Goal: Task Accomplishment & Management: Use online tool/utility

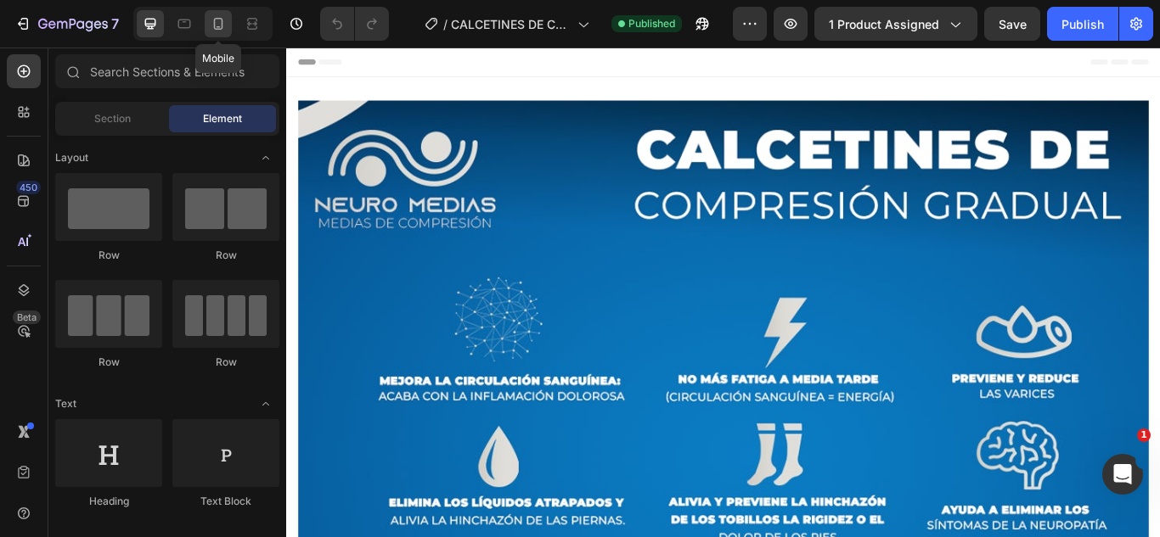
click at [213, 27] on icon at bounding box center [218, 23] width 17 height 17
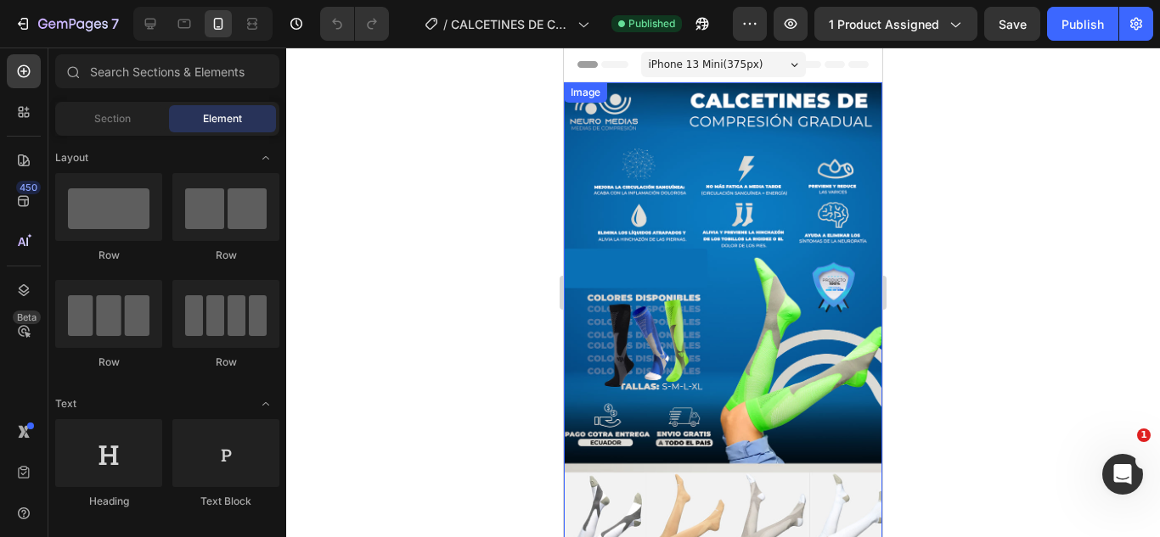
click at [686, 261] on img at bounding box center [723, 400] width 318 height 637
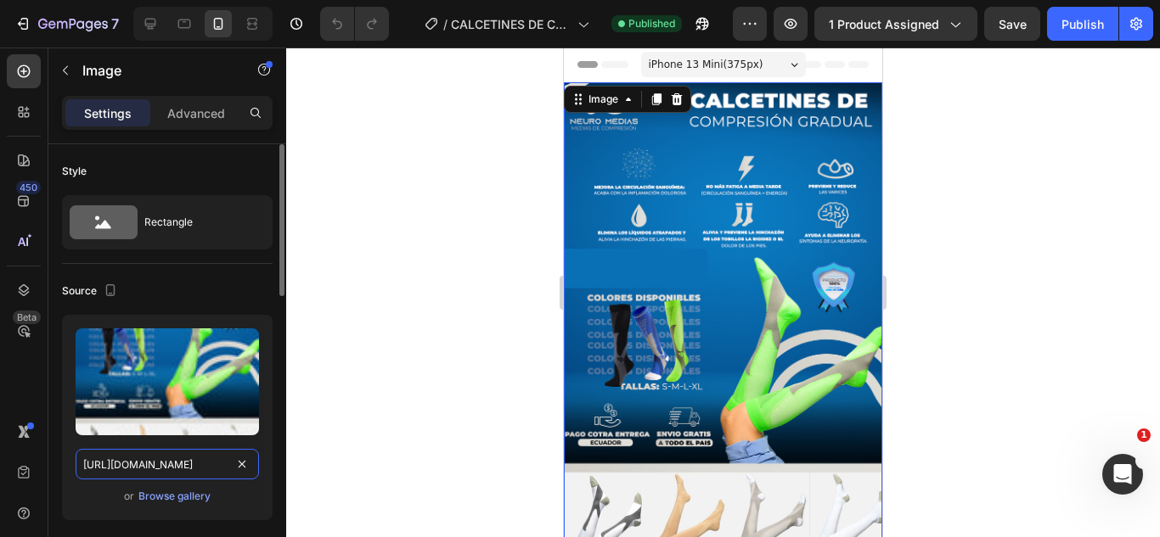
click at [127, 464] on input "[URL][DOMAIN_NAME]" at bounding box center [167, 464] width 183 height 31
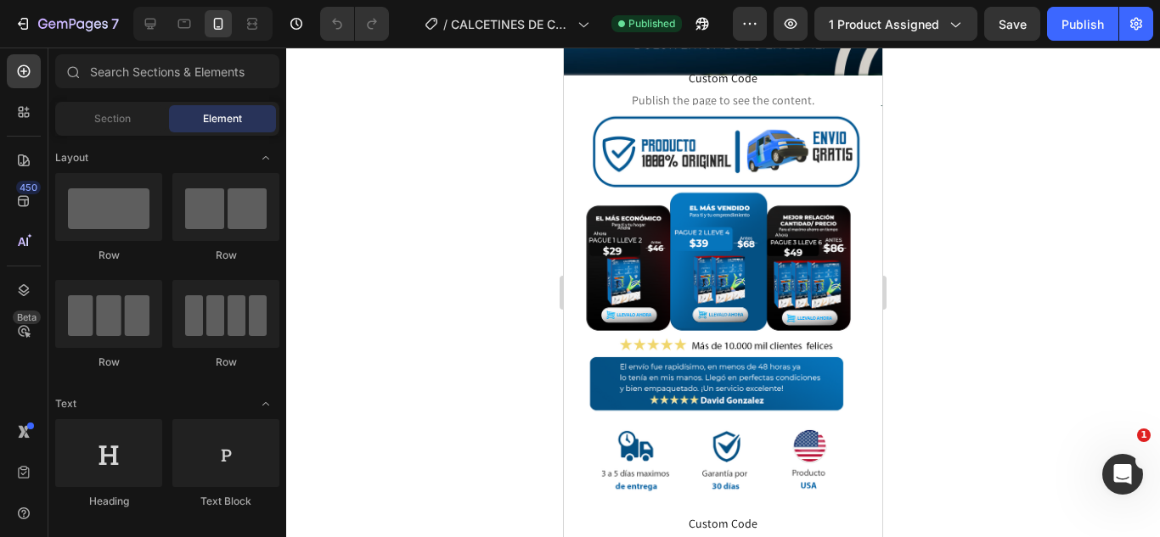
scroll to position [726, 0]
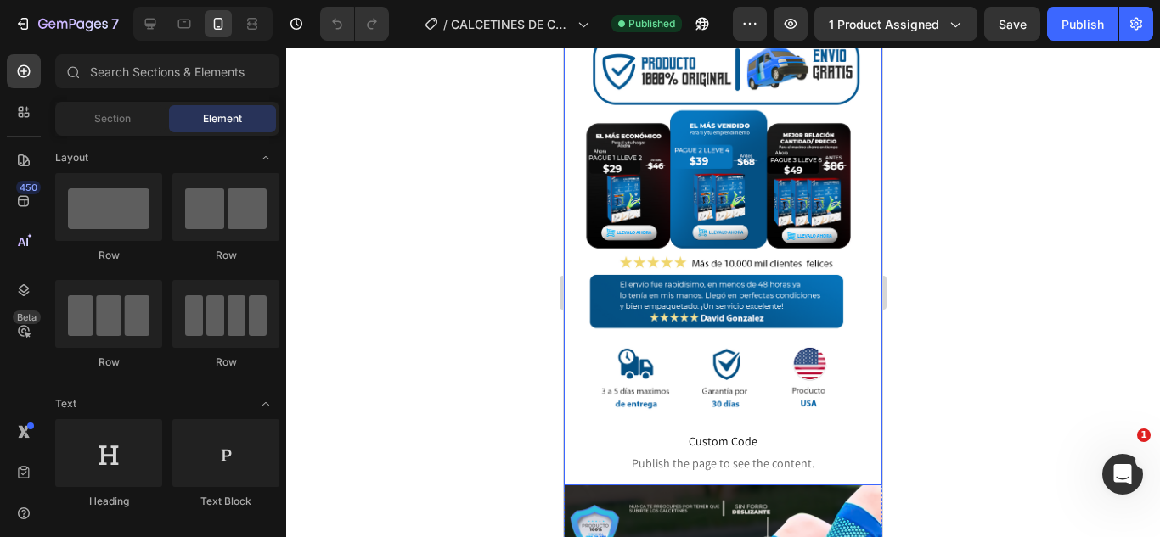
click at [739, 163] on img at bounding box center [723, 254] width 318 height 462
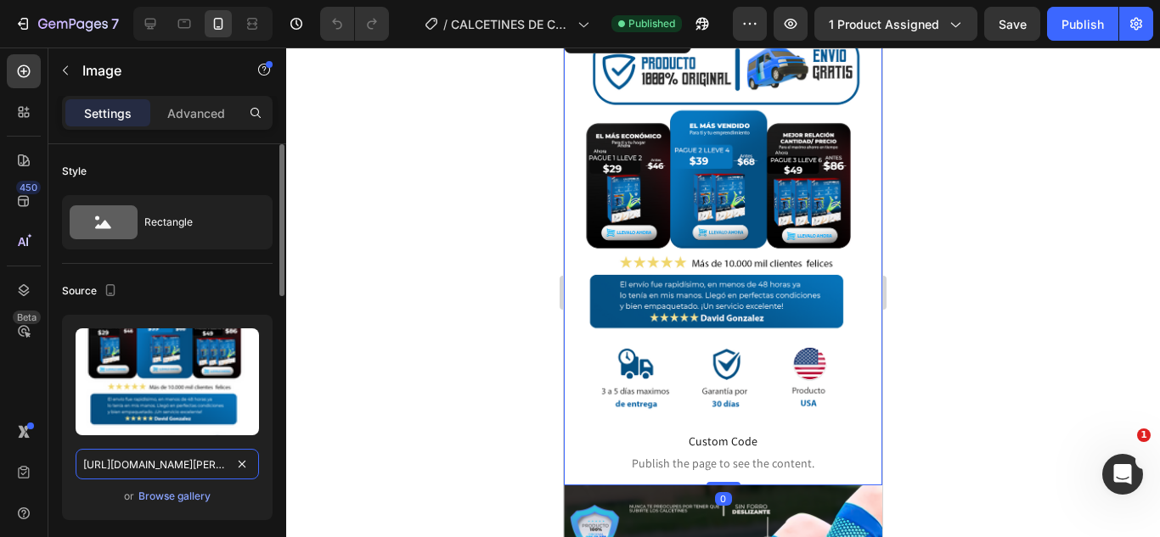
click at [142, 464] on input "[URL][DOMAIN_NAME][PERSON_NAME]" at bounding box center [167, 464] width 183 height 31
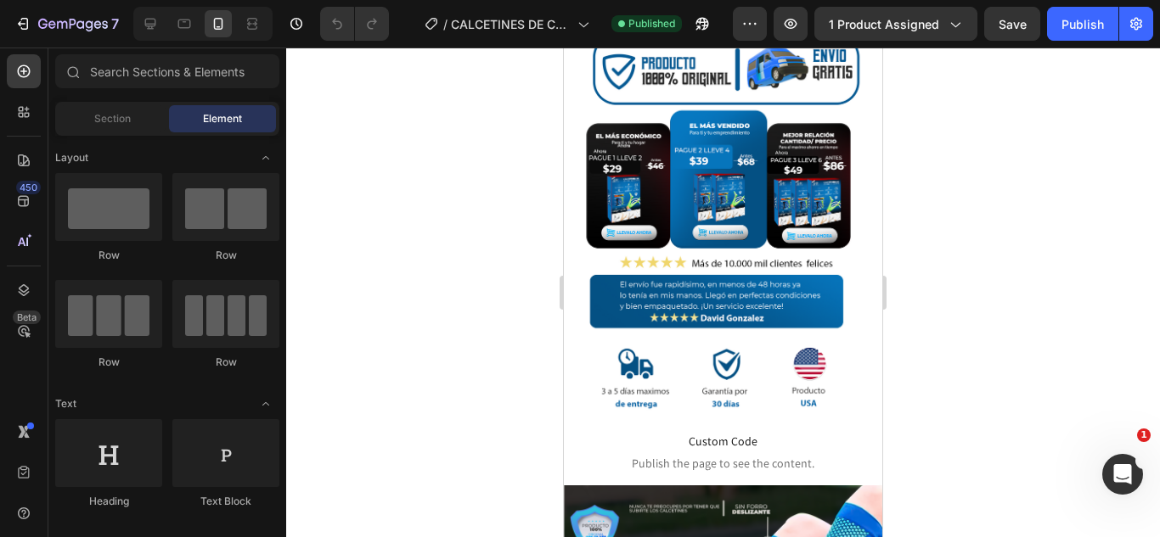
scroll to position [0, 0]
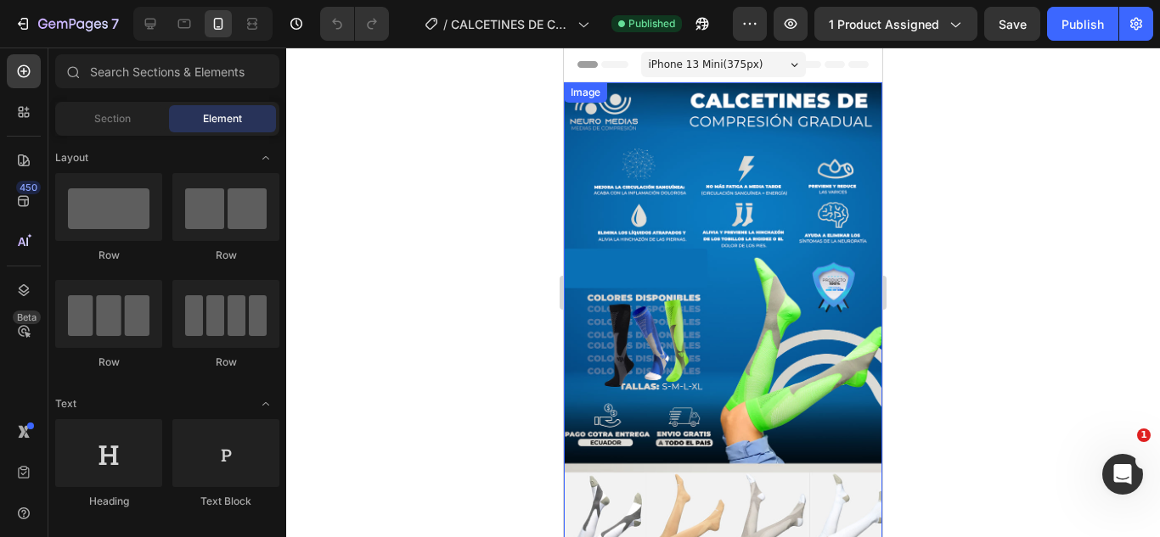
click at [776, 222] on img at bounding box center [723, 400] width 318 height 637
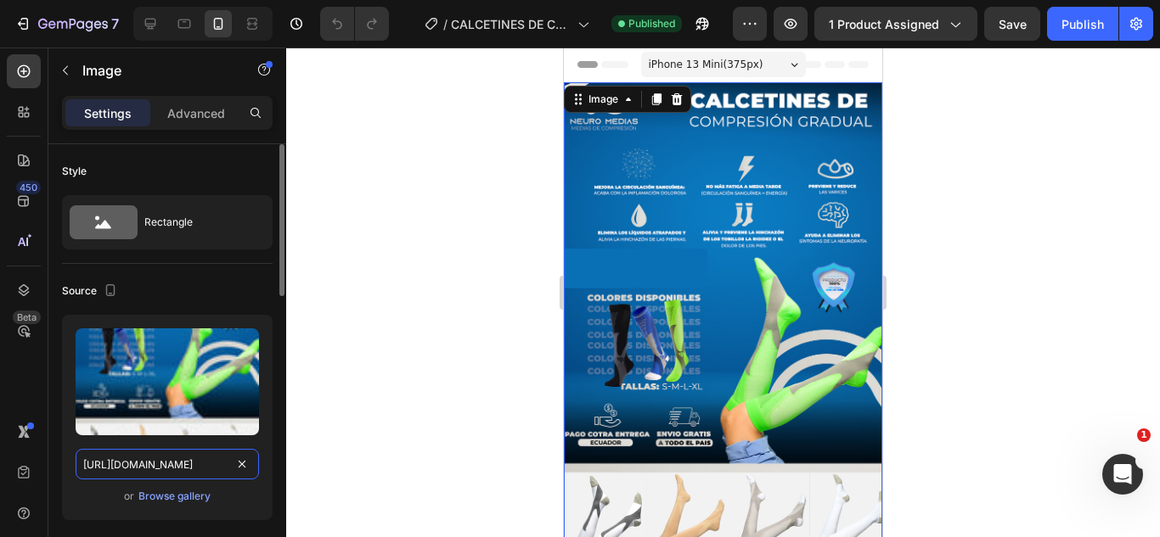
click at [208, 460] on input "[URL][DOMAIN_NAME]" at bounding box center [167, 464] width 183 height 31
paste input "RESVERATROL-38_11zon_a7b01095-7f99-4750-a2d5-a21071351dd2.webp?v=1758912644"
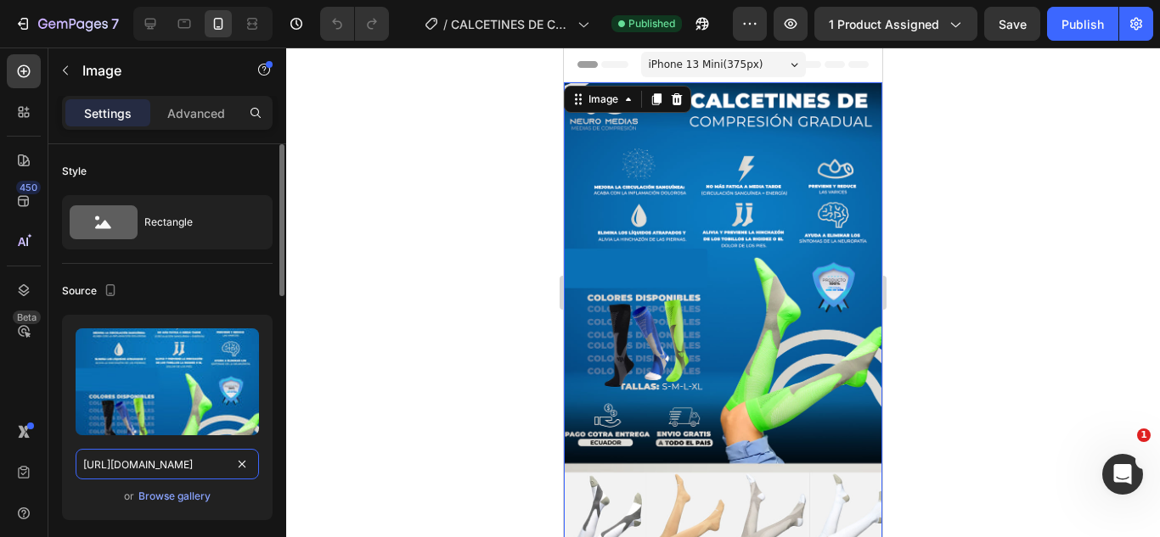
scroll to position [0, 556]
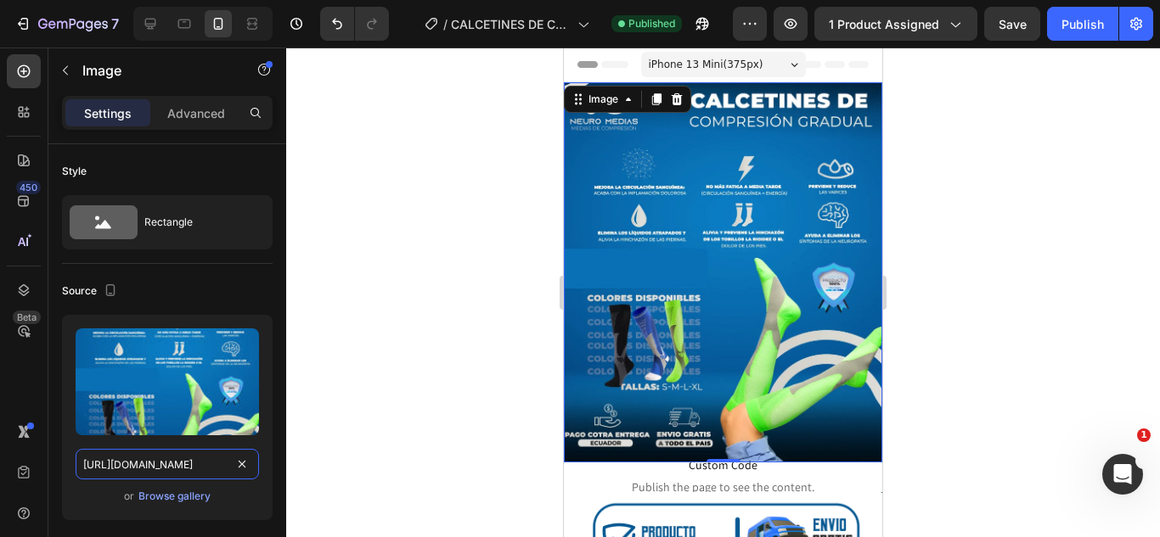
type input "[URL][DOMAIN_NAME]"
click at [394, 284] on div at bounding box center [723, 293] width 874 height 490
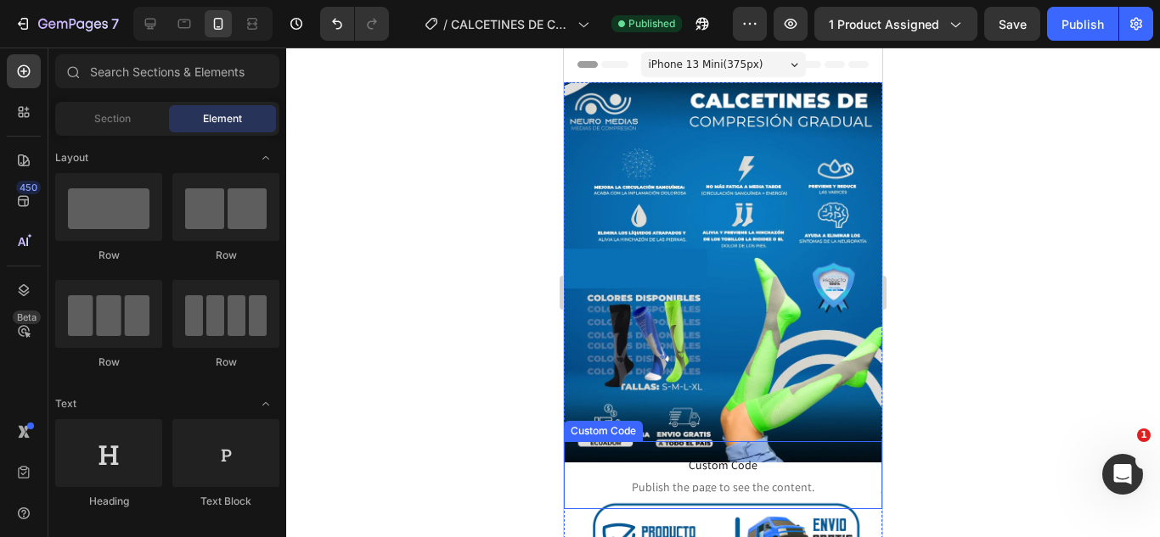
click at [748, 458] on span "Custom Code" at bounding box center [723, 465] width 318 height 20
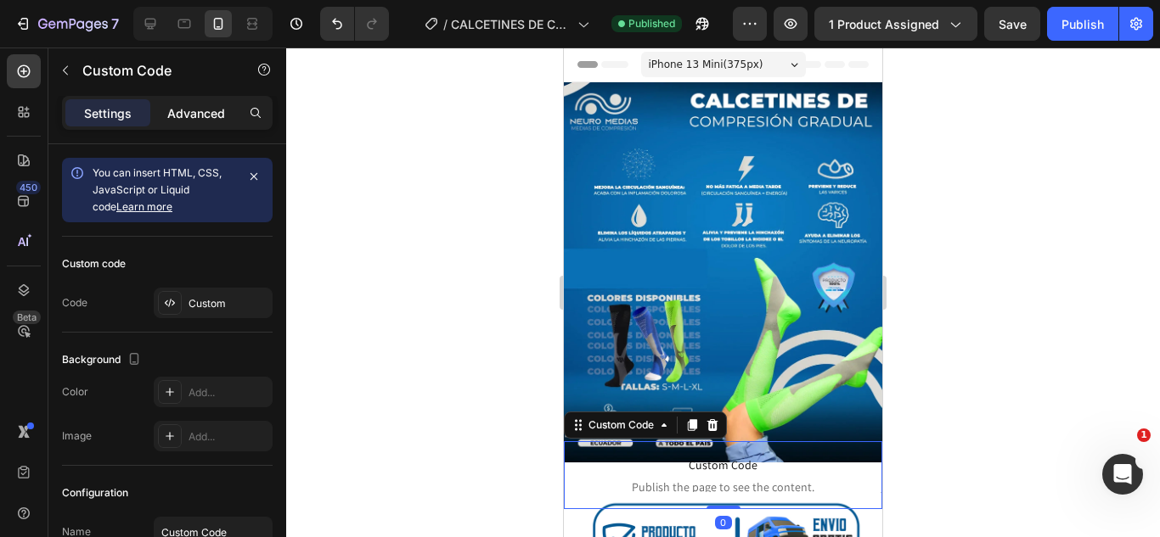
click at [222, 103] on div "Advanced" at bounding box center [196, 112] width 85 height 27
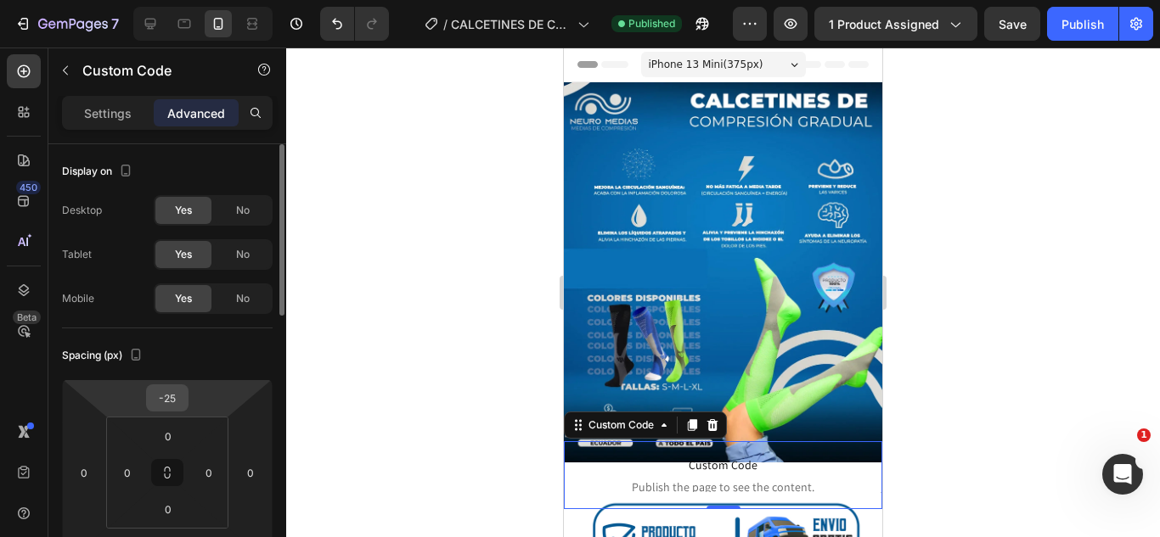
click at [177, 395] on input "-25" at bounding box center [167, 397] width 34 height 25
type input "0"
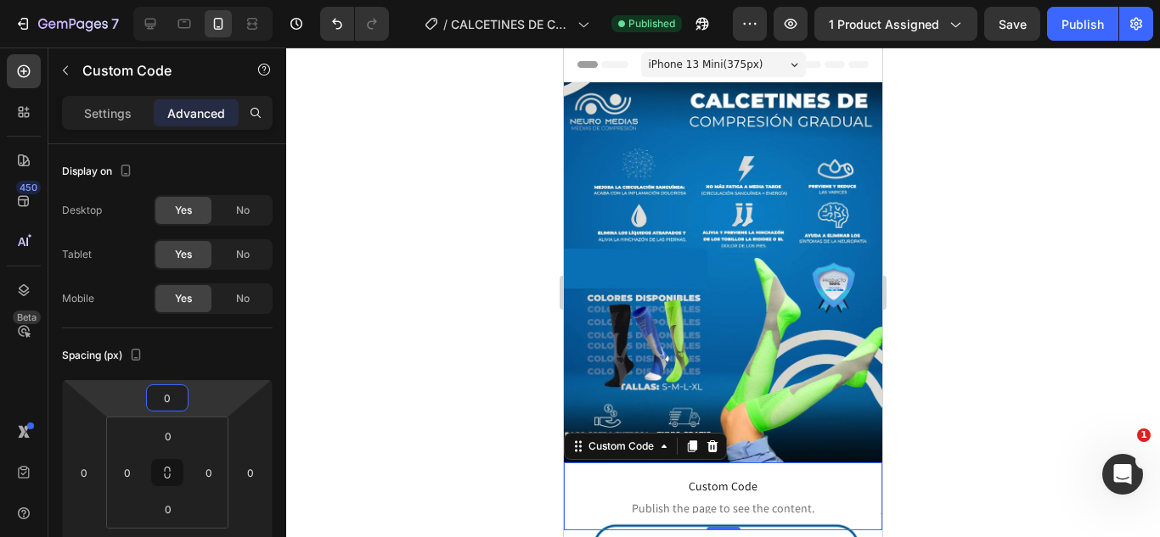
click at [351, 339] on div at bounding box center [723, 293] width 874 height 490
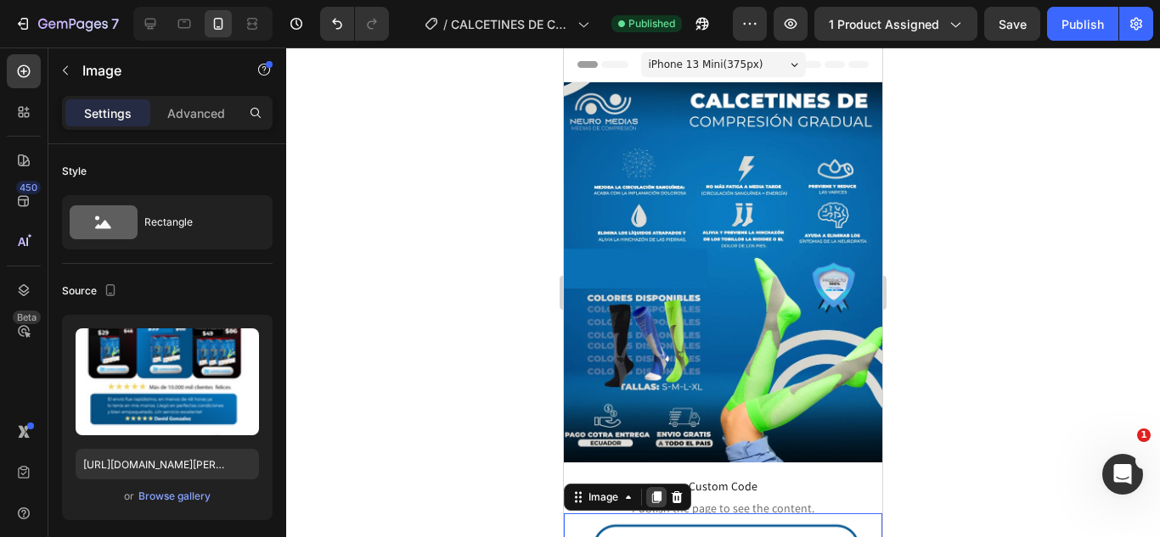
click at [659, 492] on icon at bounding box center [656, 498] width 9 height 12
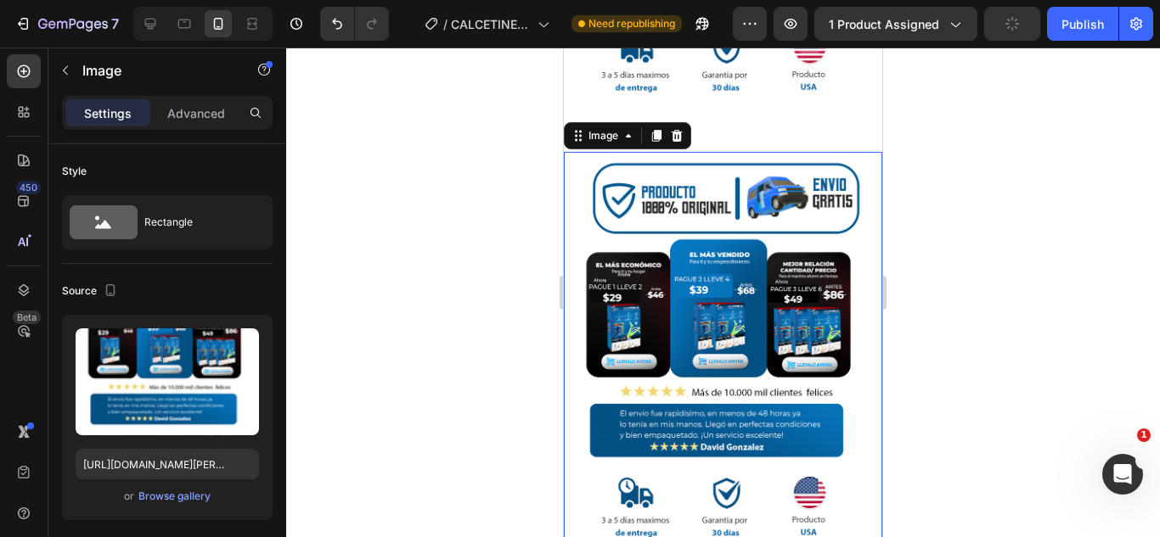
scroll to position [818, 0]
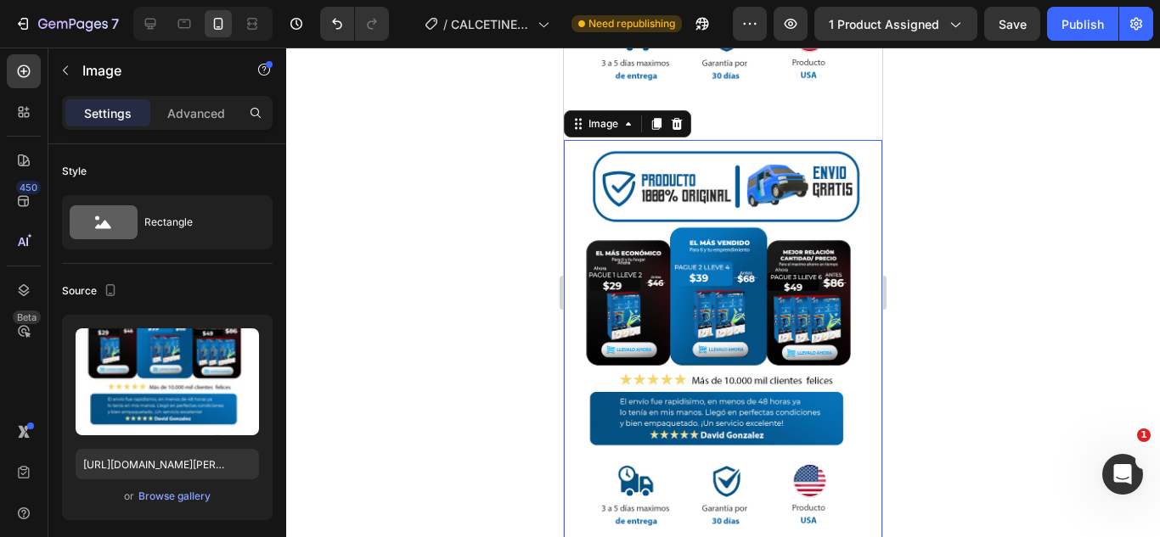
click at [413, 304] on div at bounding box center [723, 293] width 874 height 490
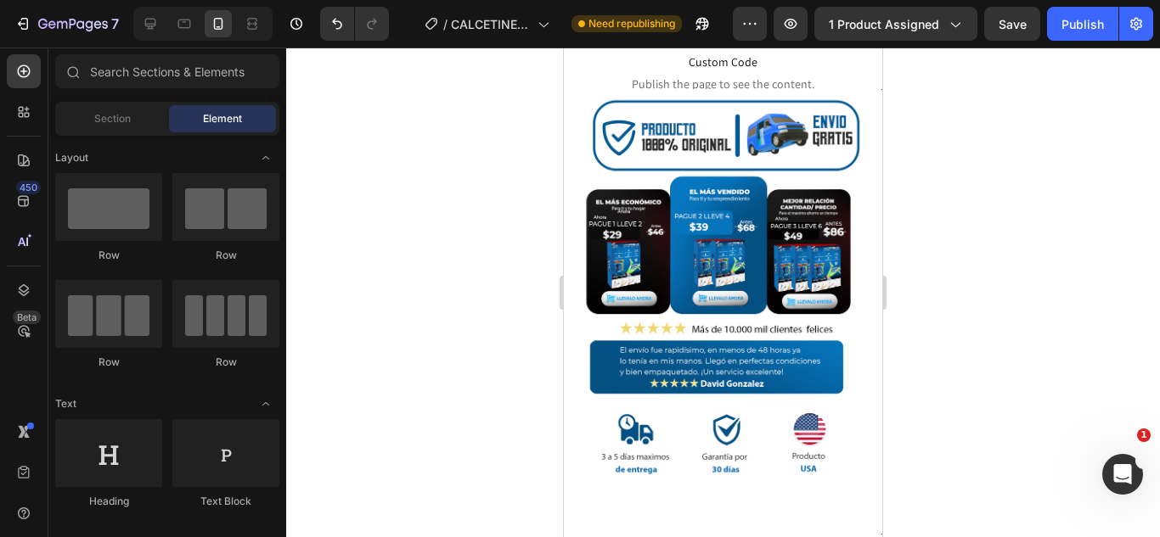
scroll to position [214, 0]
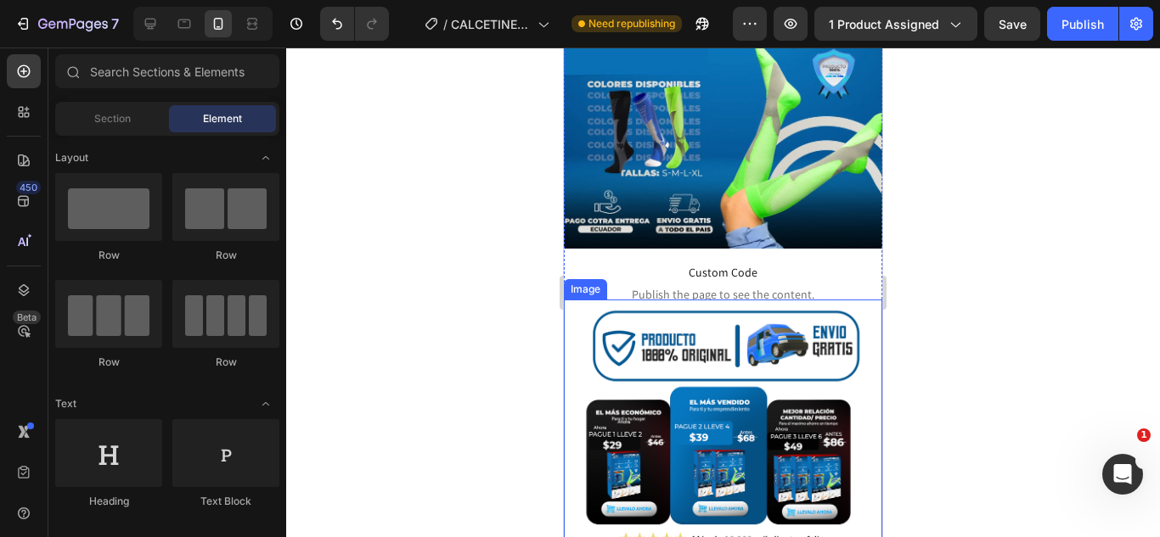
click at [737, 379] on img at bounding box center [723, 531] width 318 height 462
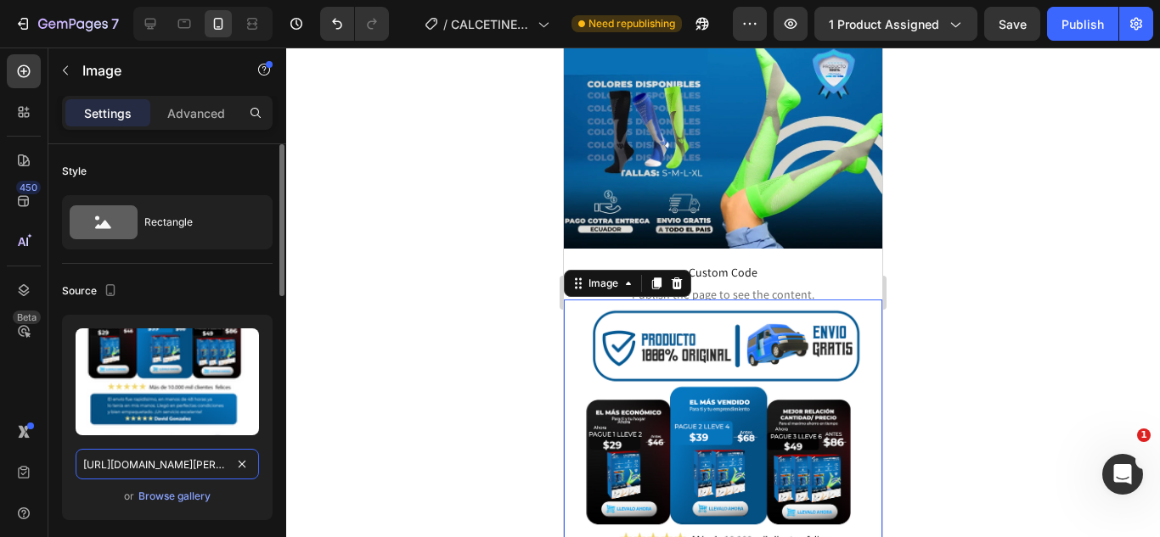
click at [183, 459] on input "[URL][DOMAIN_NAME][PERSON_NAME]" at bounding box center [167, 464] width 183 height 31
paste input "RESVERATROL-40_11zon_5bed3160-90e0-41be-bcba-aee6a015aa28.webp?v=1758912644"
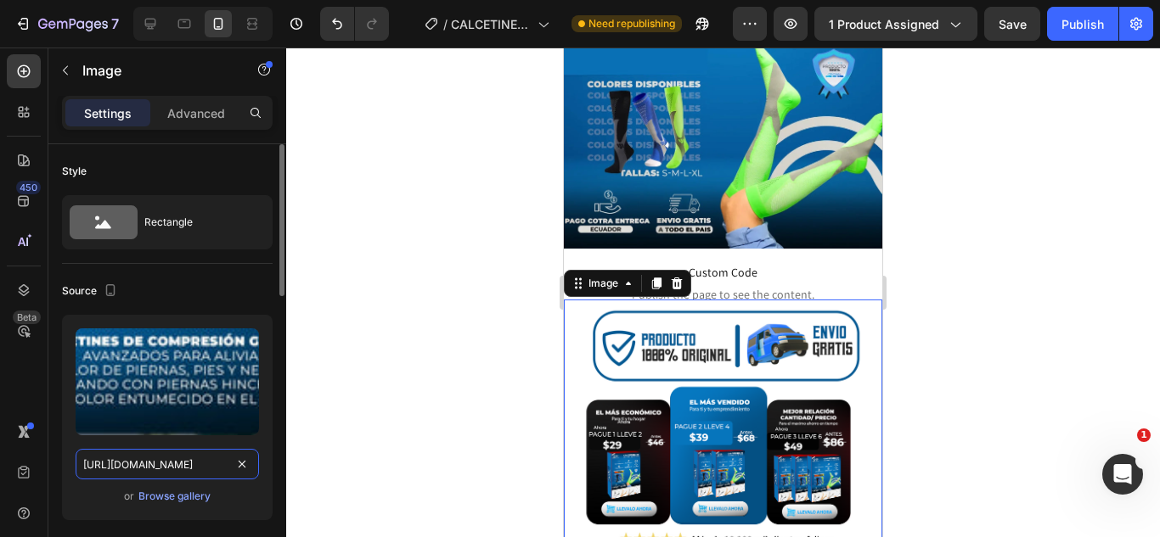
scroll to position [0, 560]
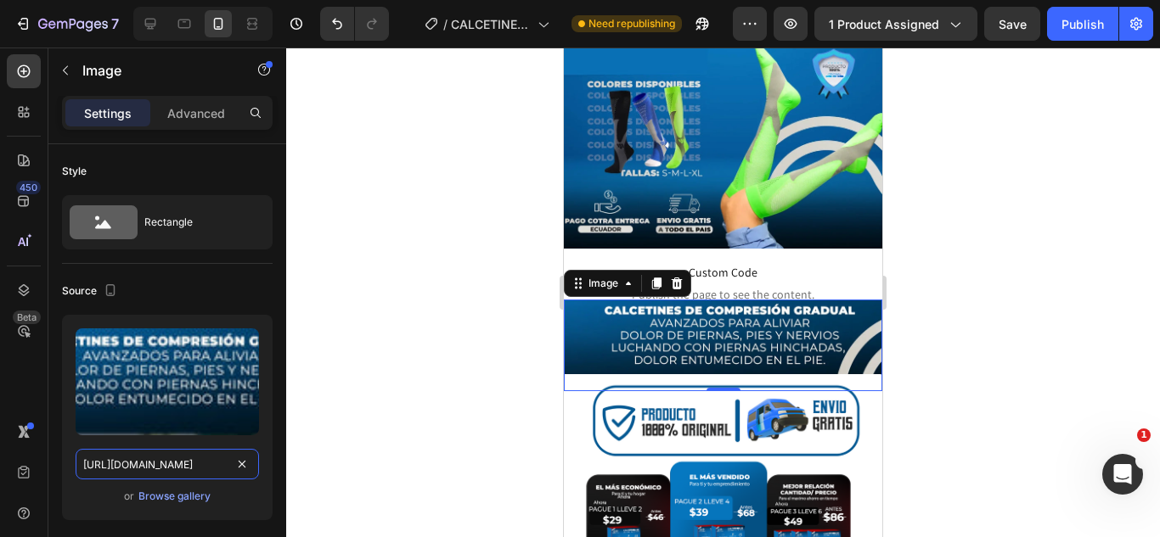
type input "[URL][DOMAIN_NAME]"
click at [373, 372] on div at bounding box center [723, 293] width 874 height 490
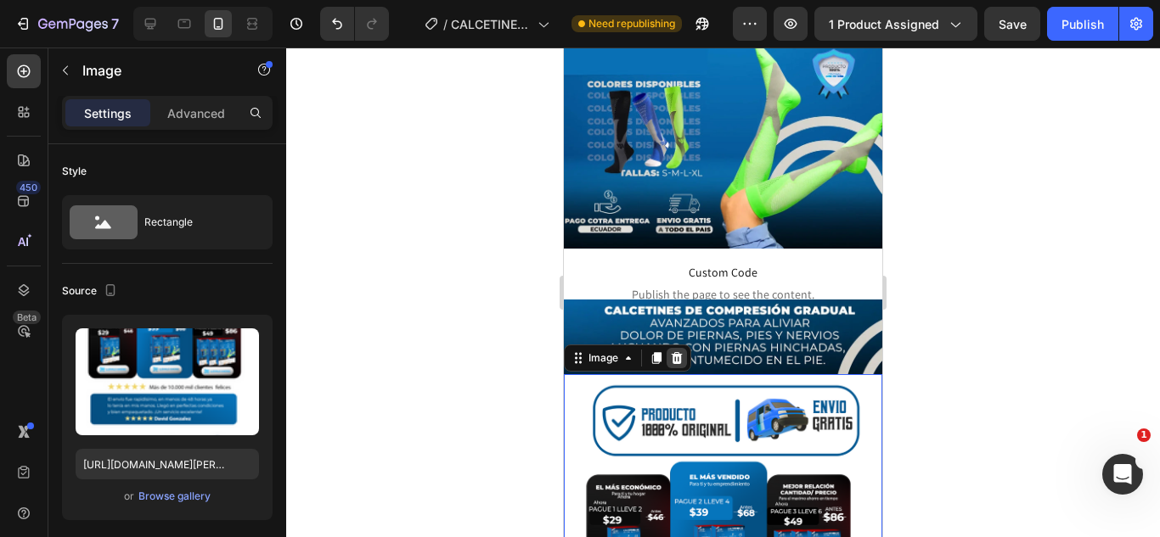
click at [673, 352] on icon at bounding box center [677, 358] width 11 height 12
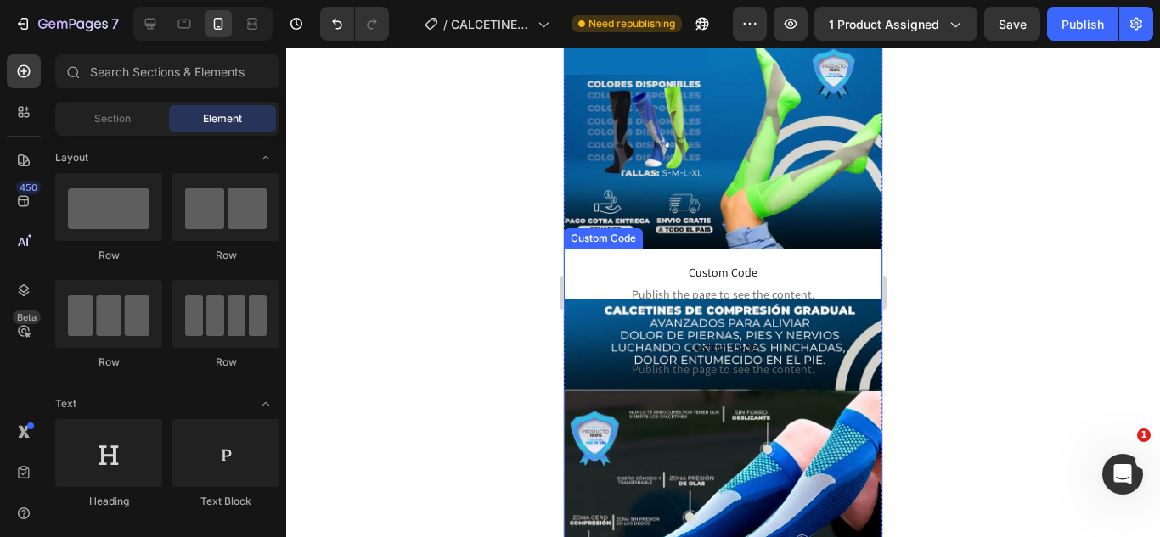
click at [686, 262] on span "Custom Code" at bounding box center [723, 272] width 318 height 20
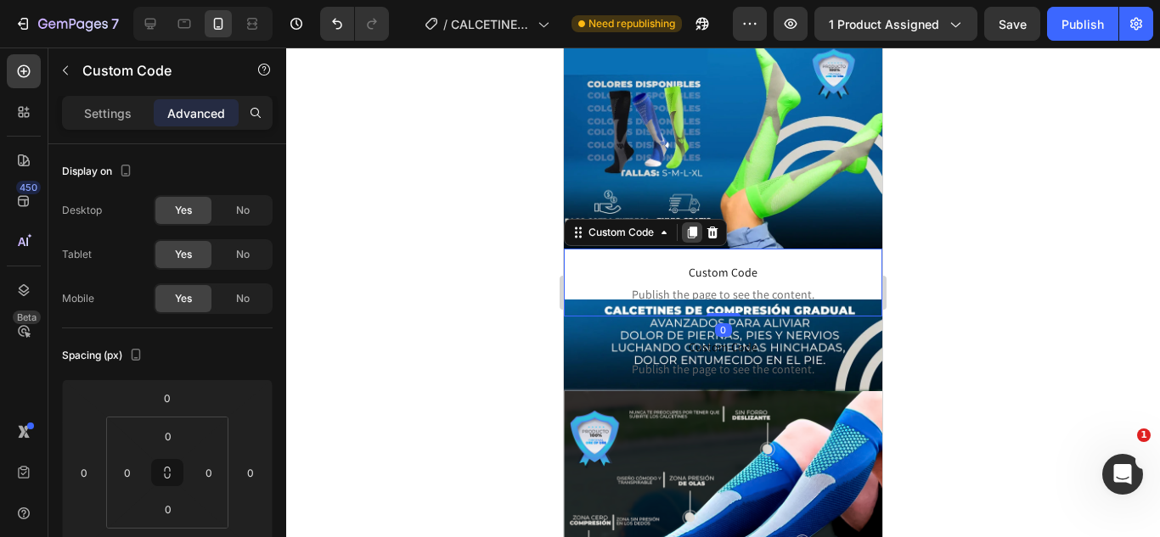
click at [692, 227] on icon at bounding box center [692, 233] width 9 height 12
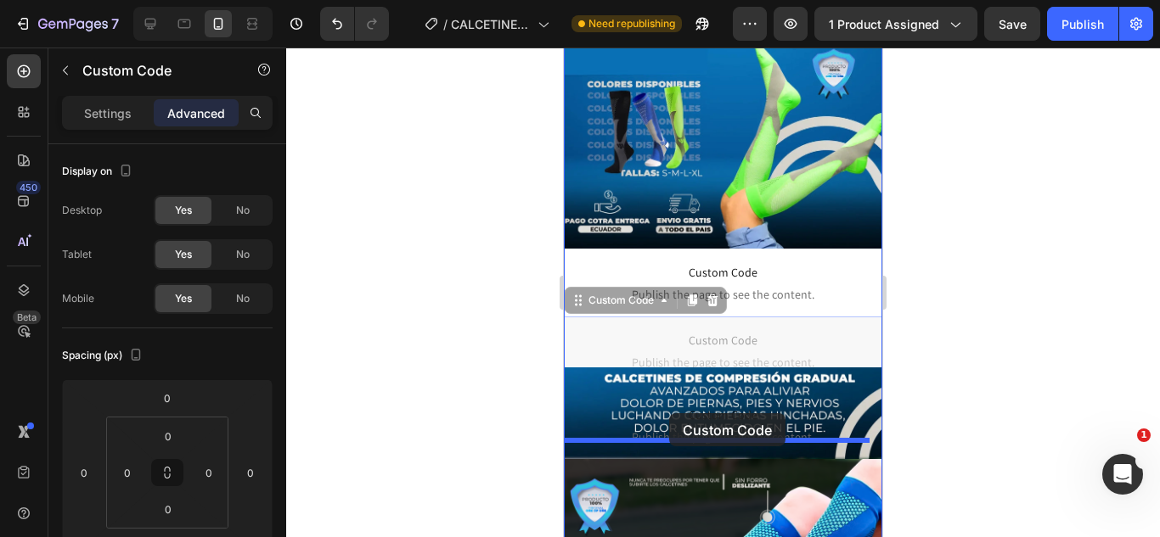
drag, startPoint x: 663, startPoint y: 317, endPoint x: 669, endPoint y: 413, distance: 97.0
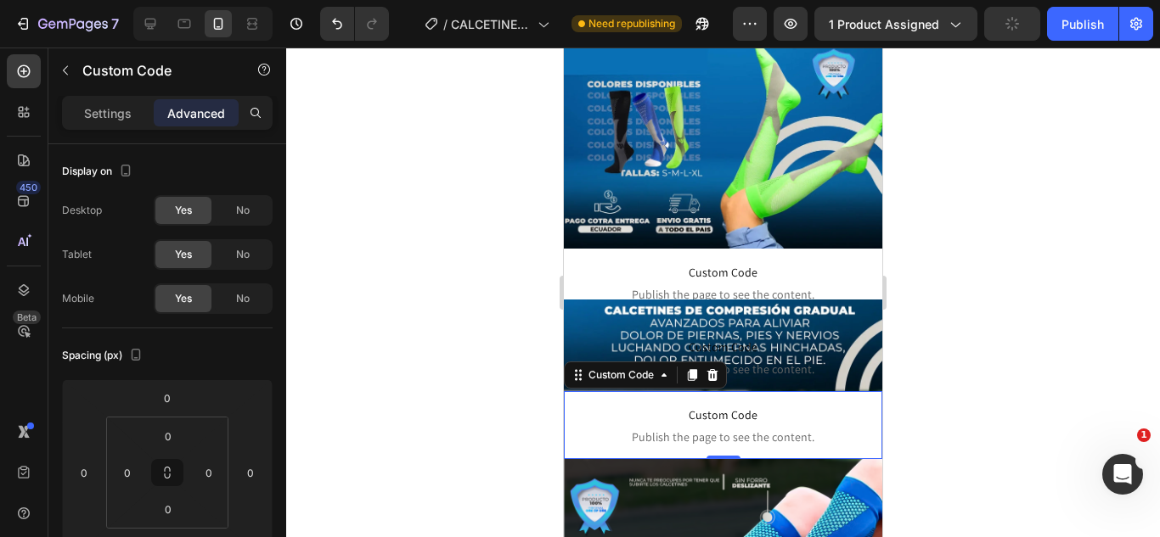
drag, startPoint x: 456, startPoint y: 346, endPoint x: 12, endPoint y: 299, distance: 446.6
click at [456, 346] on div at bounding box center [723, 293] width 874 height 490
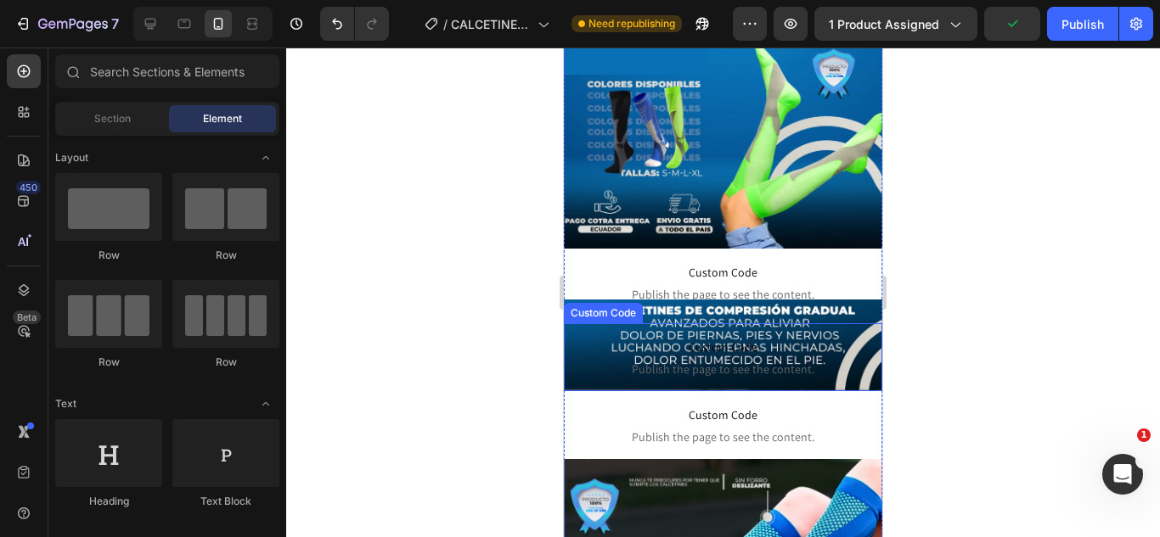
click at [689, 361] on span "Publish the page to see the content." at bounding box center [723, 369] width 318 height 17
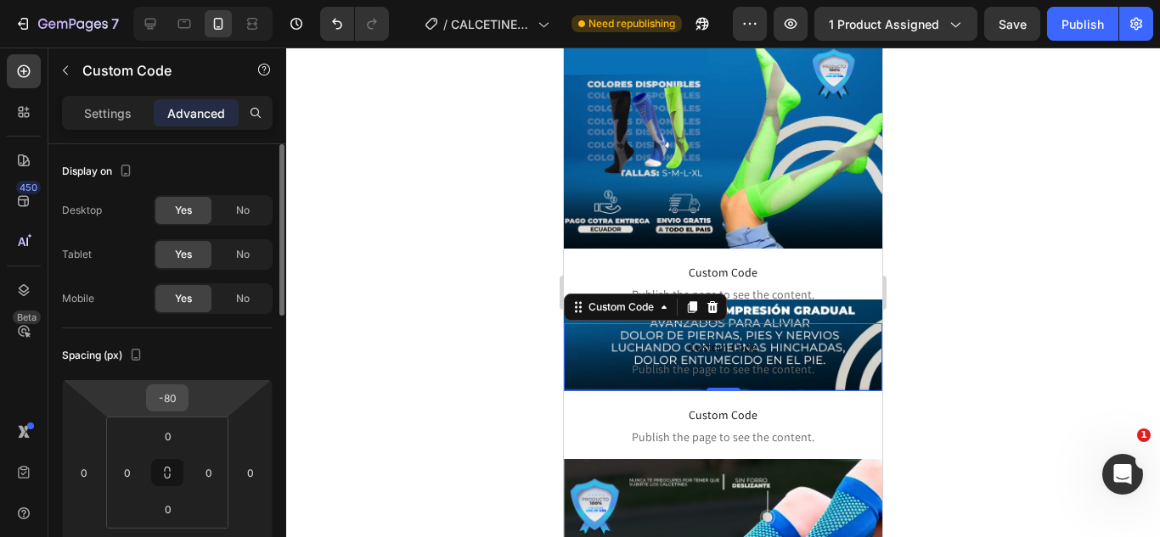
click at [175, 385] on input "-80" at bounding box center [167, 397] width 34 height 25
type input "0"
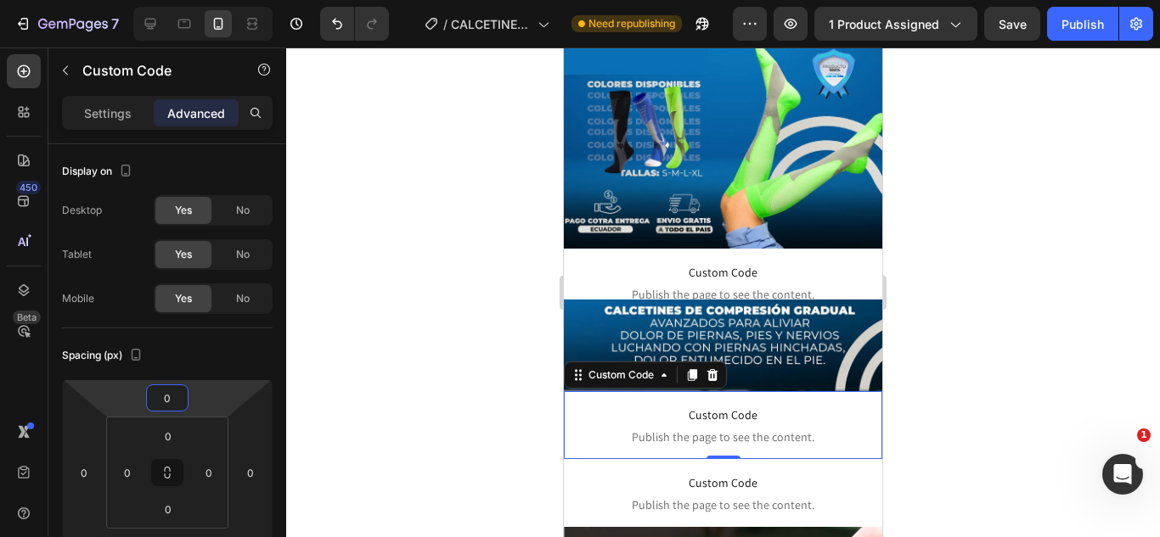
click at [976, 379] on div at bounding box center [723, 293] width 874 height 490
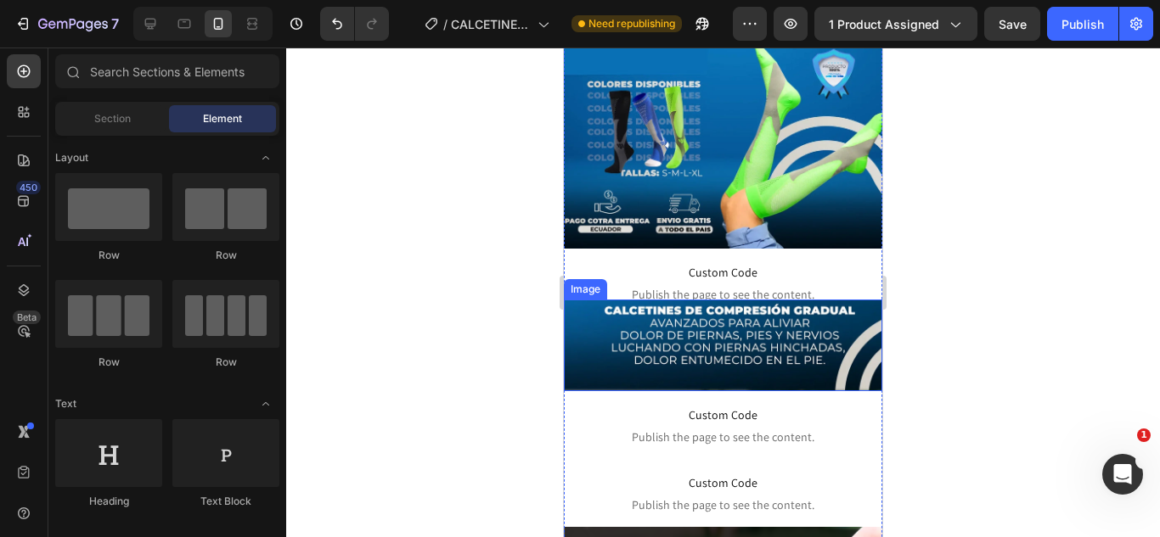
click at [768, 335] on img at bounding box center [723, 346] width 318 height 92
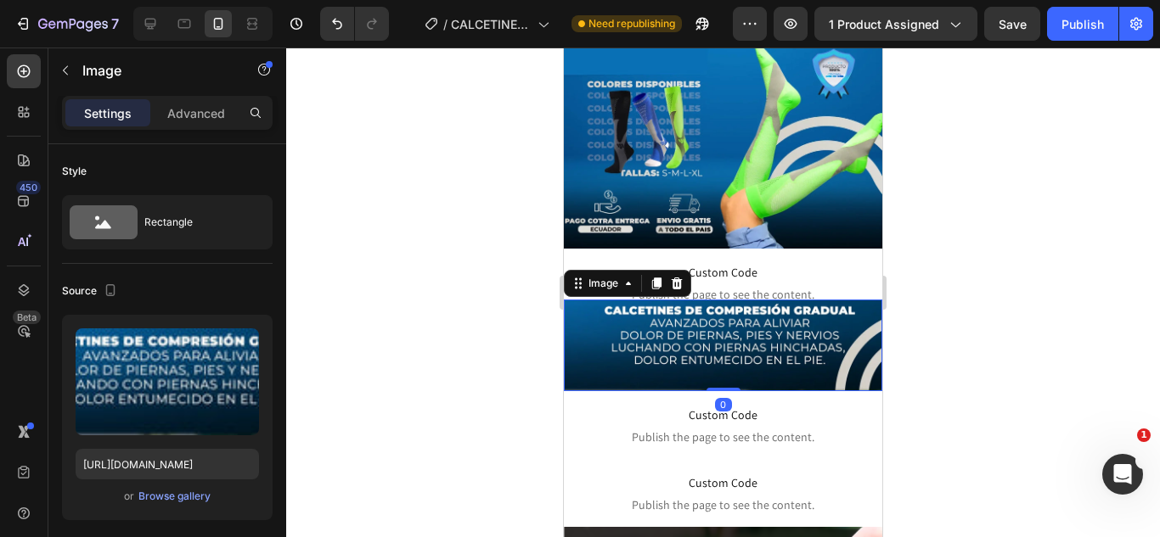
click at [462, 339] on div at bounding box center [723, 293] width 874 height 490
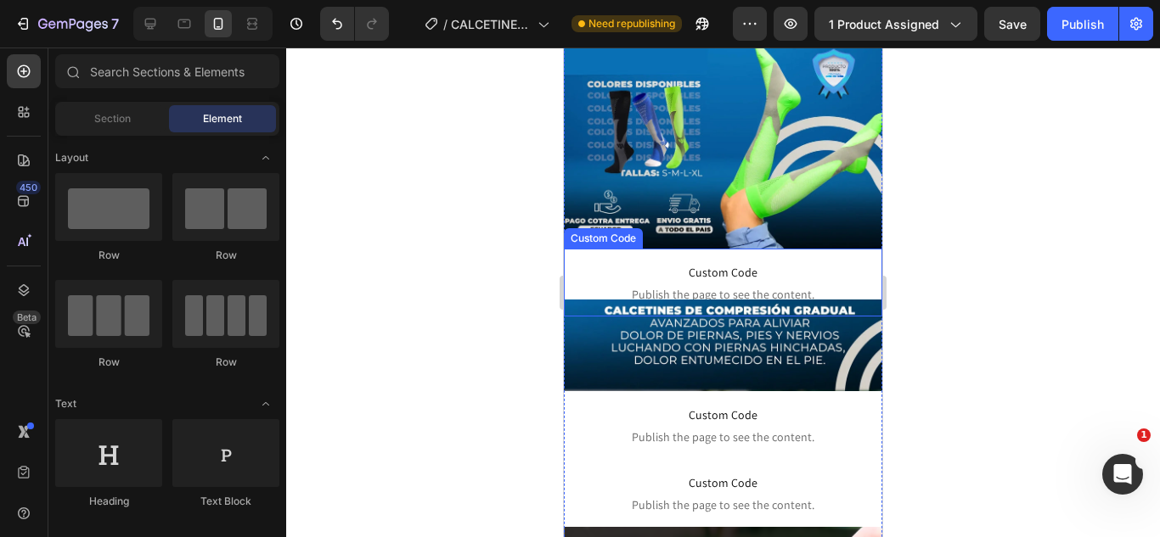
click at [719, 262] on span "Custom Code" at bounding box center [723, 272] width 318 height 20
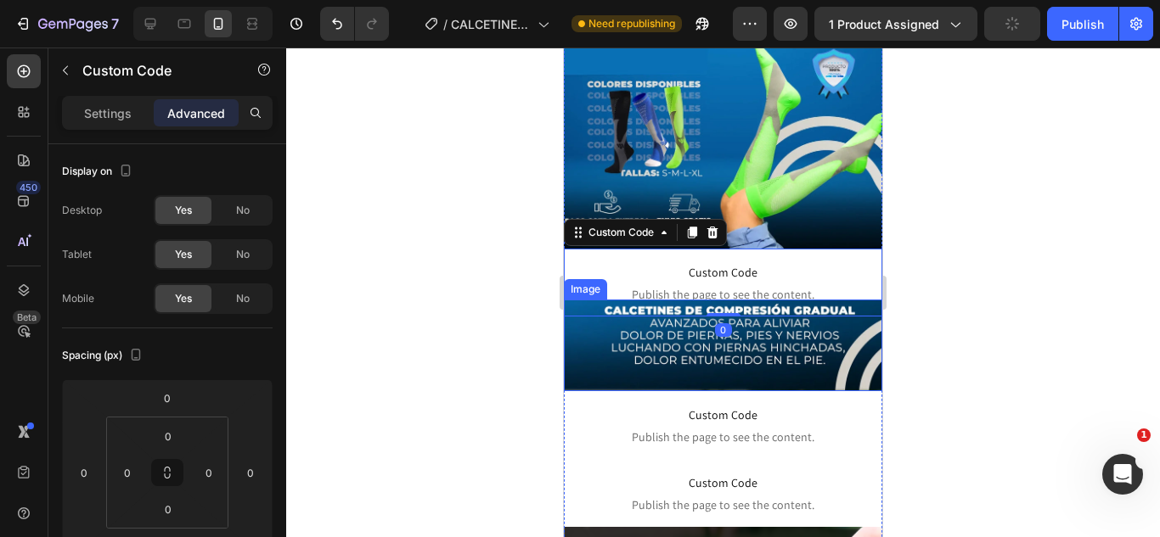
click at [658, 341] on img at bounding box center [723, 346] width 318 height 92
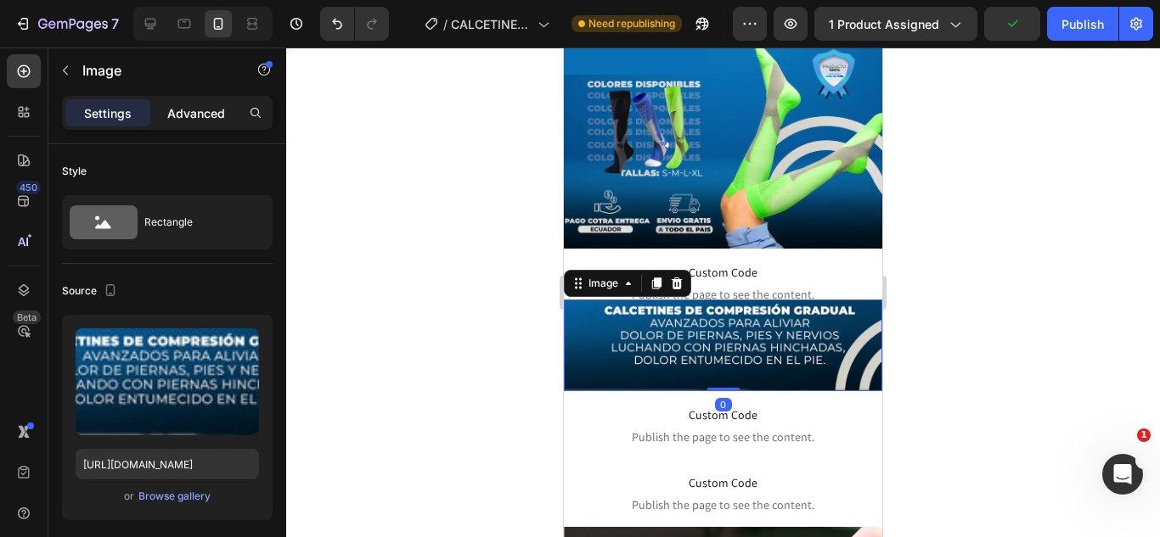
click at [191, 117] on p "Advanced" at bounding box center [196, 113] width 58 height 18
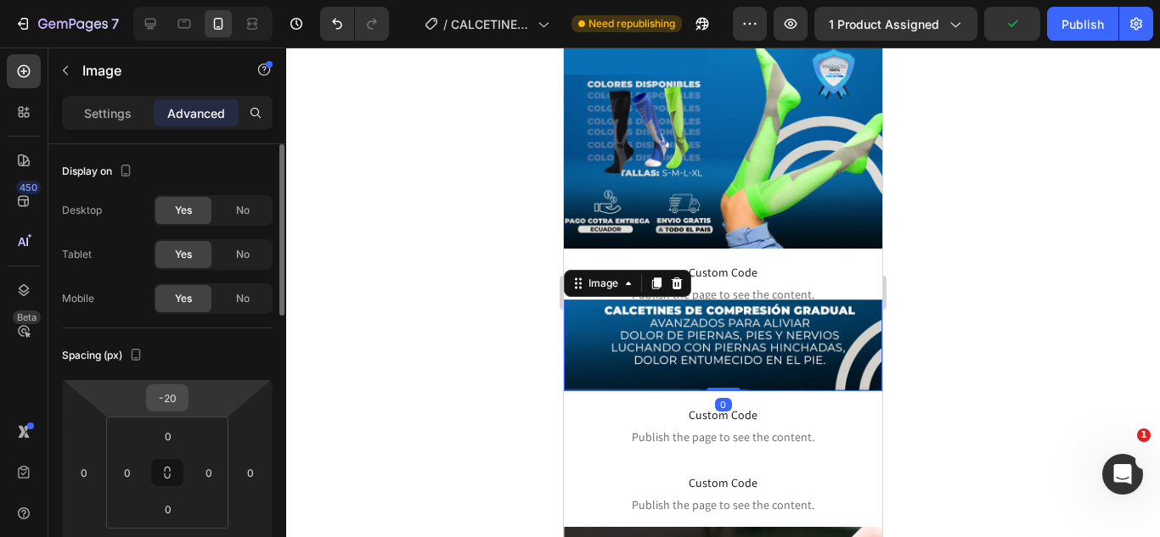
click at [182, 402] on input "-20" at bounding box center [167, 397] width 34 height 25
type input "0"
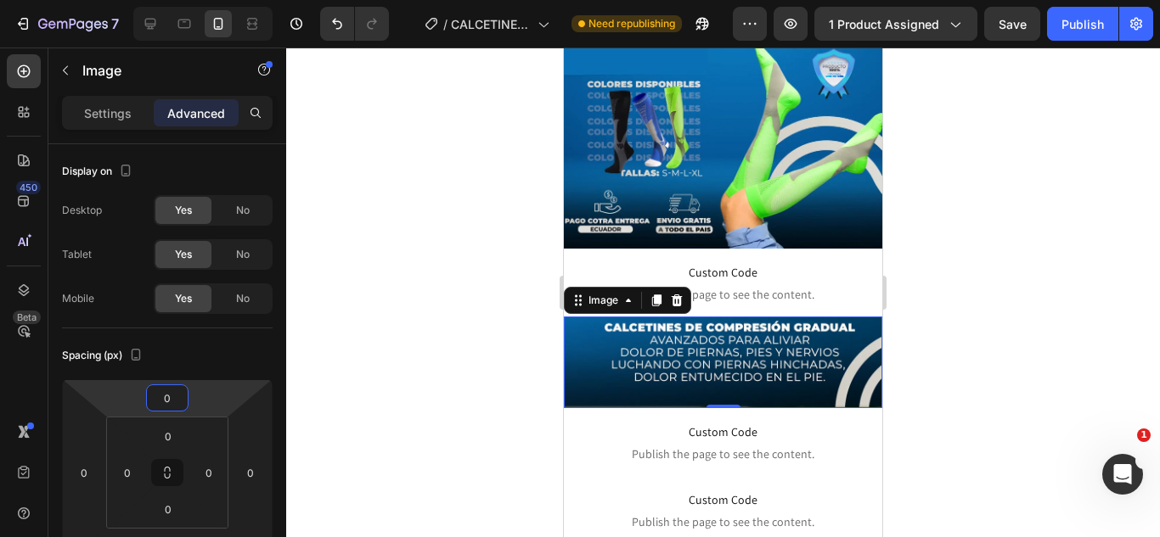
click at [504, 276] on div at bounding box center [723, 293] width 874 height 490
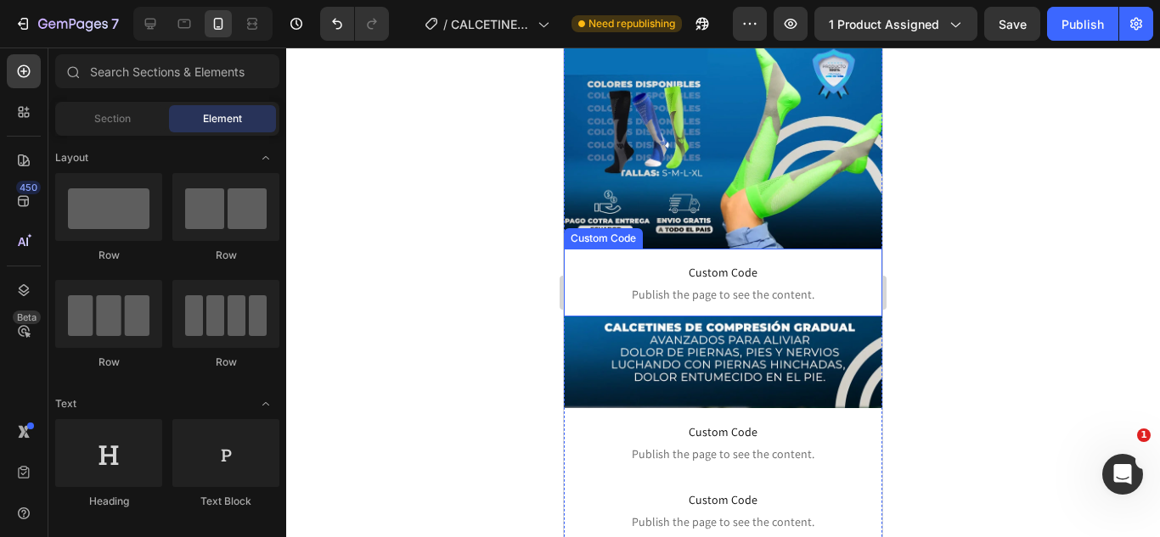
click at [688, 286] on span "Publish the page to see the content." at bounding box center [723, 294] width 318 height 17
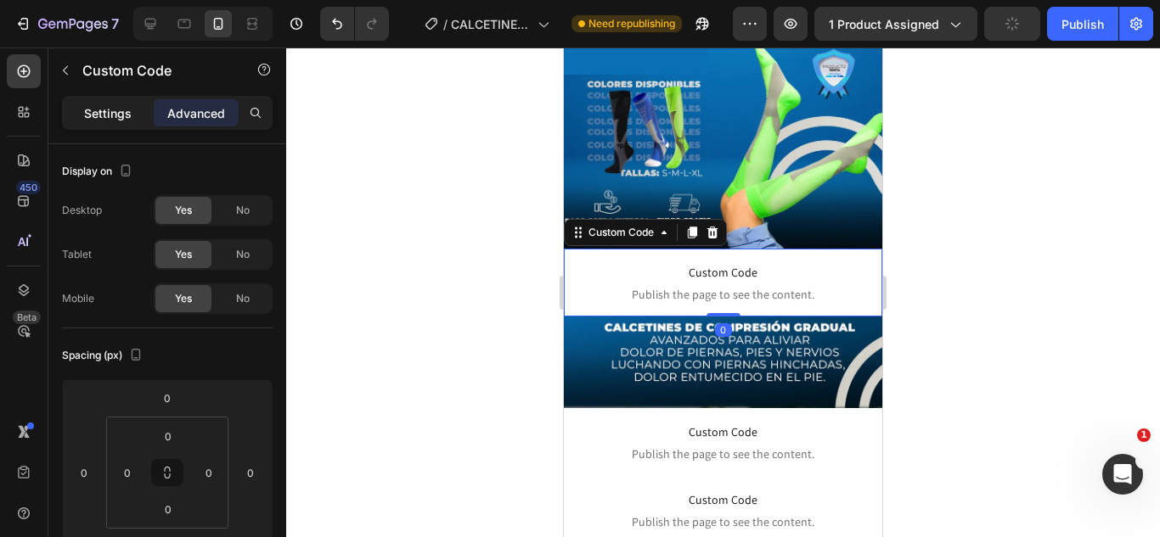
click at [130, 109] on p "Settings" at bounding box center [108, 113] width 48 height 18
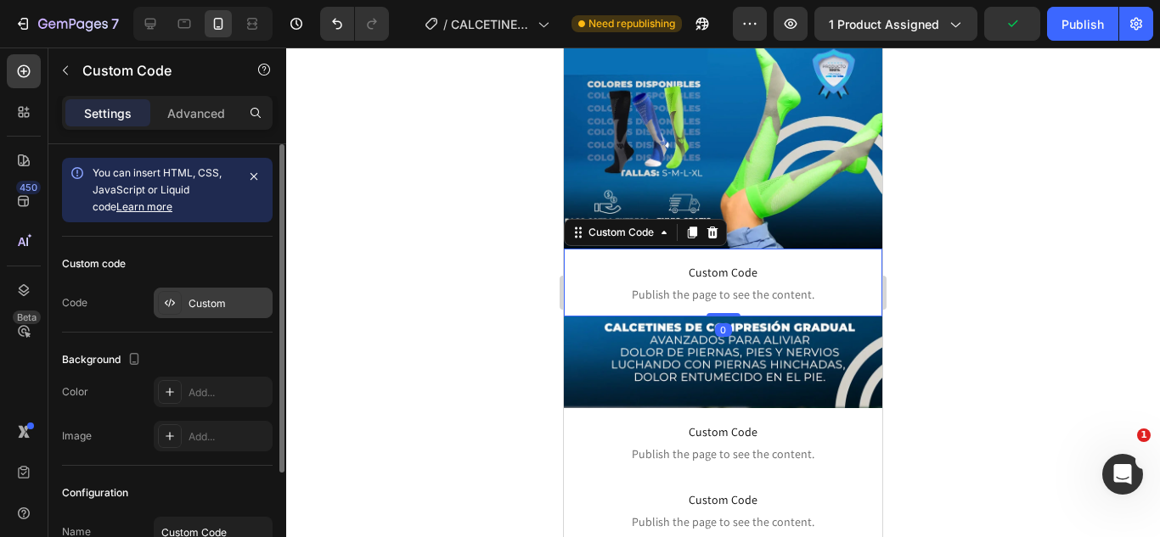
click at [212, 310] on div "Custom" at bounding box center [228, 303] width 80 height 15
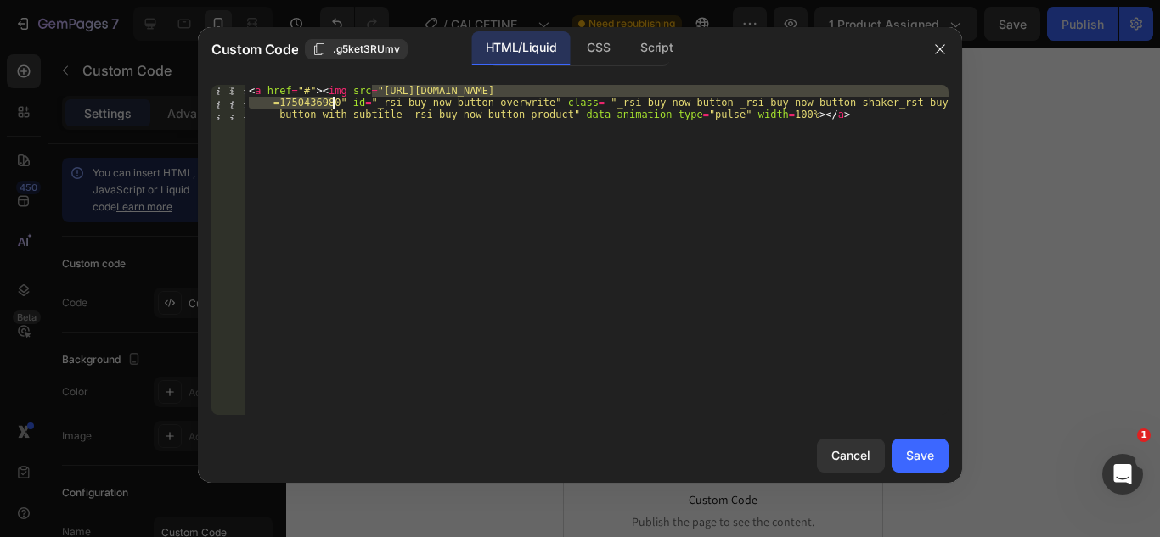
drag, startPoint x: 371, startPoint y: 90, endPoint x: 335, endPoint y: 101, distance: 38.1
click at [335, 101] on div "< a href = "#" > < img src = "[URL][DOMAIN_NAME] =1750436980" id = "_rsi-buy-no…" at bounding box center [596, 286] width 703 height 402
paste textarea "RESVERATROL-39_11zon_539774cf-d484-48b9-9b74-24012037f869.webp?v=1758912644"
type textarea "<a href="#"><img src="[URL][DOMAIN_NAME]" id="_rsi-buy-now-button-overwrite" cl…"
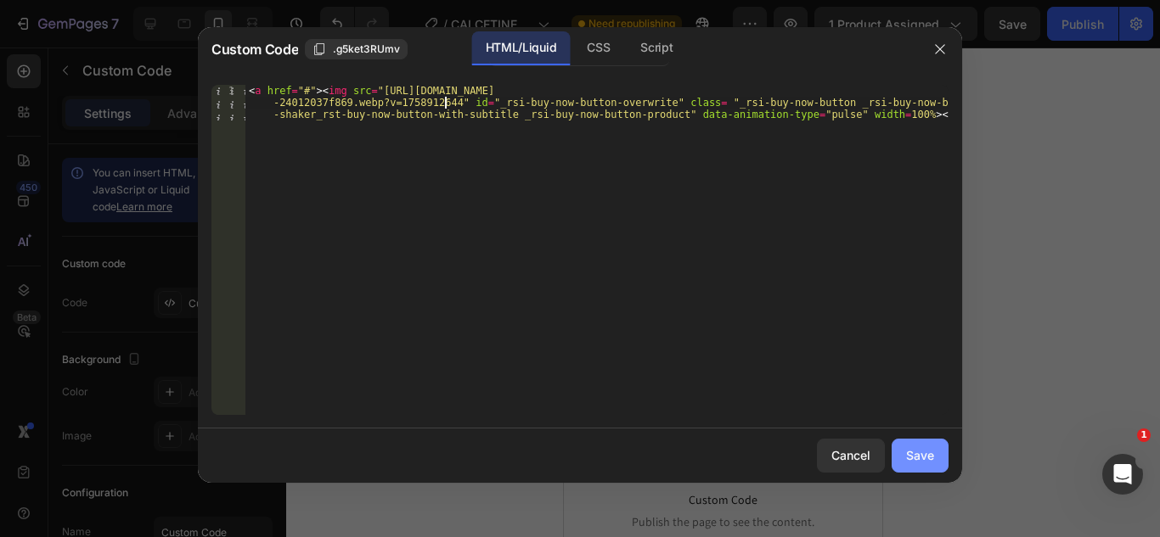
click at [911, 446] on button "Save" at bounding box center [919, 456] width 57 height 34
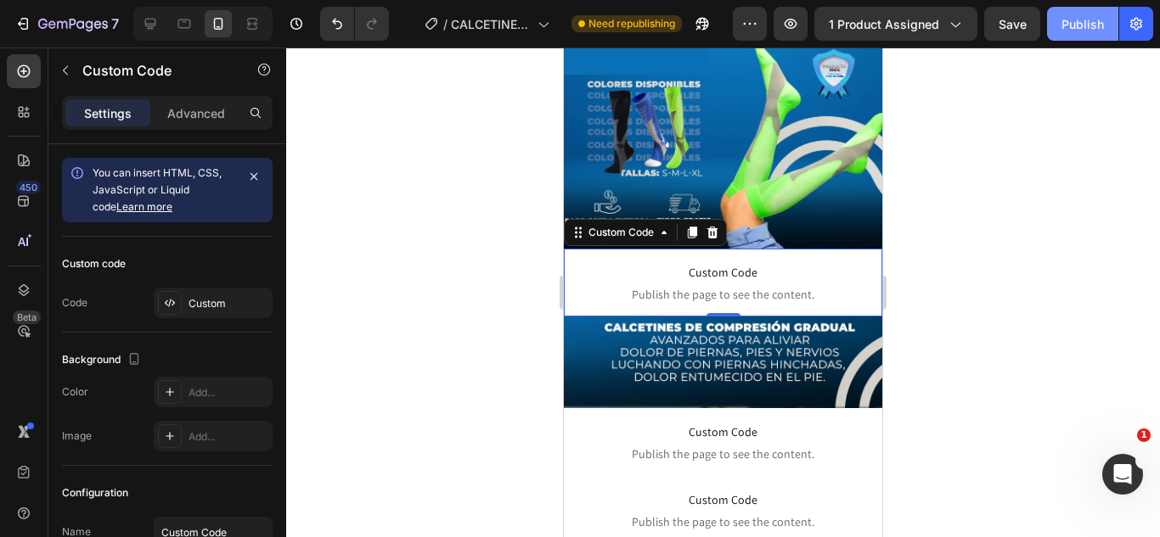
click at [1072, 22] on div "Publish" at bounding box center [1082, 24] width 42 height 18
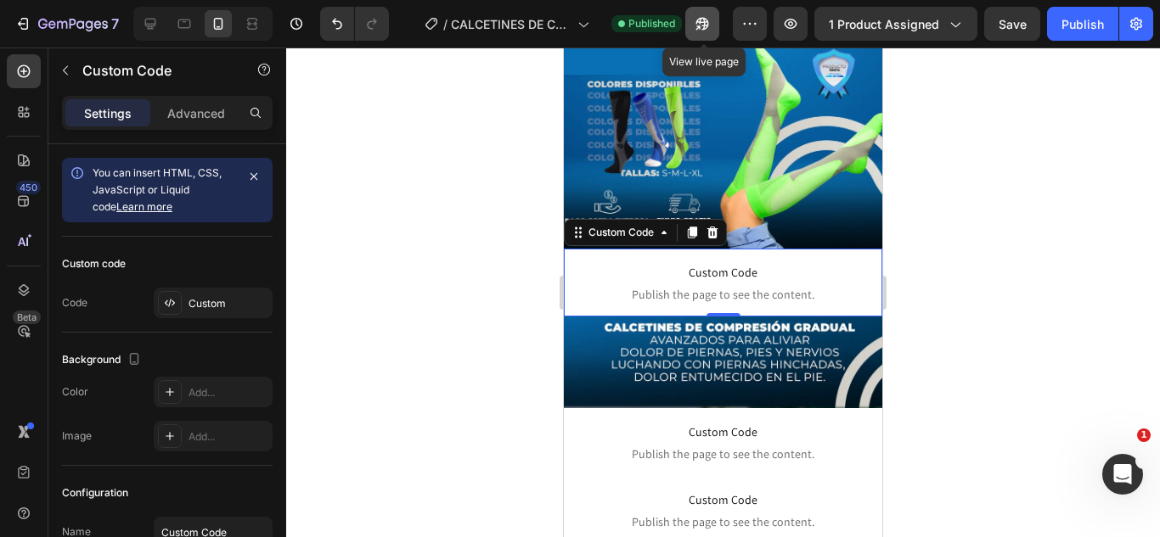
click at [698, 26] on icon "button" at bounding box center [702, 23] width 17 height 17
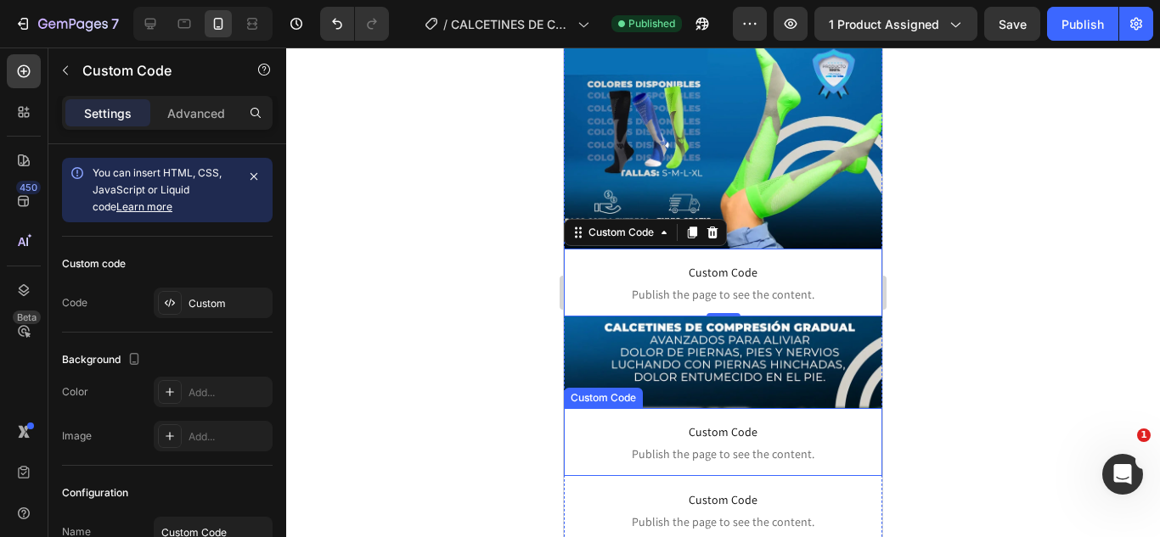
click at [687, 422] on span "Custom Code" at bounding box center [723, 432] width 318 height 20
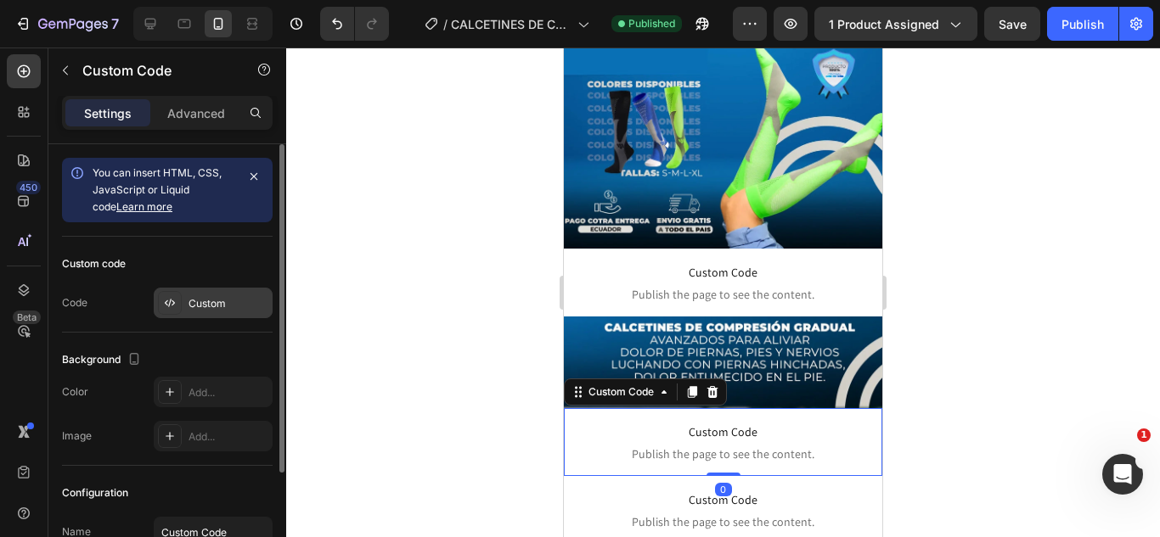
click at [216, 313] on div "Custom" at bounding box center [213, 303] width 119 height 31
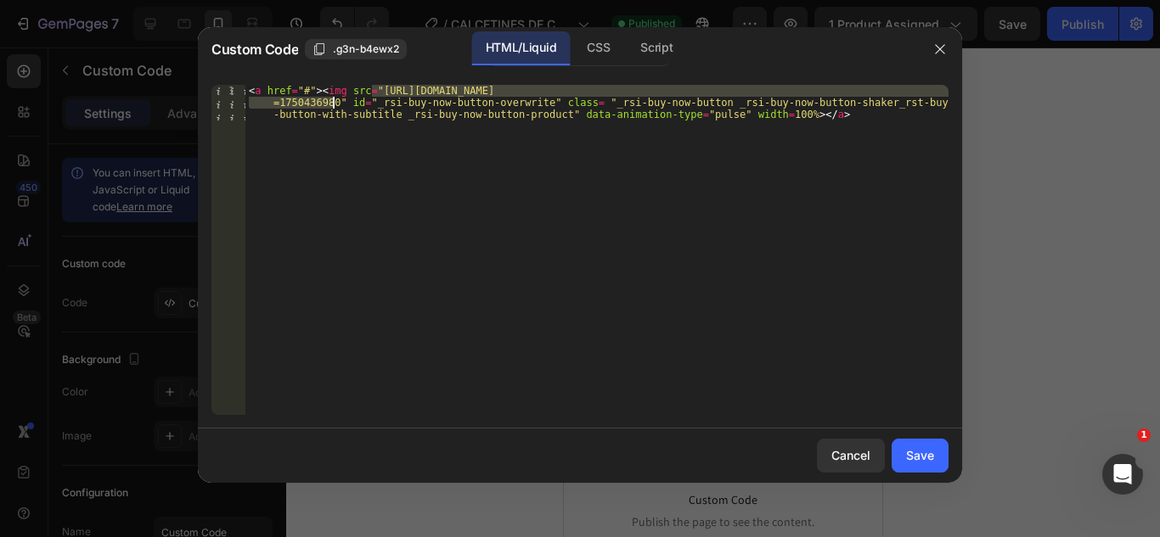
drag, startPoint x: 371, startPoint y: 89, endPoint x: 333, endPoint y: 103, distance: 40.5
click at [333, 103] on div "< a href = "#" > < img src = "[URL][DOMAIN_NAME] =1750436980" id = "_rsi-buy-no…" at bounding box center [596, 286] width 703 height 402
paste textarea "RESVERATROL-41_11zon_48aebf7a-0de0-4286-b1a3-a3b63121d1ee.webp?v=1758912645"
type textarea "<a href="#"><img src="[URL][DOMAIN_NAME]" id="_rsi-buy-now-button-overwrite" cl…"
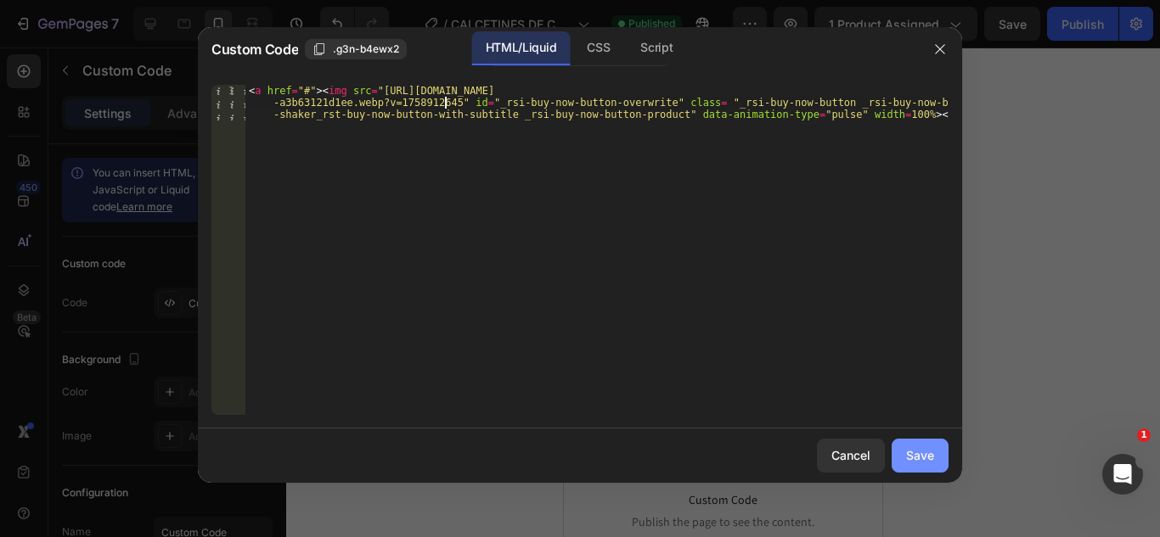
click at [925, 439] on button "Save" at bounding box center [919, 456] width 57 height 34
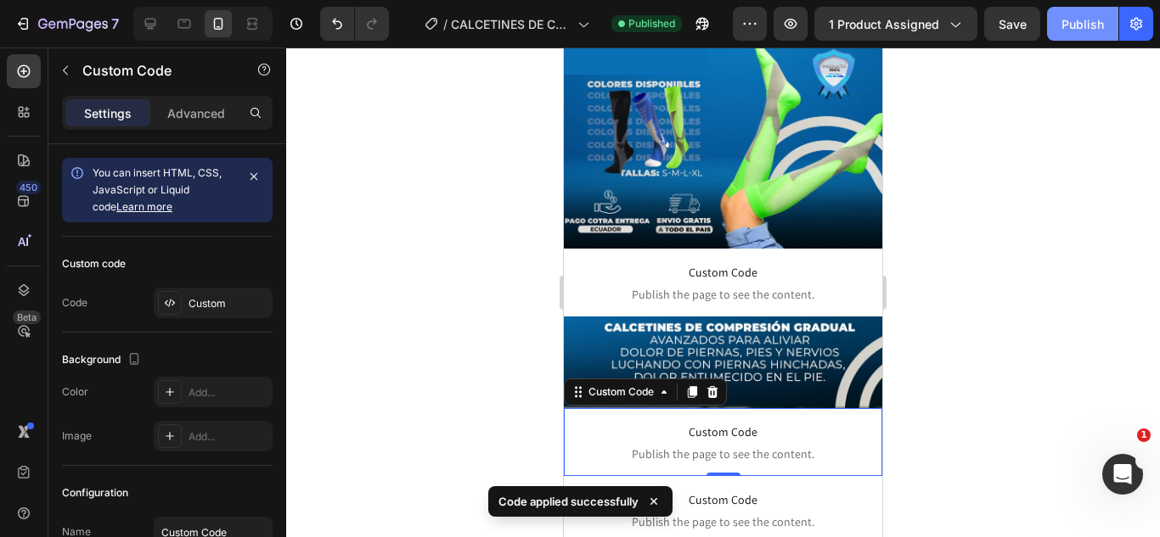
click at [1071, 21] on div "Publish" at bounding box center [1082, 24] width 42 height 18
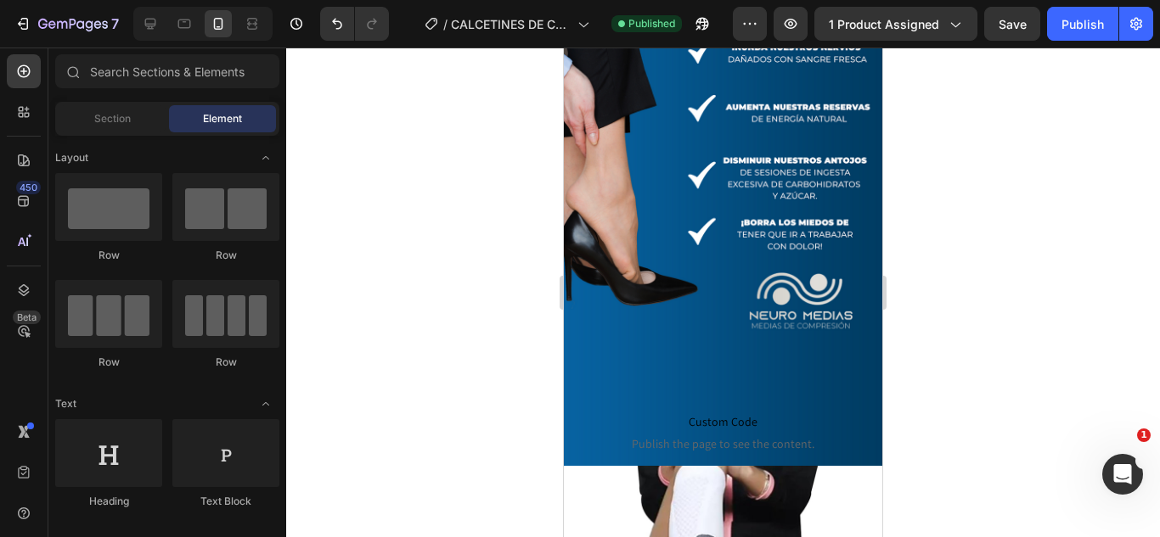
scroll to position [1529, 0]
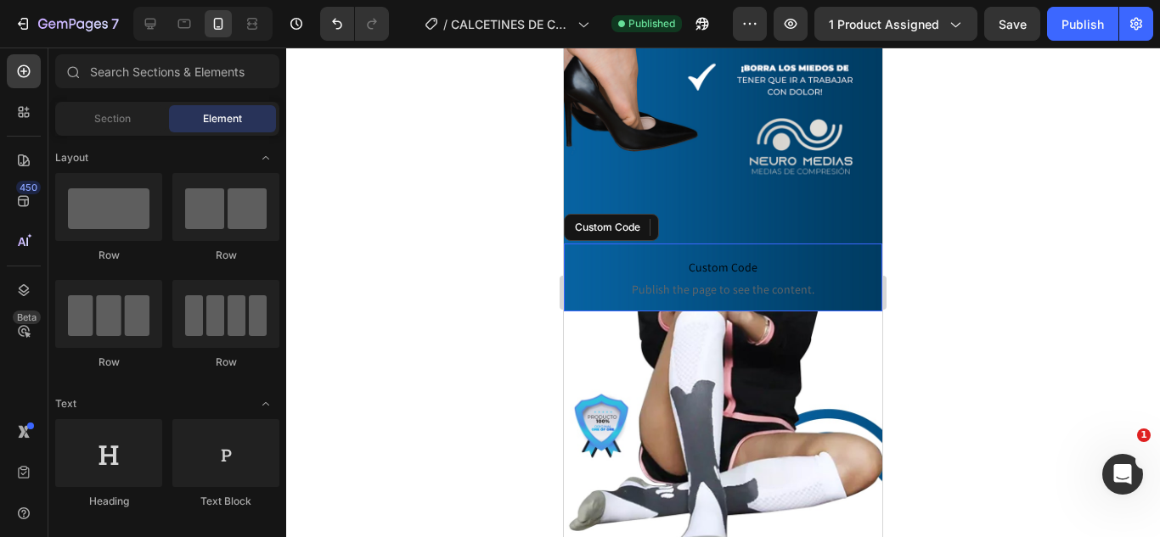
click at [674, 281] on span "Publish the page to see the content." at bounding box center [723, 289] width 318 height 17
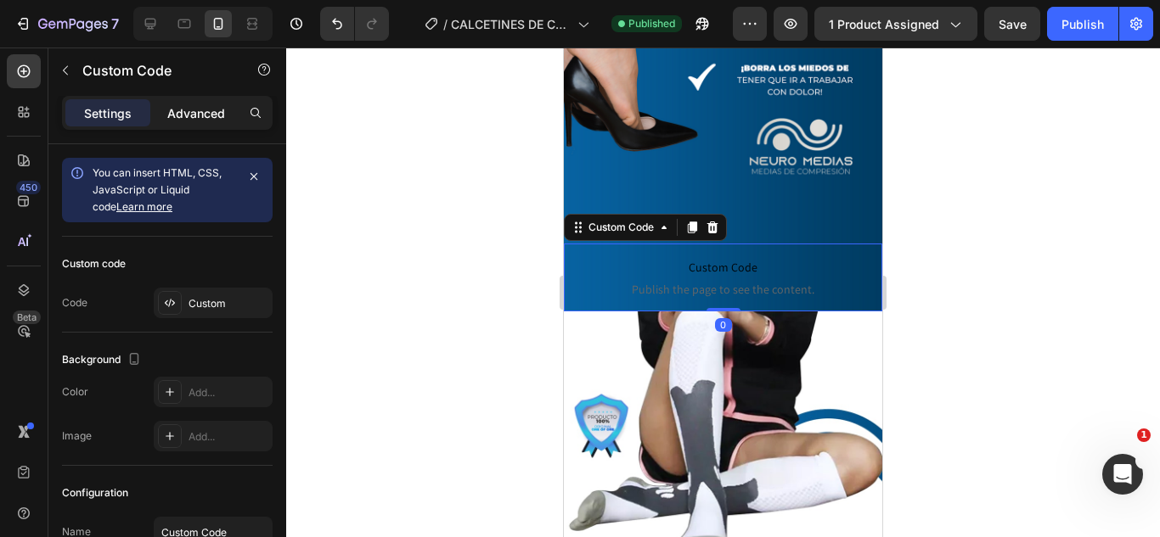
click at [205, 126] on div "Advanced" at bounding box center [196, 112] width 85 height 27
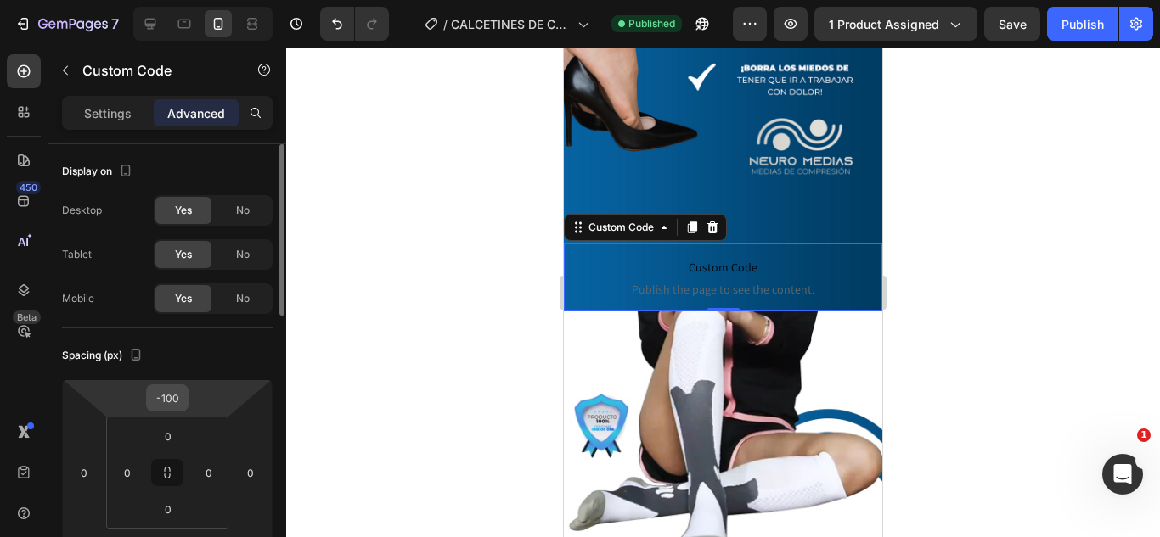
click at [172, 400] on input "-100" at bounding box center [167, 397] width 34 height 25
type input "0"
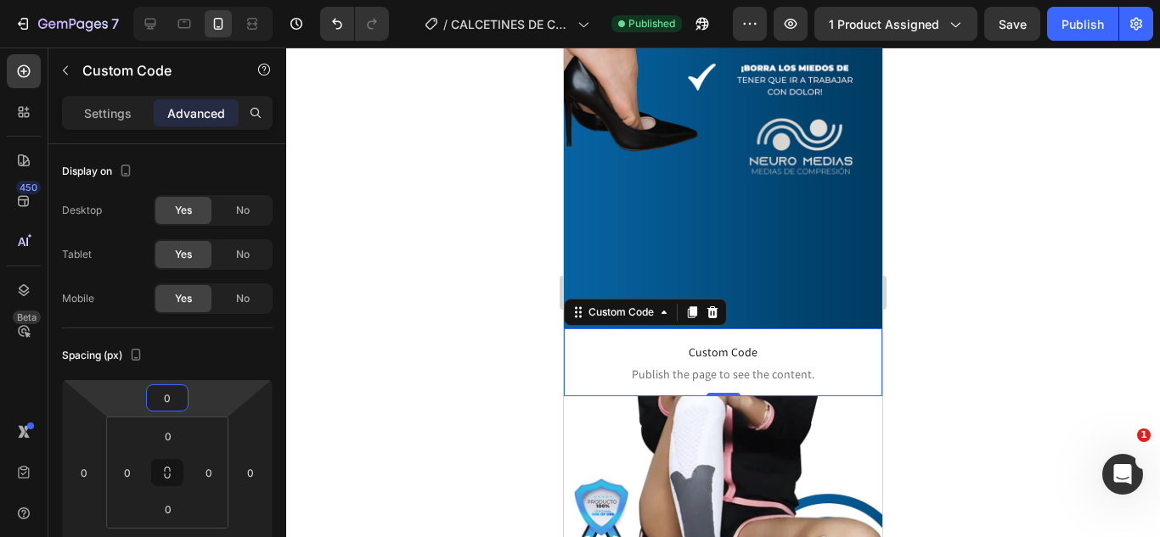
click at [447, 303] on div at bounding box center [723, 293] width 874 height 490
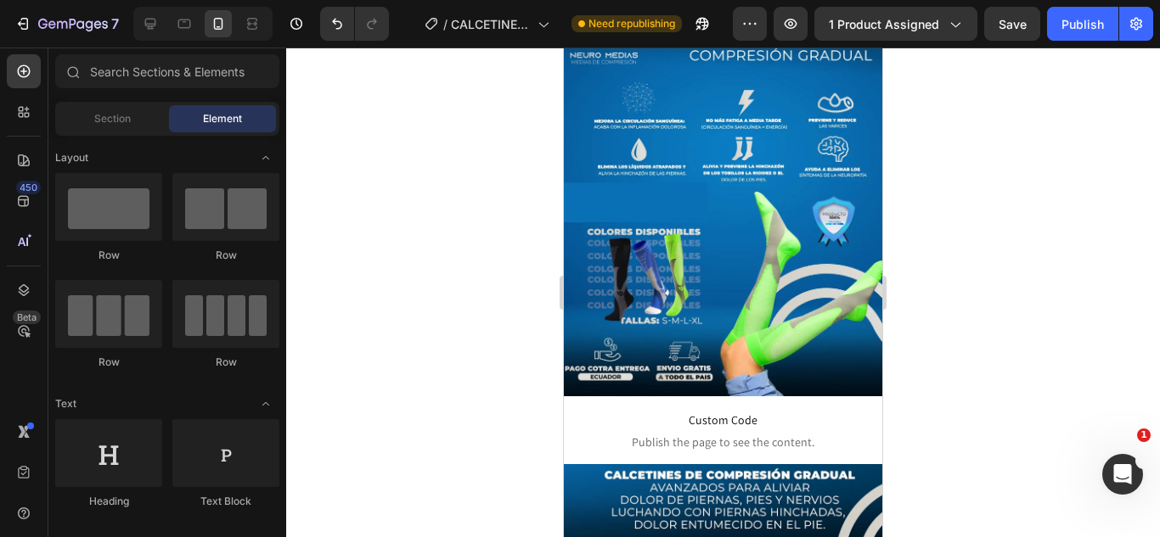
scroll to position [0, 0]
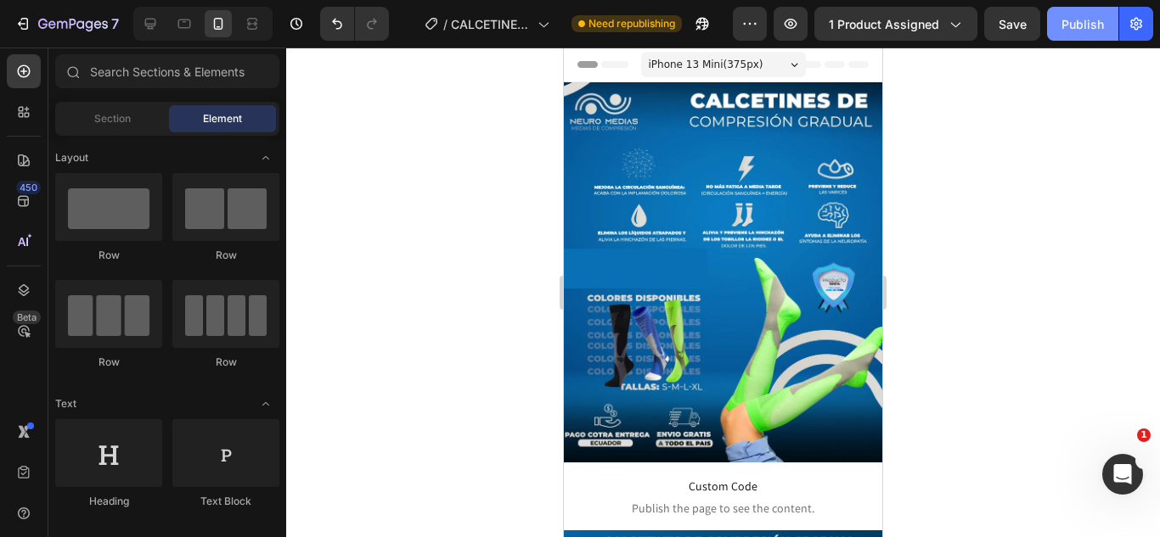
click at [1090, 21] on div "Publish" at bounding box center [1082, 24] width 42 height 18
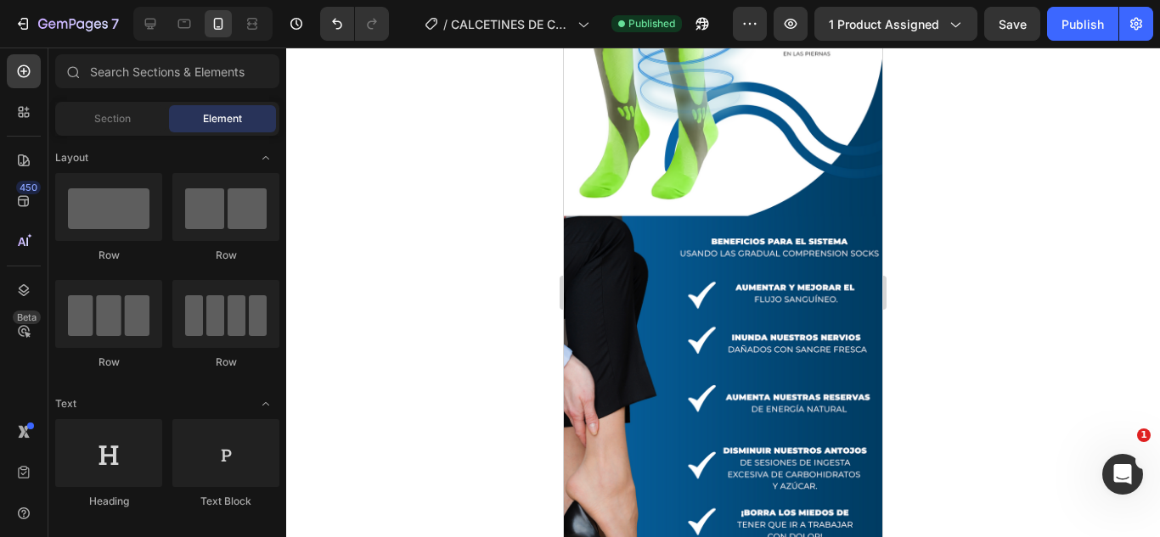
scroll to position [1358, 0]
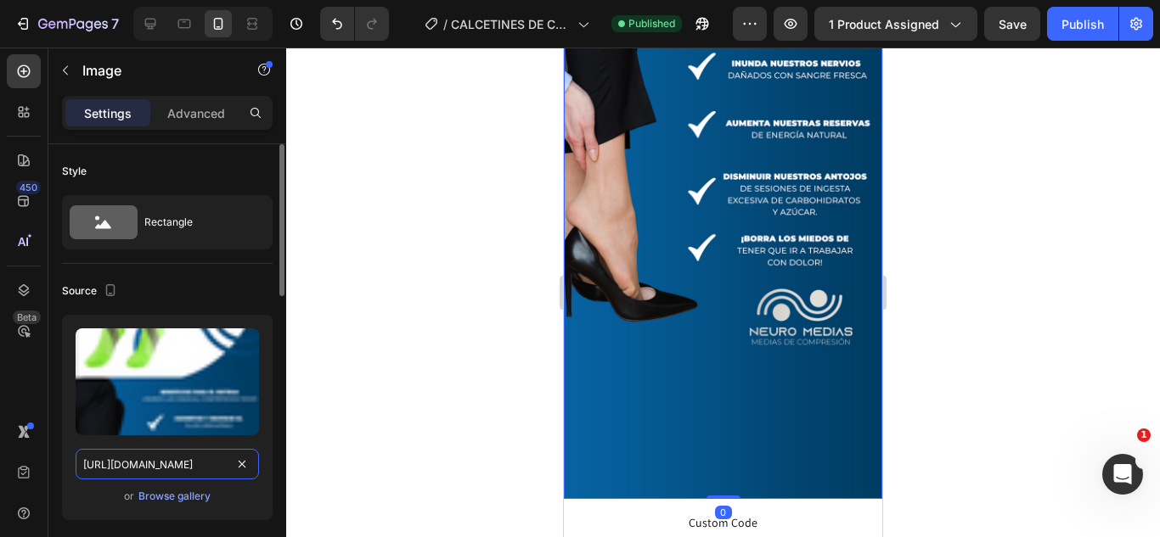
click at [195, 450] on input "[URL][DOMAIN_NAME]" at bounding box center [167, 464] width 183 height 31
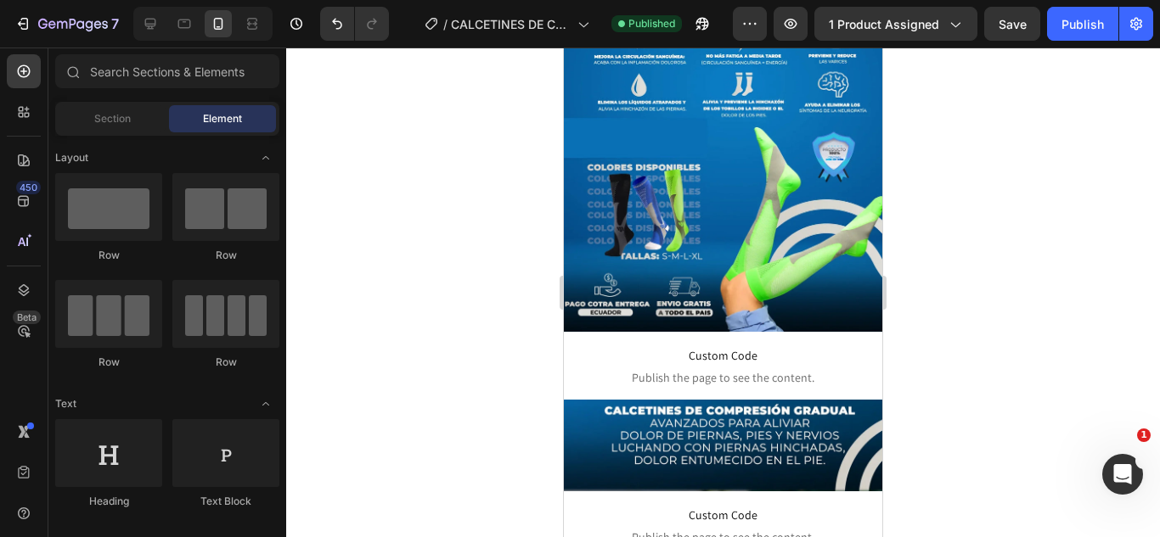
scroll to position [196, 0]
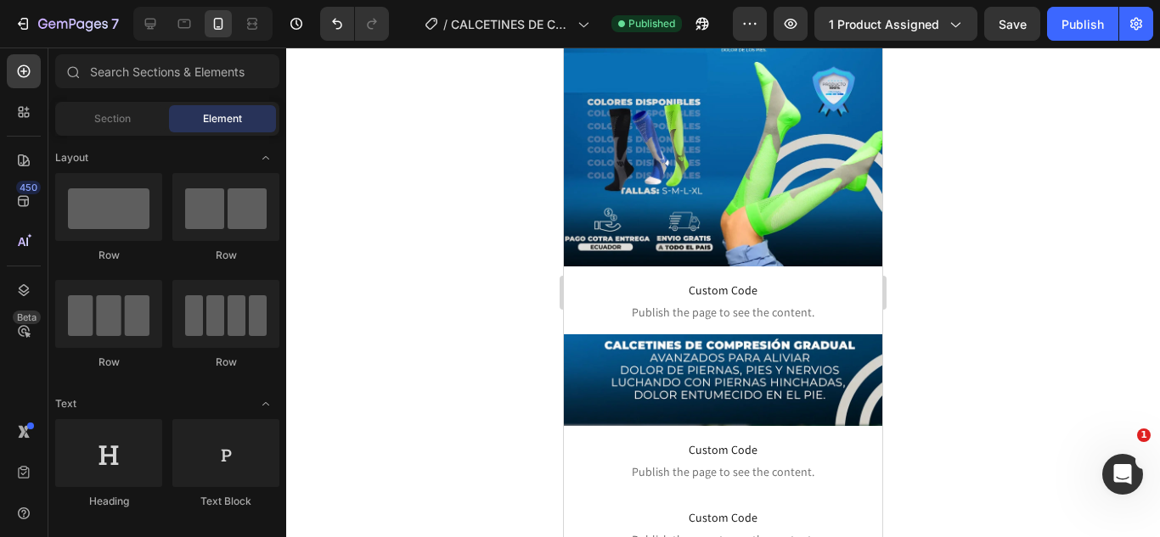
drag, startPoint x: 876, startPoint y: 174, endPoint x: 1449, endPoint y: 146, distance: 573.8
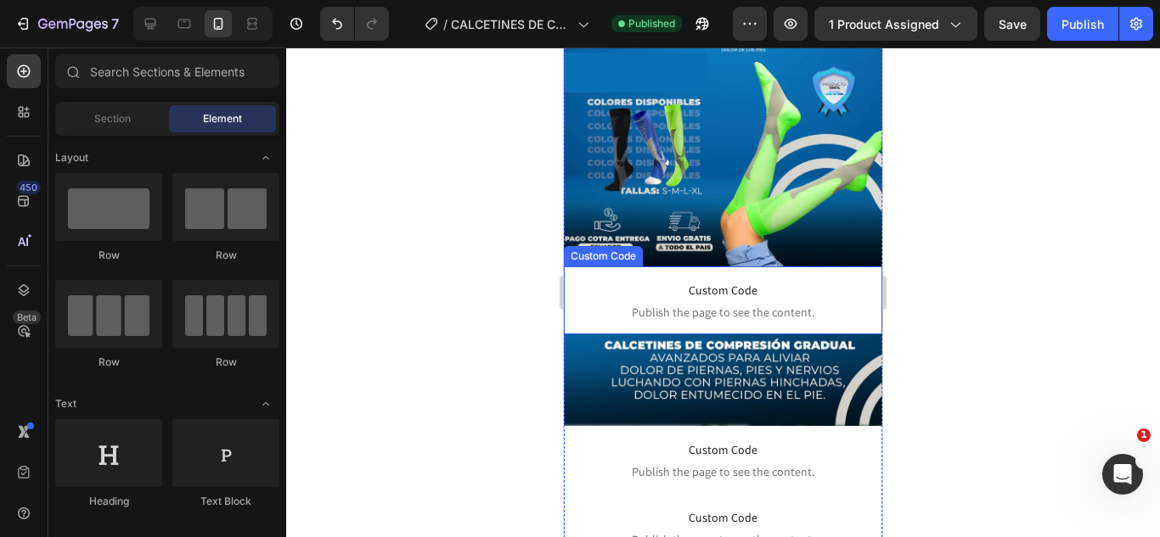
click at [734, 280] on span "Custom Code" at bounding box center [723, 290] width 318 height 20
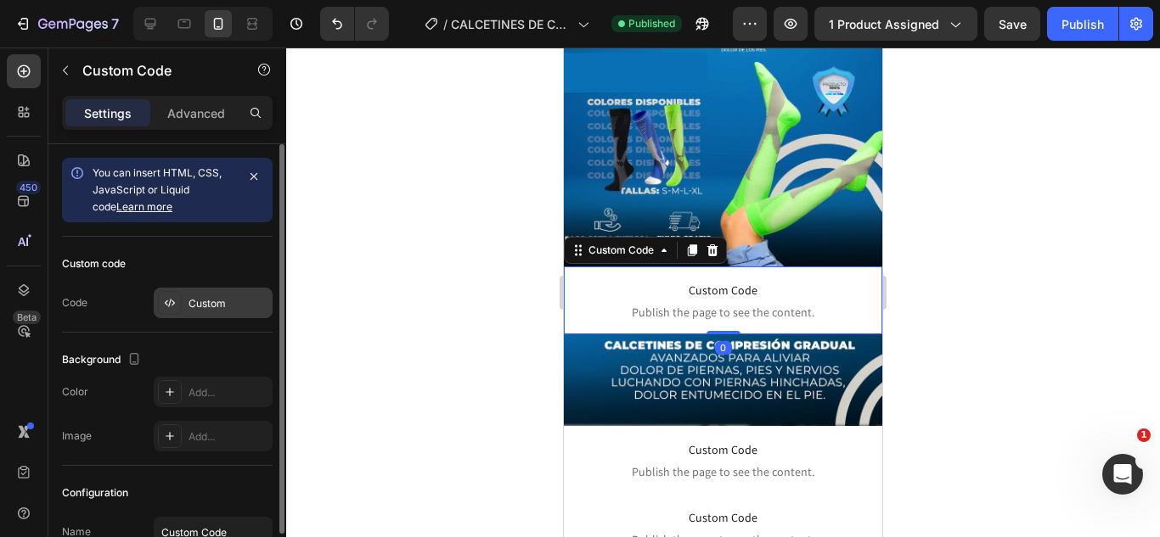
click at [219, 301] on div "Custom" at bounding box center [228, 303] width 80 height 15
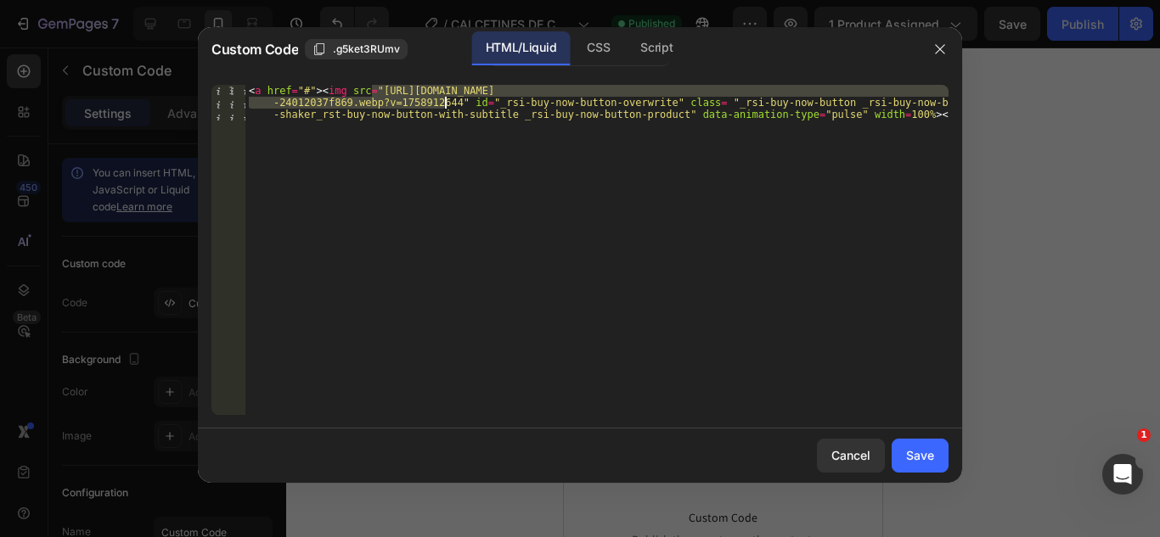
drag, startPoint x: 372, startPoint y: 91, endPoint x: 443, endPoint y: 102, distance: 72.2
click at [443, 102] on div "< a href = "#" > < img src = "[URL][DOMAIN_NAME] -24012037f869.webp?v=175891264…" at bounding box center [596, 286] width 703 height 402
paste textarea "b8b921c4-0479-4bf5-a0c7-af9229a27e39.webp?v=1758913448"
type textarea "<a href="#"><img src="[URL][DOMAIN_NAME]" id="_rsi-buy-now-button-overwrite" cl…"
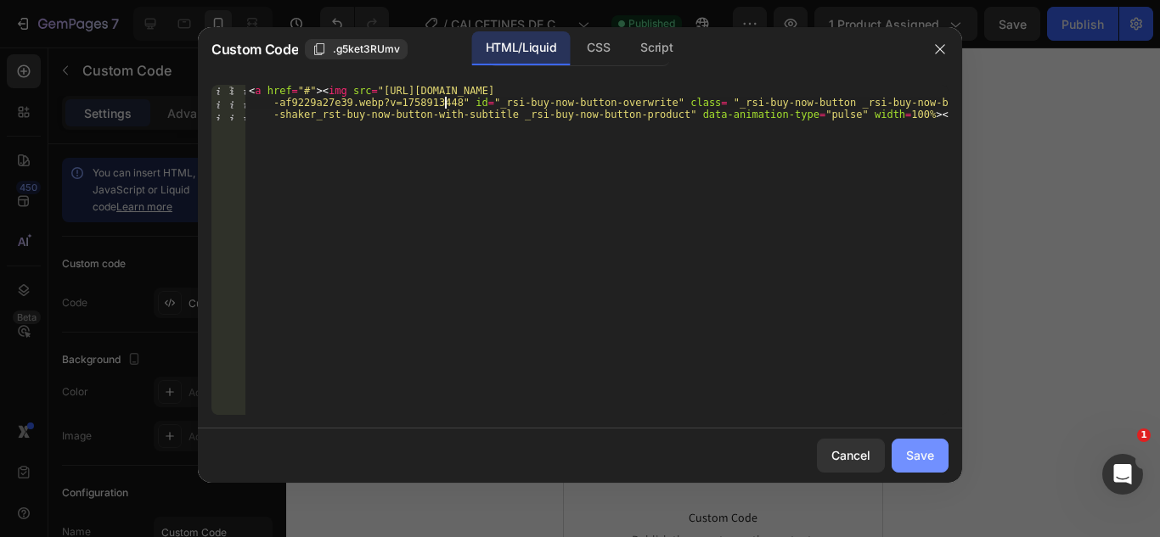
click at [912, 447] on div "Save" at bounding box center [920, 456] width 28 height 18
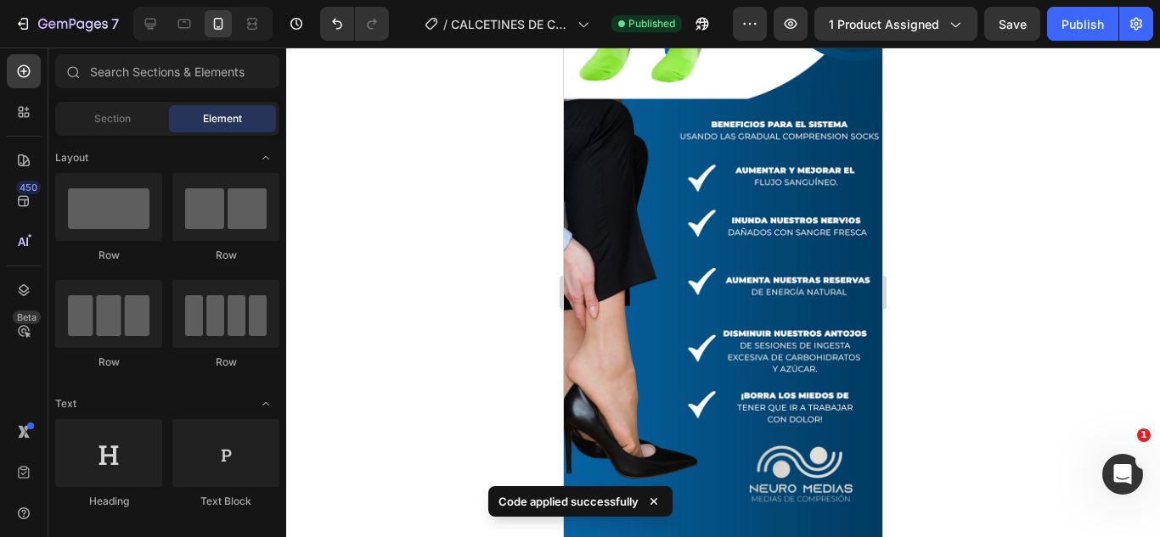
scroll to position [1254, 0]
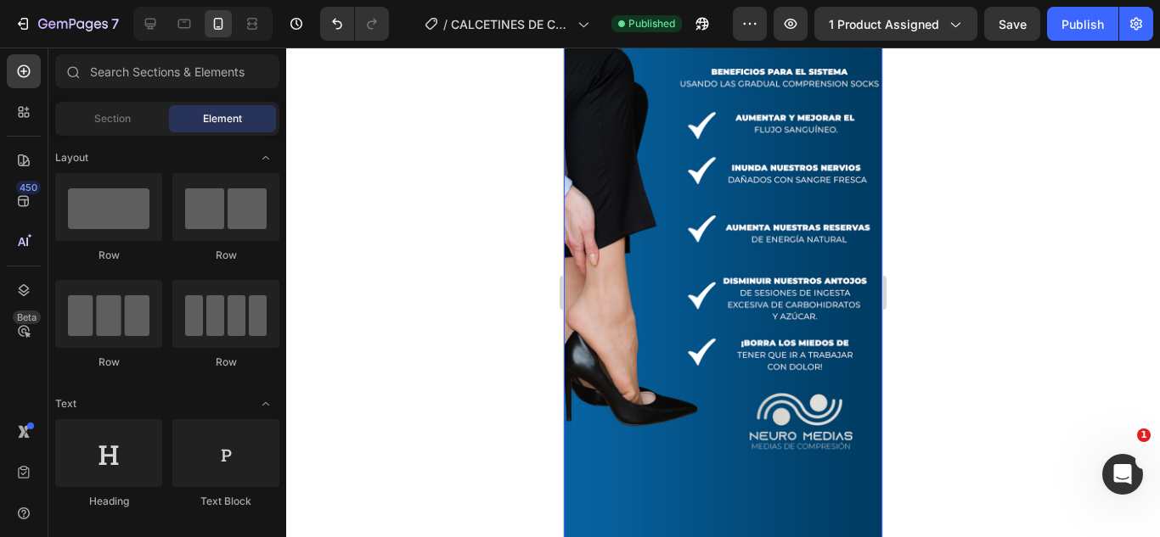
click at [784, 173] on img at bounding box center [723, 53] width 318 height 1099
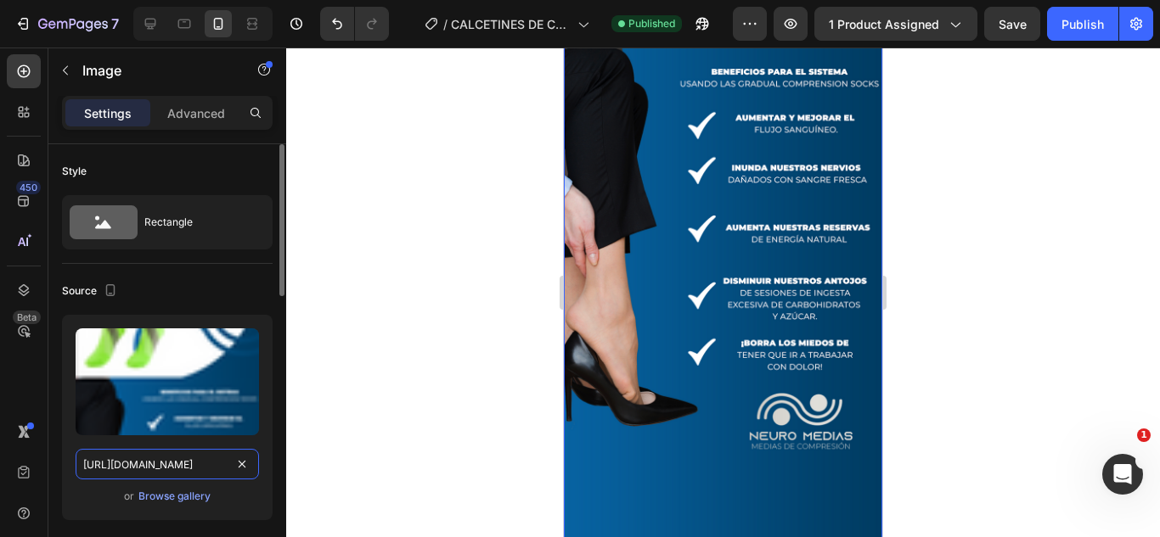
click at [187, 454] on input "[URL][DOMAIN_NAME]" at bounding box center [167, 464] width 183 height 31
paste input "RESVERATROL-42_11zon_3eb667dd-ea0d-488d-8156-5327c489de4e.webp?v=1758913448"
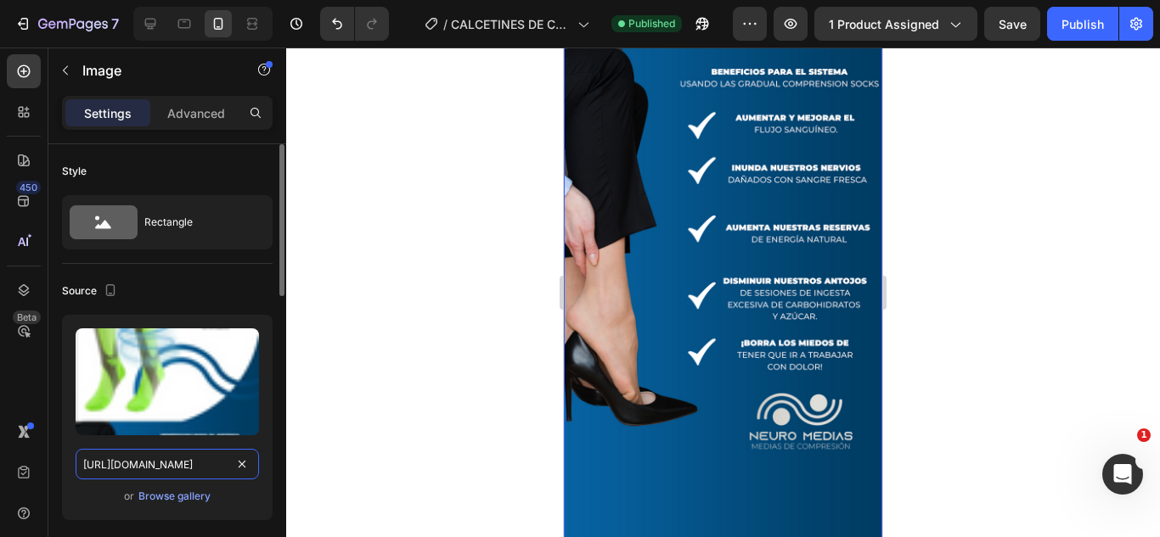
scroll to position [0, 566]
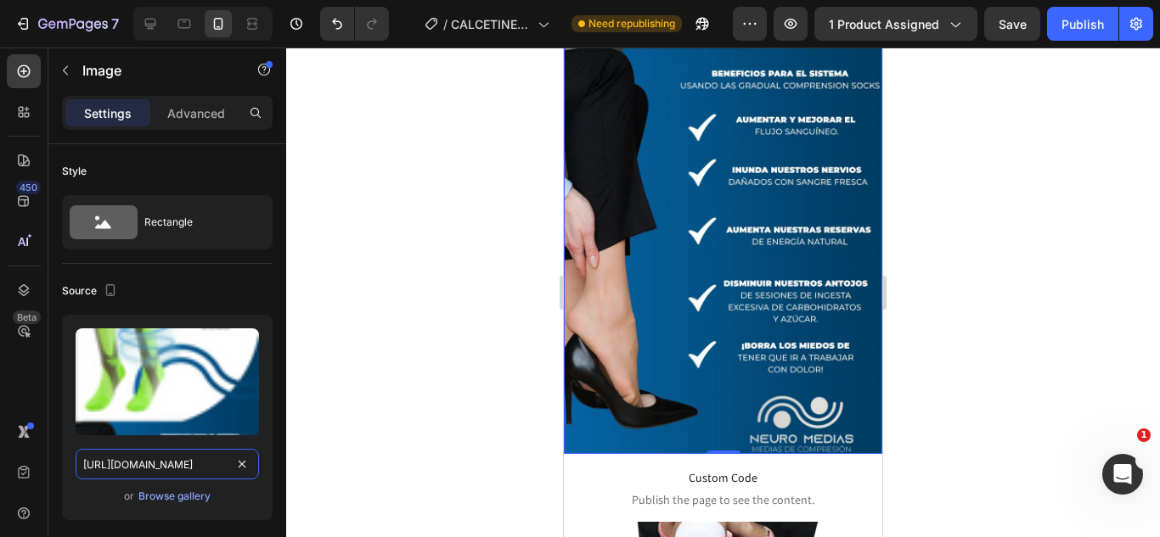
type input "[URL][DOMAIN_NAME]"
click at [1010, 245] on div at bounding box center [723, 293] width 874 height 490
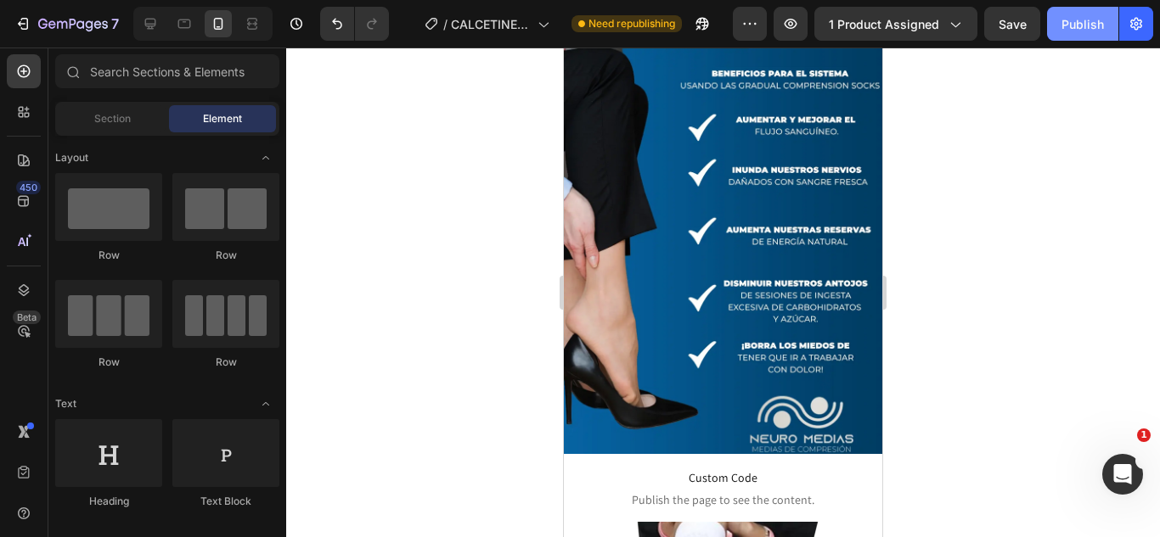
click at [1072, 22] on div "Publish" at bounding box center [1082, 24] width 42 height 18
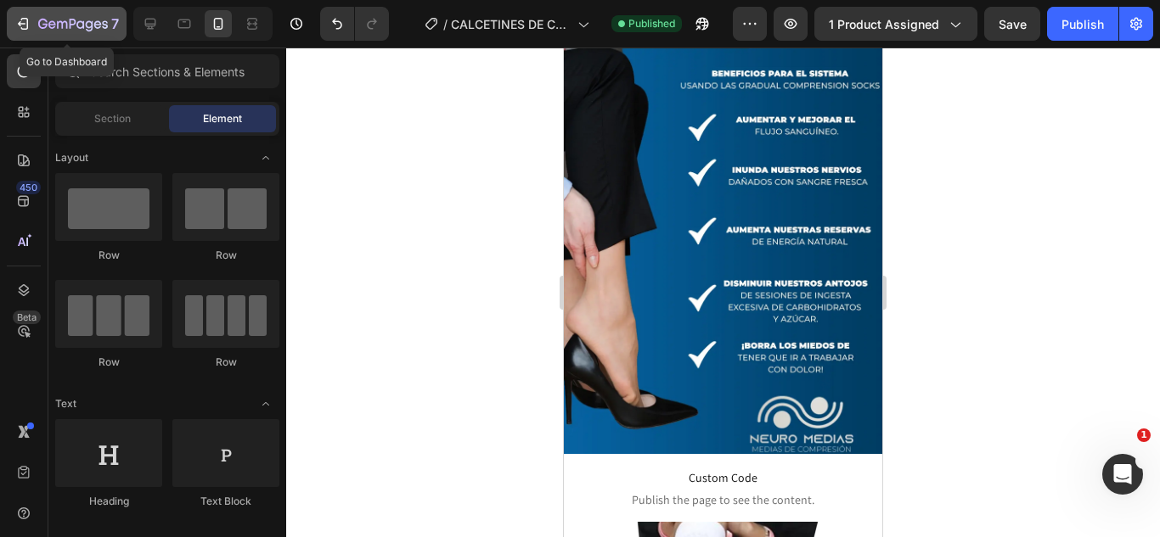
click at [91, 30] on icon "button" at bounding box center [90, 25] width 8 height 11
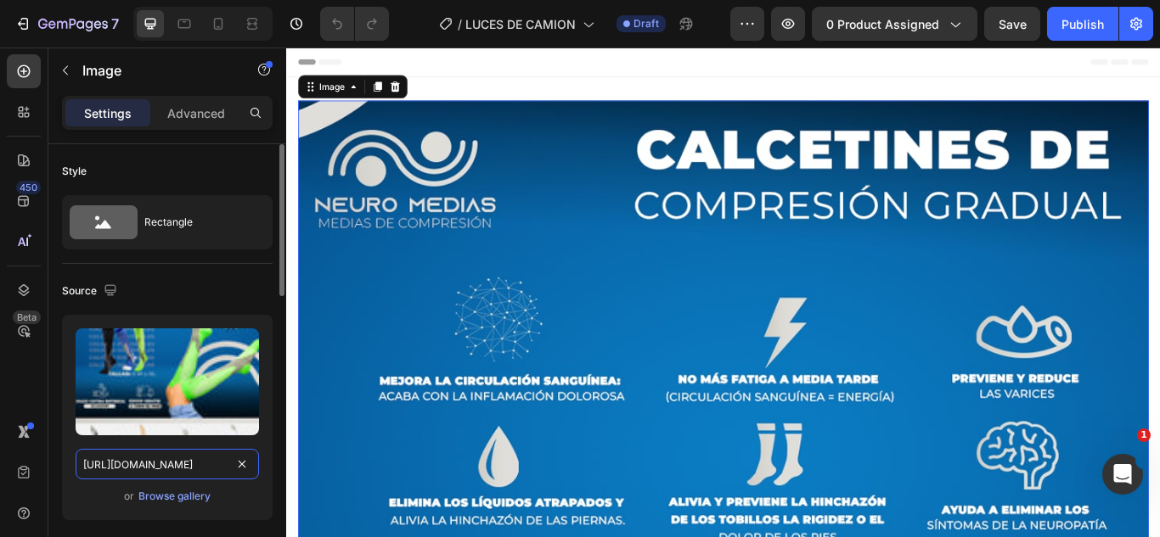
click at [183, 468] on input "[URL][DOMAIN_NAME]" at bounding box center [167, 464] width 183 height 31
paste input "RESVERATROL-38_11zon.webp?v=1758908693"
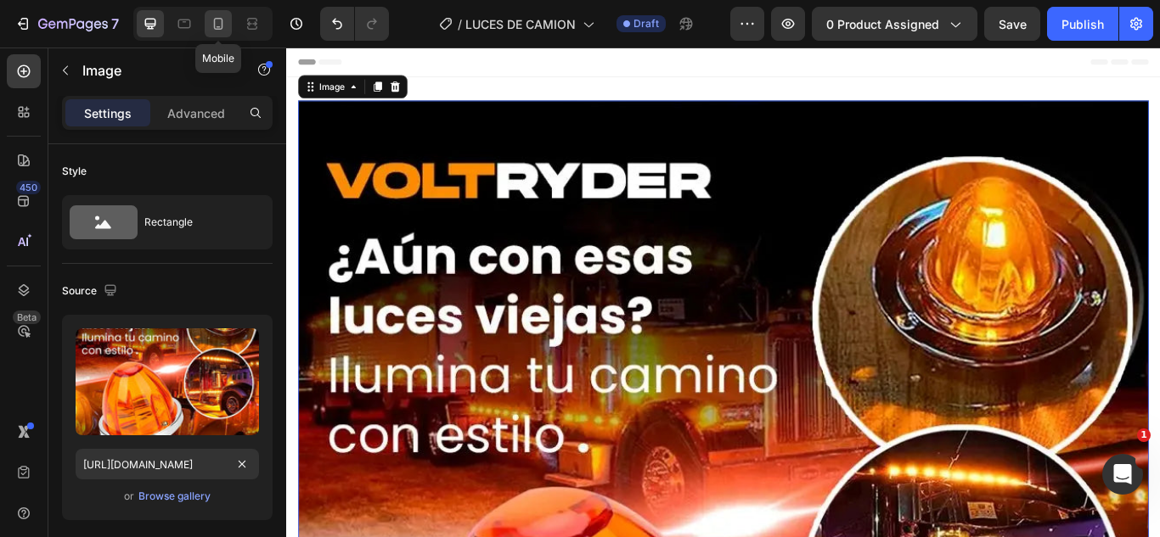
click at [218, 23] on icon at bounding box center [218, 23] width 17 height 17
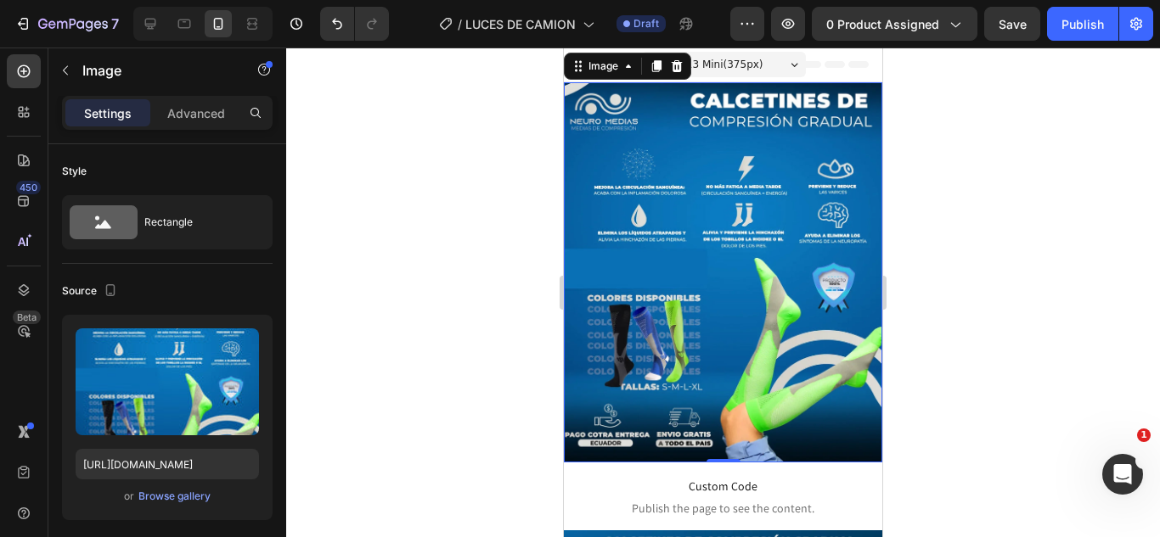
click at [648, 235] on img at bounding box center [723, 272] width 318 height 380
click at [198, 468] on input "[URL][DOMAIN_NAME]" at bounding box center [167, 464] width 183 height 31
paste input ".webp?v=1758908693"
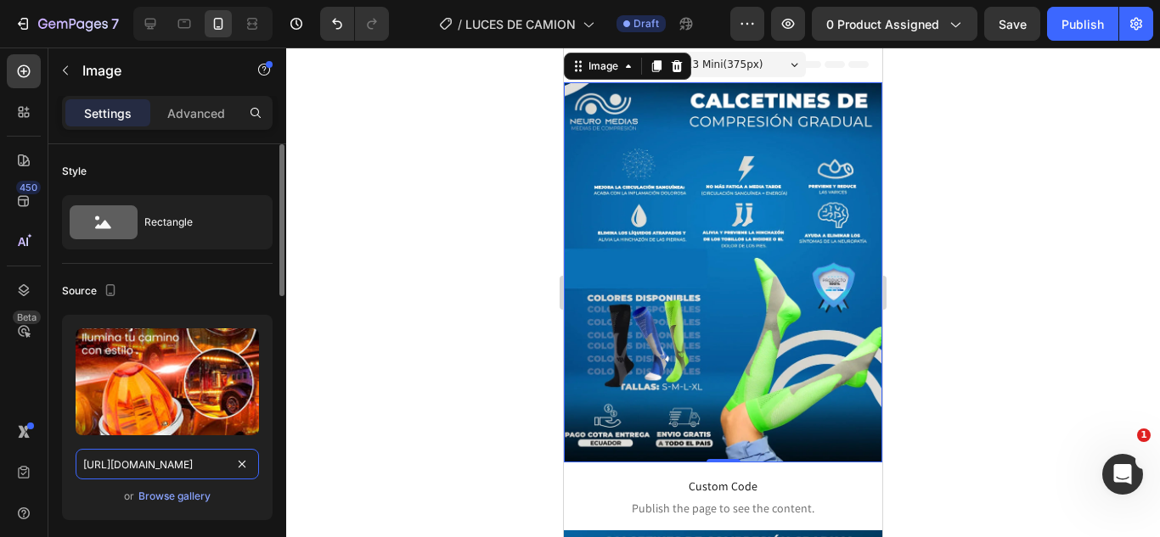
scroll to position [0, 350]
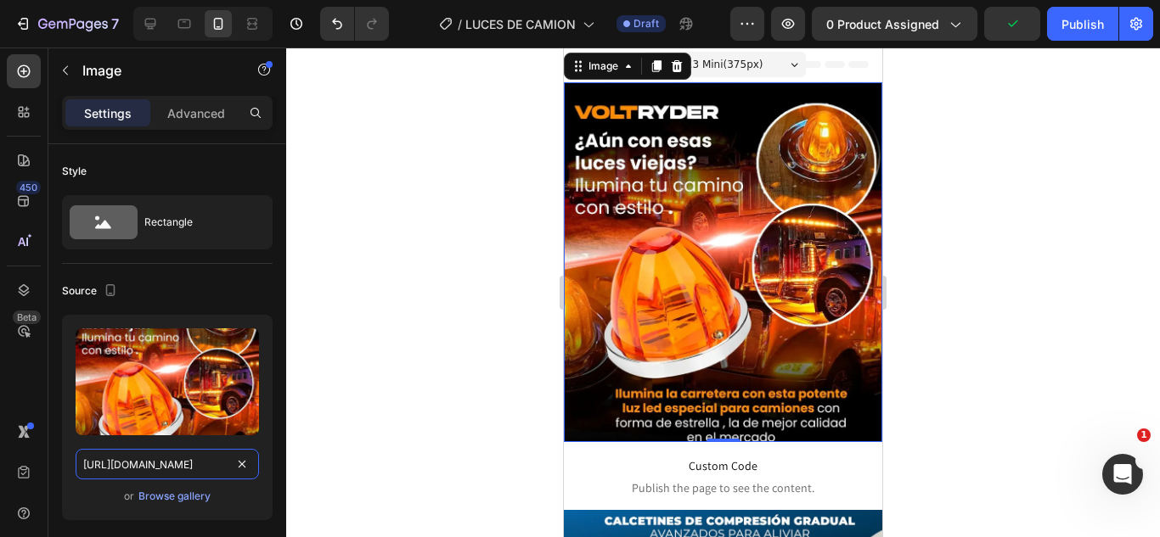
type input "https://cdn.shopify.com/s/files/1/0583/2317/3459/files/RESVERATROL-38_11zon.web…"
click at [402, 306] on div at bounding box center [723, 293] width 874 height 490
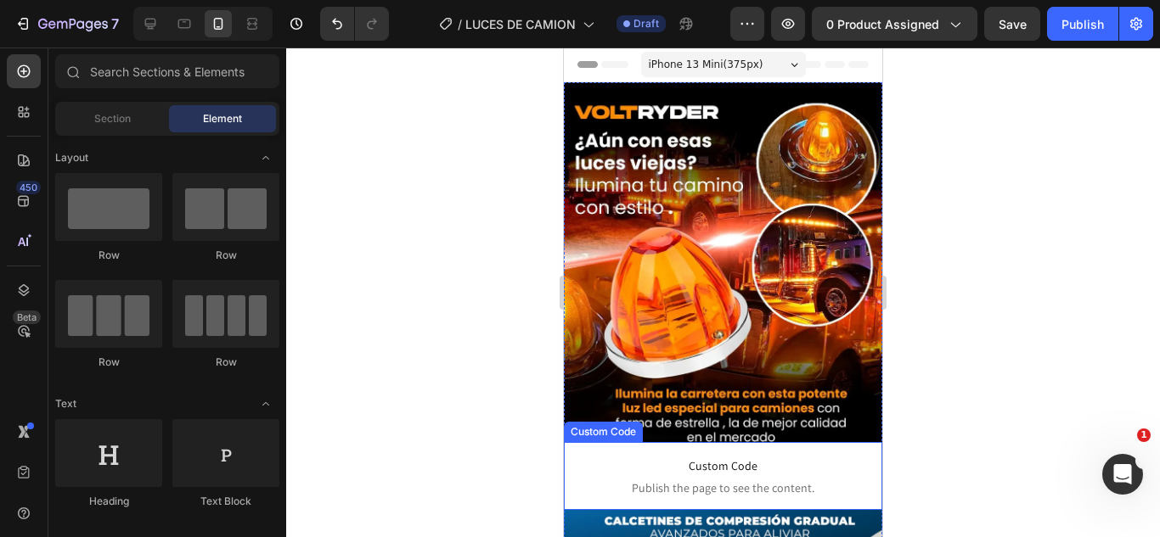
click at [678, 460] on span "Custom Code" at bounding box center [723, 466] width 318 height 20
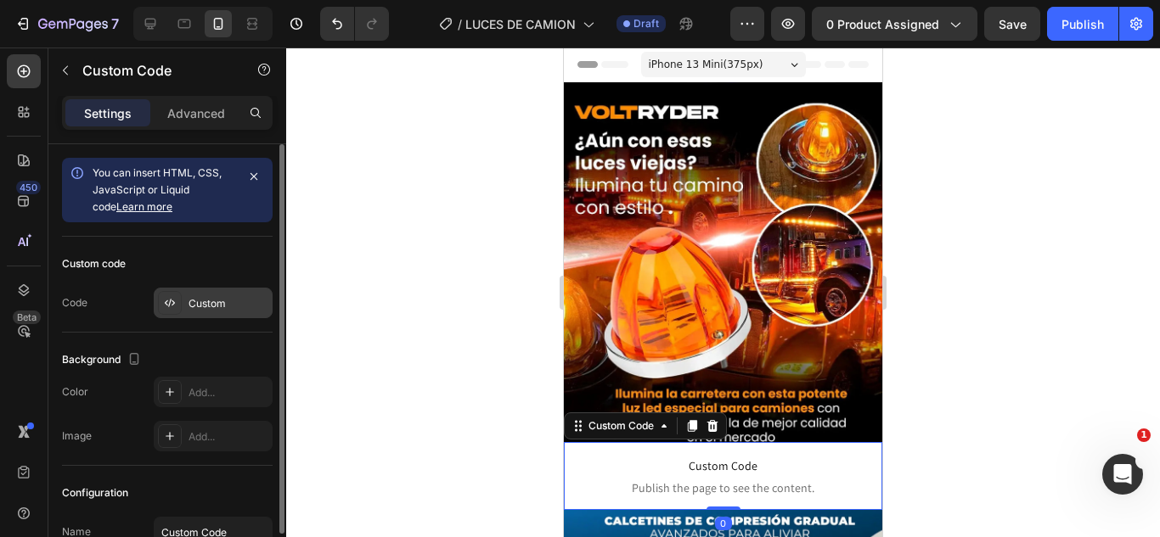
click at [183, 290] on div "Custom" at bounding box center [213, 303] width 119 height 31
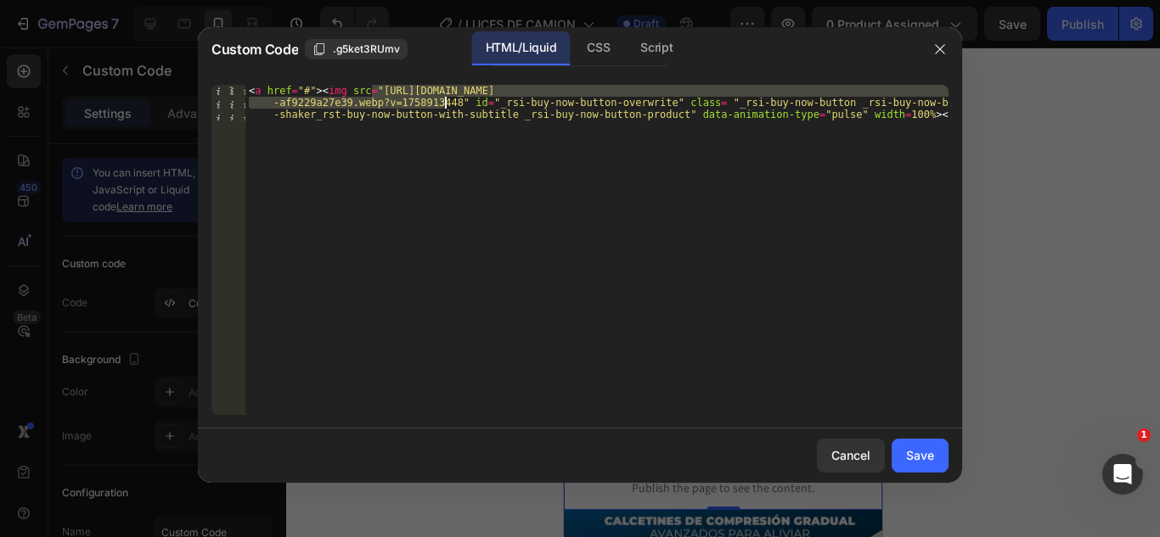
drag, startPoint x: 370, startPoint y: 87, endPoint x: 444, endPoint y: 98, distance: 74.7
click at [444, 98] on div "< a href = "#" > < img src = "https://cdn.shopify.com/s/files/1/0583/2317/3459/…" at bounding box center [596, 286] width 703 height 402
paste textarea "40_11zon.webp?v=1758908693"
type textarea "<a href="#"><img src="https://cdn.shopify.com/s/files/1/0583/2317/3459/files/RE…"
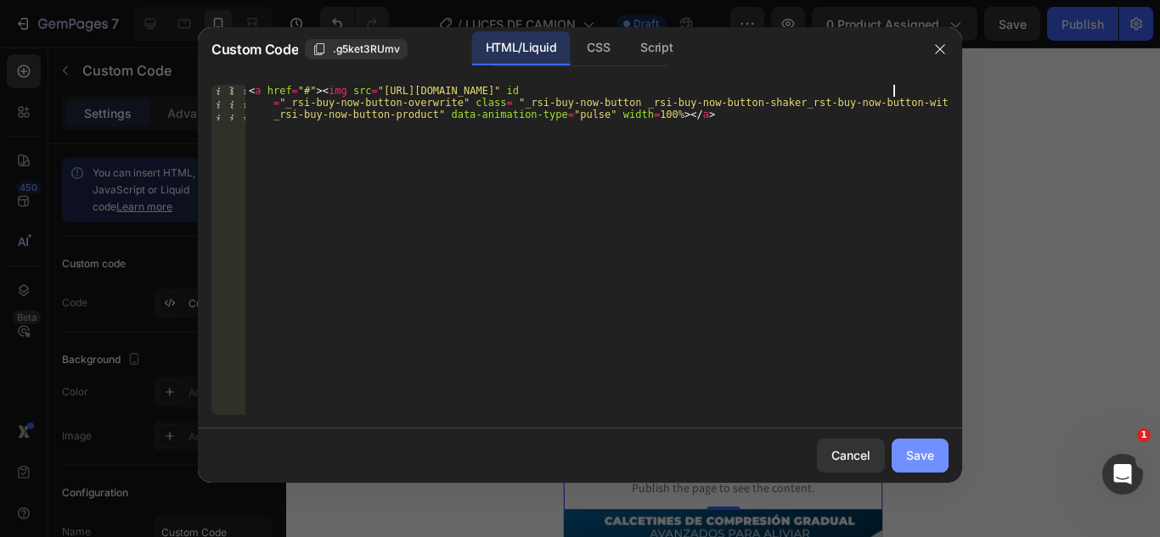
click at [905, 448] on button "Save" at bounding box center [919, 456] width 57 height 34
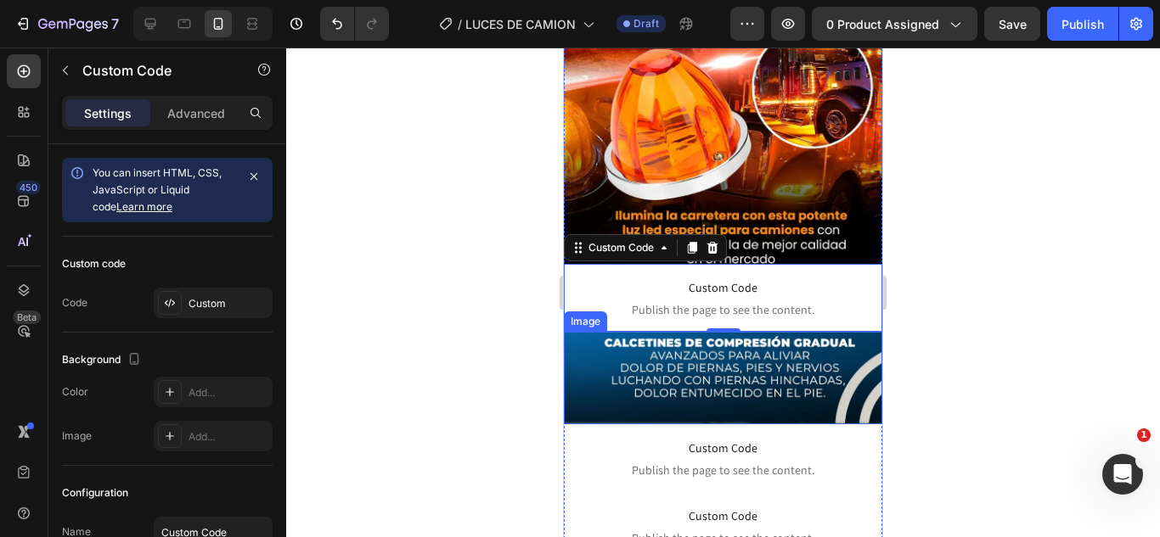
scroll to position [179, 0]
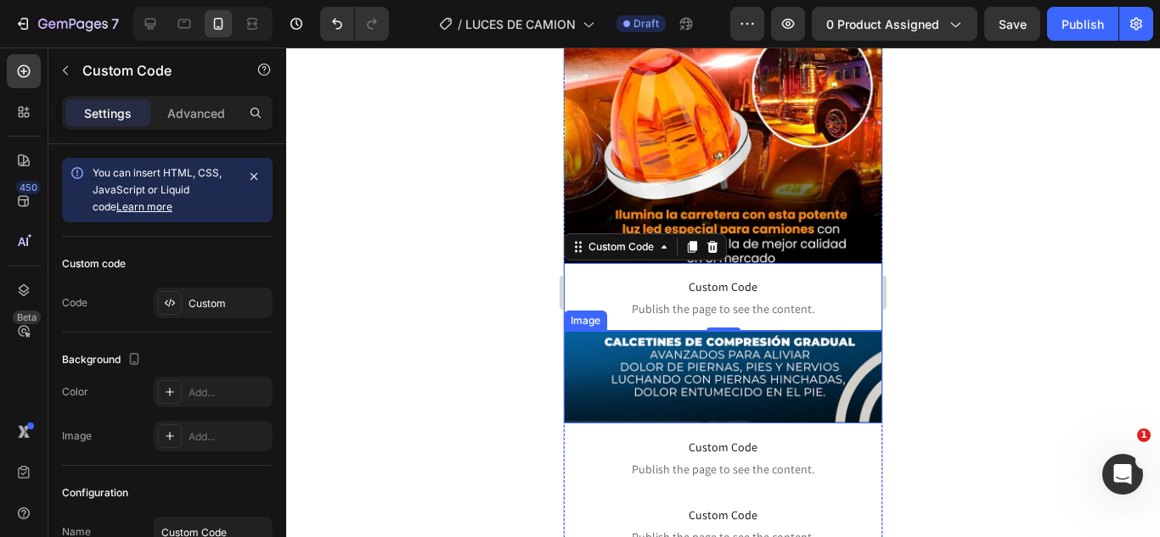
click at [727, 364] on img at bounding box center [723, 377] width 318 height 92
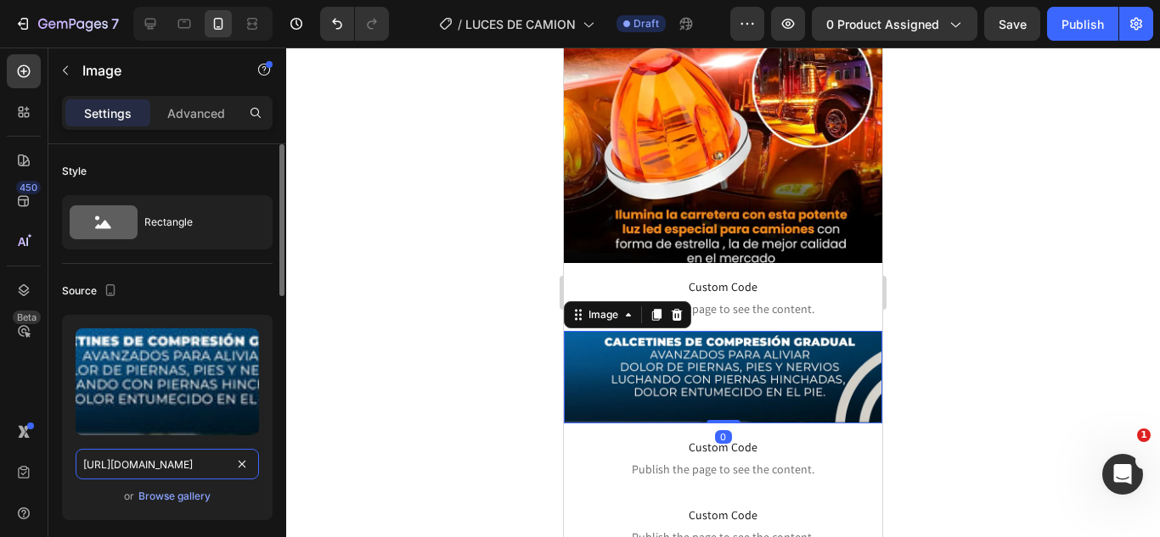
click at [151, 468] on input "[URL][DOMAIN_NAME]" at bounding box center [167, 464] width 183 height 31
paste input "39_11zon.webp?v=1758908693"
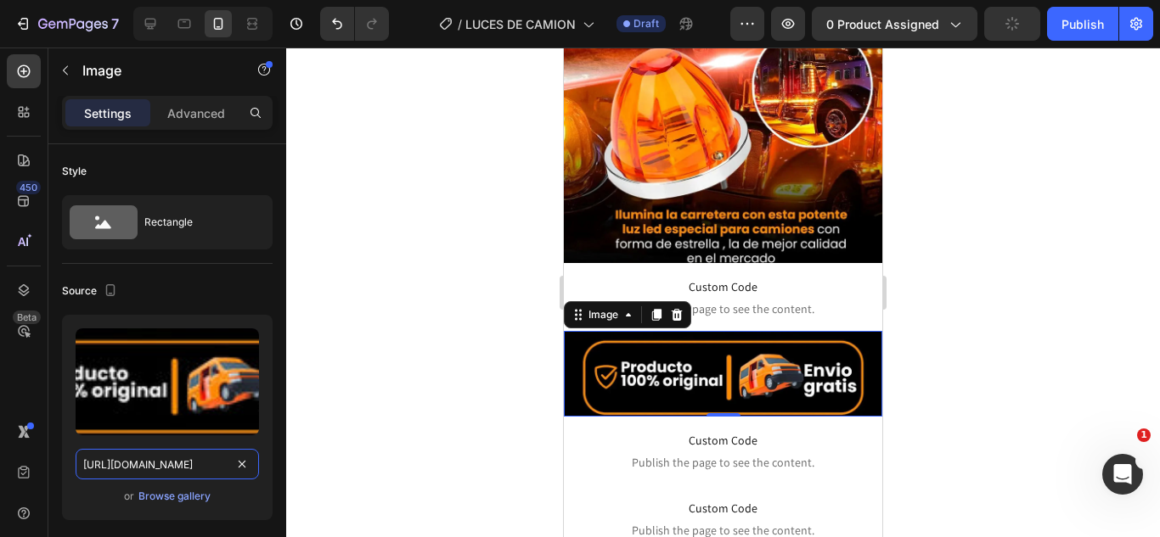
type input "https://cdn.shopify.com/s/files/1/0583/2317/3459/files/RESVERATROL-39_11zon.web…"
click at [403, 296] on div at bounding box center [723, 293] width 874 height 490
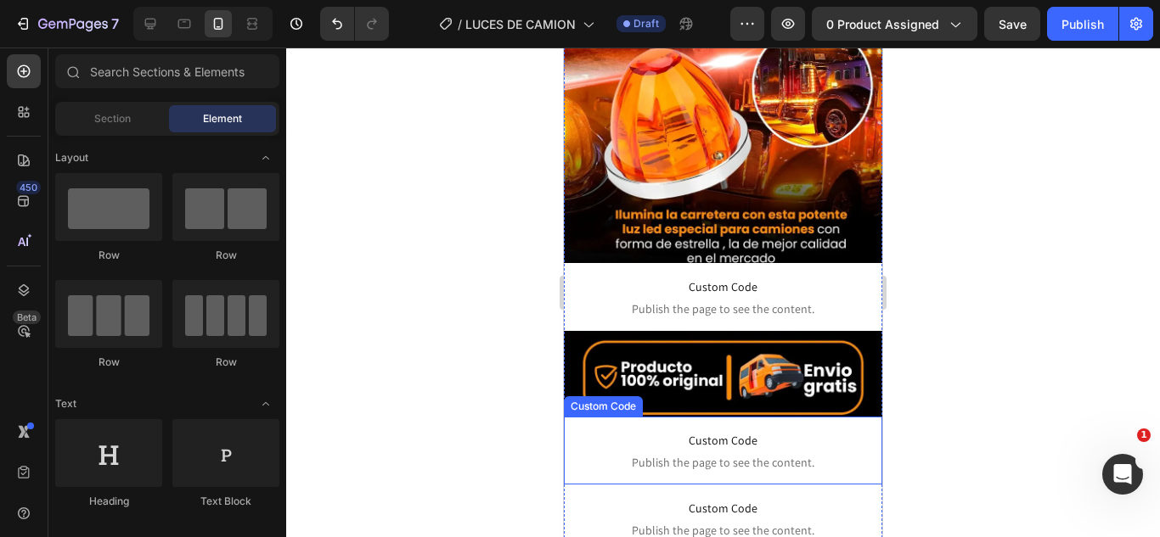
click at [719, 430] on span "Custom Code" at bounding box center [723, 440] width 318 height 20
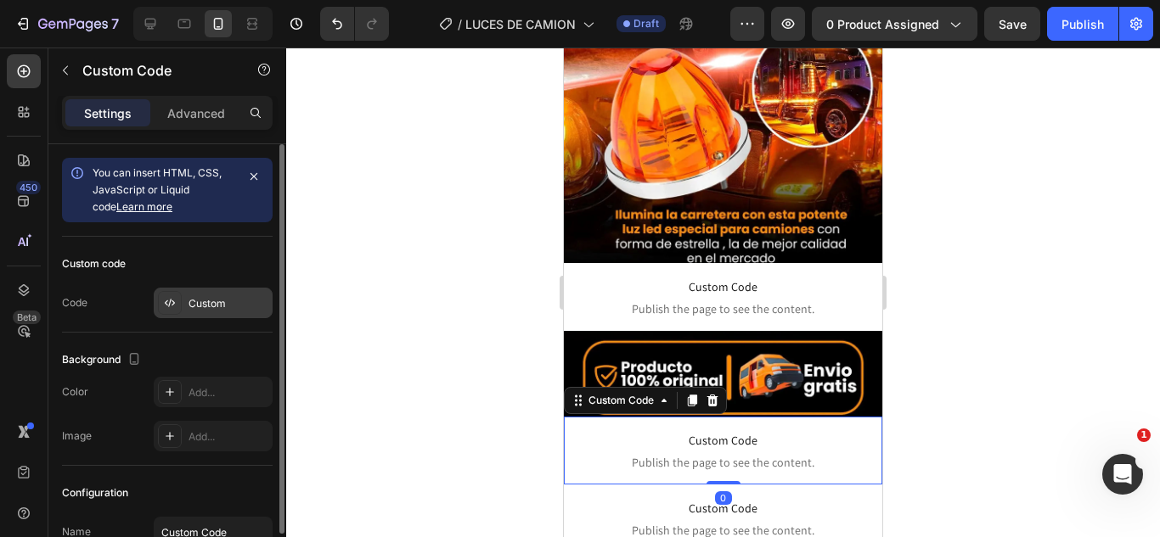
click at [211, 299] on div "Custom" at bounding box center [228, 303] width 80 height 15
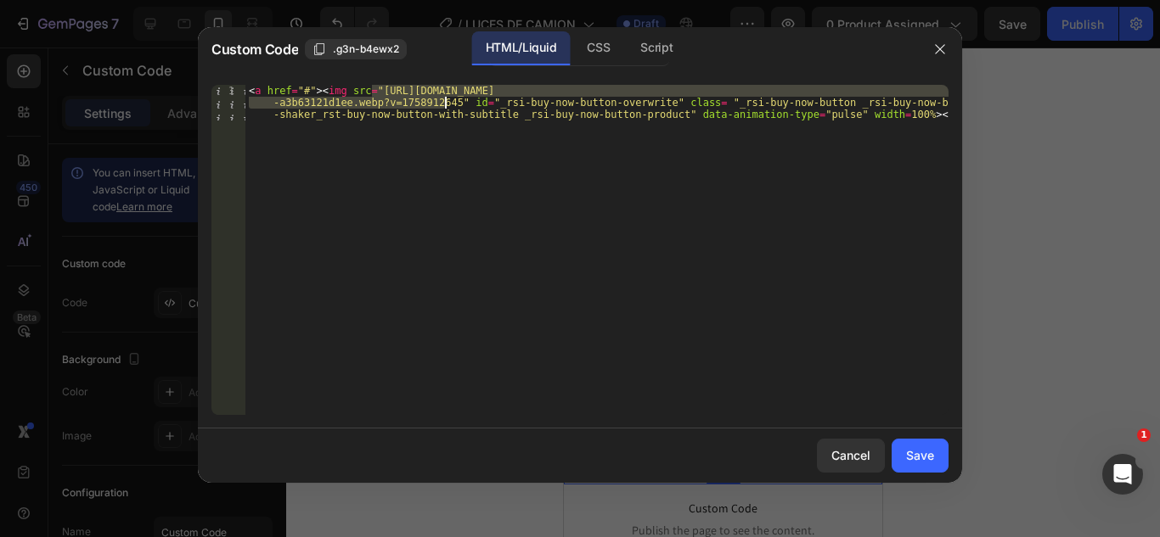
drag, startPoint x: 370, startPoint y: 87, endPoint x: 443, endPoint y: 103, distance: 74.6
click at [443, 103] on div "< a href = "#" > < img src = "https://cdn.shopify.com/s/files/1/0583/2317/3459/…" at bounding box center [596, 286] width 703 height 402
paste textarea "37_11zon.webp?v=1758908693"
type textarea "<a href="#"><img src="https://cdn.shopify.com/s/files/1/0583/2317/3459/files/RE…"
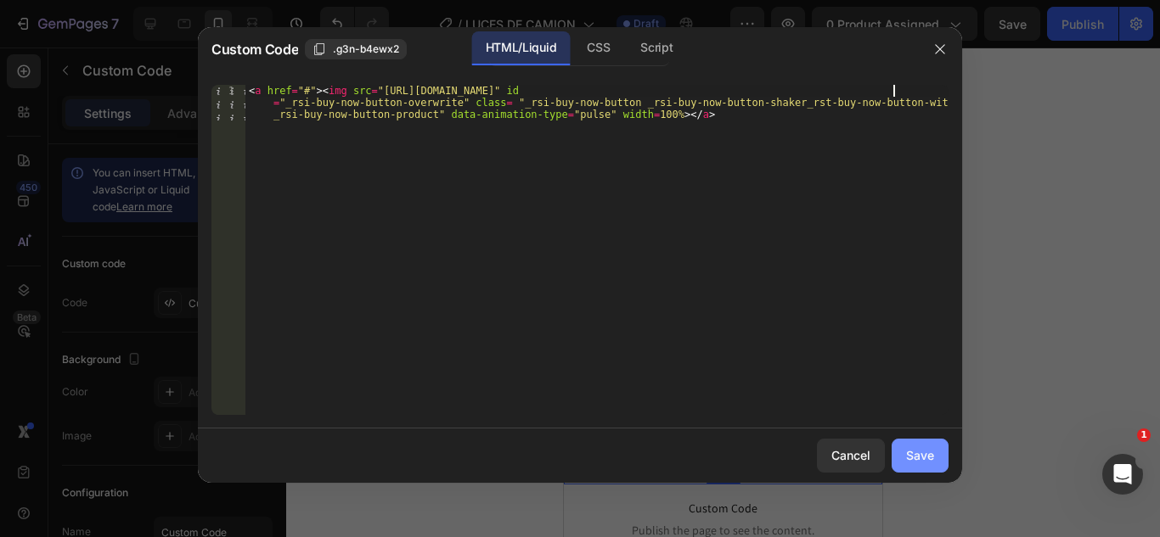
click at [924, 447] on div "Save" at bounding box center [920, 456] width 28 height 18
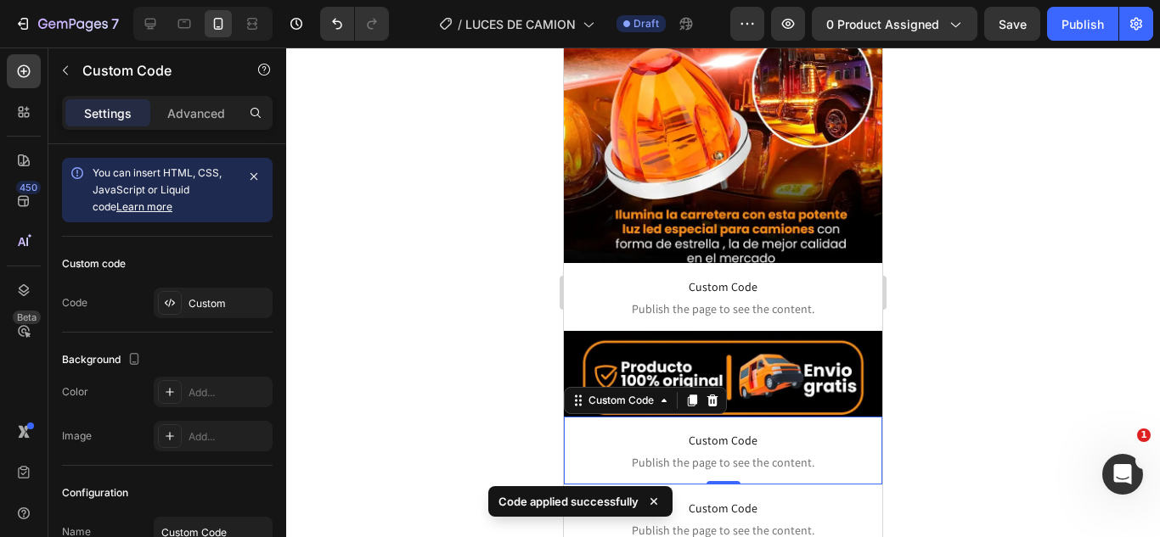
click at [731, 498] on span "Custom Code" at bounding box center [723, 508] width 318 height 20
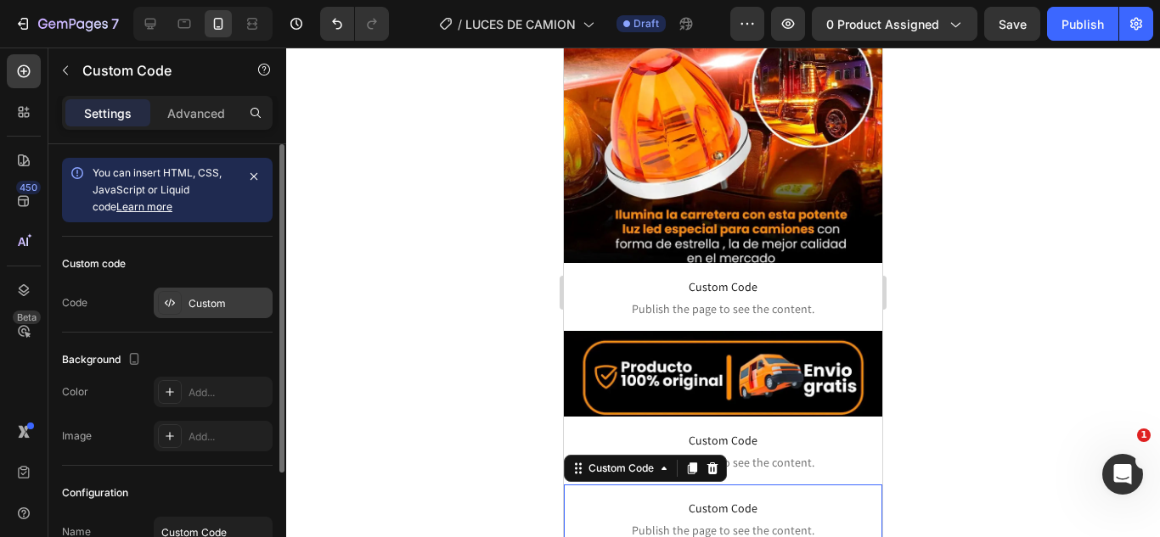
click at [223, 306] on div "Custom" at bounding box center [228, 303] width 80 height 15
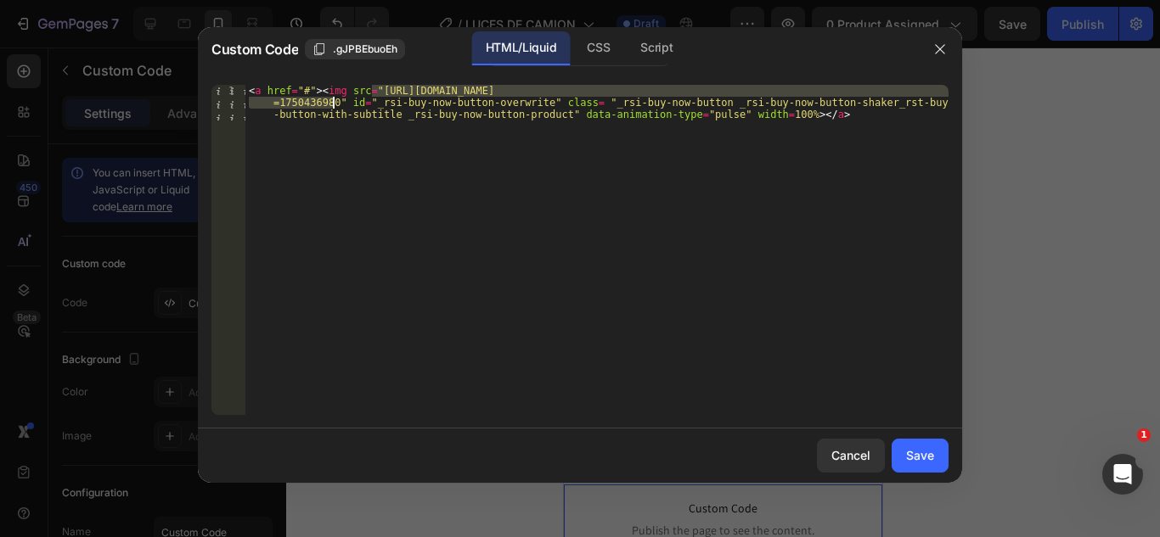
drag, startPoint x: 371, startPoint y: 90, endPoint x: 334, endPoint y: 103, distance: 39.5
click at [334, 103] on div "< a href = "#" > < img src = "[URL][DOMAIN_NAME] =1750436980" id = "_rsi-buy-no…" at bounding box center [596, 286] width 703 height 402
paste textarea "RESVERATROL_Mesa_de_trabajo_1_copia_7-42.webp?v=1758908693"
type textarea "<a href="#"><img src="https://cdn.shopify.com/s/files/1/0583/2317/3459/files/RE…"
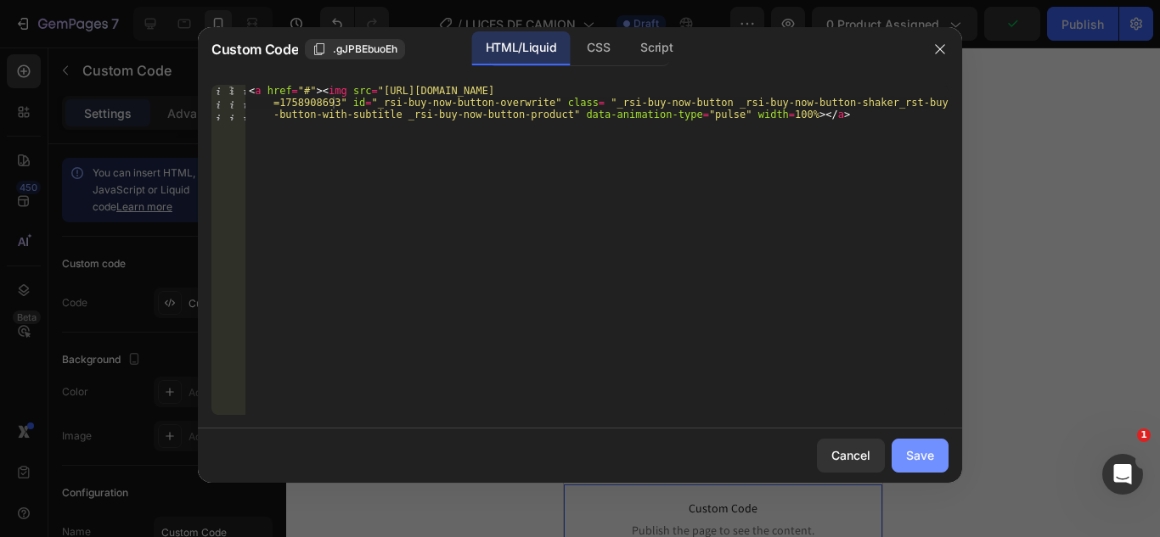
click at [925, 468] on button "Save" at bounding box center [919, 456] width 57 height 34
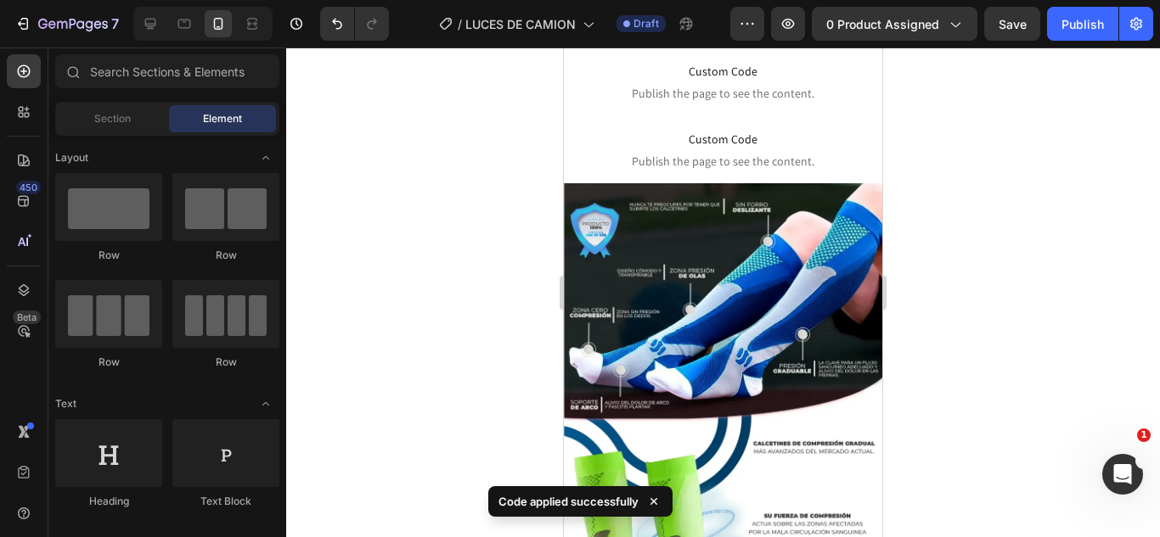
scroll to position [561, 0]
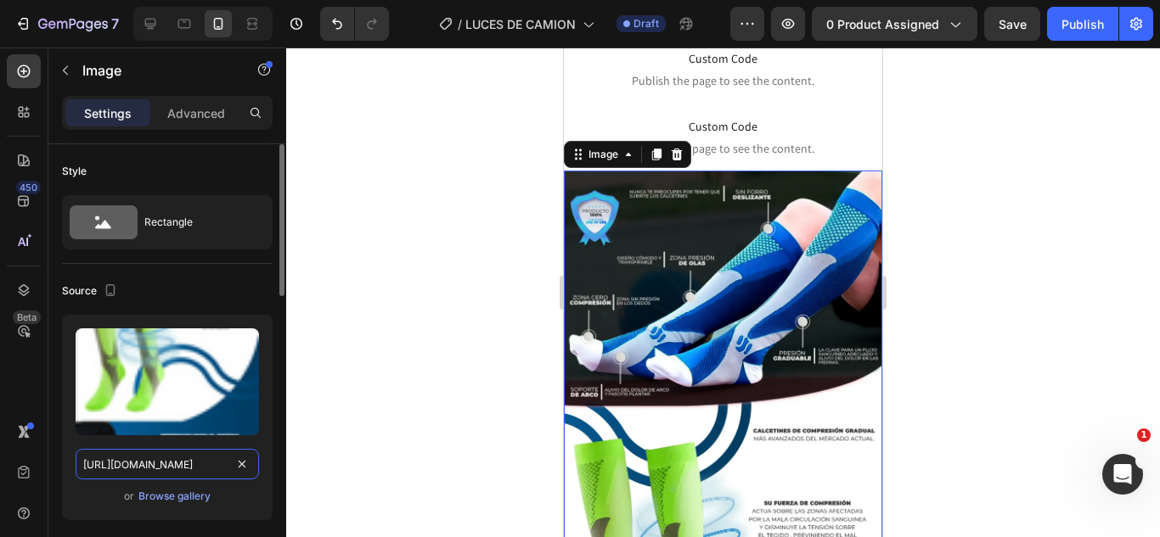
click at [179, 454] on input "[URL][DOMAIN_NAME]" at bounding box center [167, 464] width 183 height 31
paste input "36_11zon.webp?v=1758908693"
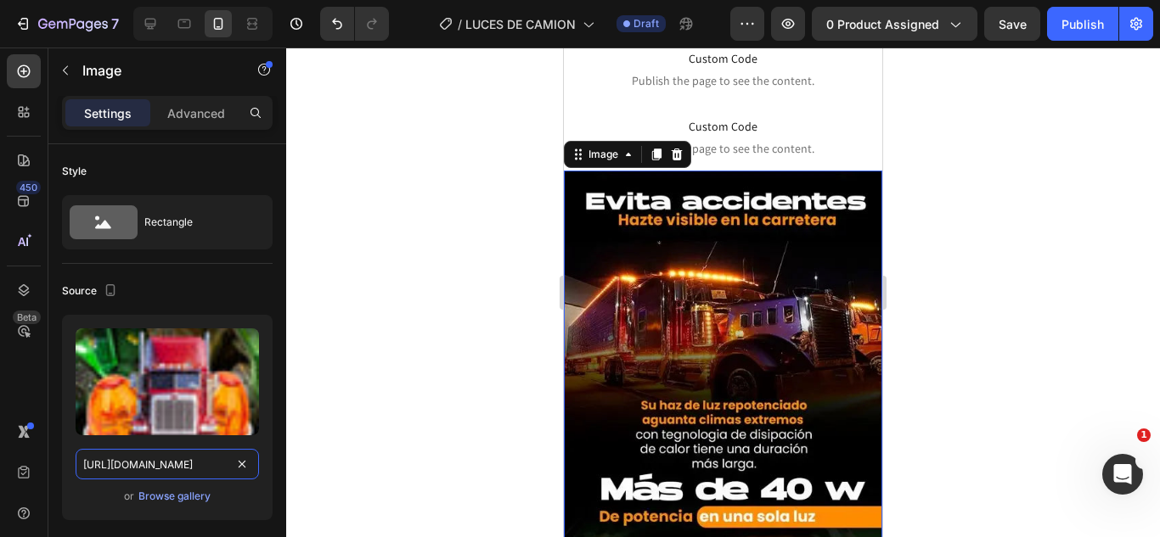
type input "https://cdn.shopify.com/s/files/1/0583/2317/3459/files/RESVERATROL-36_11zon.web…"
click at [388, 301] on div at bounding box center [723, 293] width 874 height 490
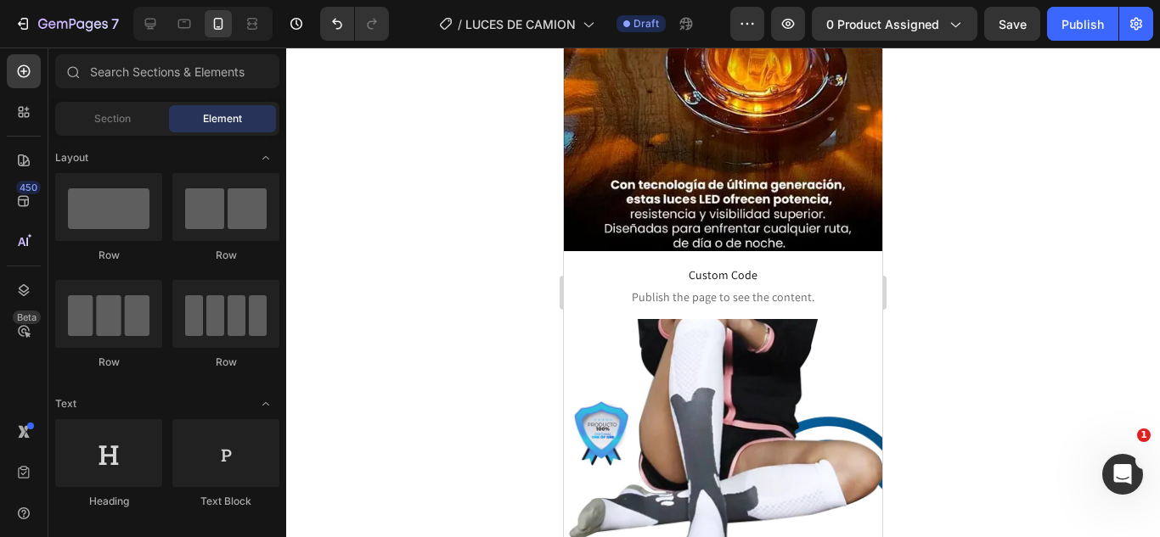
scroll to position [1523, 0]
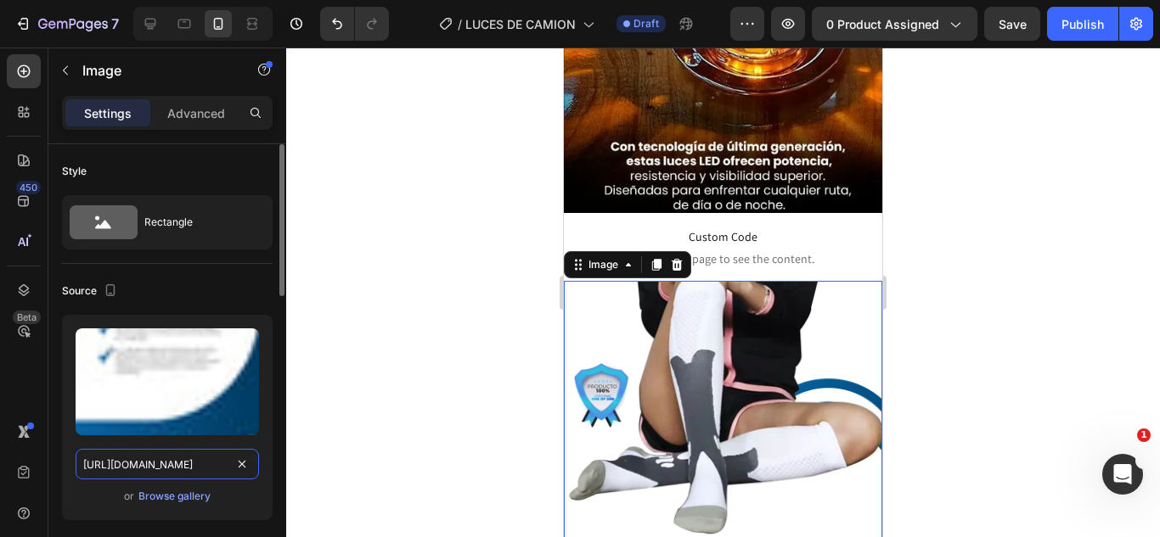
click at [139, 472] on input "https://cdn.shopify.com/s/files/1/0583/2317/3459/files/1744847811-02.webp?v=175…" at bounding box center [167, 464] width 183 height 31
paste input "RESVERATROL-41_11zon.webp?v=1758908693"
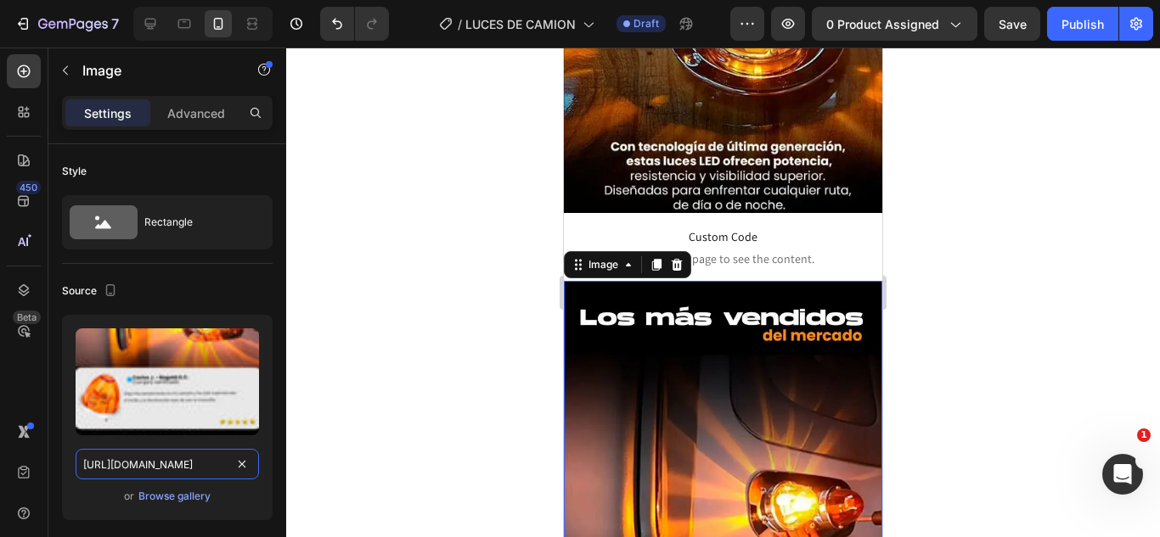
type input "https://cdn.shopify.com/s/files/1/0583/2317/3459/files/RESVERATROL-41_11zon.web…"
click at [296, 349] on div at bounding box center [723, 293] width 874 height 490
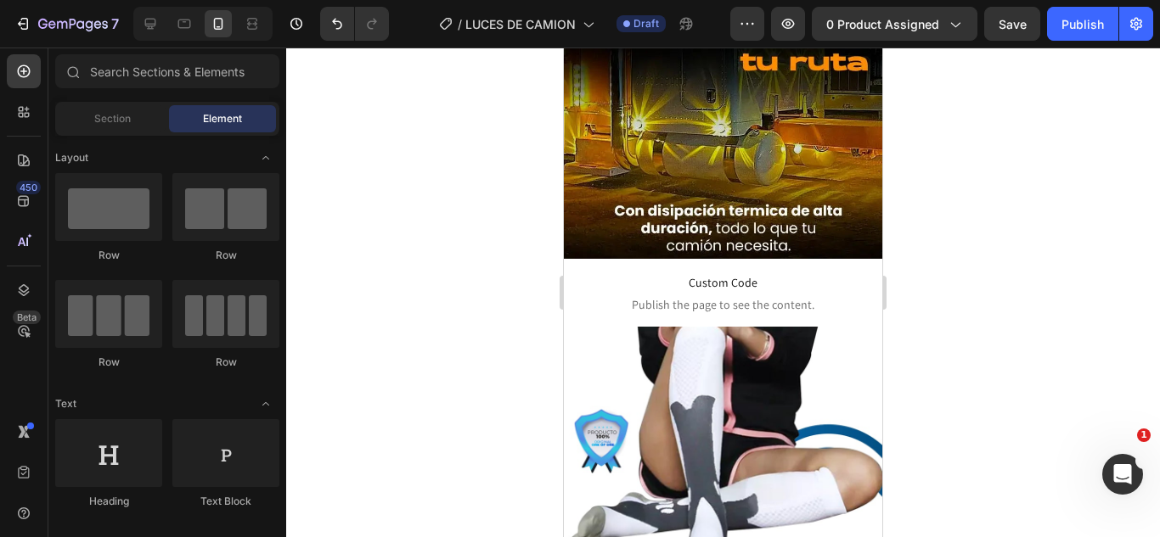
scroll to position [2154, 0]
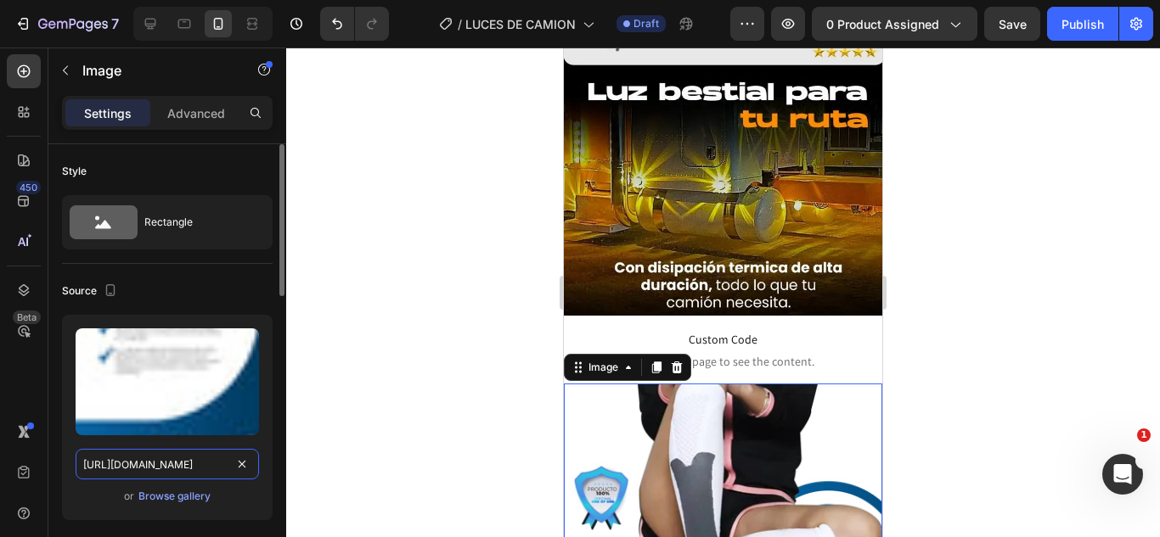
click at [174, 464] on input "https://cdn.shopify.com/s/files/1/0583/2317/3459/files/1744847811-02_1.webp?v=1…" at bounding box center [167, 464] width 183 height 31
paste input "media4.giphy.com/media/v1.Y2lkPTc5MGI3NjExajI1bGR5N3F5Zzg1bnA2cjdrYmM5MXRlbmEwY…"
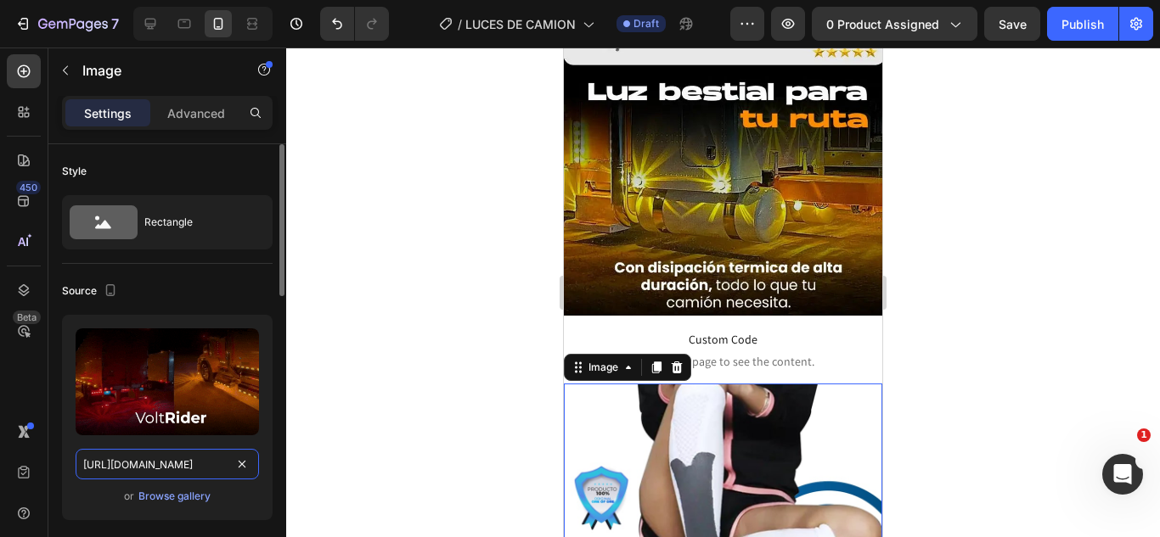
scroll to position [0, 864]
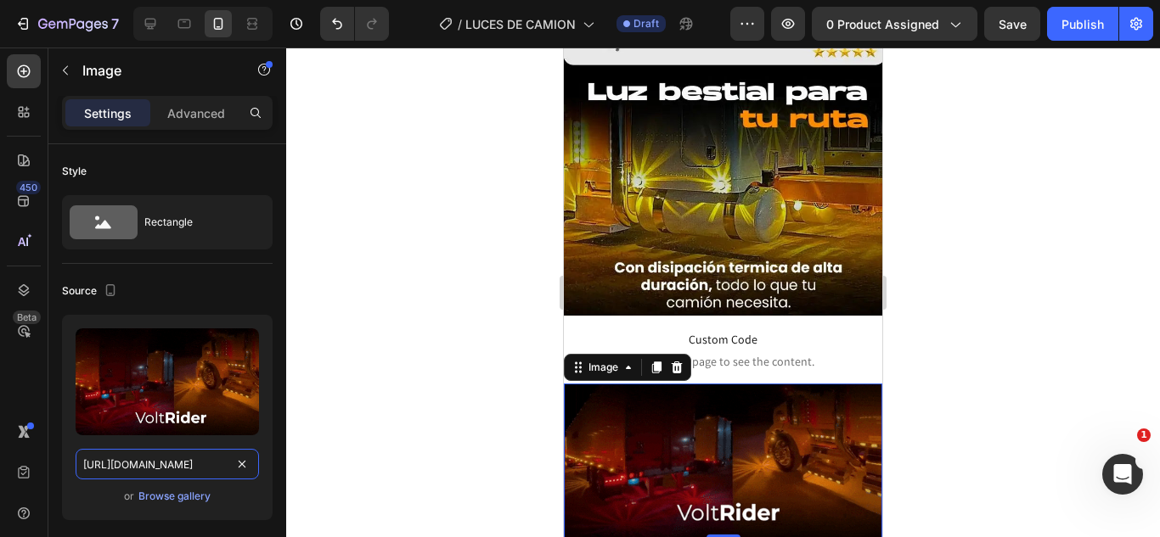
type input "https://media4.giphy.com/media/v1.Y2lkPTc5MGI3NjExajI1bGR5N3F5Zzg1bnA2cjdrYmM5M…"
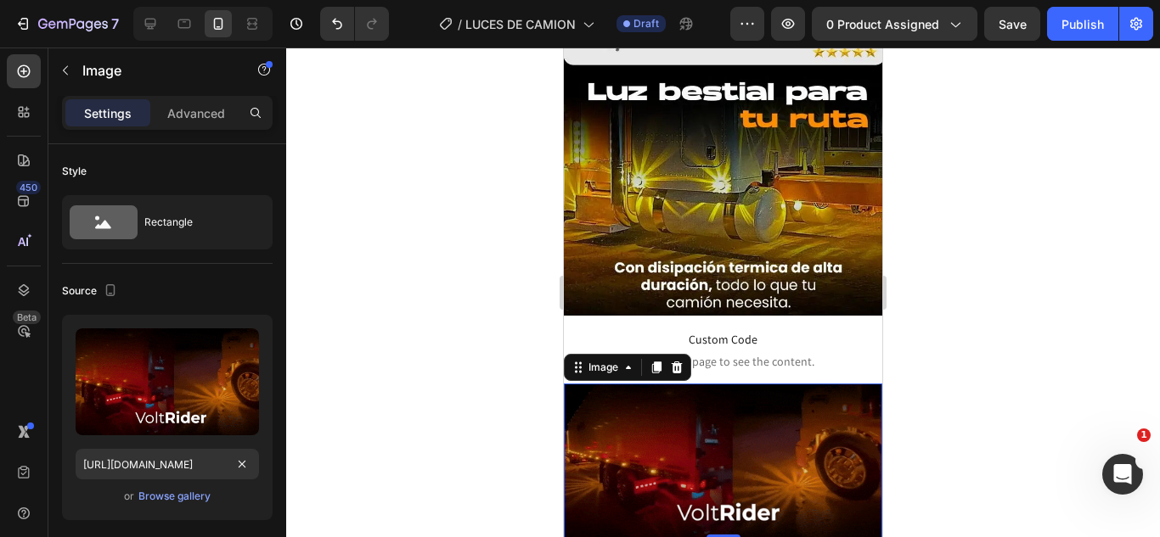
click at [444, 297] on div at bounding box center [723, 293] width 874 height 490
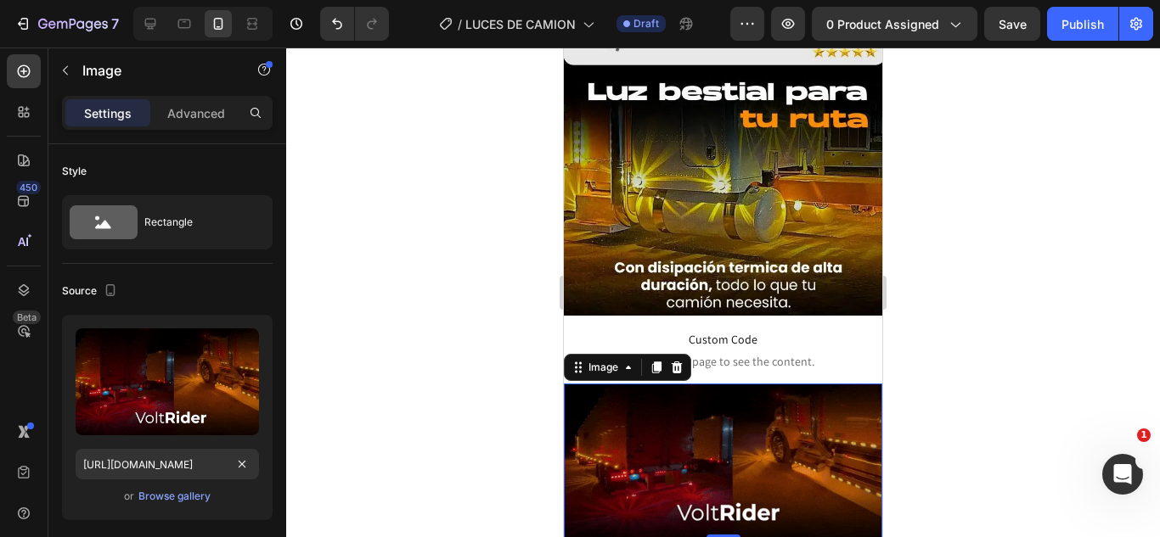
scroll to position [0, 0]
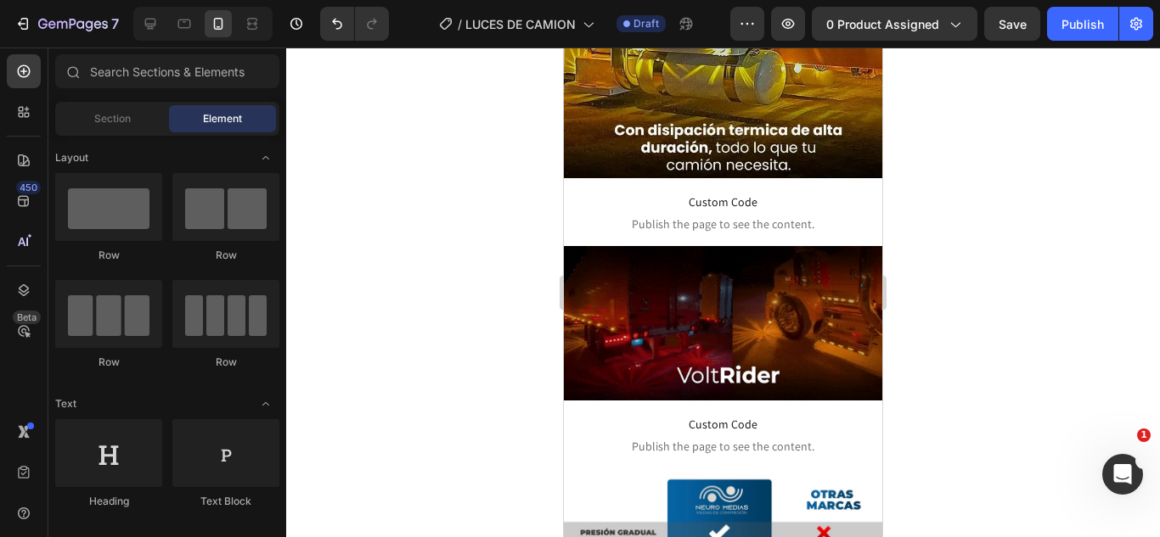
scroll to position [2337, 0]
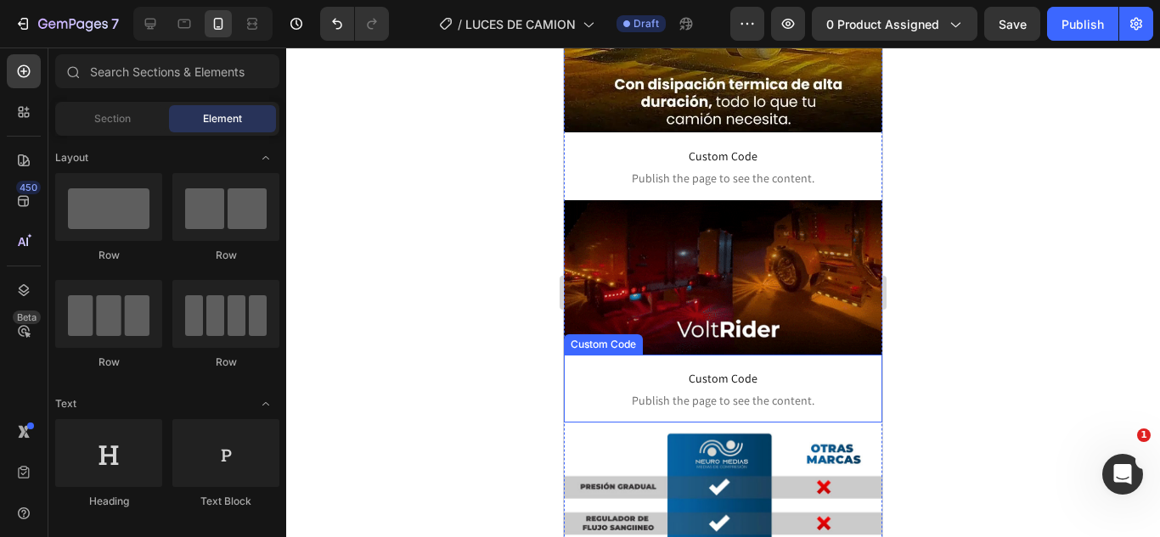
click at [689, 203] on img at bounding box center [723, 277] width 318 height 154
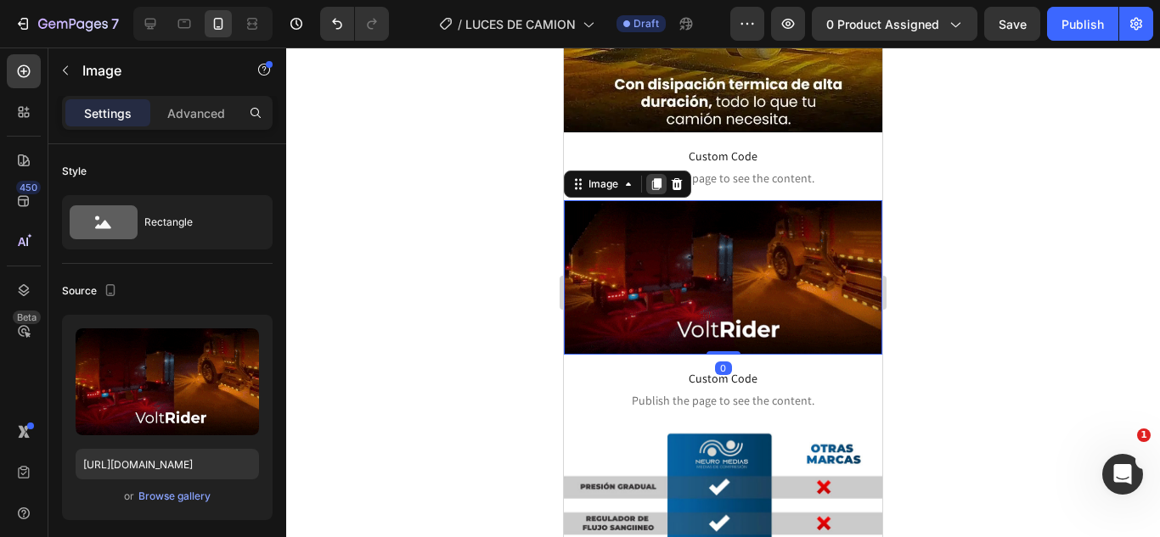
click at [655, 179] on icon at bounding box center [656, 185] width 9 height 12
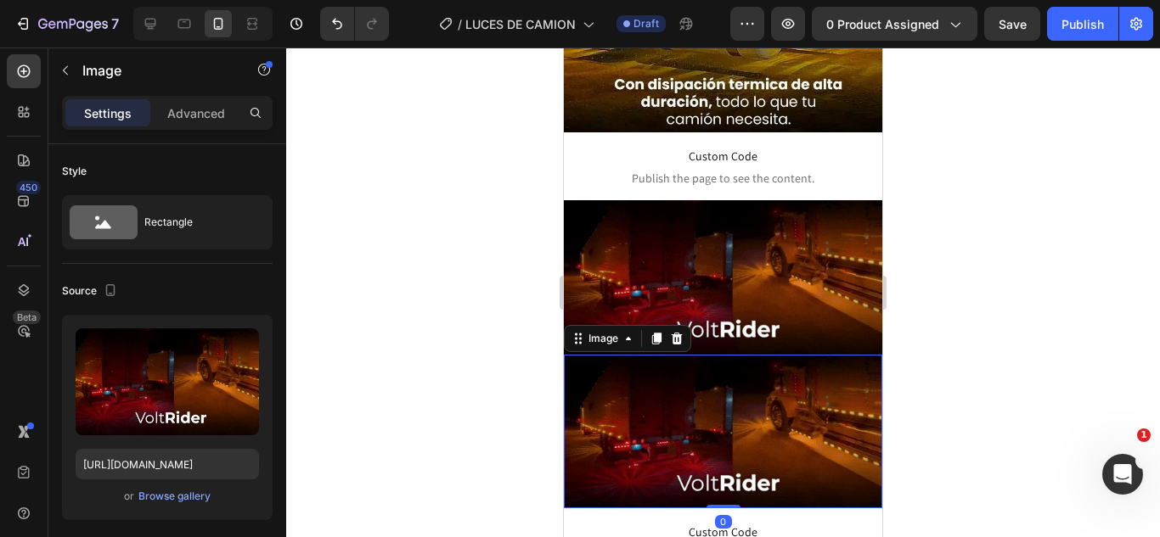
click at [717, 355] on img at bounding box center [723, 432] width 318 height 154
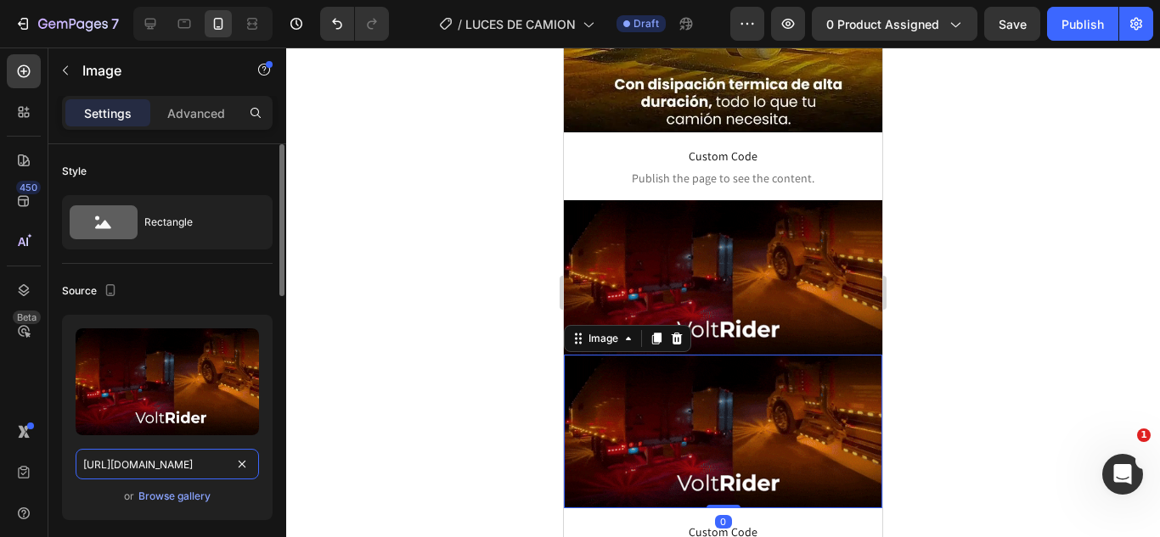
click at [189, 470] on input "https://media4.giphy.com/media/v1.Y2lkPTc5MGI3NjExajI1bGR5N3F5Zzg1bnA2cjdrYmM5M…" at bounding box center [167, 464] width 183 height 31
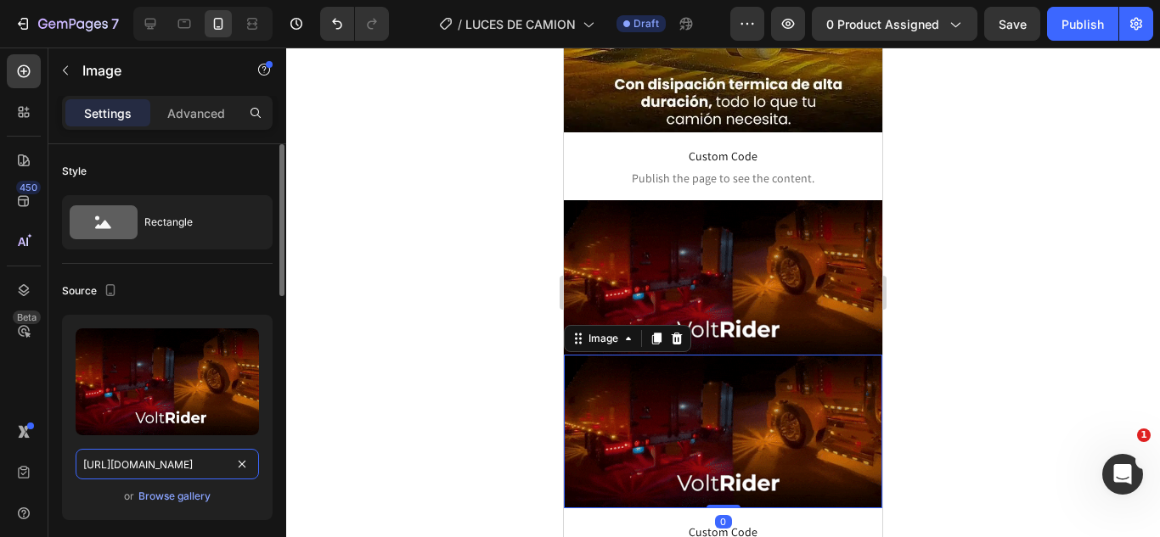
paste input "cdn.shopify.com/s/files/1/0583/2317/3459/files/1757949260-WhatsApp_Image_2025-0…"
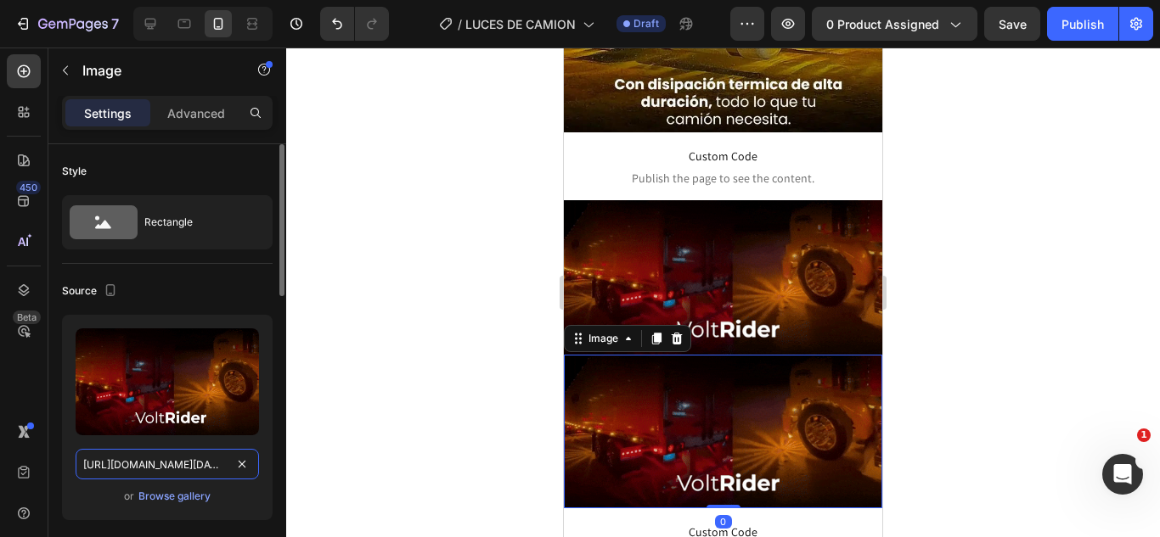
scroll to position [0, 556]
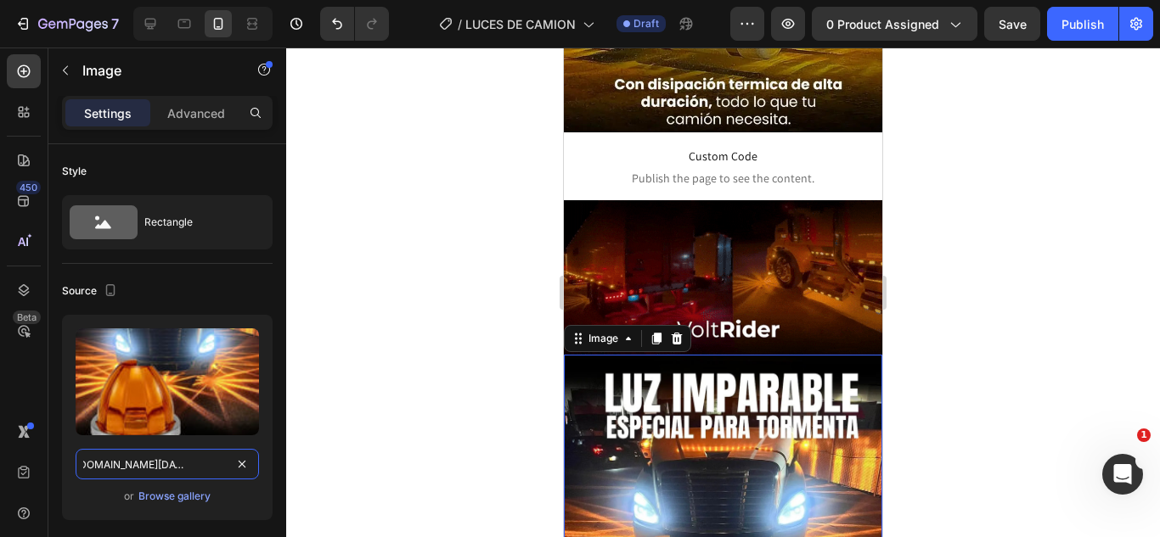
type input "https://cdn.shopify.com/s/files/1/0583/2317/3459/files/1757949260-WhatsApp_Imag…"
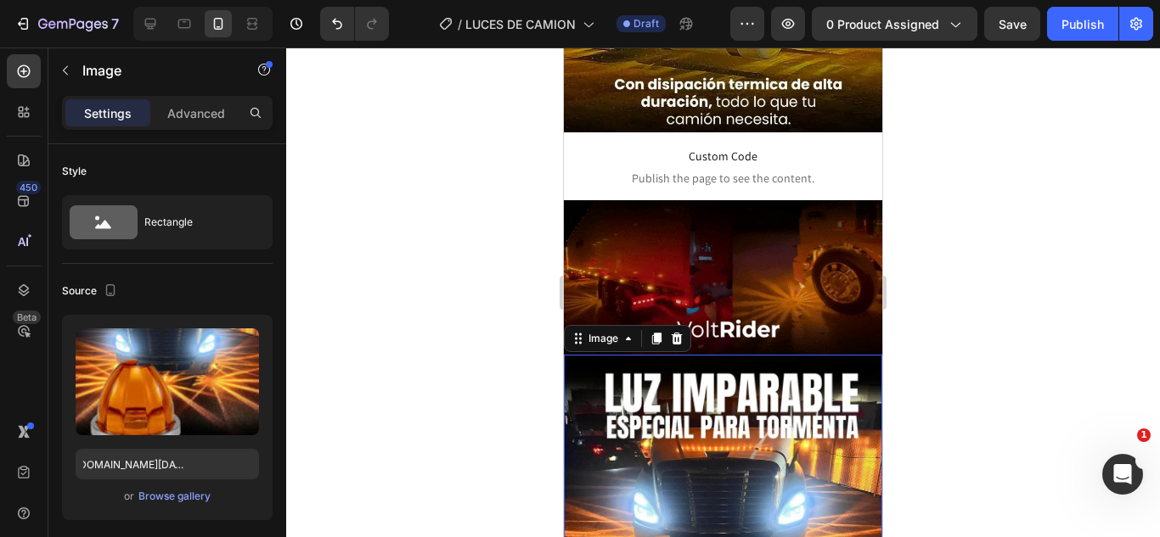
click at [411, 306] on div at bounding box center [723, 293] width 874 height 490
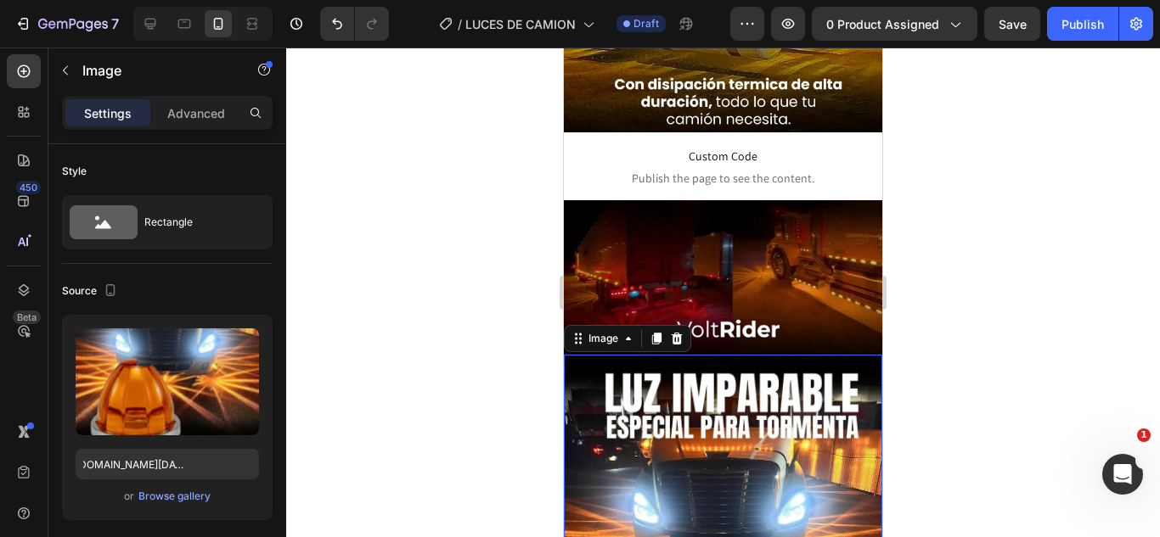
scroll to position [0, 0]
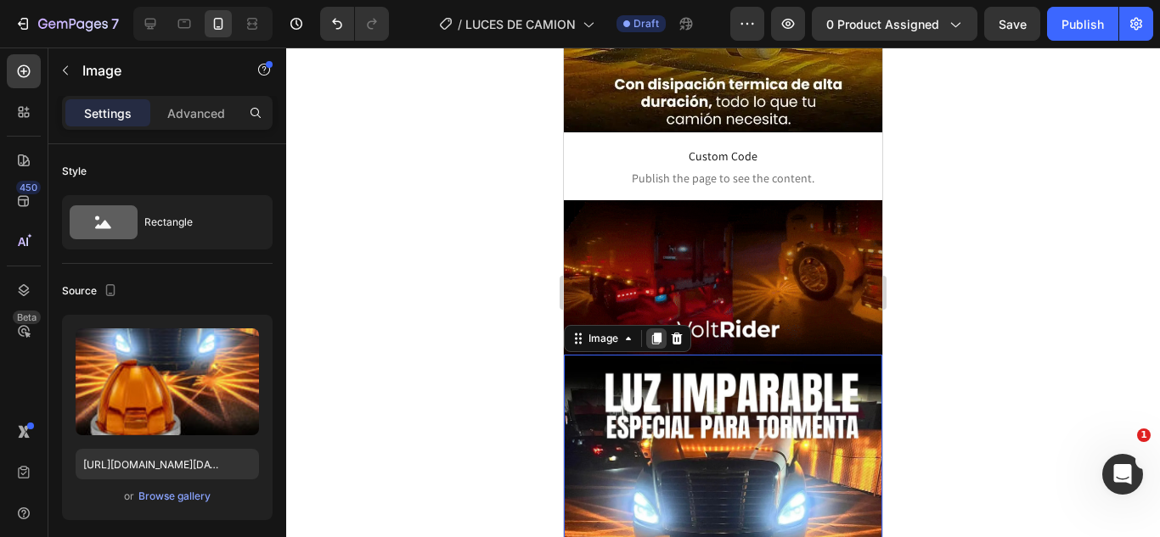
click at [659, 333] on icon at bounding box center [656, 339] width 9 height 12
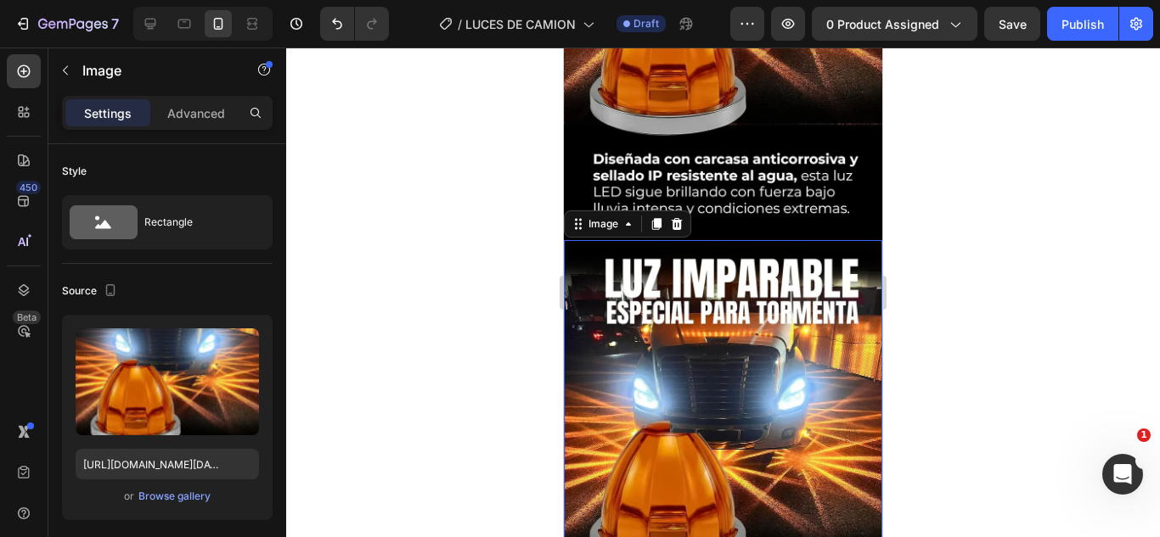
scroll to position [2918, 0]
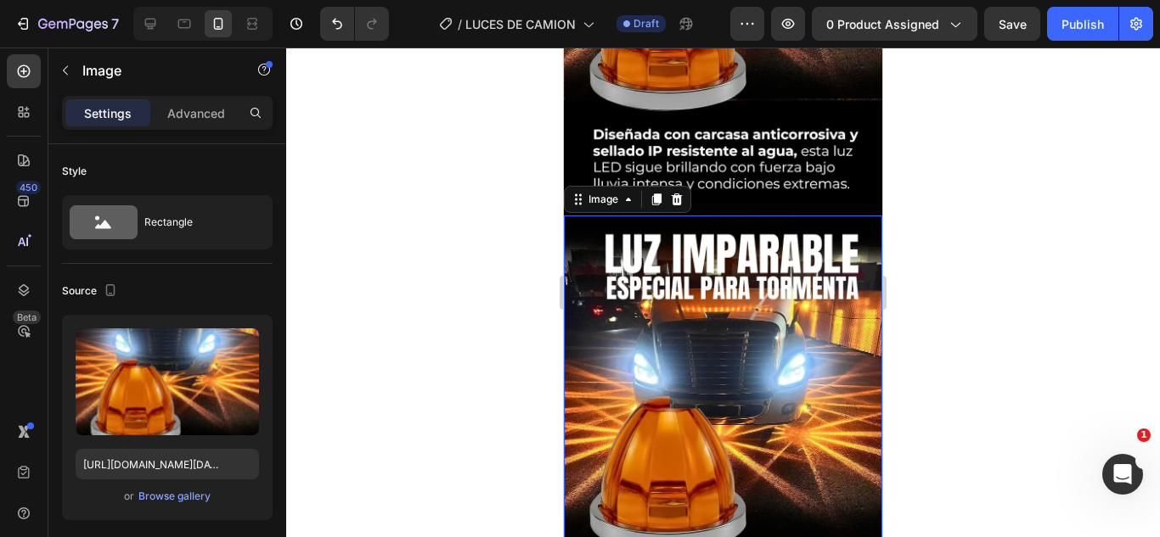
click at [479, 323] on div at bounding box center [723, 293] width 874 height 490
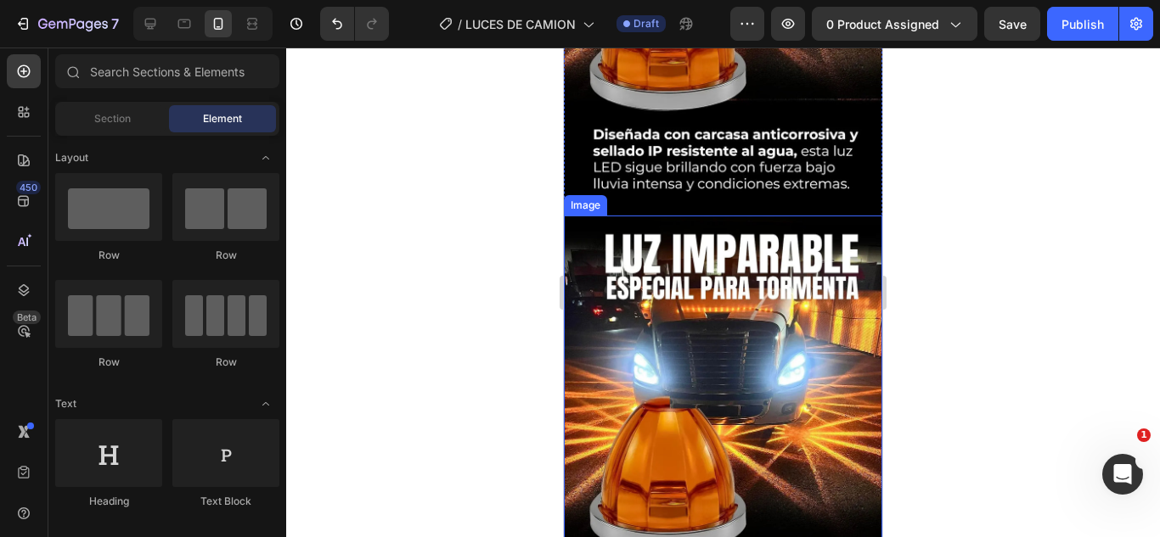
click at [726, 307] on img at bounding box center [723, 436] width 318 height 441
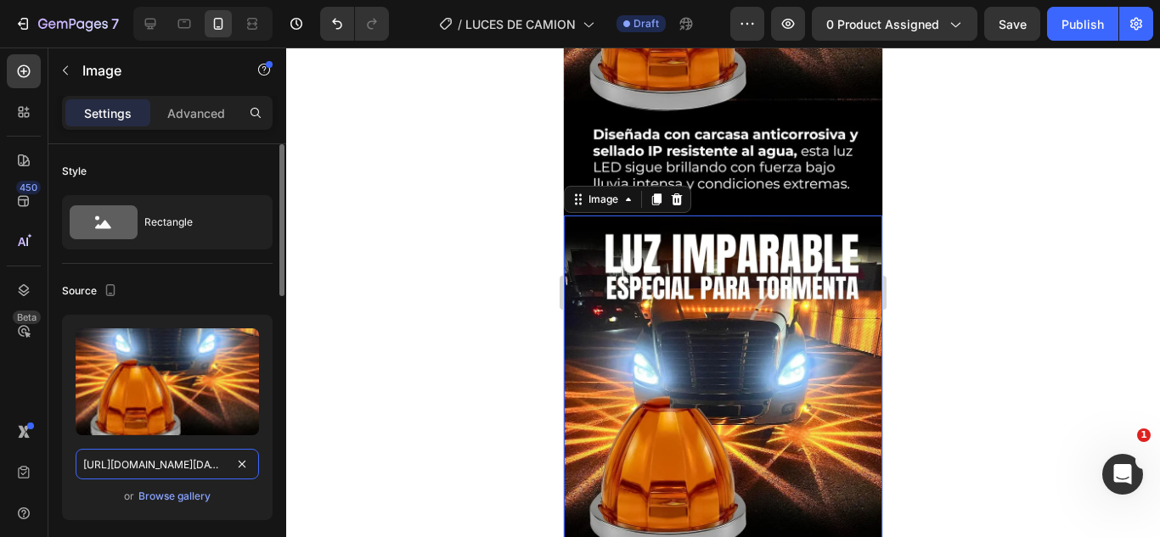
click at [188, 459] on input "https://cdn.shopify.com/s/files/1/0583/2317/3459/files/1757949260-WhatsApp_Imag…" at bounding box center [167, 464] width 183 height 31
paste input "media0.giphy.com/media/v1.Y2lkPTc5MGI3NjExOGExZHljeHhweWtjdTJicTJ4ZzF3YXBpdXgya…"
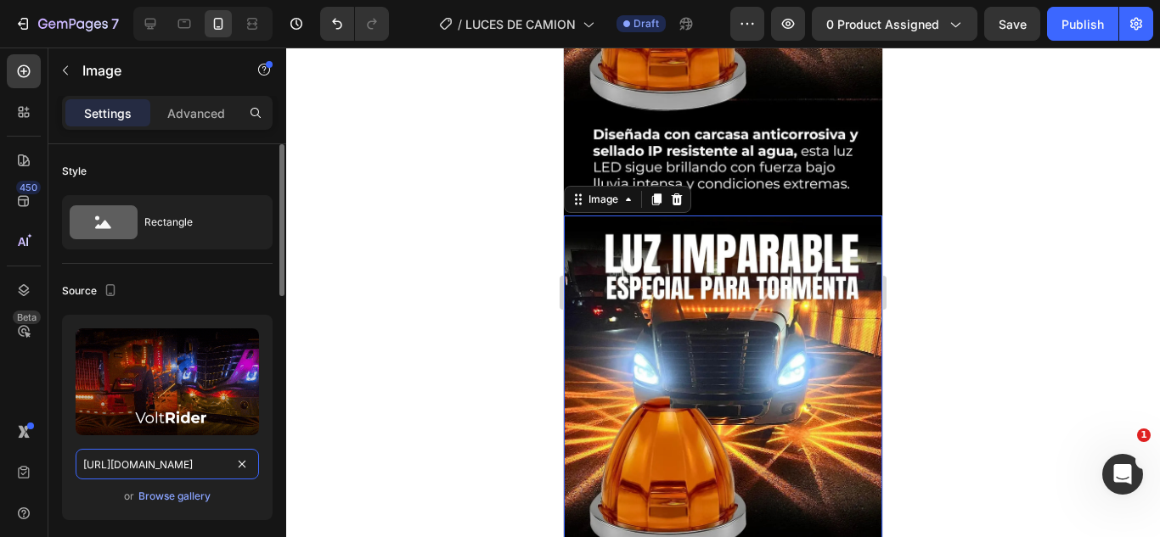
scroll to position [0, 870]
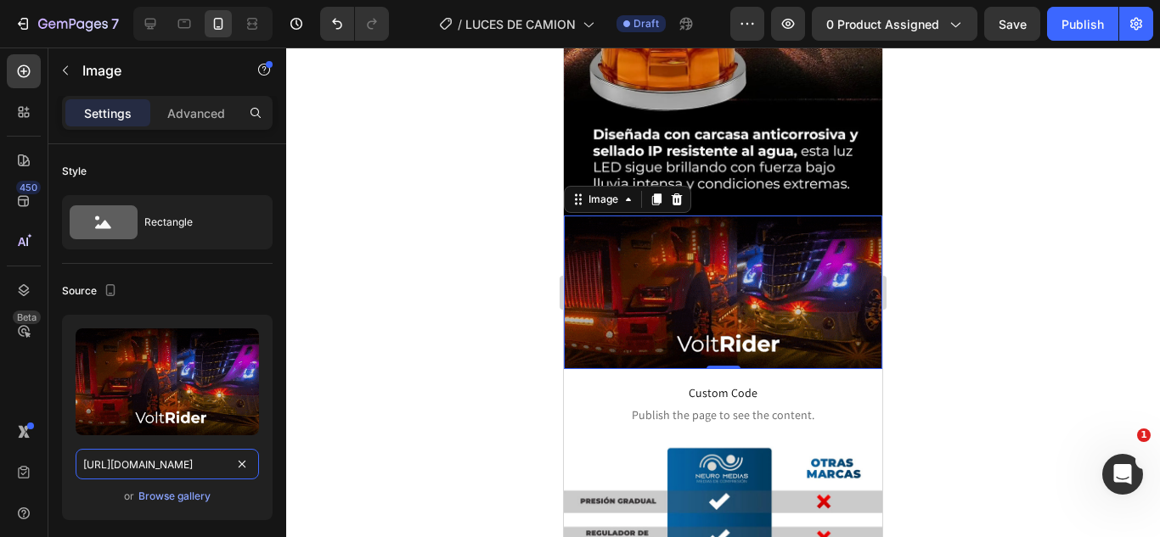
type input "https://media0.giphy.com/media/v1.Y2lkPTc5MGI3NjExOGExZHljeHhweWtjdTJicTJ4ZzF3Y…"
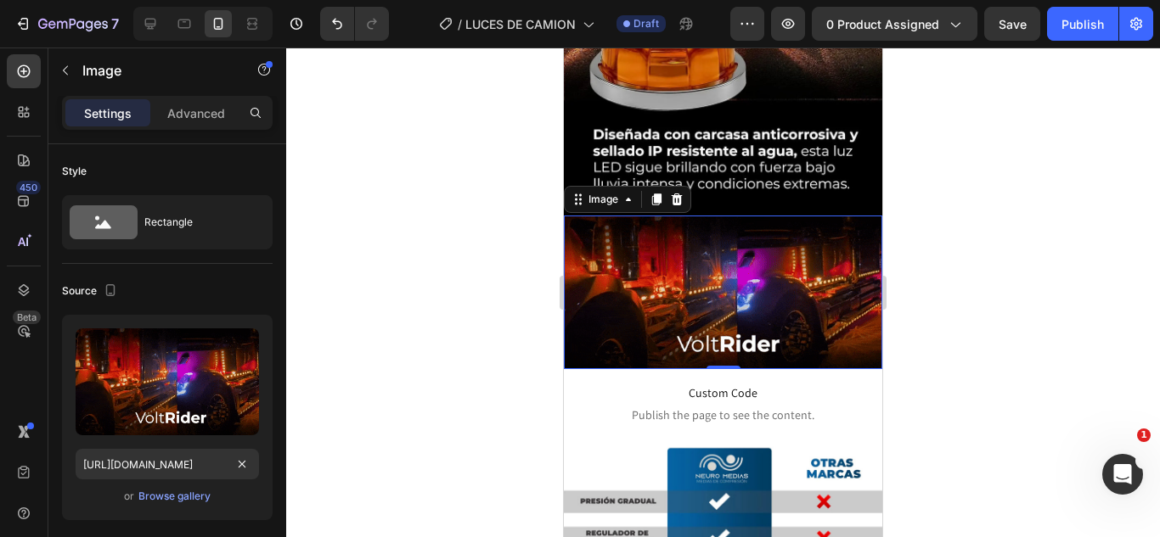
click at [383, 356] on div at bounding box center [723, 293] width 874 height 490
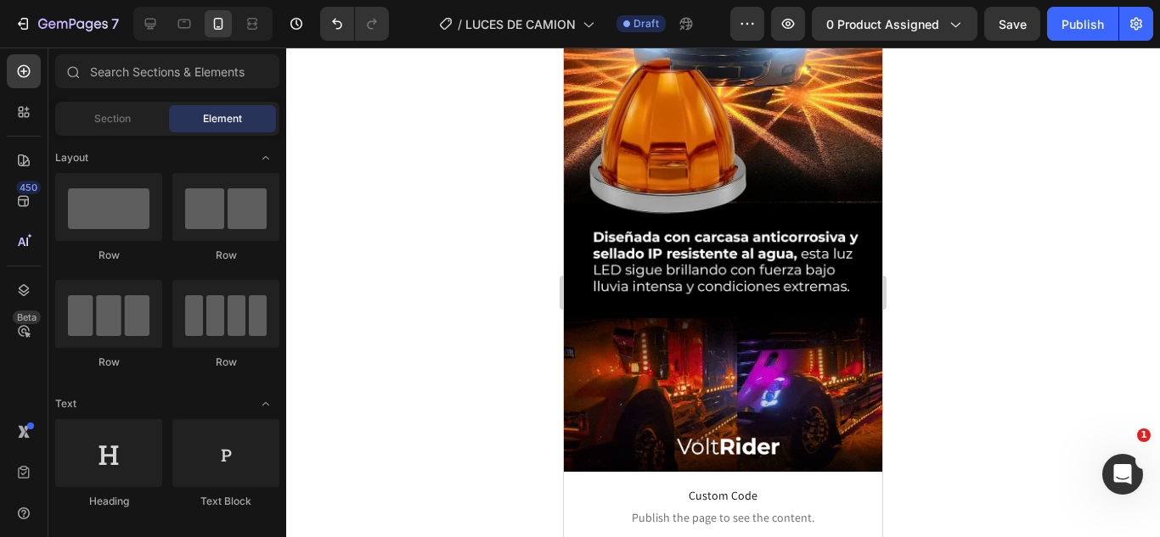
scroll to position [2866, 0]
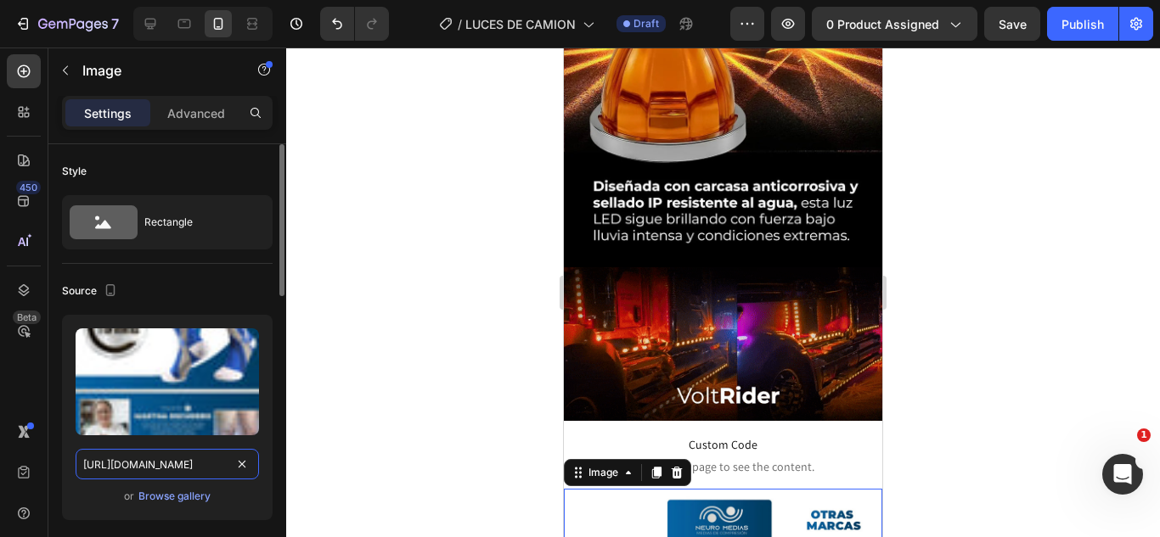
click at [191, 464] on input "https://cdn.shopify.com/s/files/1/0583/2317/3459/files/1744905065-03.webp?v=175…" at bounding box center [167, 464] width 183 height 31
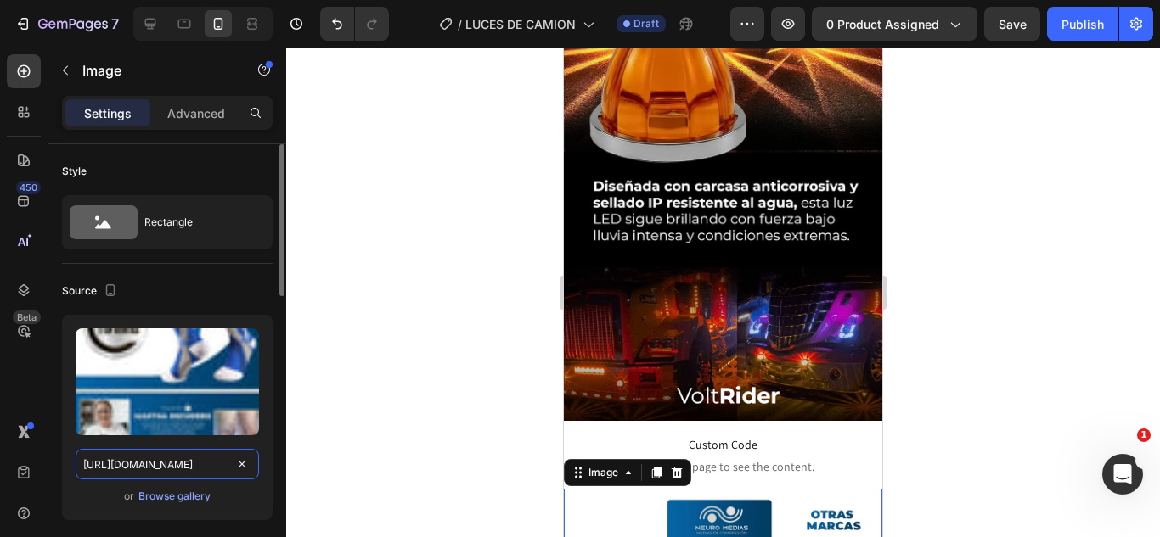
paste input "222839-04_11zon.webp?v=1758908694"
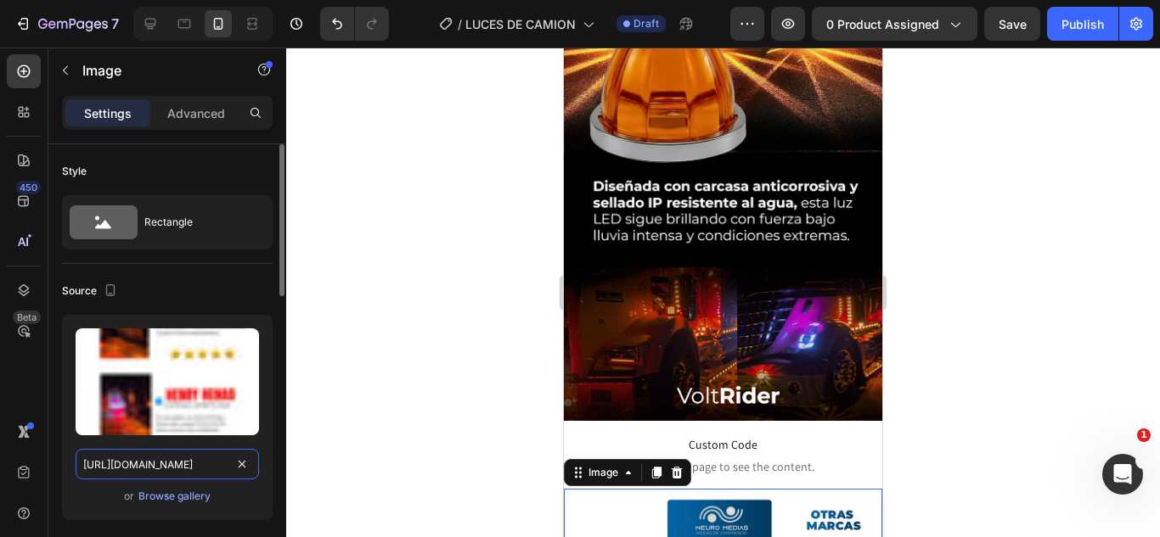
scroll to position [0, 340]
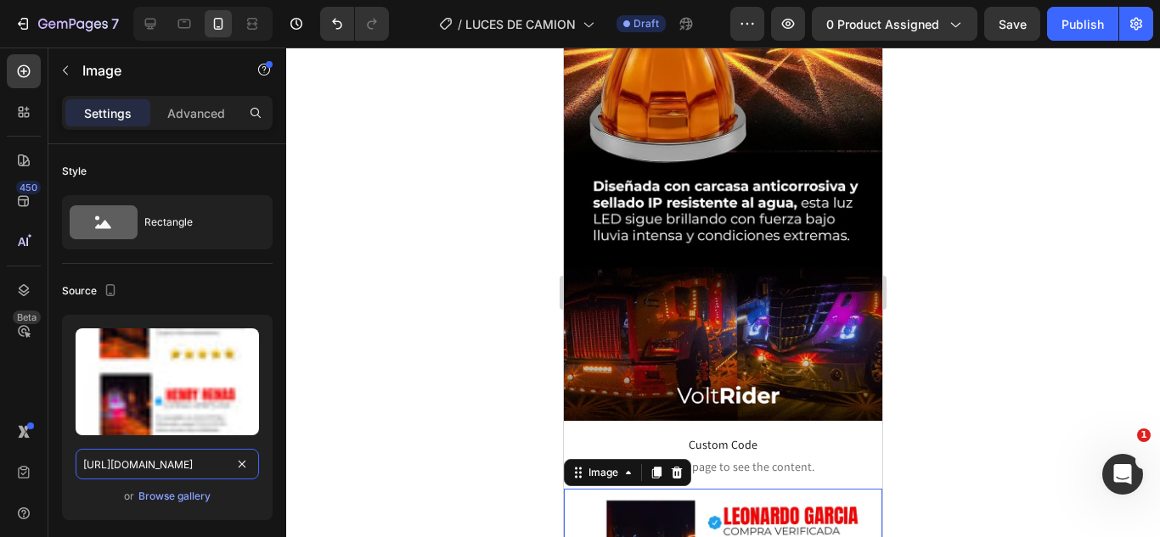
type input "https://cdn.shopify.com/s/files/1/0583/2317/3459/files/1744222839-04_11zon.webp…"
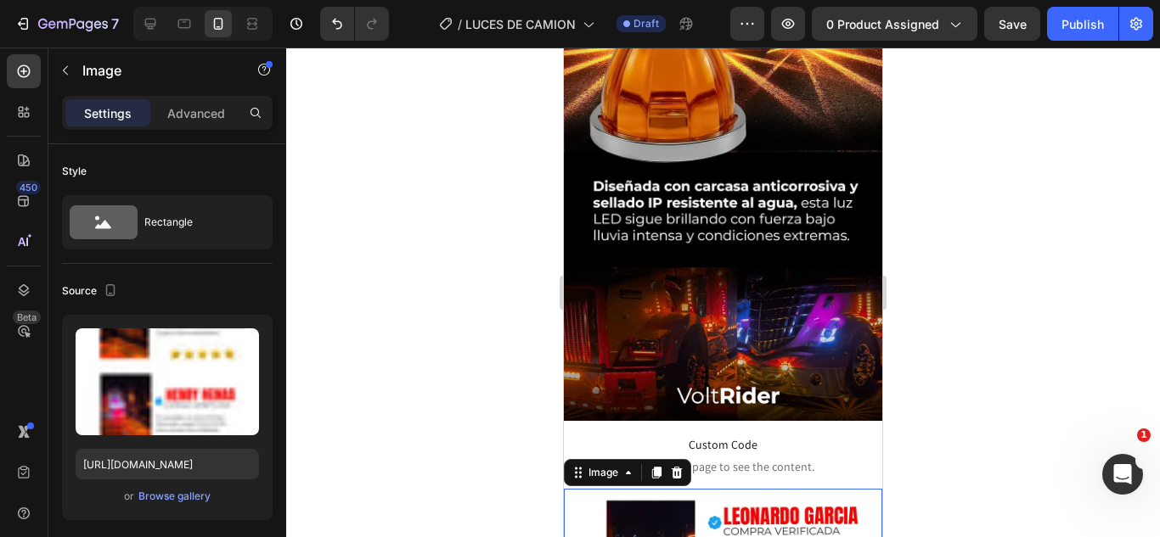
drag, startPoint x: 363, startPoint y: 385, endPoint x: 55, endPoint y: 298, distance: 320.4
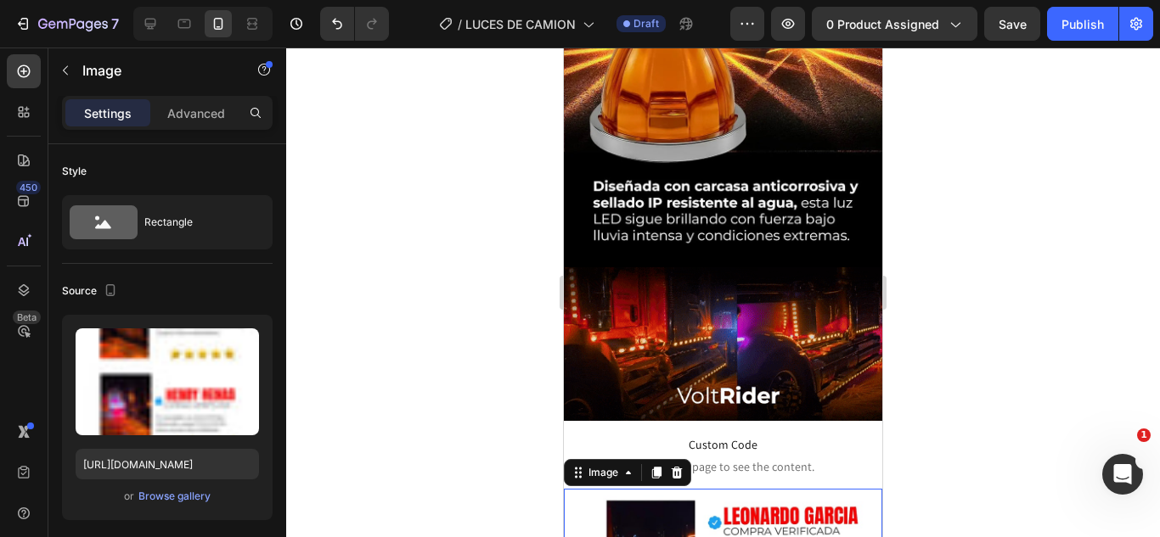
click at [363, 385] on div at bounding box center [723, 293] width 874 height 490
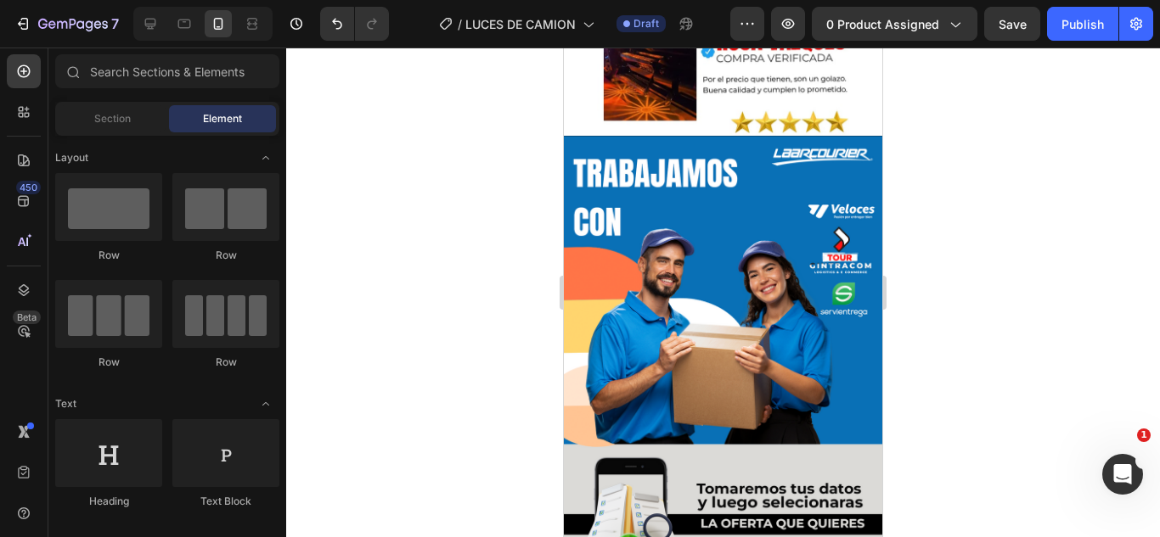
scroll to position [4331, 0]
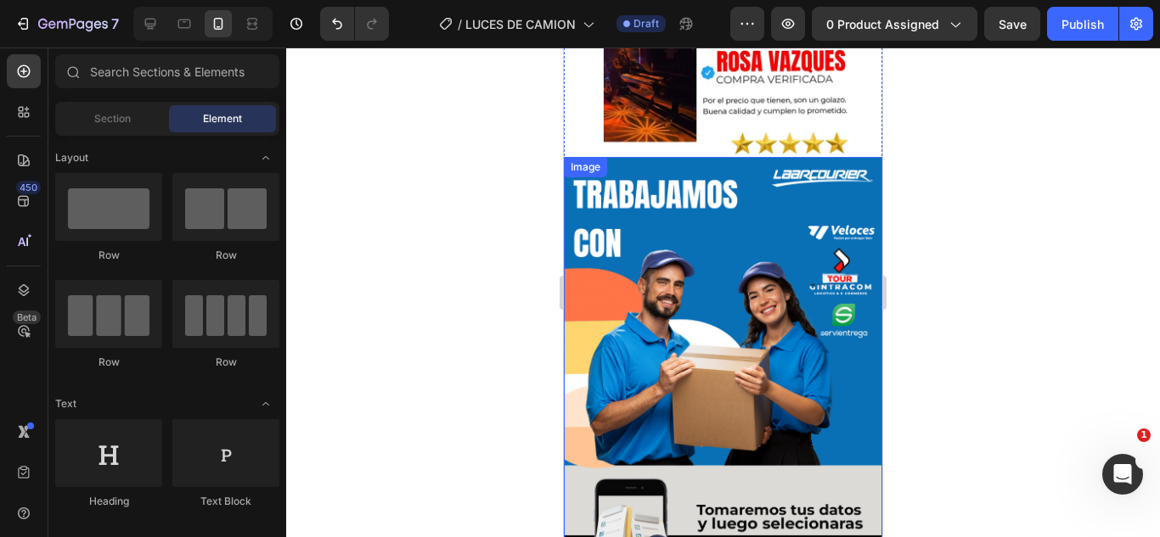
click at [712, 245] on img at bounding box center [723, 400] width 318 height 486
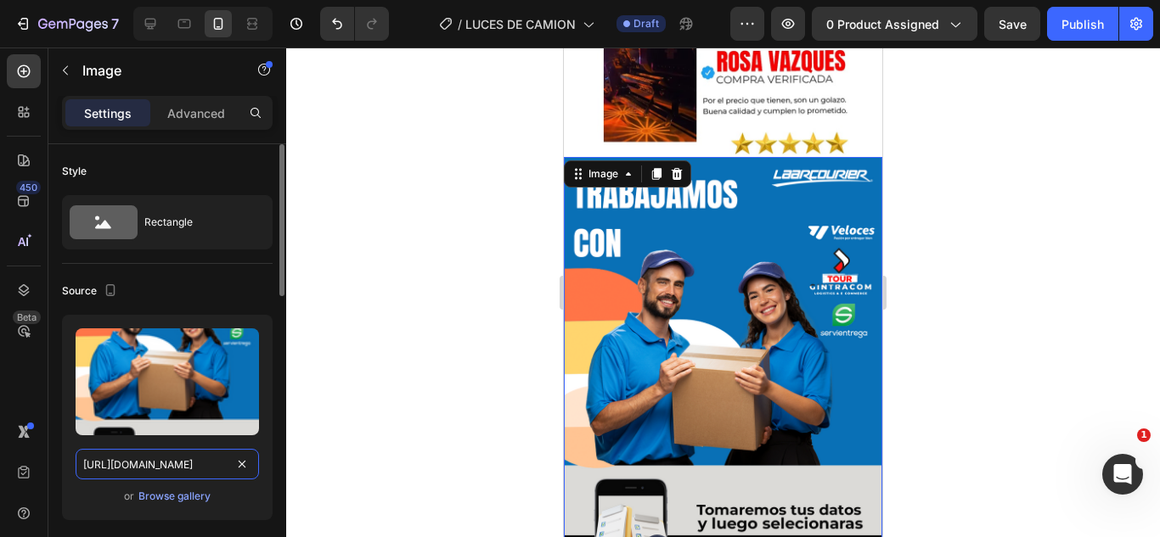
click at [172, 472] on input "https://cdn.shopify.com/s/files/1/0583/2317/3459/files/1744848294-04.webp?v=175…" at bounding box center [167, 464] width 183 height 31
paste input "RESVERATROL-35_11zon.webp?v=1758908693"
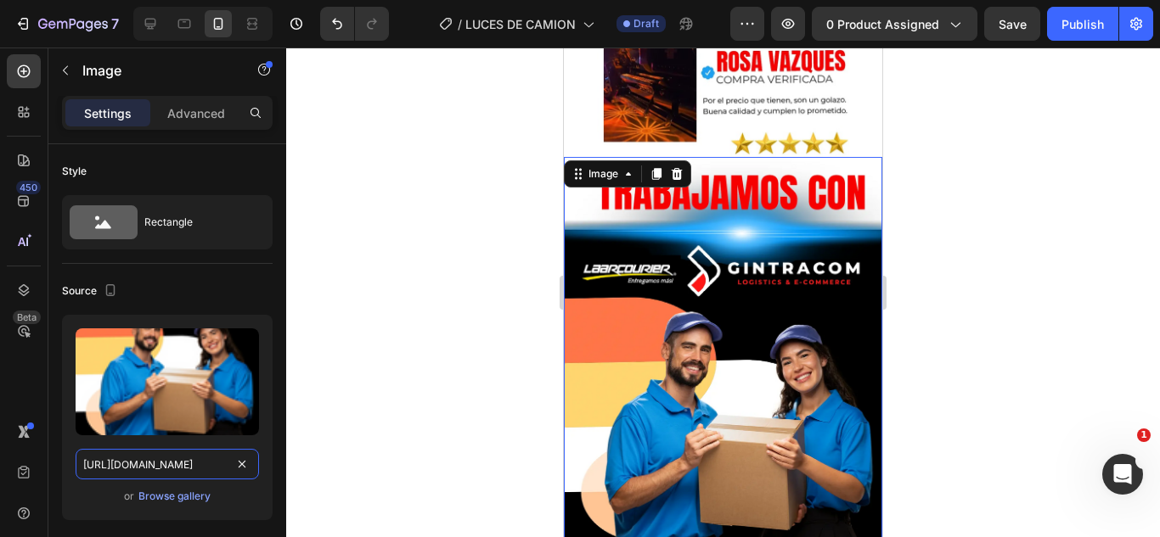
type input "https://cdn.shopify.com/s/files/1/0583/2317/3459/files/RESVERATROL-35_11zon.web…"
click at [430, 349] on div at bounding box center [723, 293] width 874 height 490
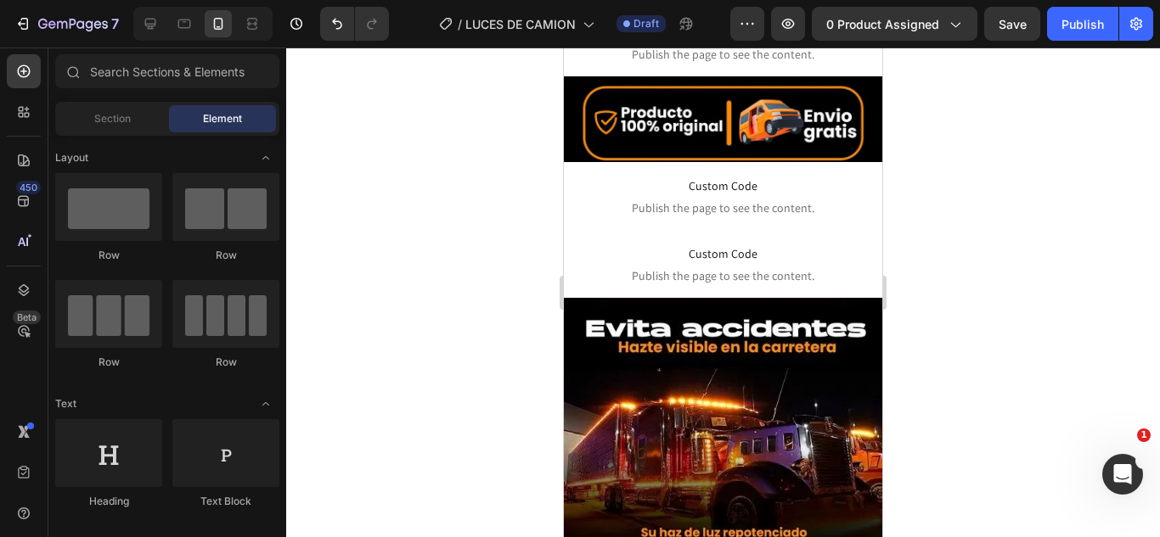
scroll to position [413, 0]
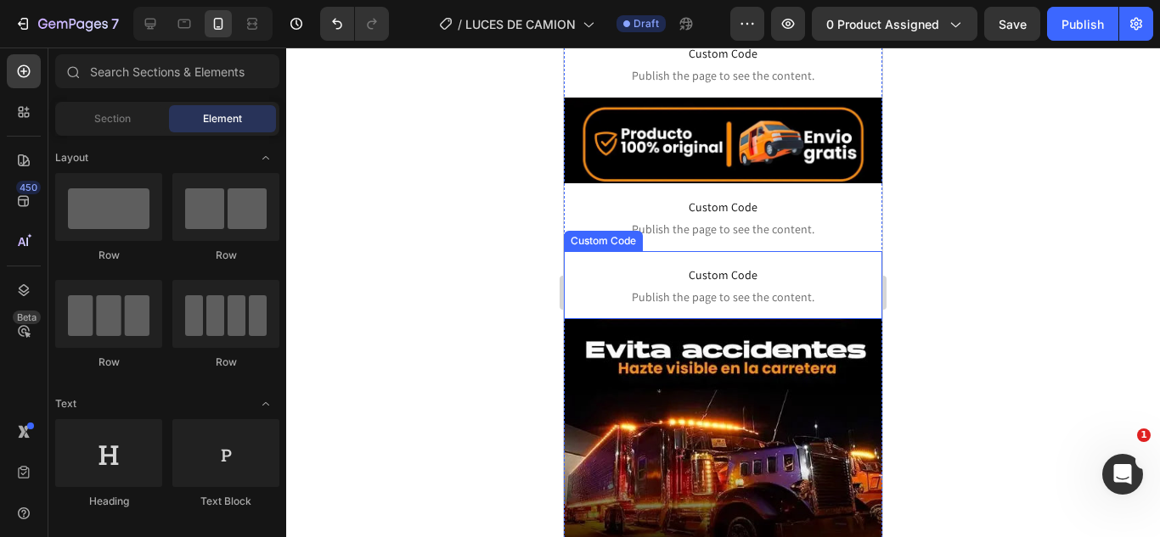
click at [745, 267] on span "Custom Code" at bounding box center [723, 275] width 318 height 20
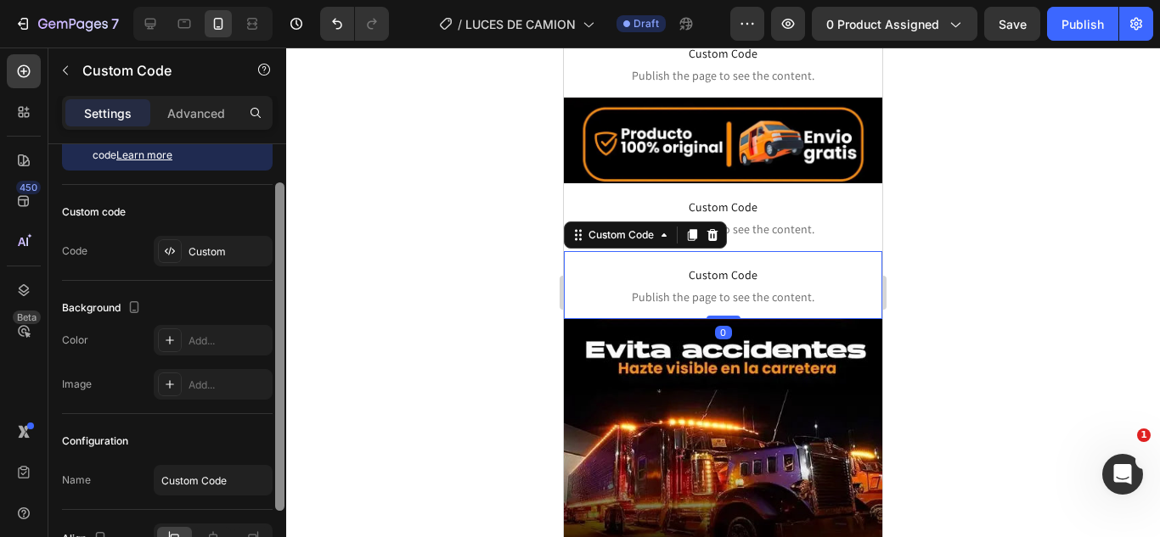
drag, startPoint x: 277, startPoint y: 355, endPoint x: 233, endPoint y: 357, distance: 43.4
click at [281, 402] on div at bounding box center [279, 347] width 9 height 329
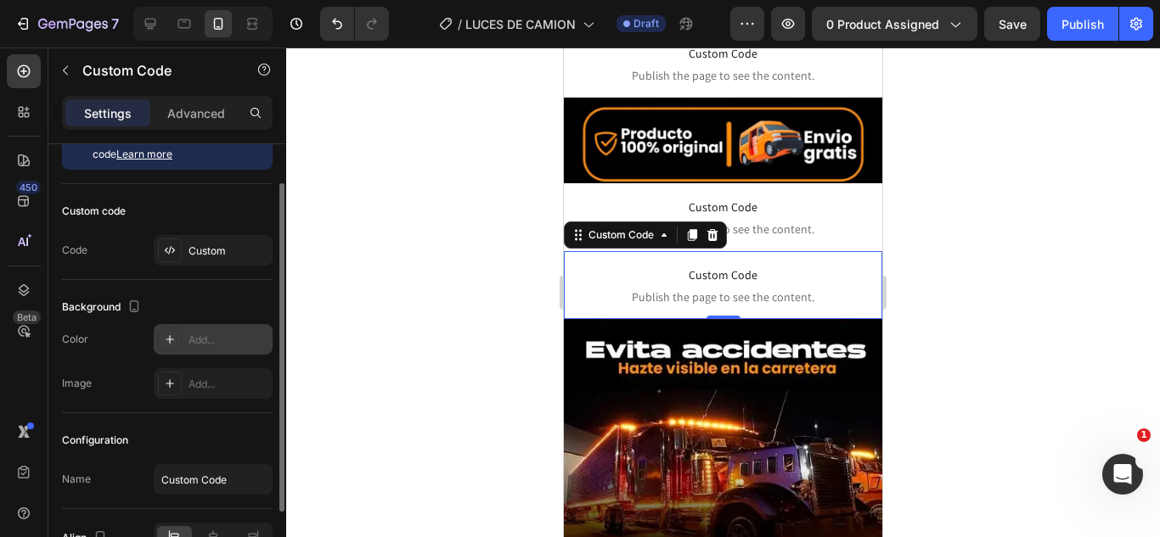
click at [221, 344] on div "Add..." at bounding box center [228, 340] width 80 height 15
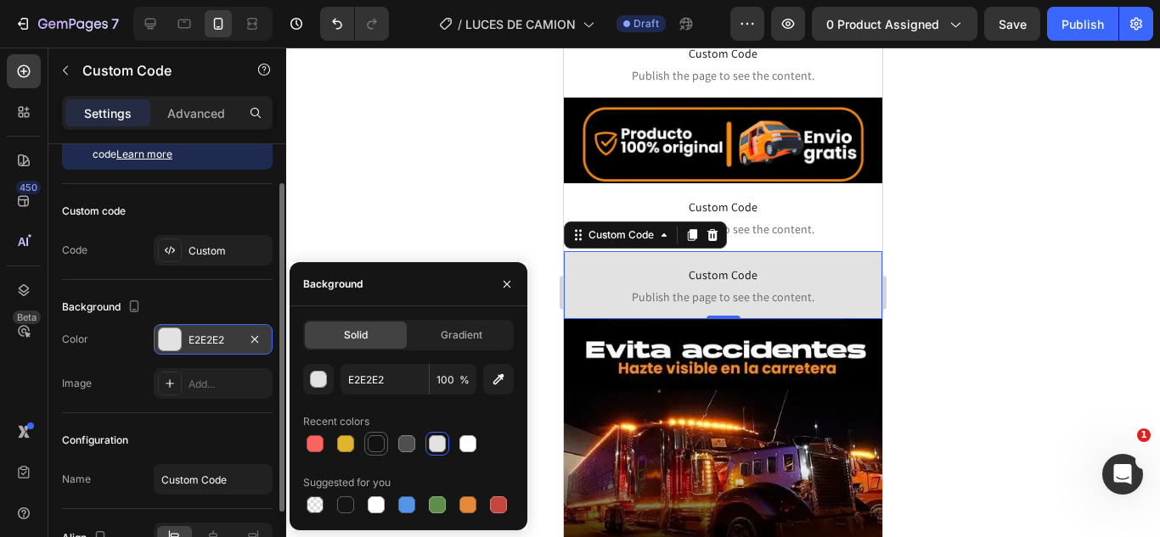
click at [379, 440] on div at bounding box center [376, 444] width 17 height 17
type input "121212"
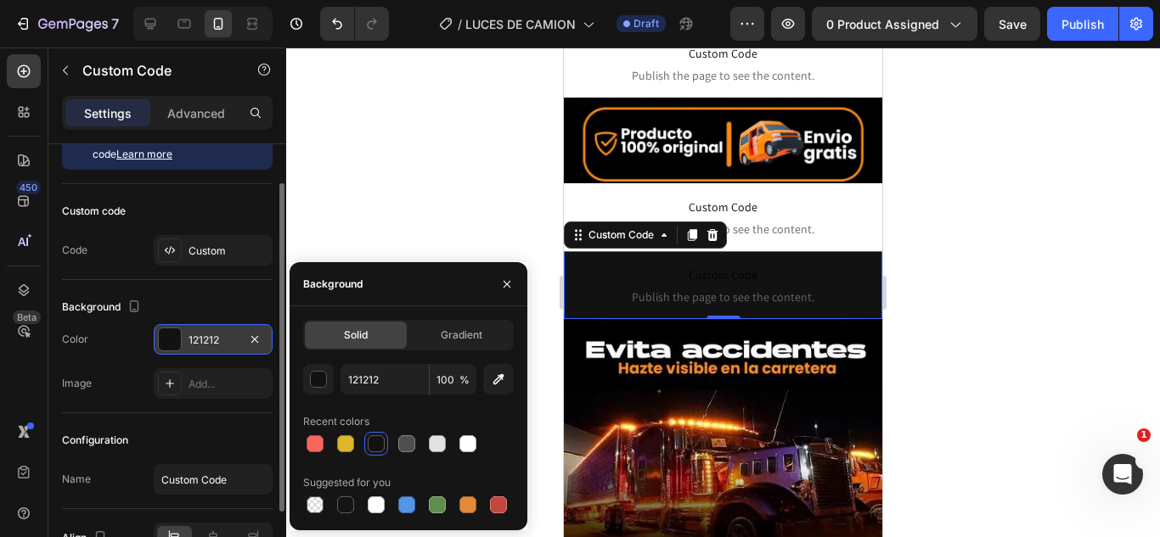
click at [410, 221] on div at bounding box center [723, 293] width 874 height 490
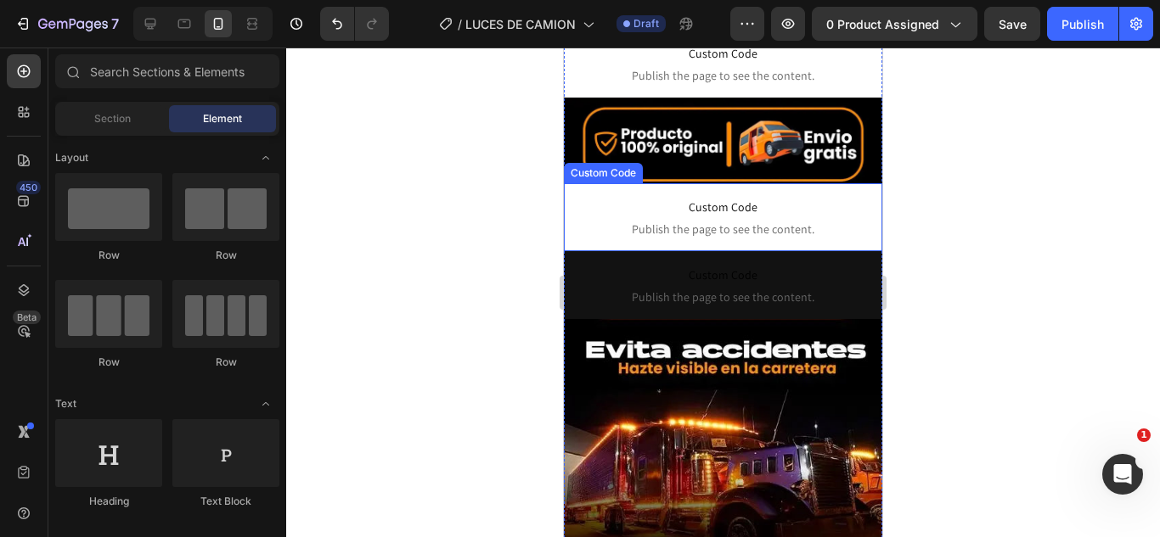
click at [820, 265] on span "Custom Code" at bounding box center [723, 275] width 318 height 20
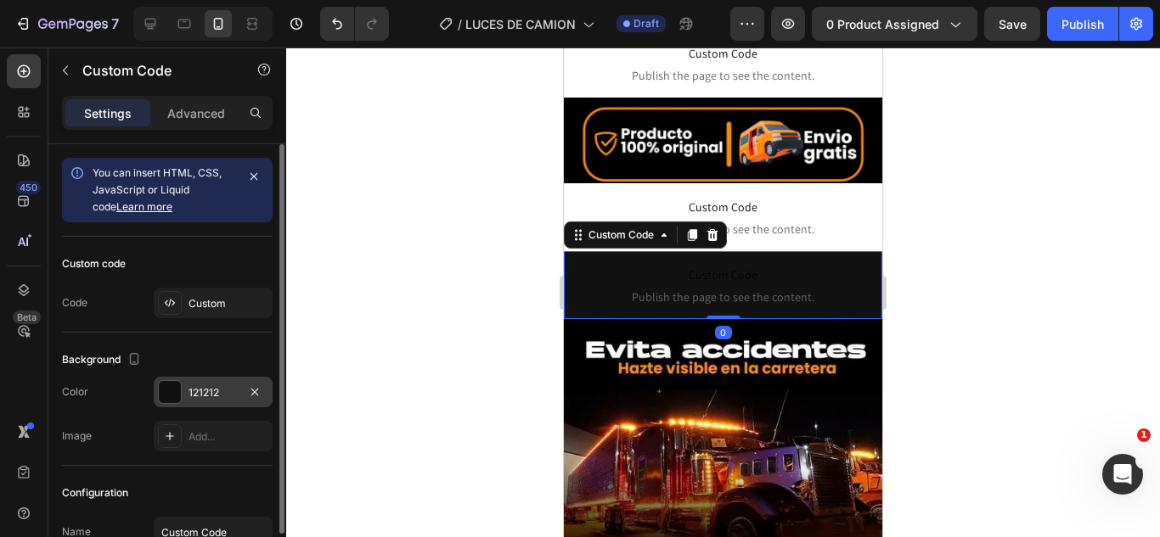
click at [223, 391] on div "121212" at bounding box center [212, 392] width 49 height 15
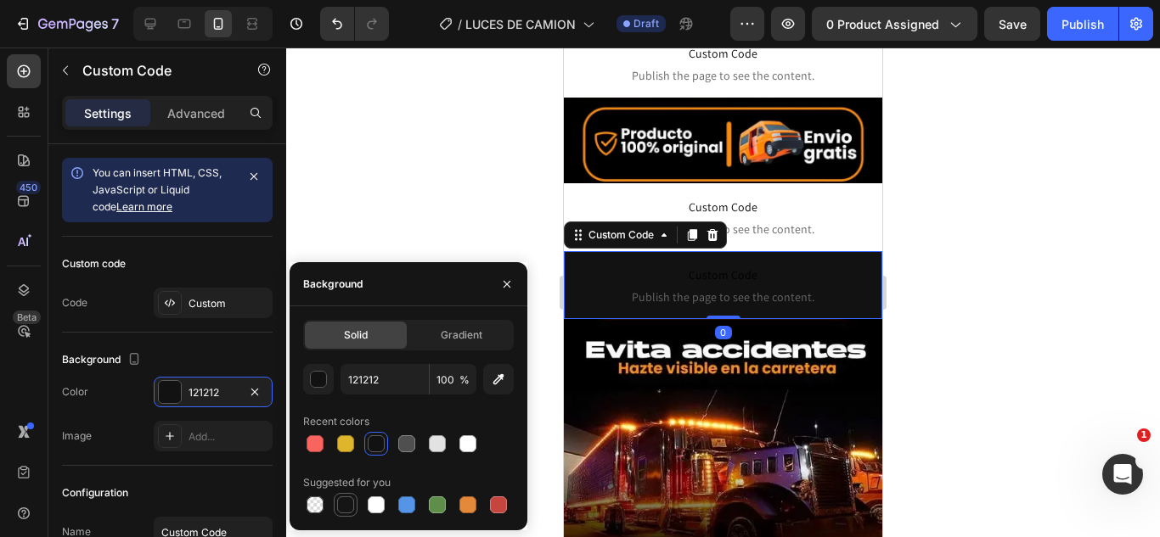
click at [343, 506] on div at bounding box center [345, 505] width 17 height 17
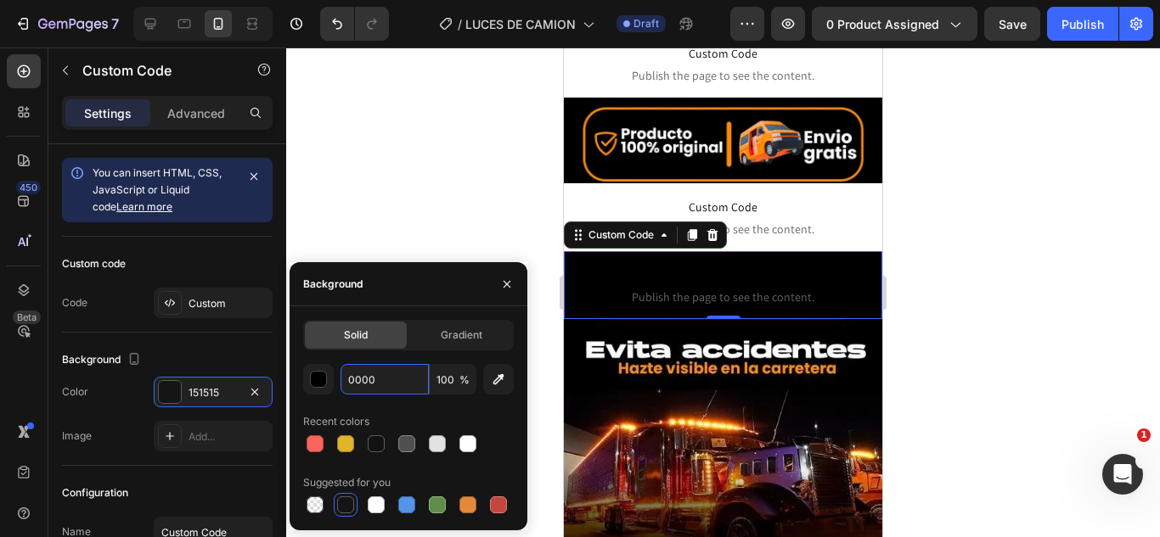
type input "00000"
click at [366, 206] on div at bounding box center [723, 293] width 874 height 490
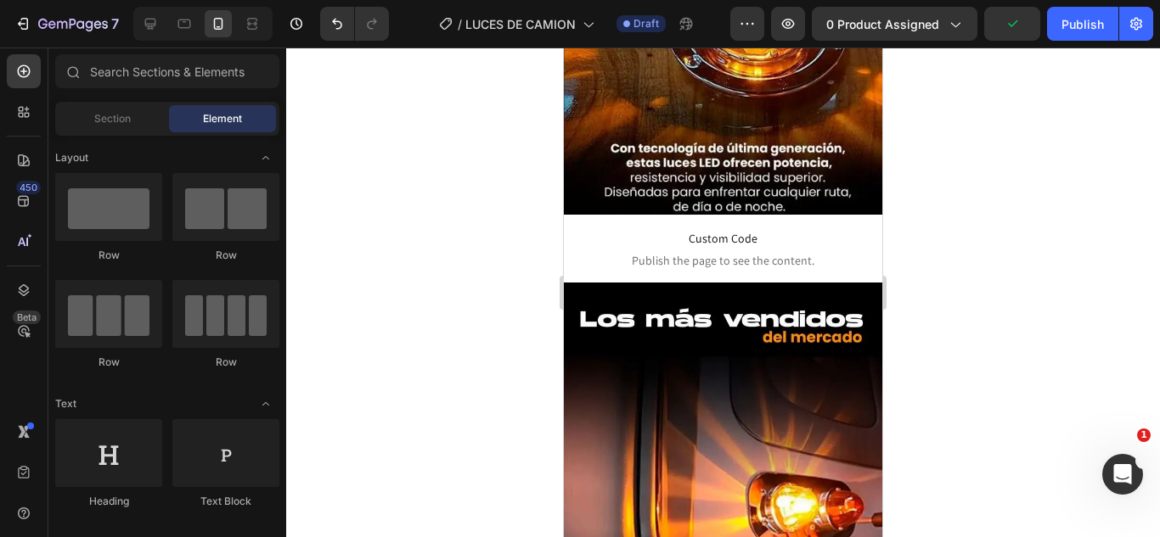
scroll to position [1586, 0]
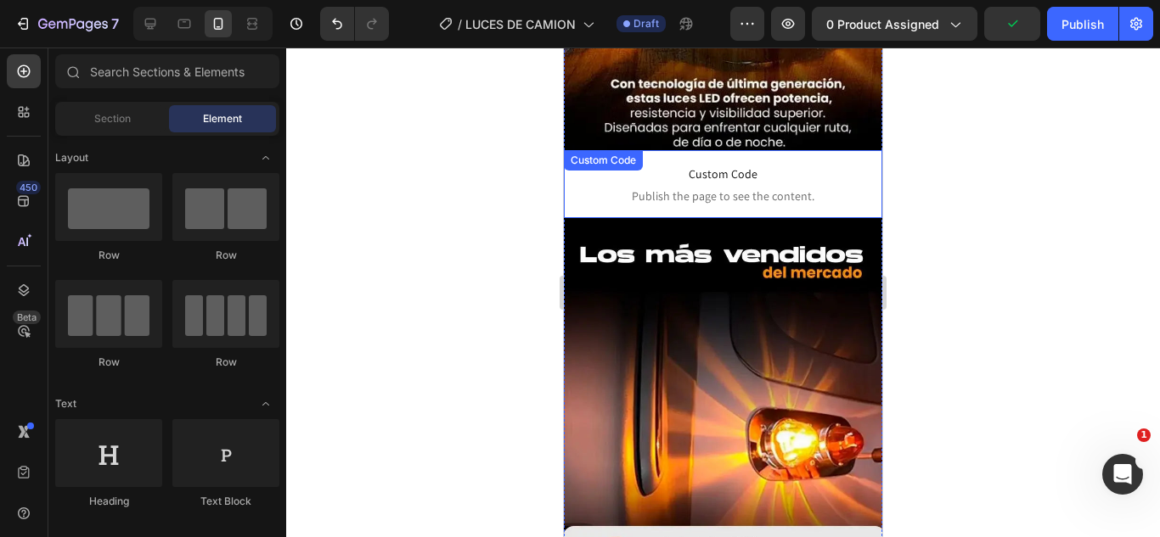
click at [727, 164] on span "Custom Code" at bounding box center [723, 174] width 318 height 20
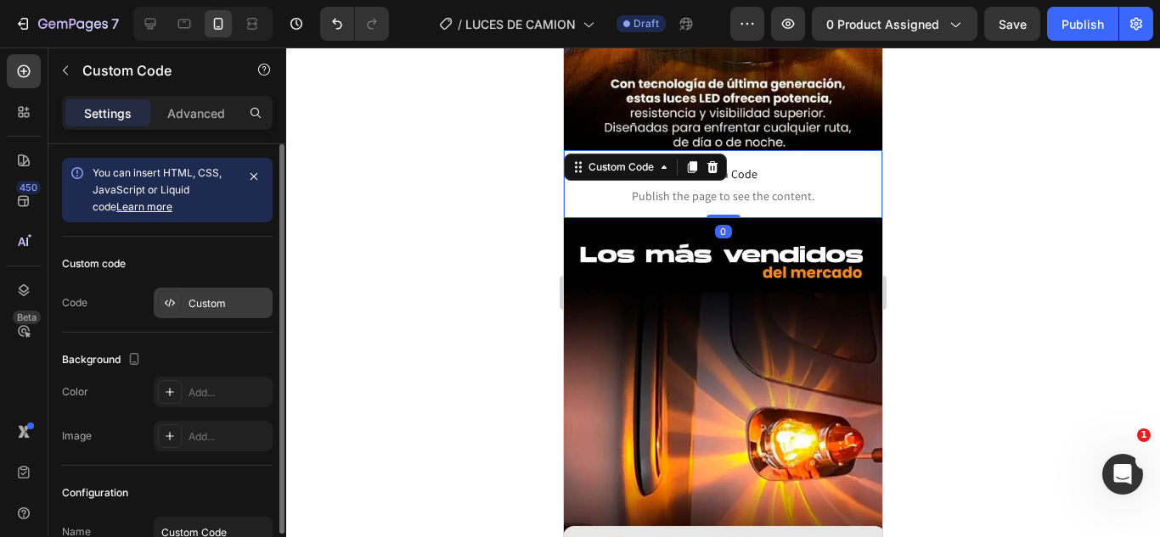
click at [236, 301] on div "Custom" at bounding box center [228, 303] width 80 height 15
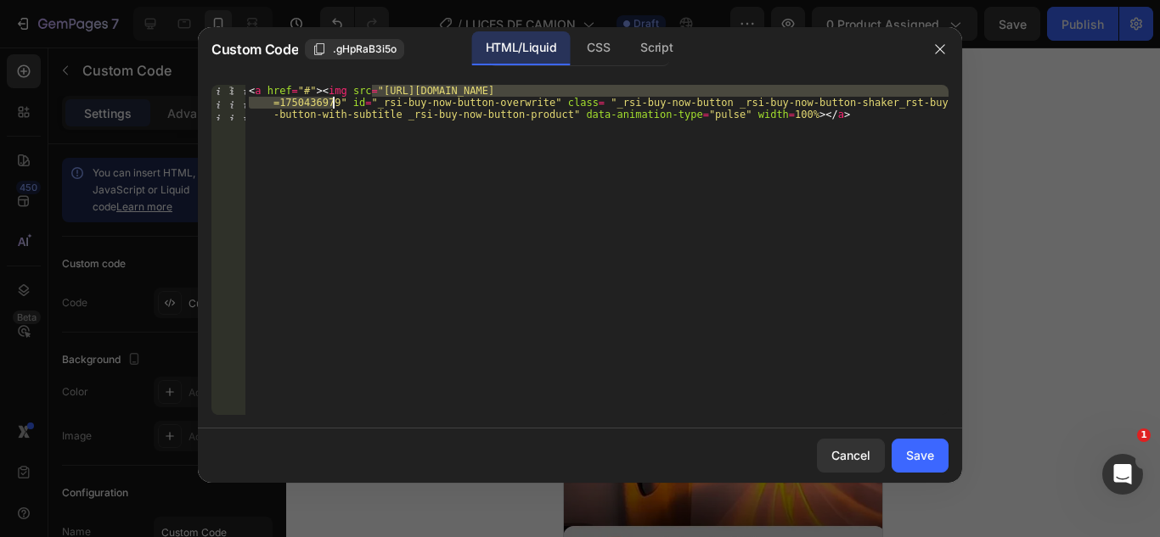
drag, startPoint x: 371, startPoint y: 89, endPoint x: 335, endPoint y: 106, distance: 40.3
click at [335, 106] on div "< a href = "#" > < img src = "https://cdn.shopify.com/s/files/1/0583/2317/3459/…" at bounding box center [596, 286] width 703 height 402
paste textarea "RESVERATROL_Mesa_de_trabajo_1_copia_7-42.webp?v=1758908693"
type textarea "<a href="#"><img src="https://cdn.shopify.com/s/files/1/0583/2317/3459/files/RE…"
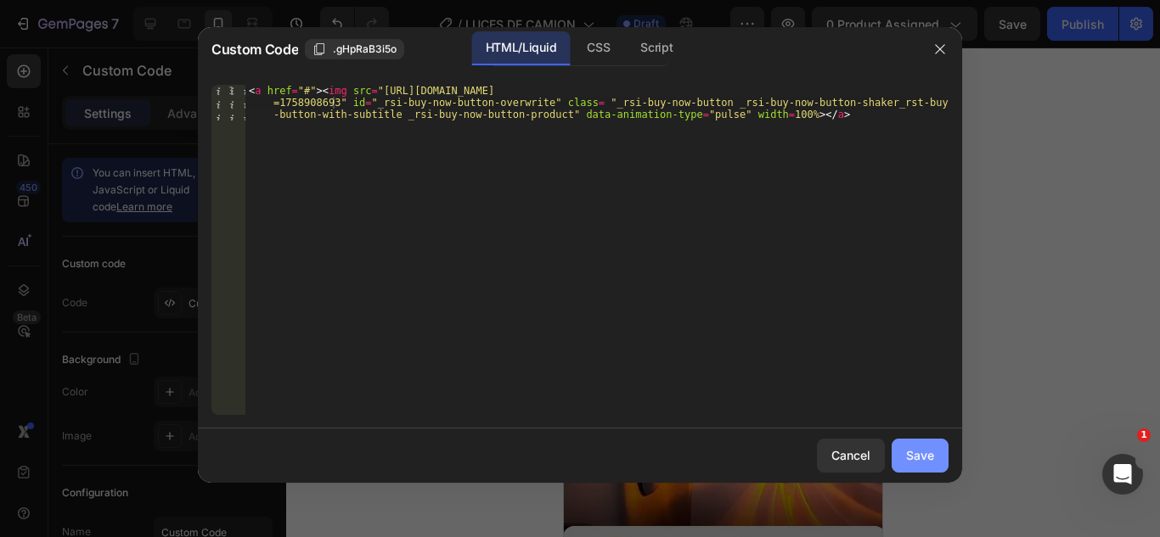
click at [919, 455] on div "Save" at bounding box center [920, 456] width 28 height 18
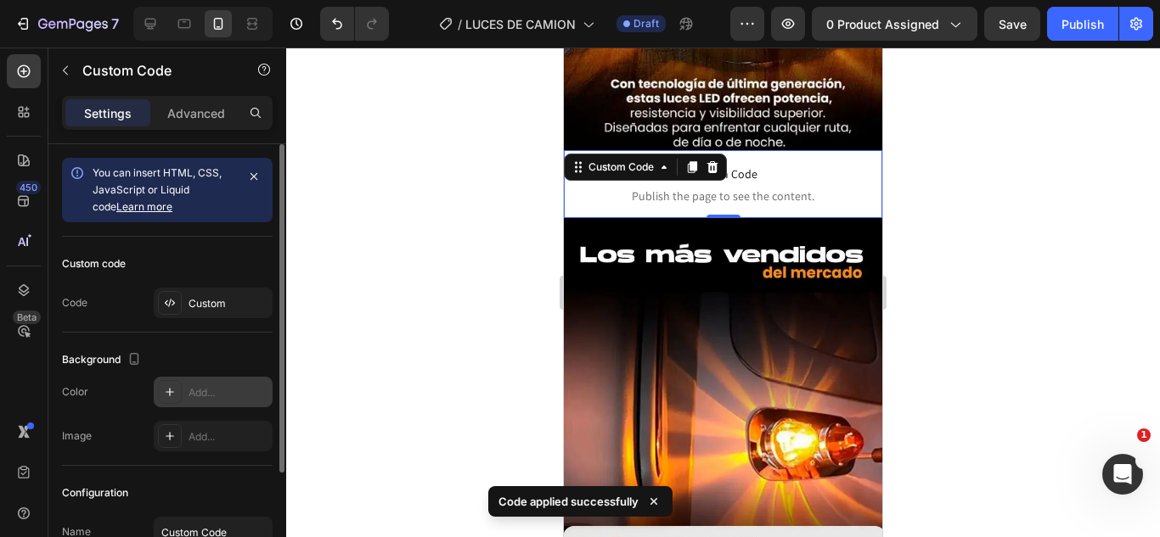
click at [226, 397] on div "Add..." at bounding box center [228, 392] width 80 height 15
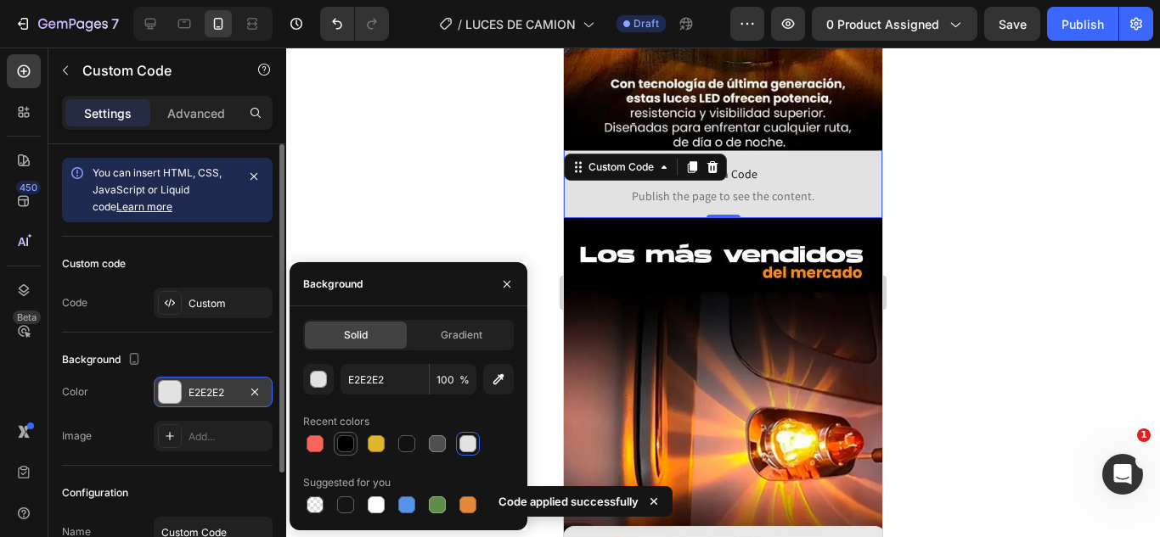
click at [341, 443] on div at bounding box center [345, 444] width 17 height 17
type input "000000"
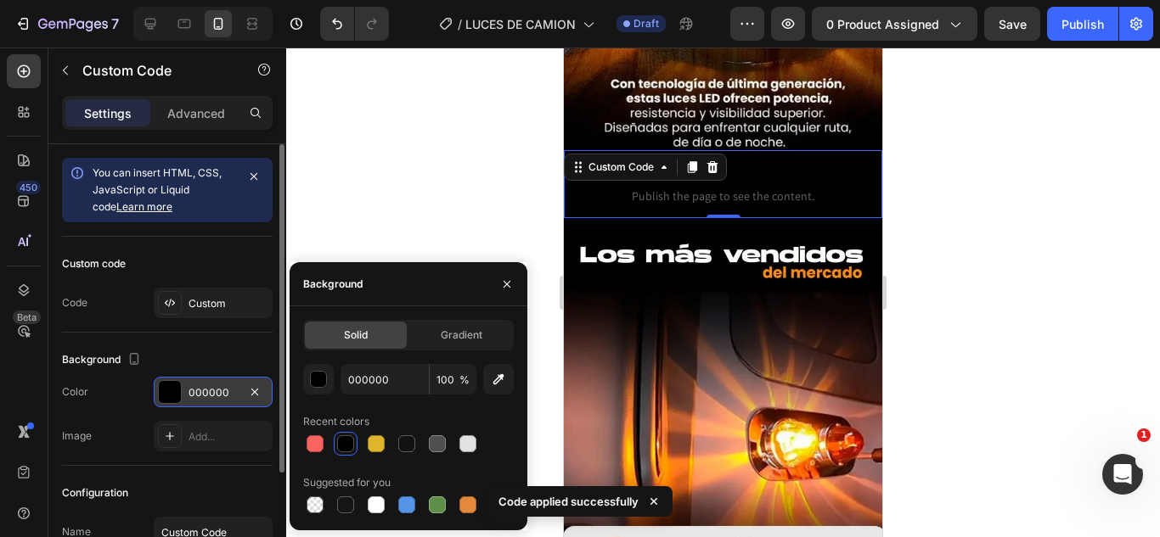
click at [430, 173] on div at bounding box center [723, 293] width 874 height 490
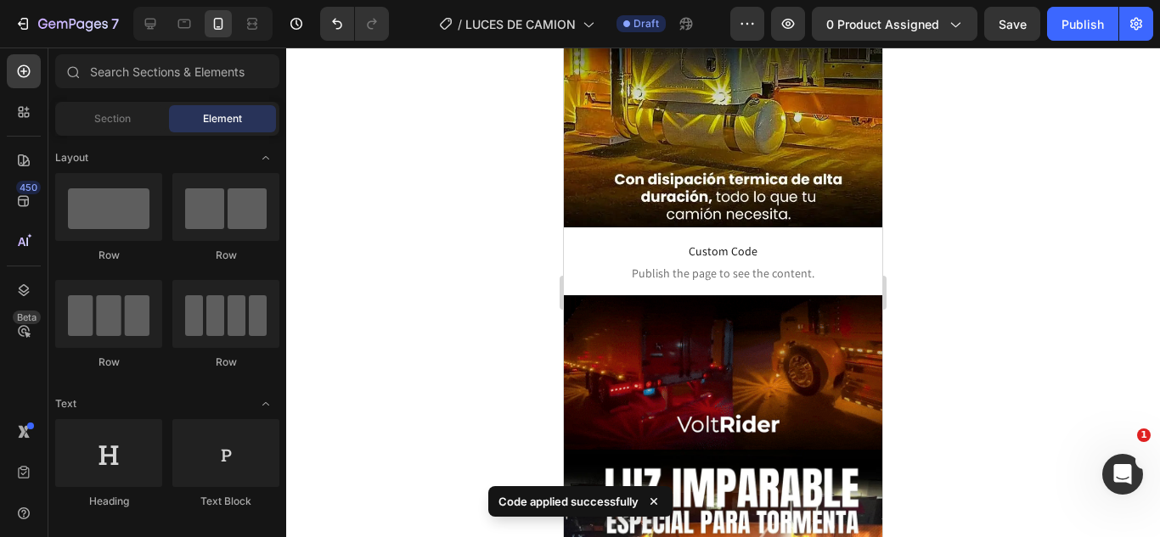
scroll to position [2350, 0]
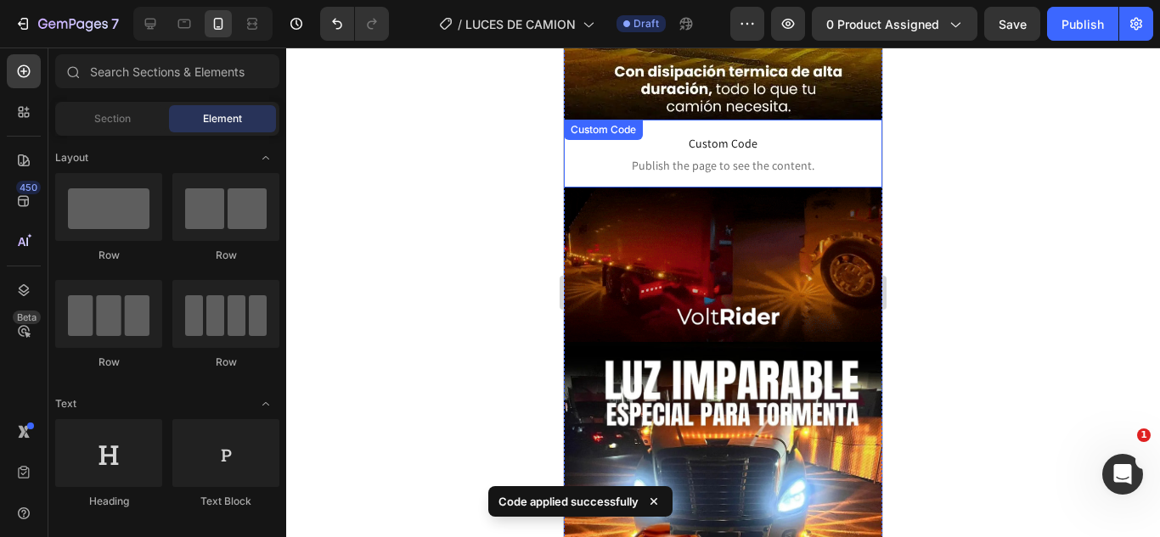
click at [706, 157] on span "Publish the page to see the content." at bounding box center [723, 165] width 318 height 17
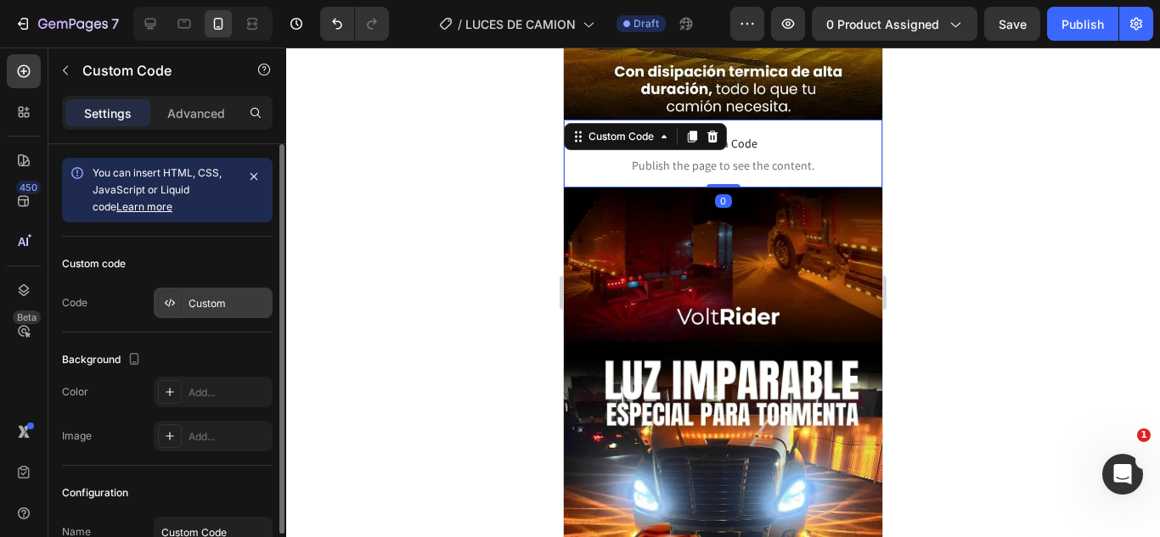
click at [233, 301] on div "Custom" at bounding box center [228, 303] width 80 height 15
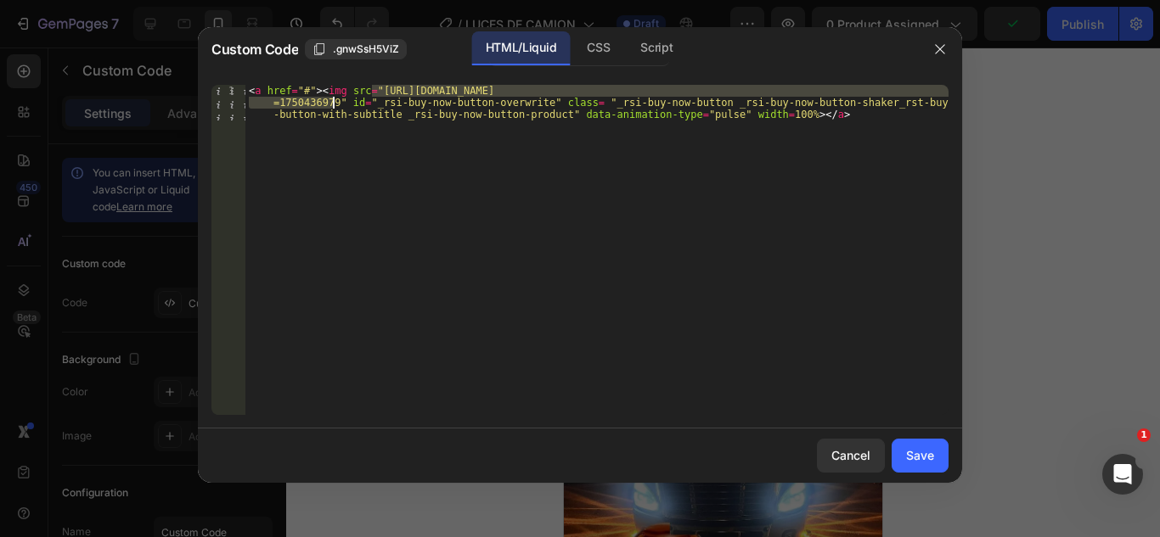
drag, startPoint x: 372, startPoint y: 87, endPoint x: 335, endPoint y: 101, distance: 39.8
click at [335, 101] on div "< a href = "#" > < img src = "https://cdn.shopify.com/s/files/1/0583/2317/3459/…" at bounding box center [596, 286] width 703 height 402
paste textarea "RESVERATROL_Mesa_de_trabajo_1_copia_7-42.webp?v=1758908693"
type textarea "<a href="#"><img src="https://cdn.shopify.com/s/files/1/0583/2317/3459/files/RE…"
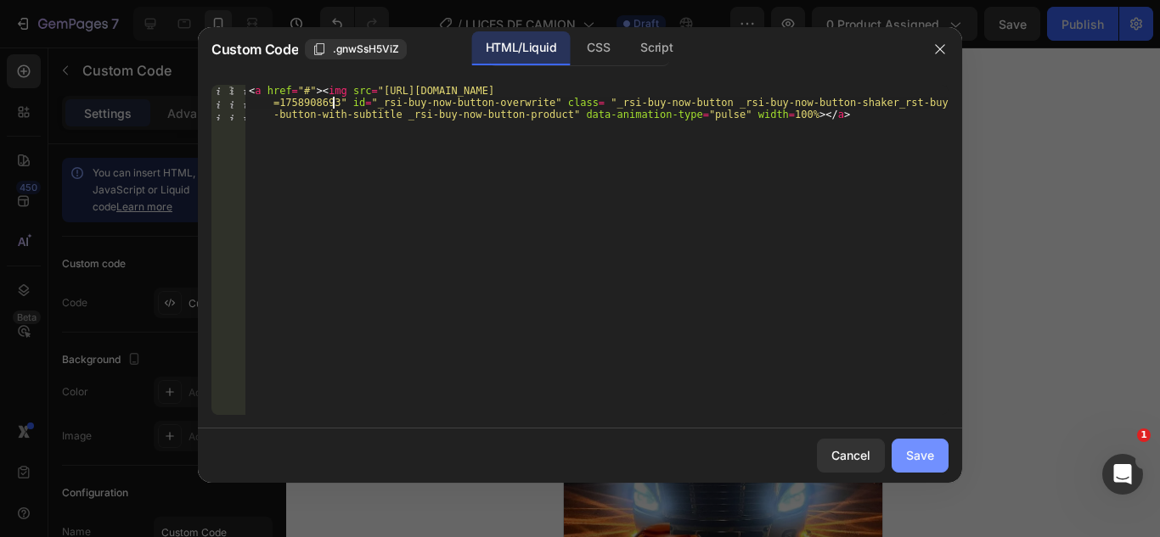
click at [913, 448] on div "Save" at bounding box center [920, 456] width 28 height 18
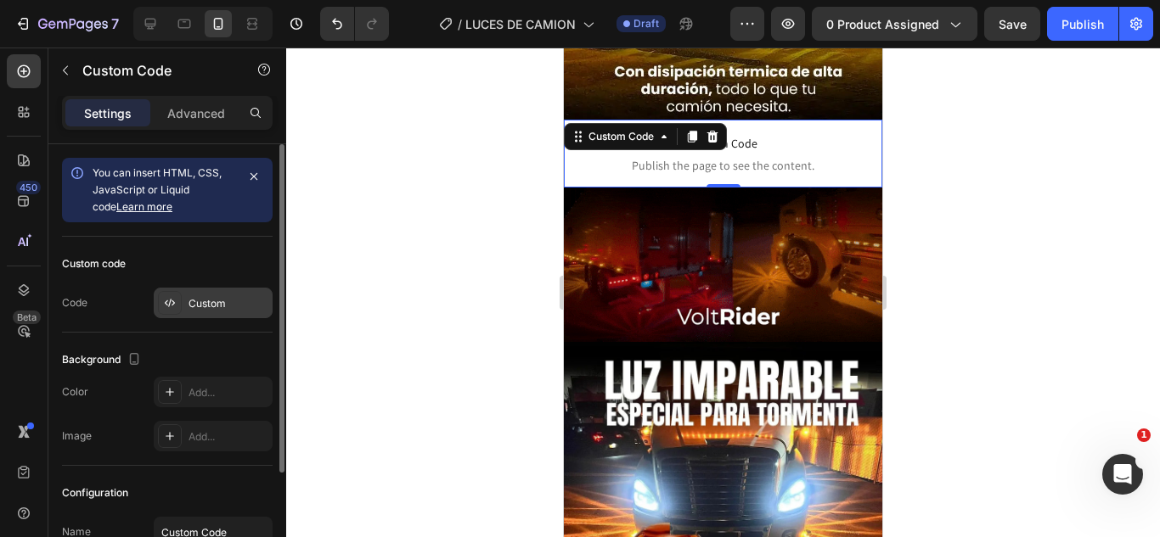
click at [227, 306] on div "Custom" at bounding box center [228, 303] width 80 height 15
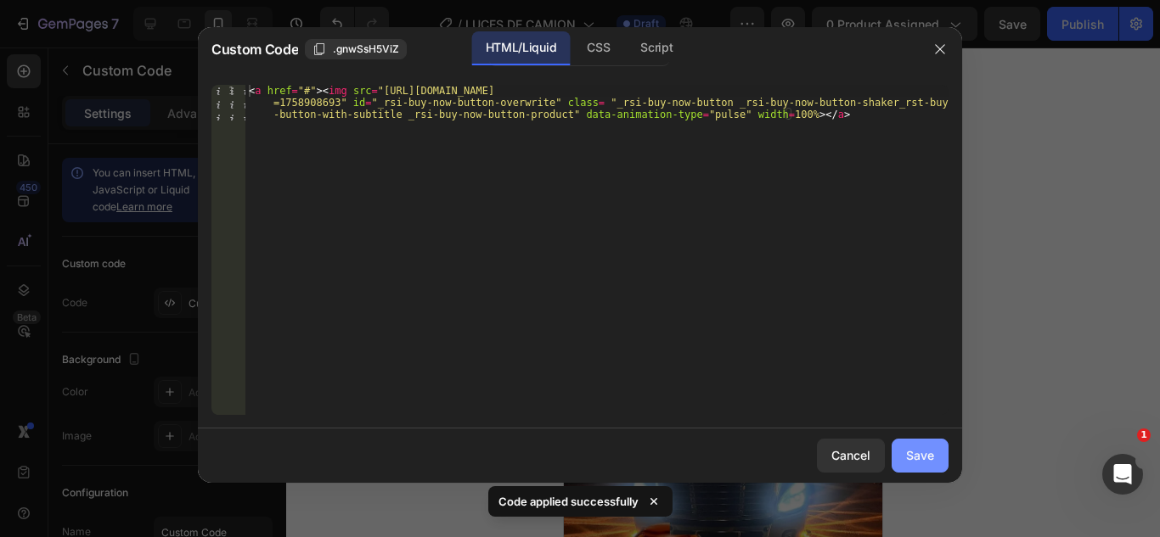
click at [930, 453] on div "Save" at bounding box center [920, 456] width 28 height 18
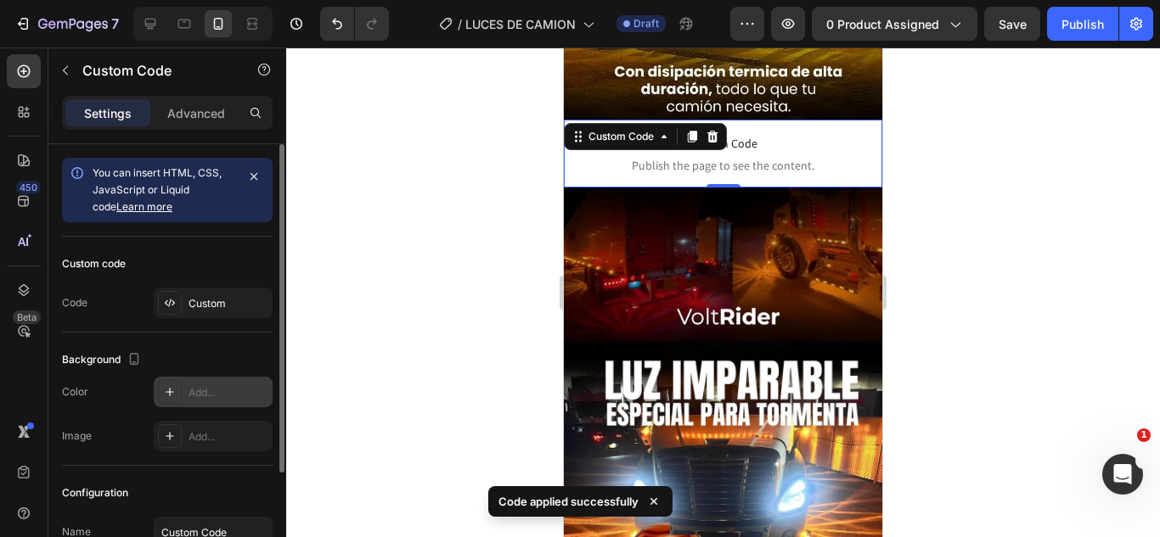
click at [177, 389] on div at bounding box center [170, 392] width 24 height 24
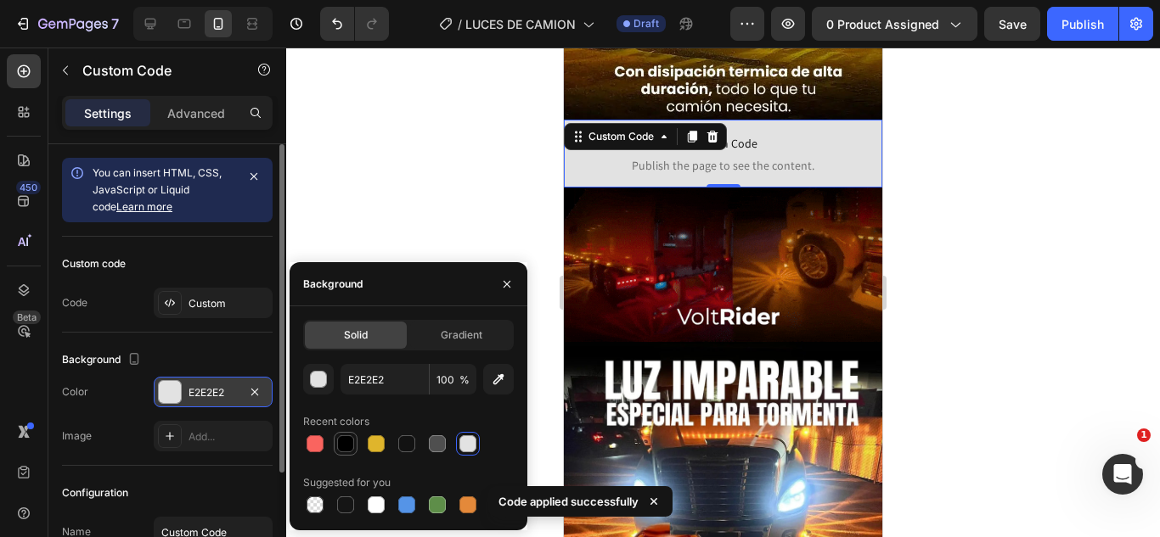
click at [338, 445] on div at bounding box center [345, 444] width 17 height 17
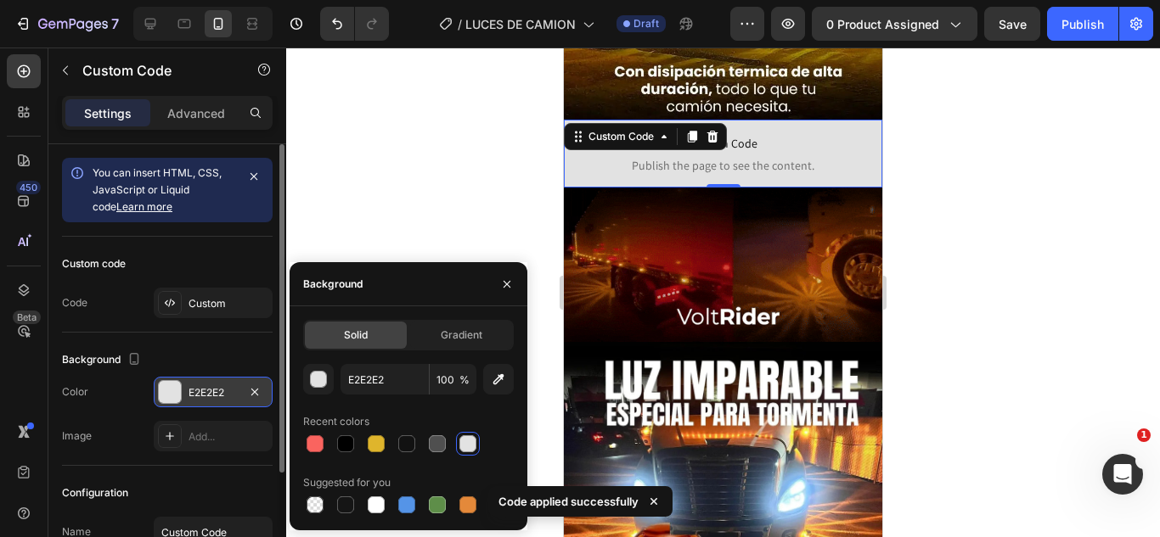
type input "000000"
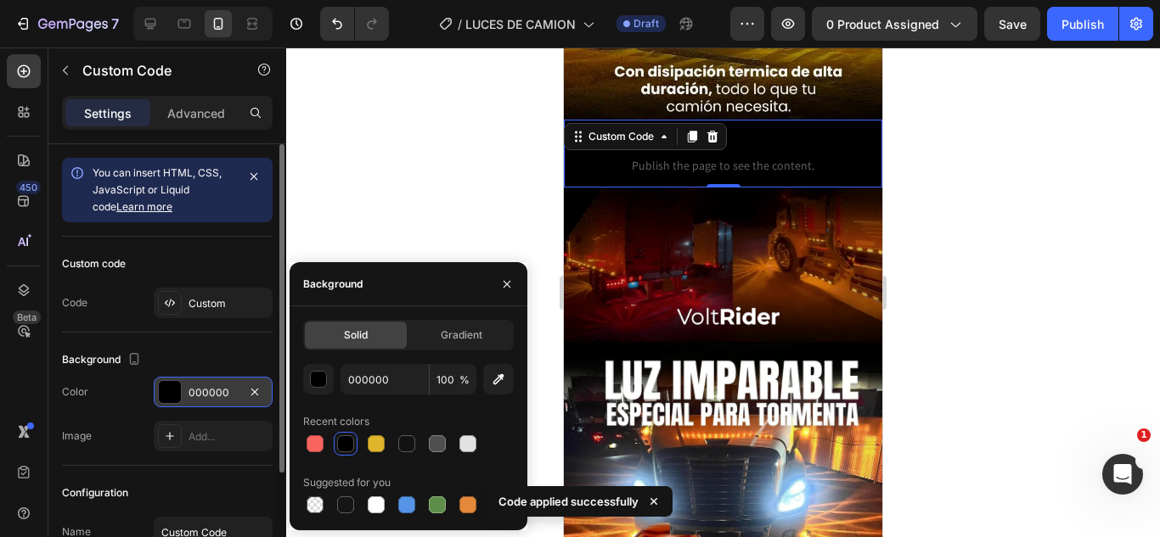
click at [396, 182] on div at bounding box center [723, 293] width 874 height 490
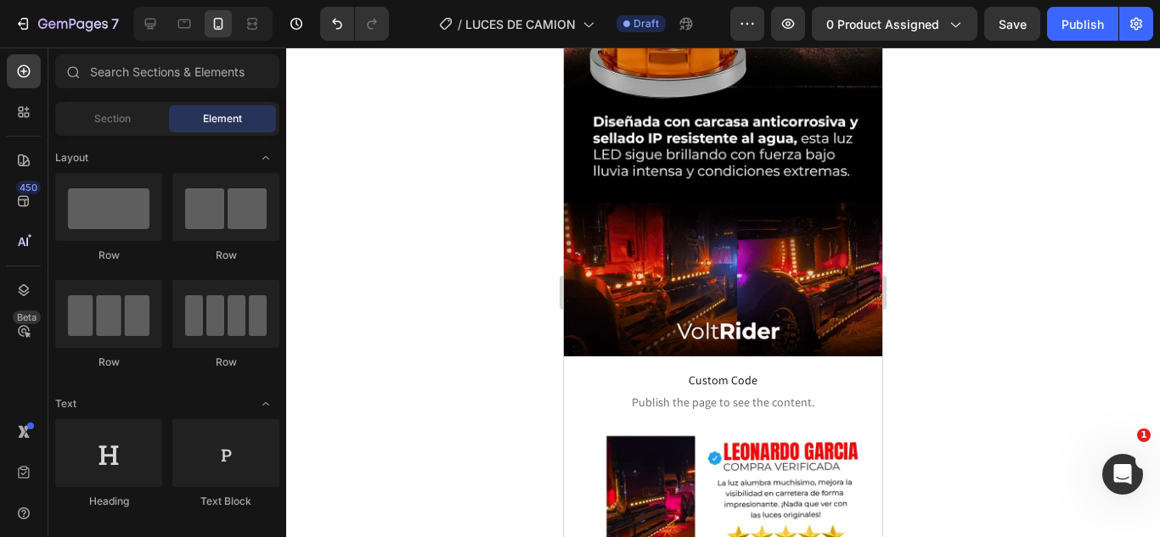
scroll to position [2974, 0]
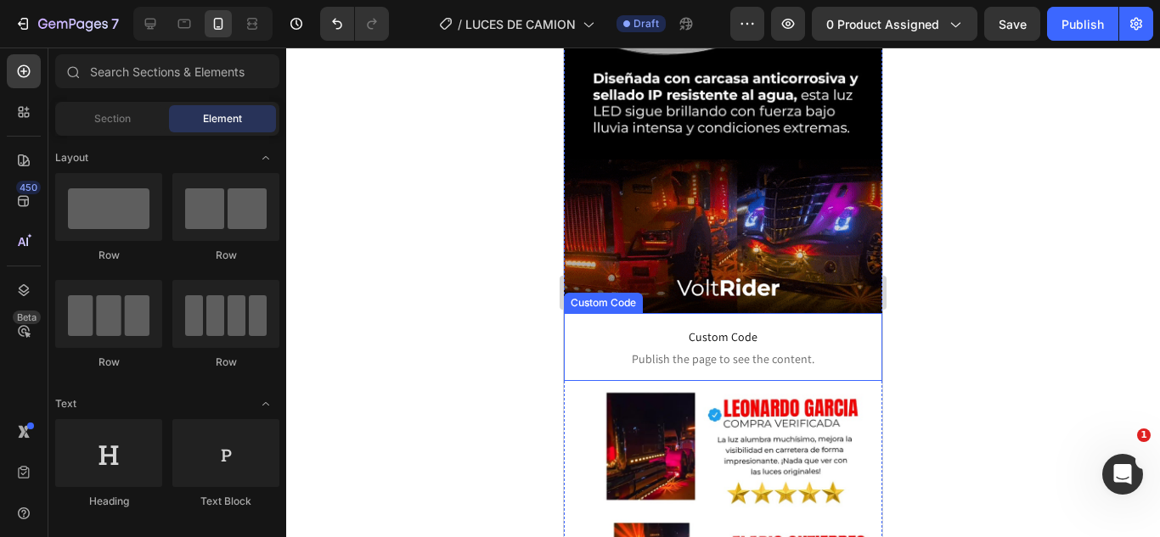
click at [721, 327] on span "Custom Code" at bounding box center [723, 337] width 318 height 20
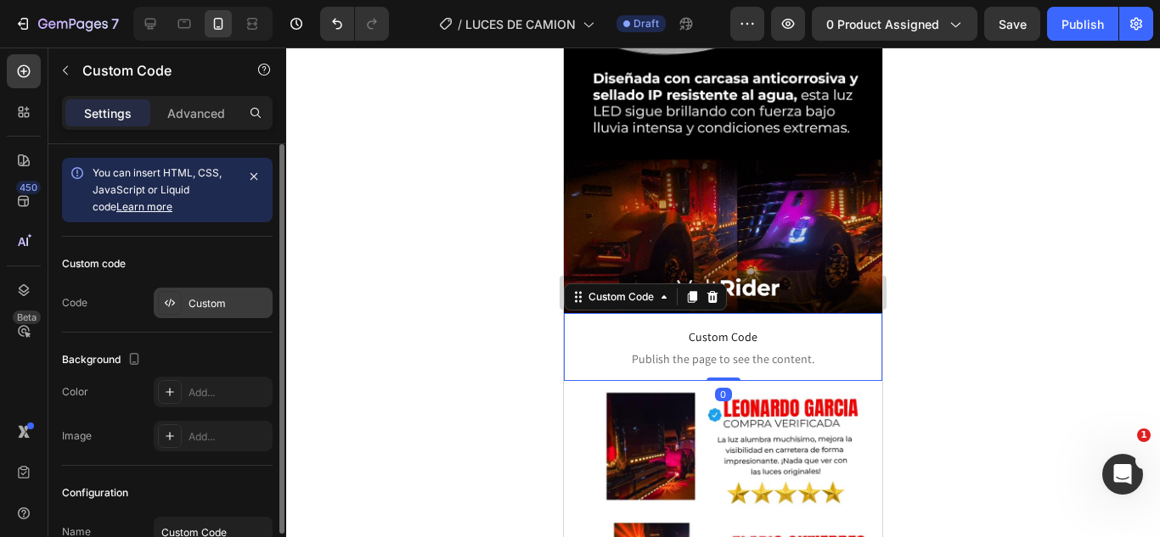
click at [236, 301] on div "Custom" at bounding box center [228, 303] width 80 height 15
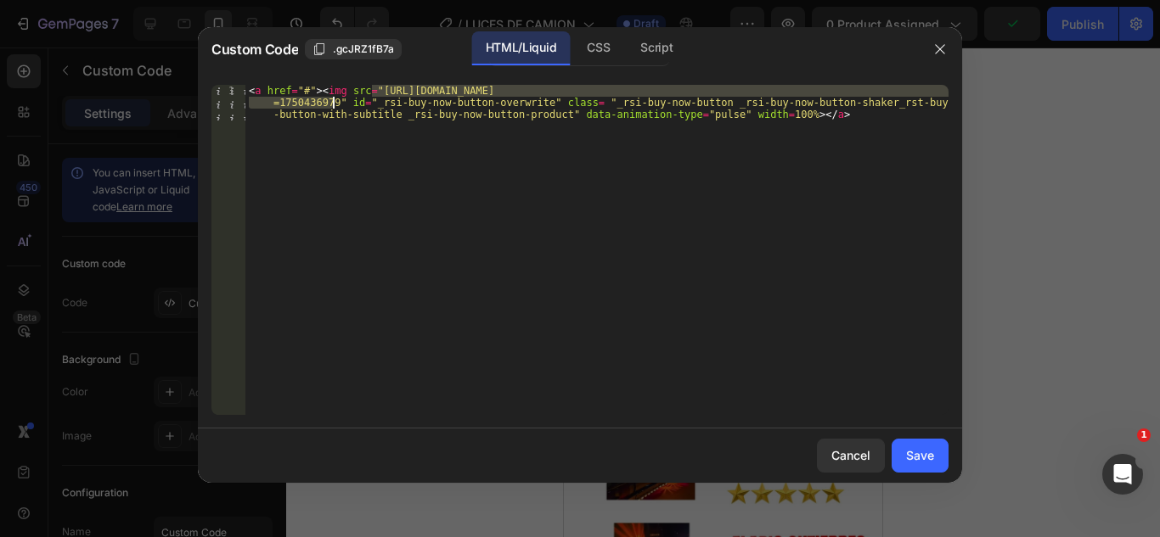
drag, startPoint x: 370, startPoint y: 88, endPoint x: 334, endPoint y: 102, distance: 39.0
click at [334, 102] on div "< a href = "#" > < img src = "https://cdn.shopify.com/s/files/1/0583/2317/3459/…" at bounding box center [596, 286] width 703 height 402
paste textarea "RESVERATROL_Mesa_de_trabajo_1_copia_7-42.webp?v=1758908693"
type textarea "<a href="#"><img src="https://cdn.shopify.com/s/files/1/0583/2317/3459/files/RE…"
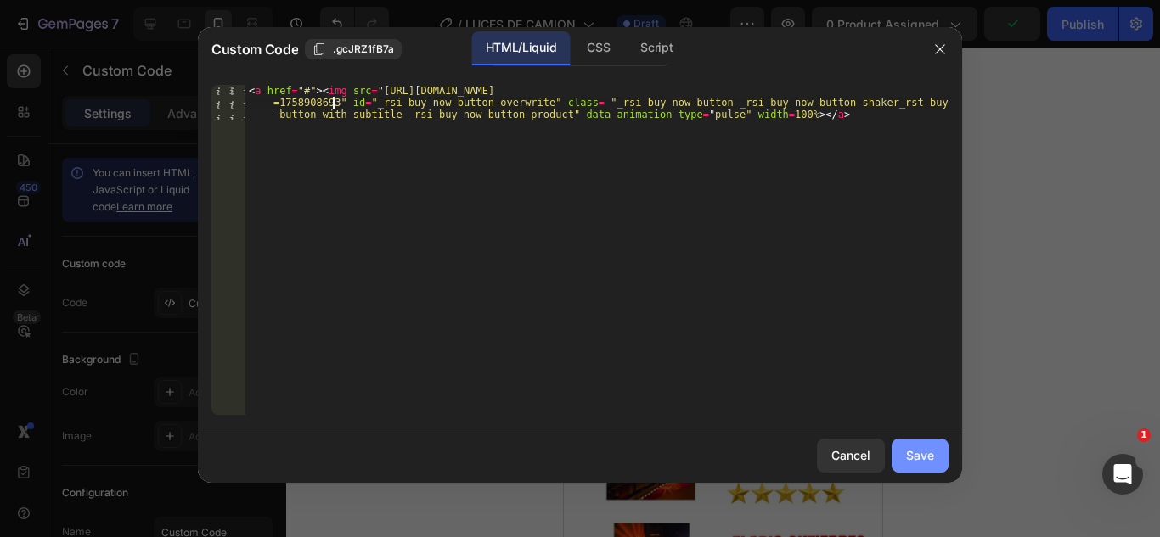
click at [931, 442] on button "Save" at bounding box center [919, 456] width 57 height 34
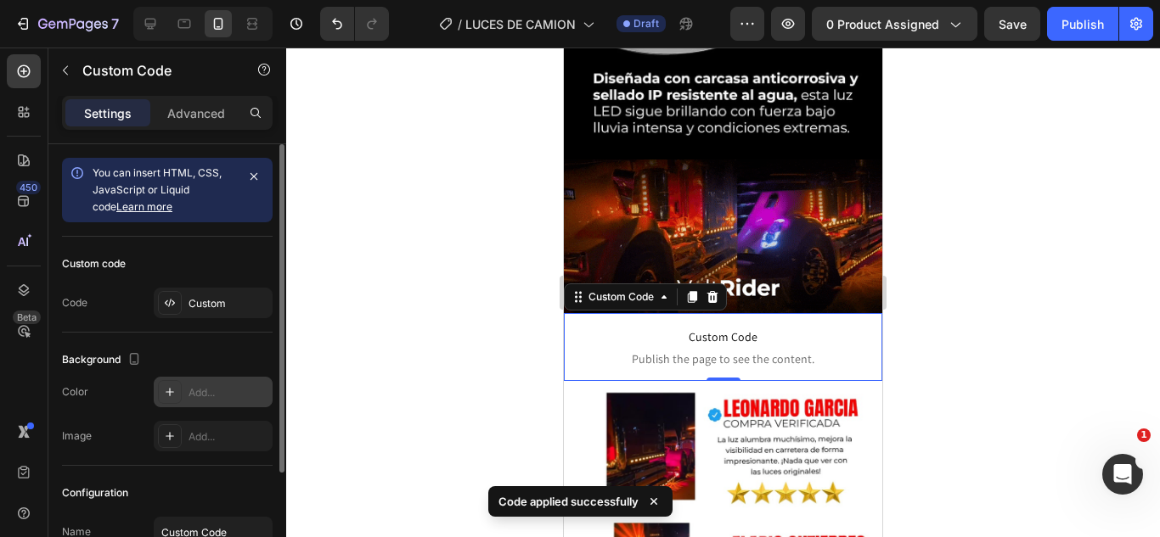
click at [210, 390] on div "Add..." at bounding box center [228, 392] width 80 height 15
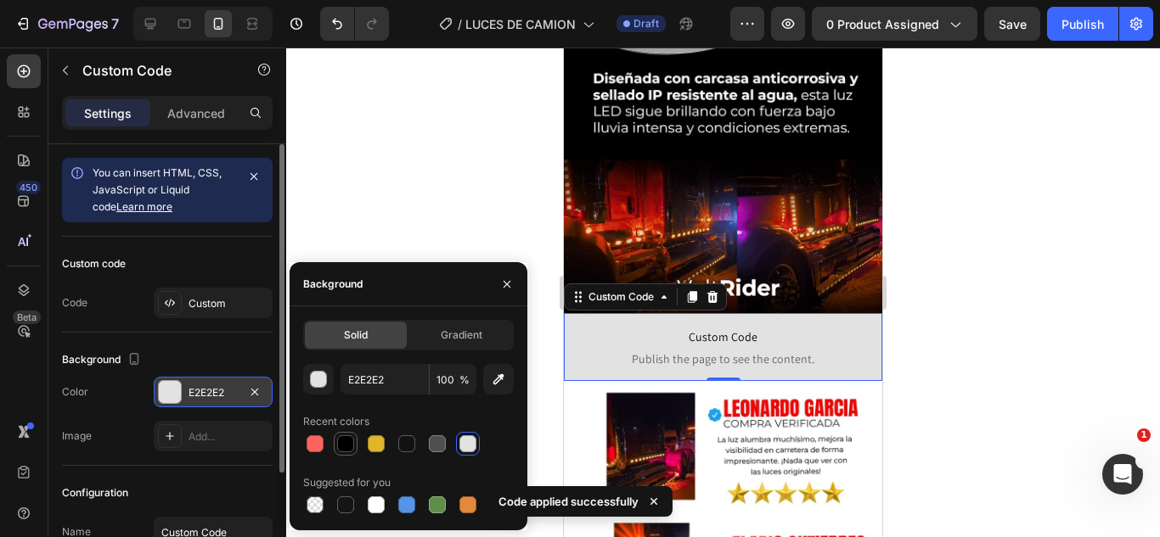
click at [345, 433] on div at bounding box center [346, 444] width 24 height 24
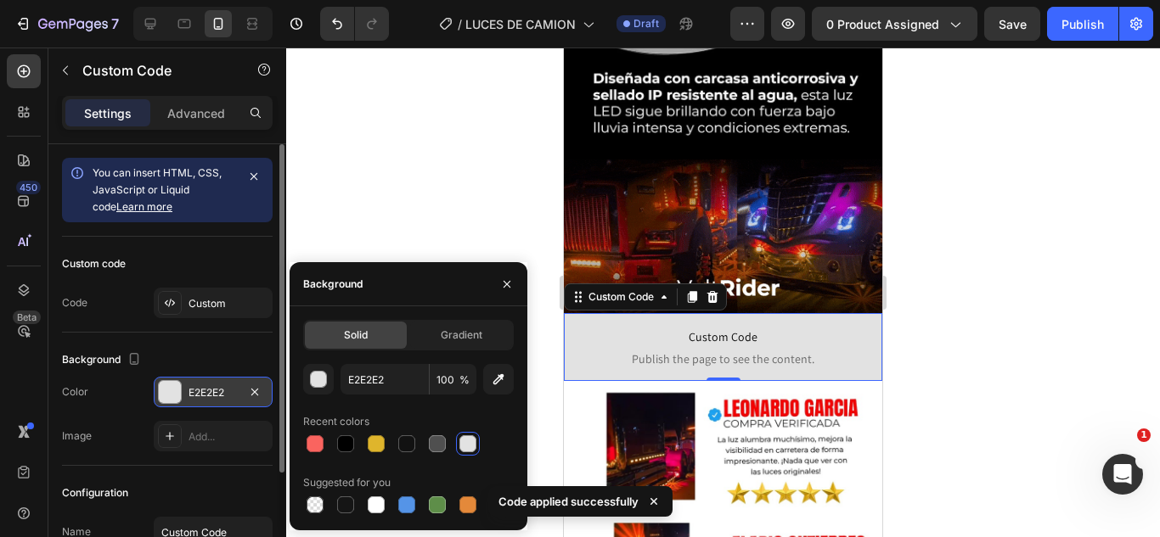
type input "000000"
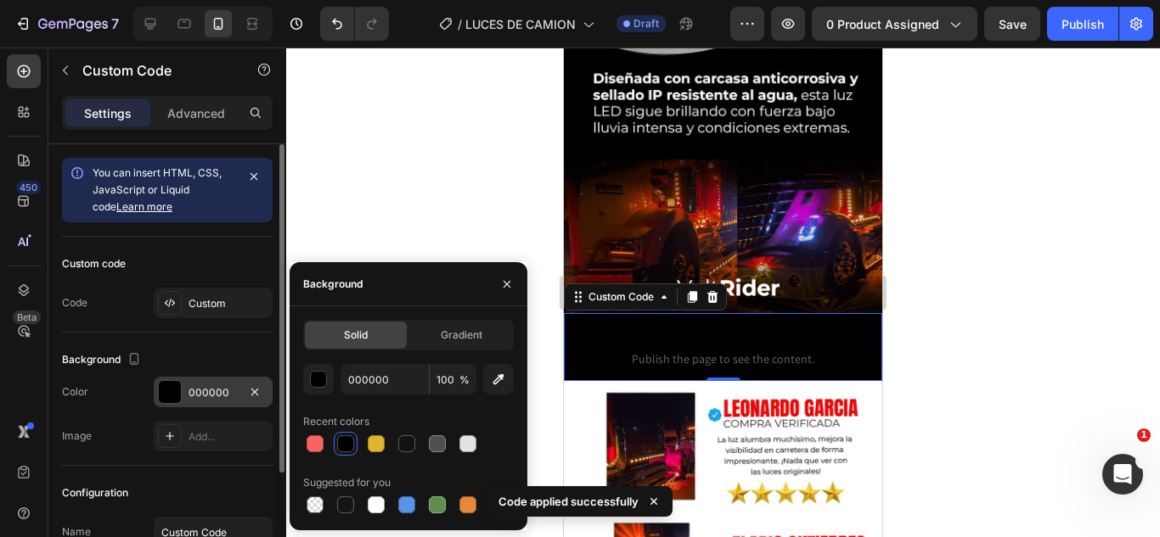
click at [380, 197] on div at bounding box center [723, 293] width 874 height 490
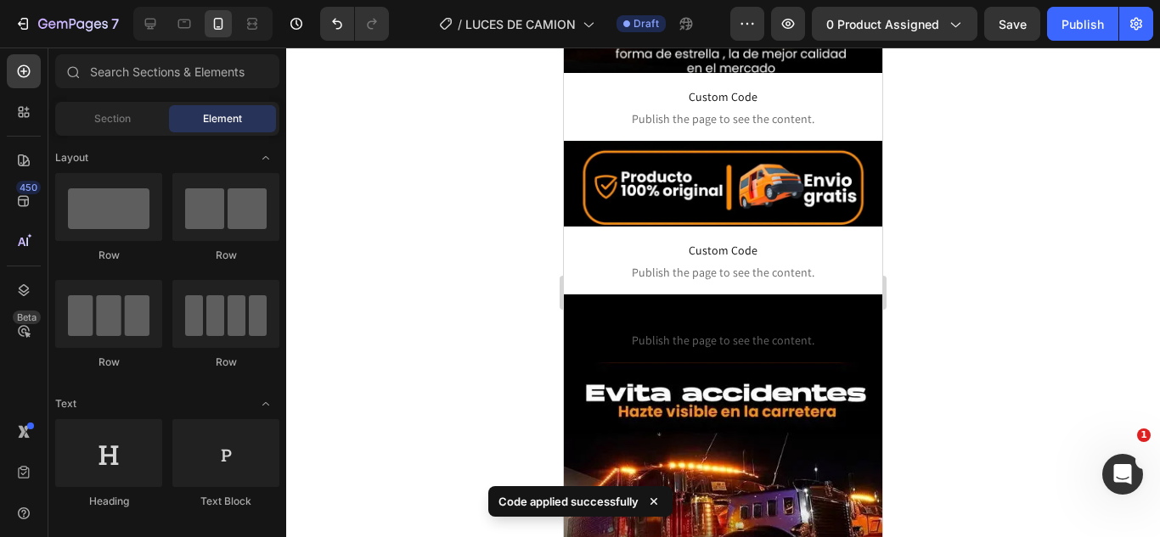
scroll to position [0, 0]
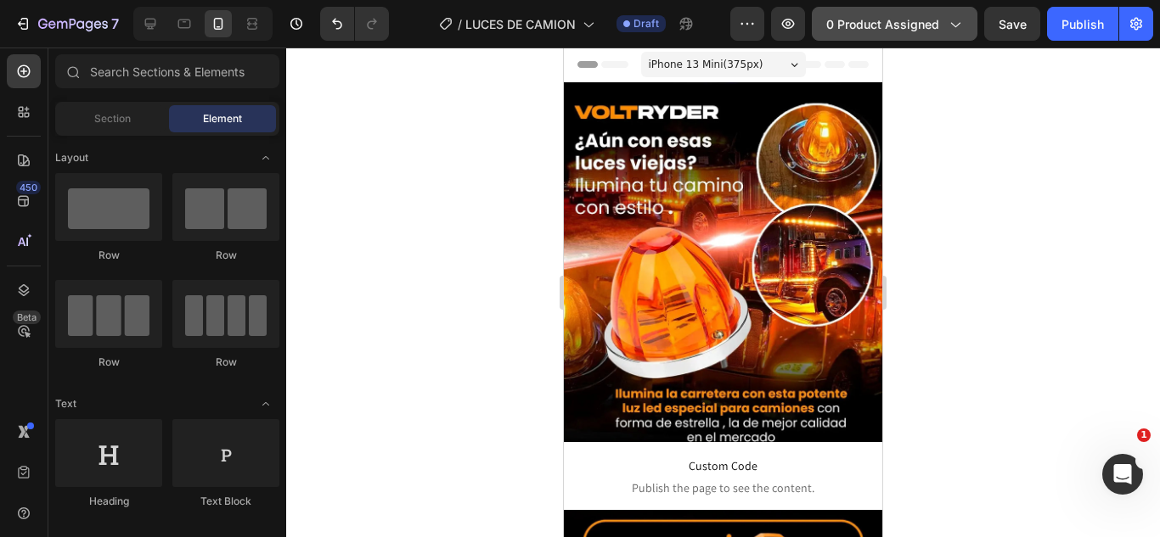
click at [865, 24] on span "0 product assigned" at bounding box center [882, 24] width 113 height 18
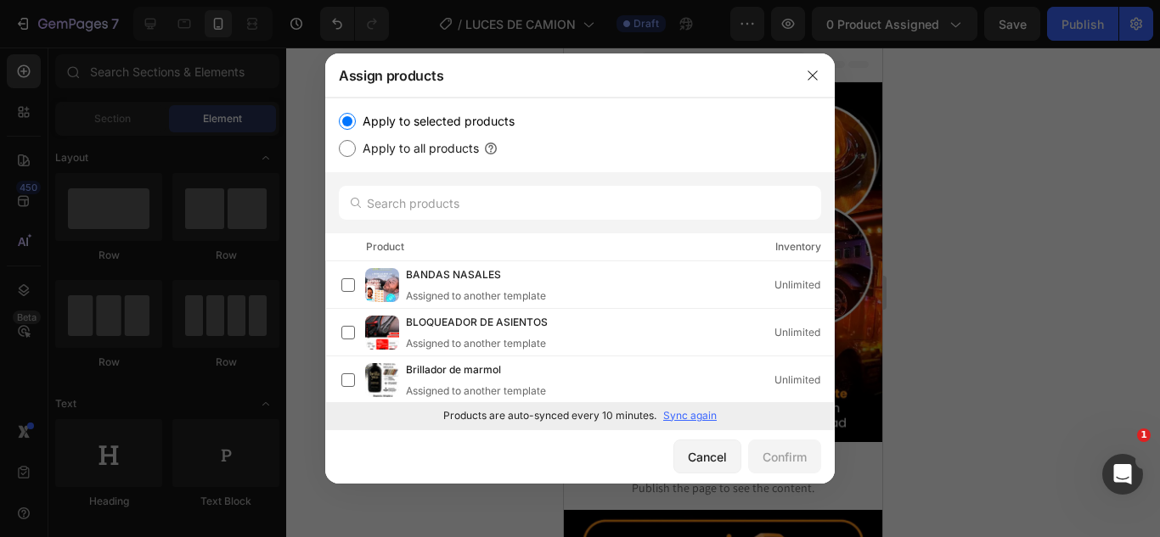
click at [677, 419] on p "Sync again" at bounding box center [689, 415] width 53 height 15
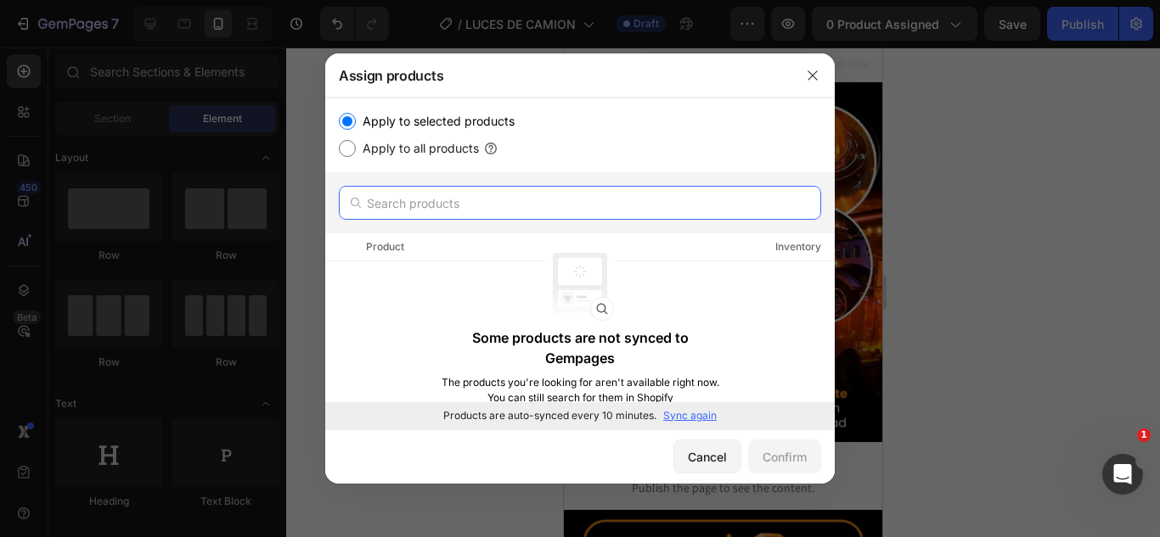
click at [503, 206] on input "text" at bounding box center [580, 203] width 482 height 34
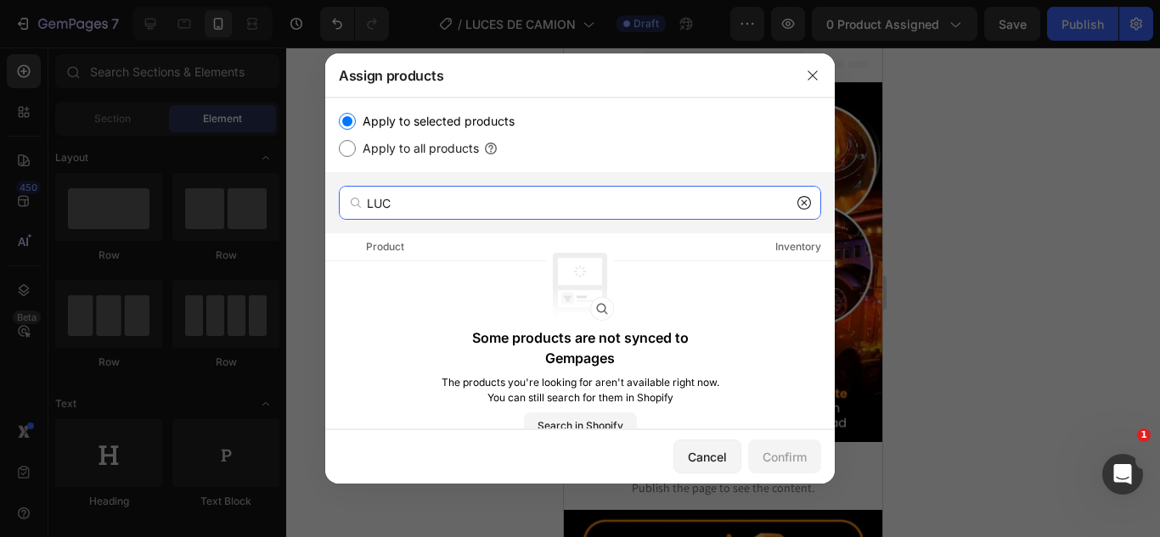
type input "LUC"
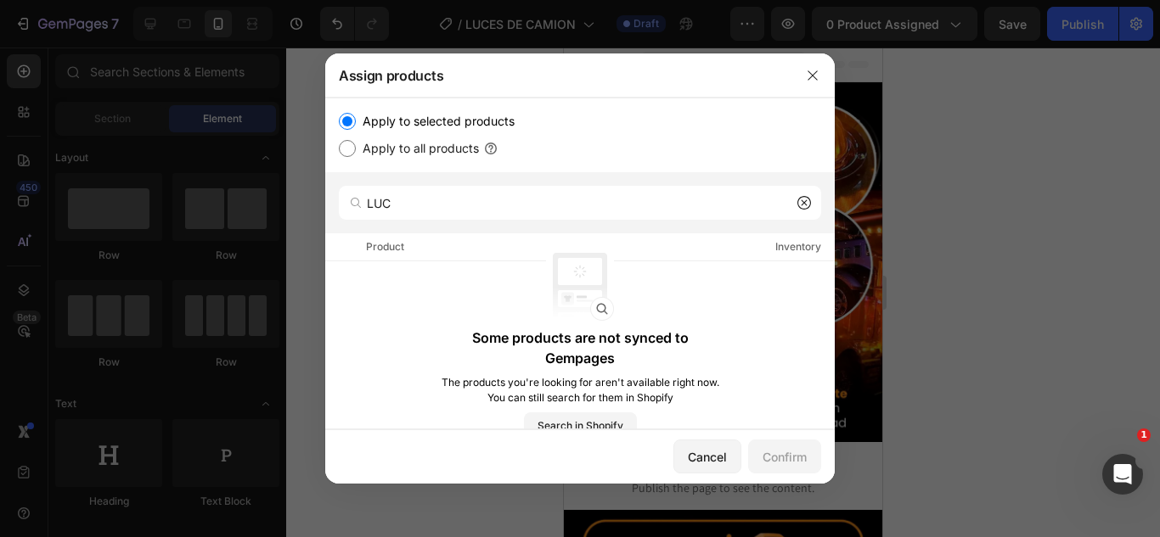
click at [351, 144] on input "Apply to all products" at bounding box center [347, 148] width 17 height 17
radio input "true"
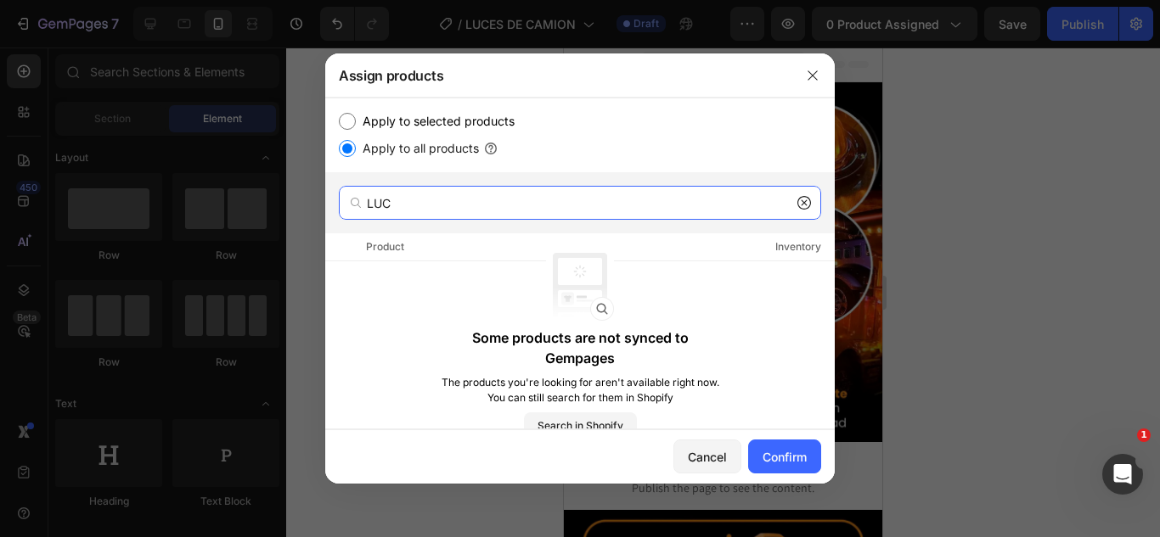
click at [440, 202] on input "LUC" at bounding box center [580, 203] width 482 height 34
click at [796, 201] on input "LUC" at bounding box center [580, 203] width 482 height 34
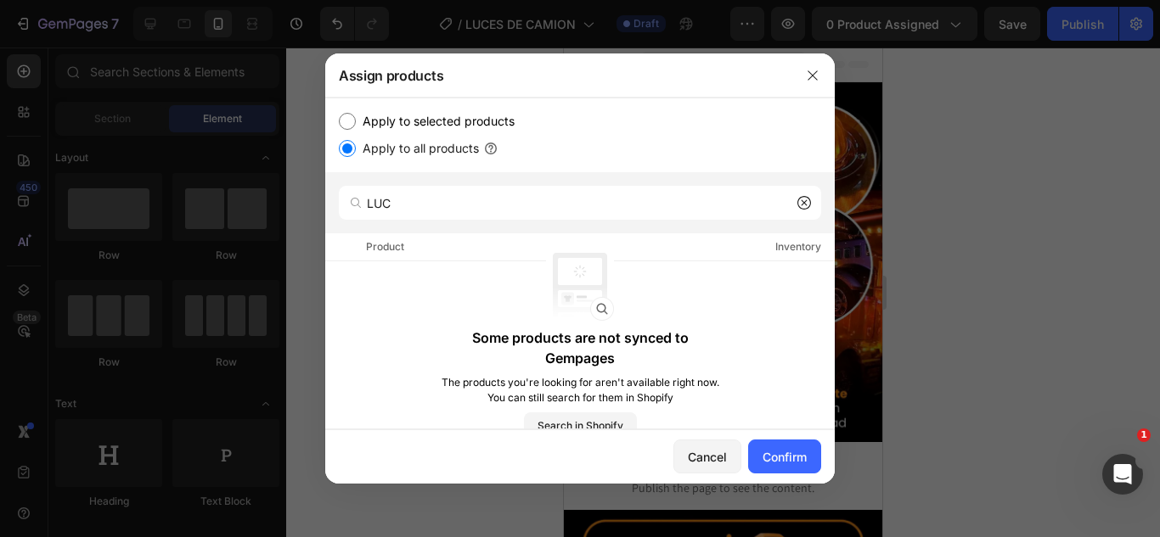
click at [804, 201] on icon at bounding box center [804, 203] width 14 height 14
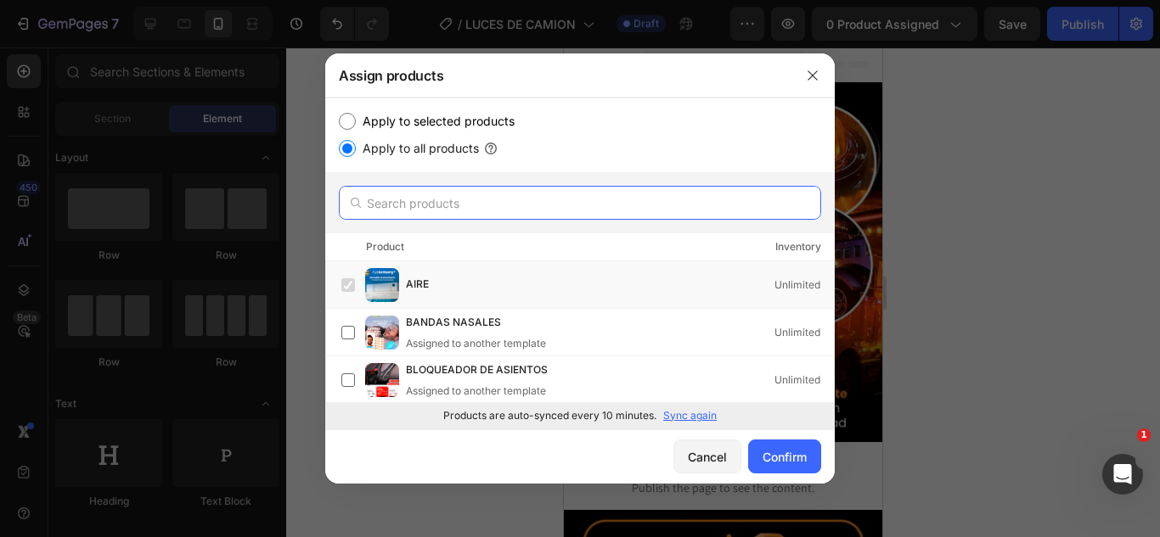
click at [553, 213] on input "text" at bounding box center [580, 203] width 482 height 34
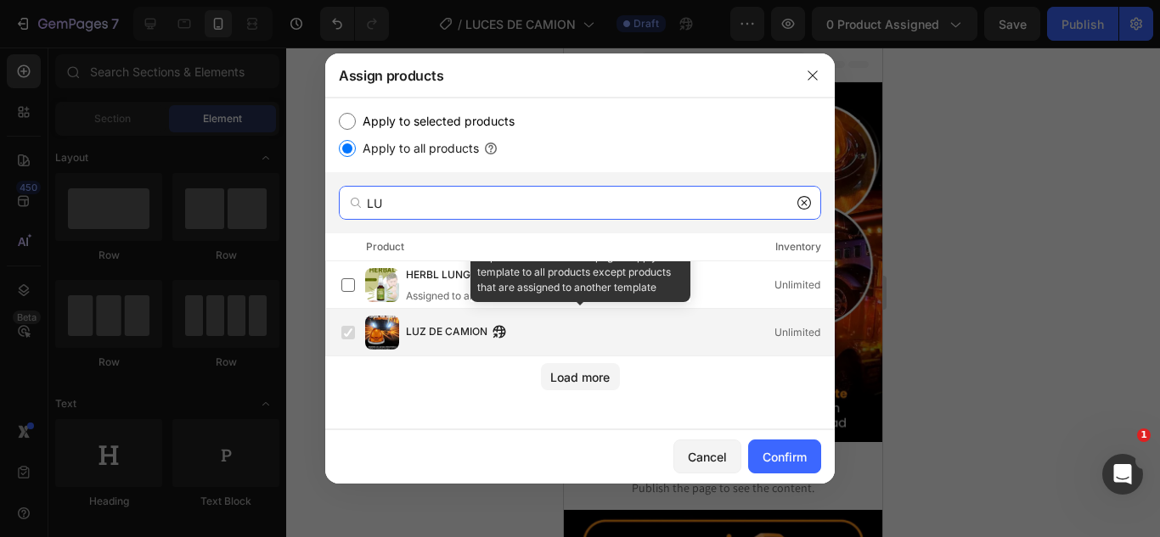
type input "LU"
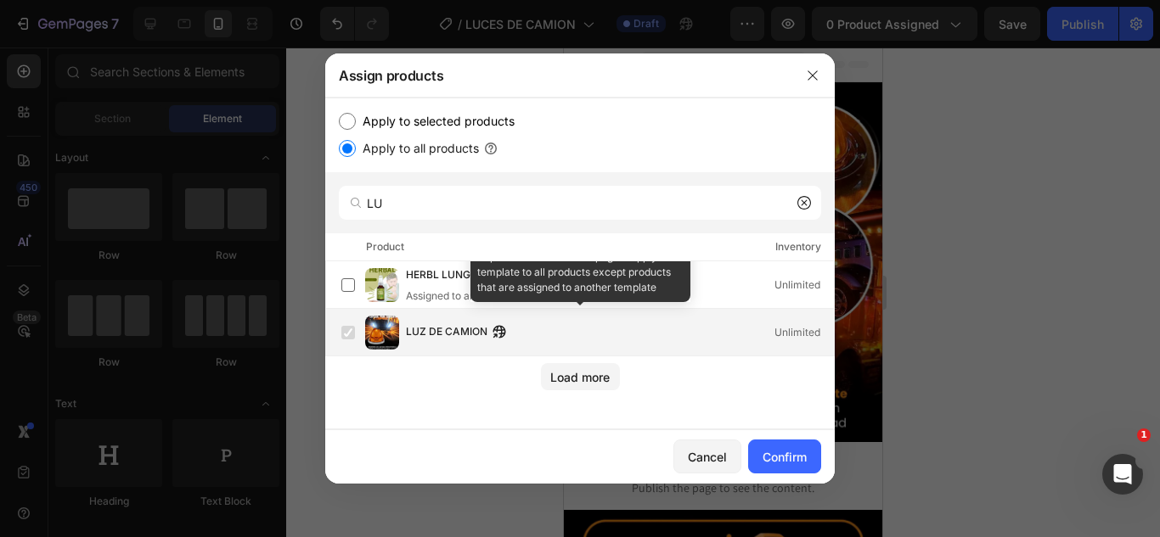
click at [419, 332] on span "LUZ DE CAMION" at bounding box center [447, 332] width 82 height 19
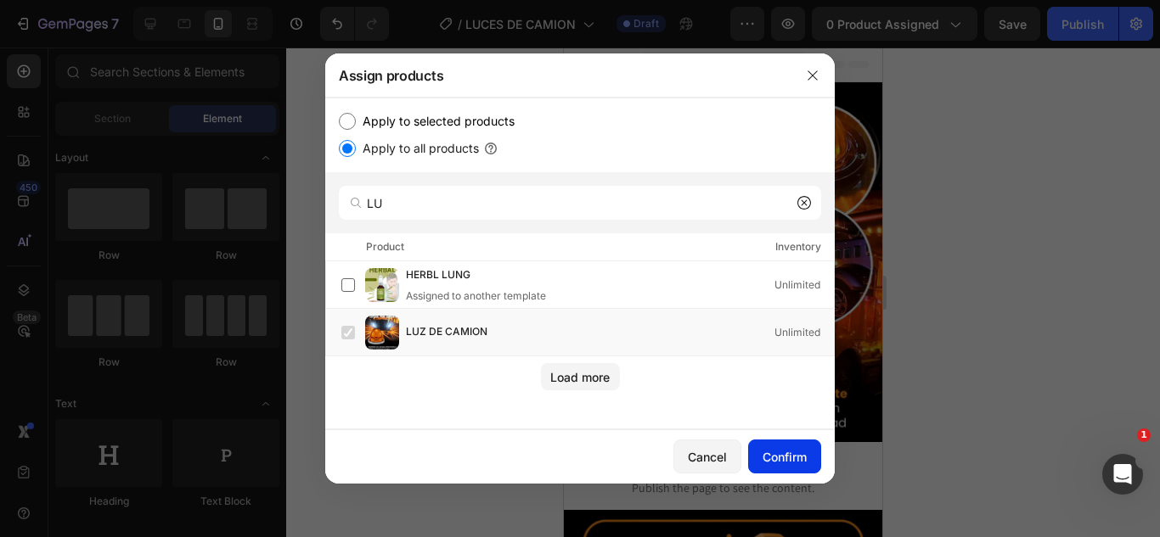
click at [805, 462] on div "Confirm" at bounding box center [784, 457] width 44 height 18
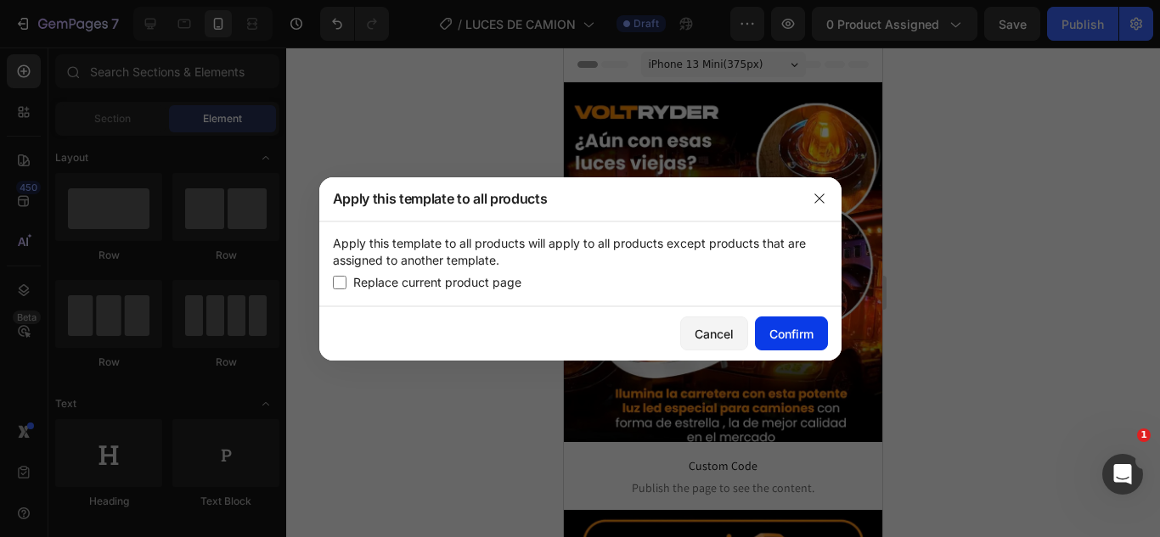
click at [780, 325] on div "Confirm" at bounding box center [791, 334] width 44 height 18
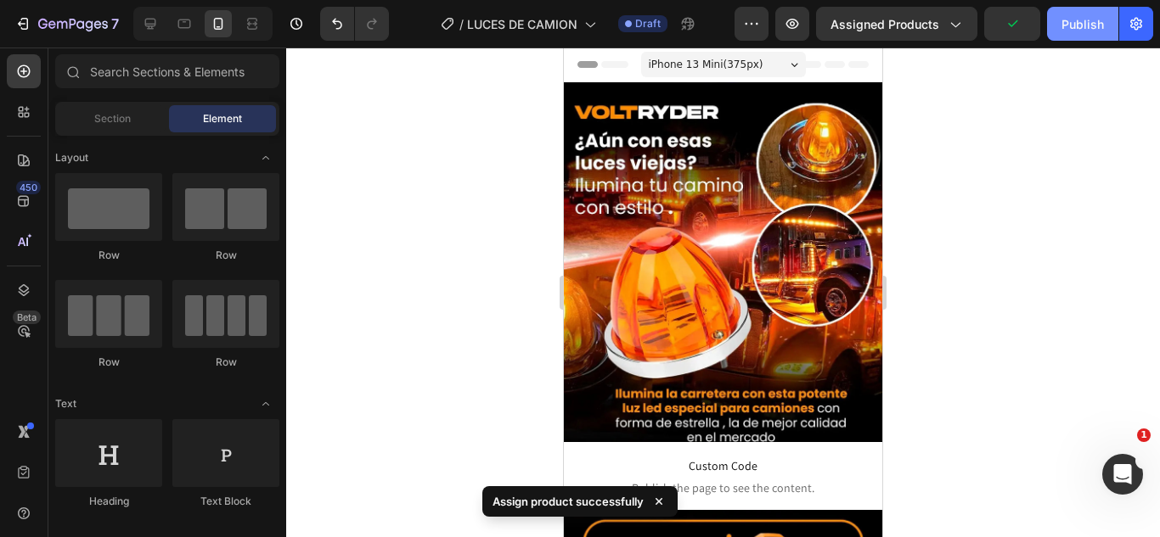
click at [1101, 22] on div "Publish" at bounding box center [1082, 24] width 42 height 18
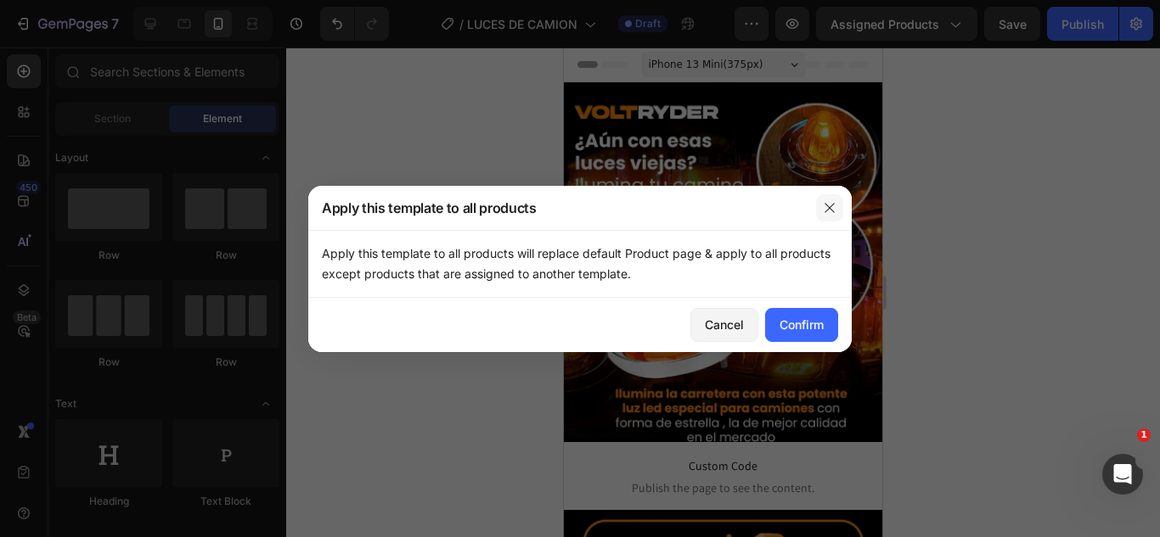
click at [824, 207] on icon "button" at bounding box center [830, 208] width 14 height 14
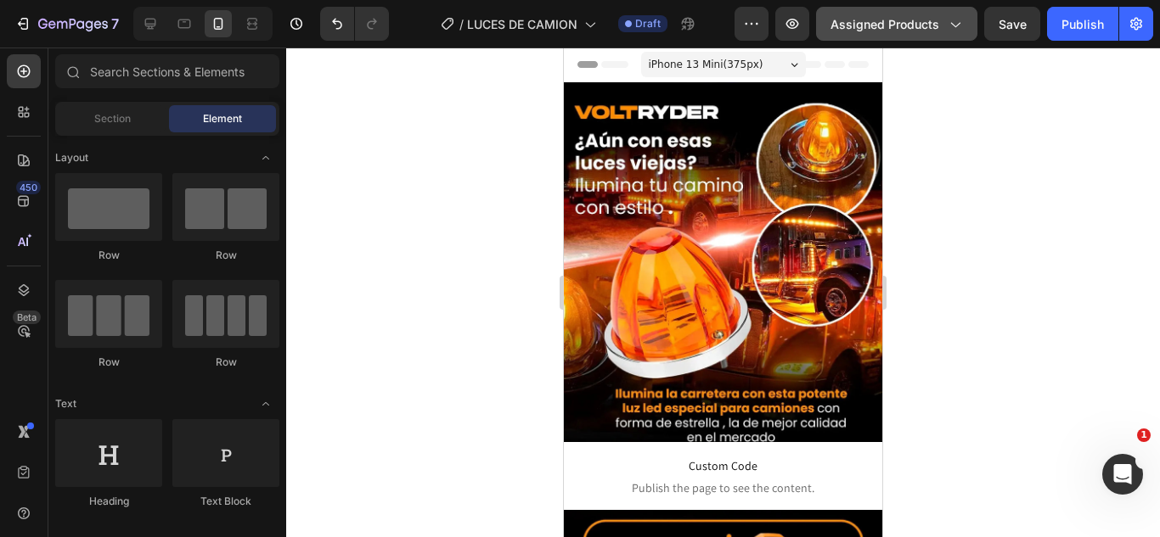
click at [901, 22] on span "Assigned Products" at bounding box center [884, 24] width 109 height 18
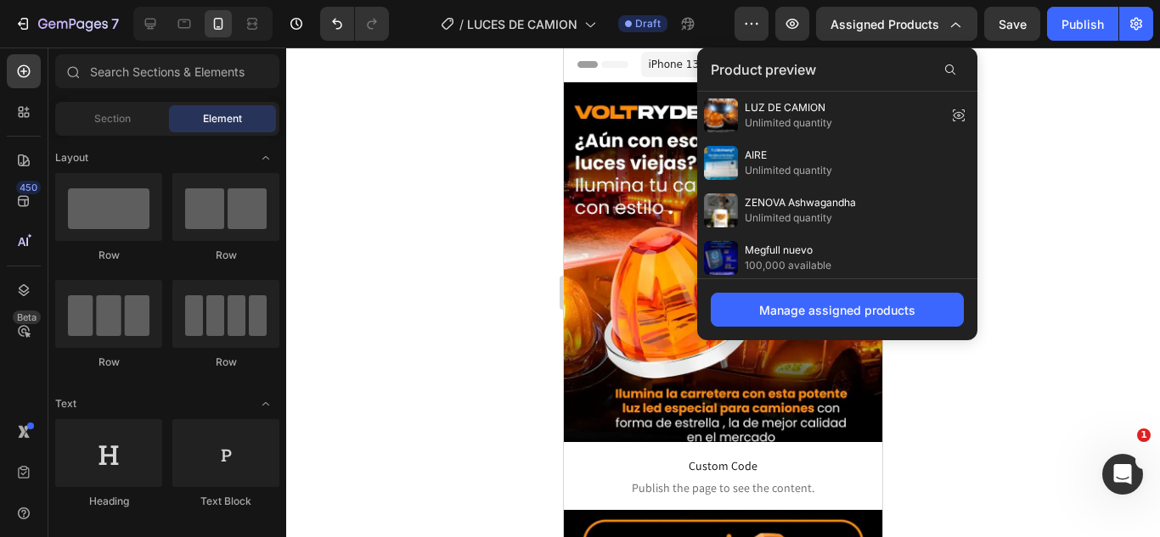
click at [1041, 230] on div at bounding box center [723, 293] width 874 height 490
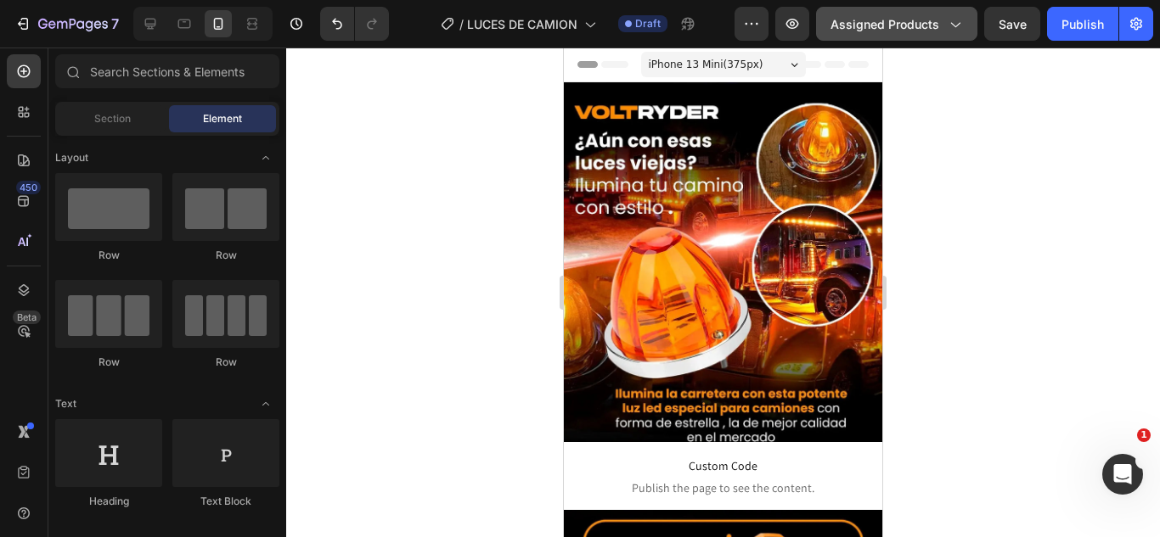
click at [956, 28] on icon "button" at bounding box center [954, 23] width 17 height 17
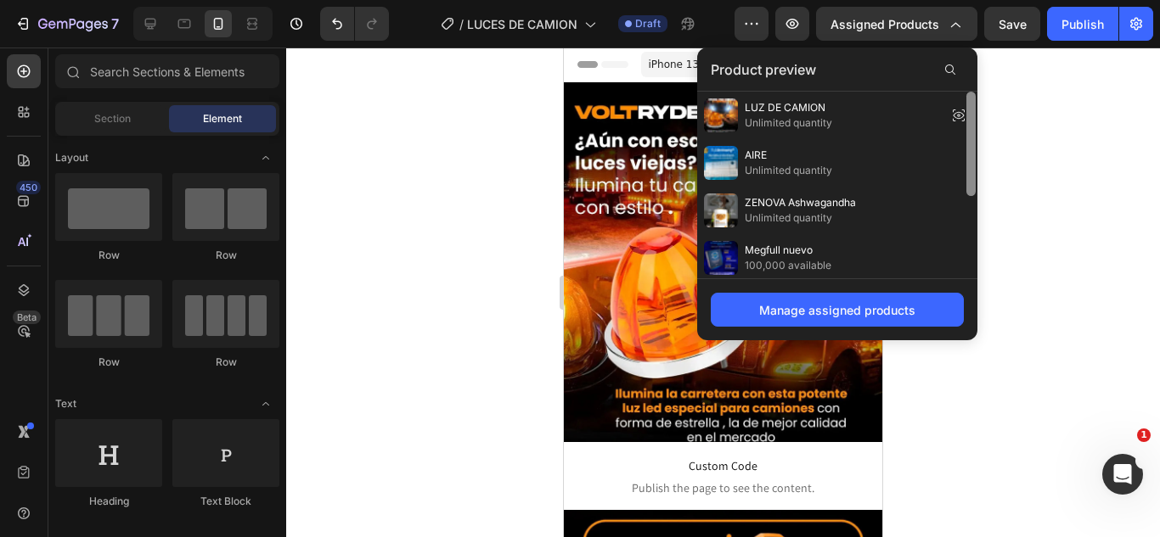
drag, startPoint x: 973, startPoint y: 149, endPoint x: 967, endPoint y: 100, distance: 49.6
click at [967, 100] on div at bounding box center [970, 144] width 9 height 104
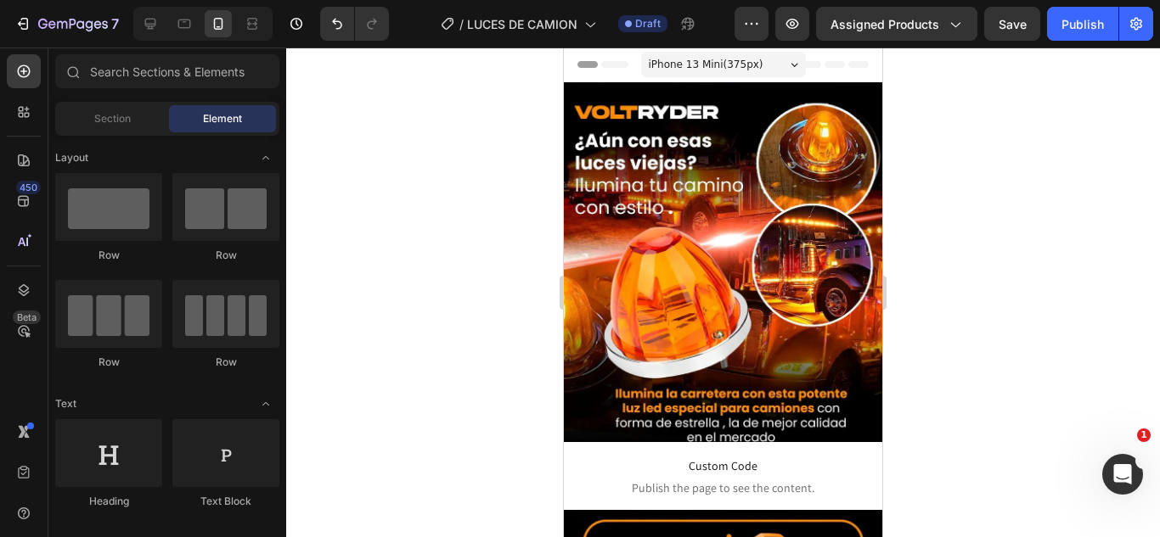
click at [1073, 155] on div at bounding box center [723, 293] width 874 height 490
click at [956, 22] on icon "button" at bounding box center [954, 23] width 17 height 17
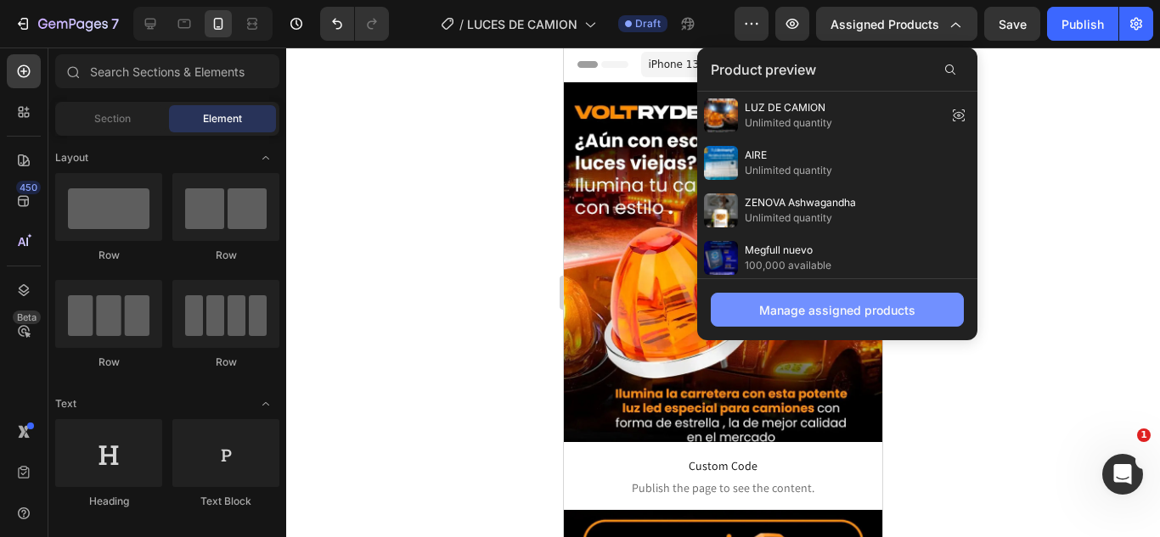
click at [914, 318] on div "Manage assigned products" at bounding box center [837, 310] width 156 height 18
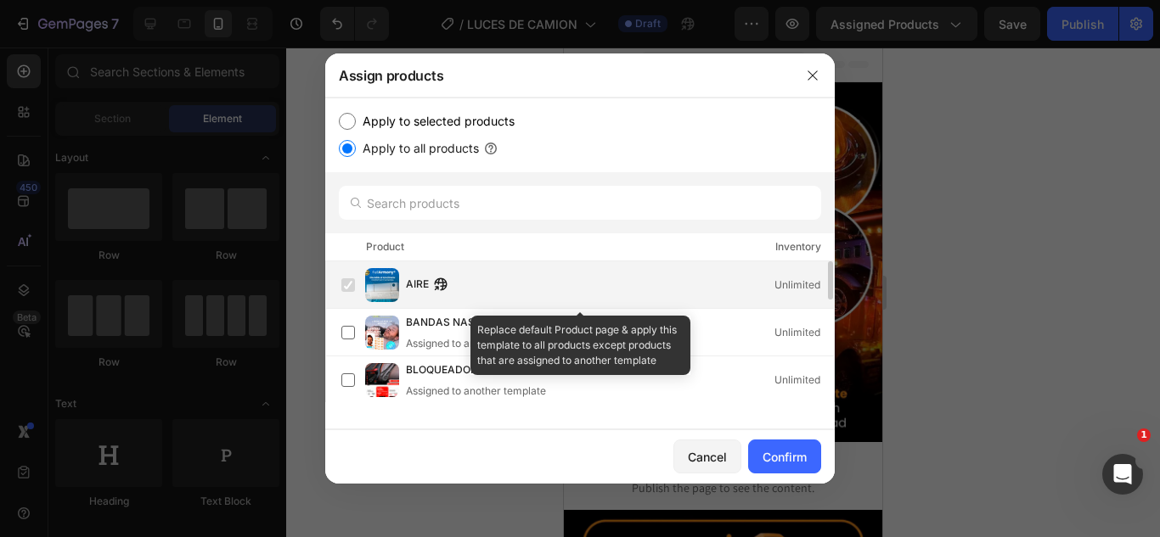
click at [354, 288] on label at bounding box center [348, 285] width 14 height 14
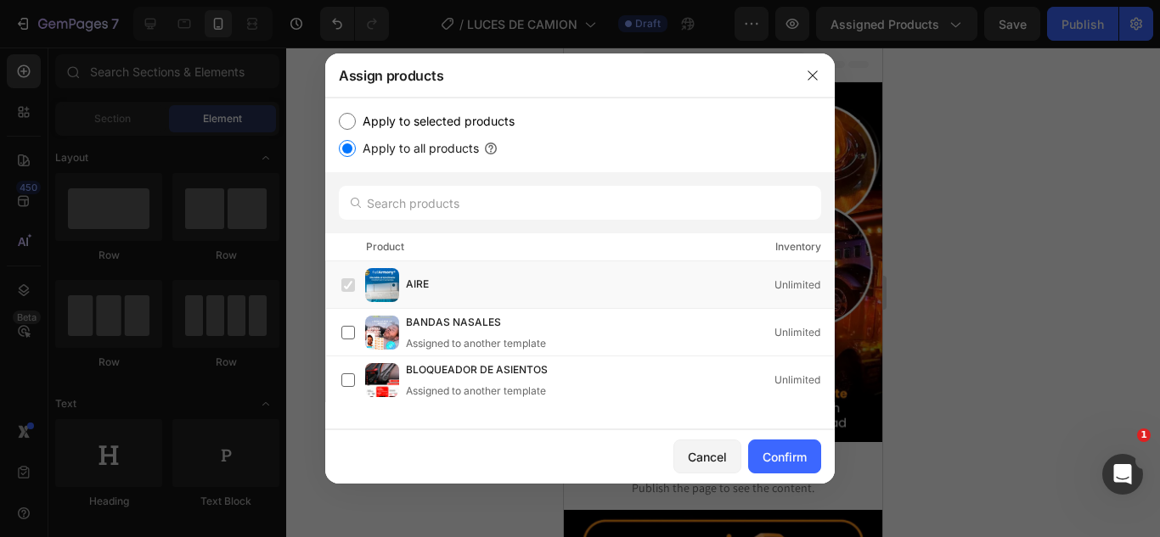
click at [351, 118] on input "Apply to selected products" at bounding box center [347, 121] width 17 height 17
radio input "true"
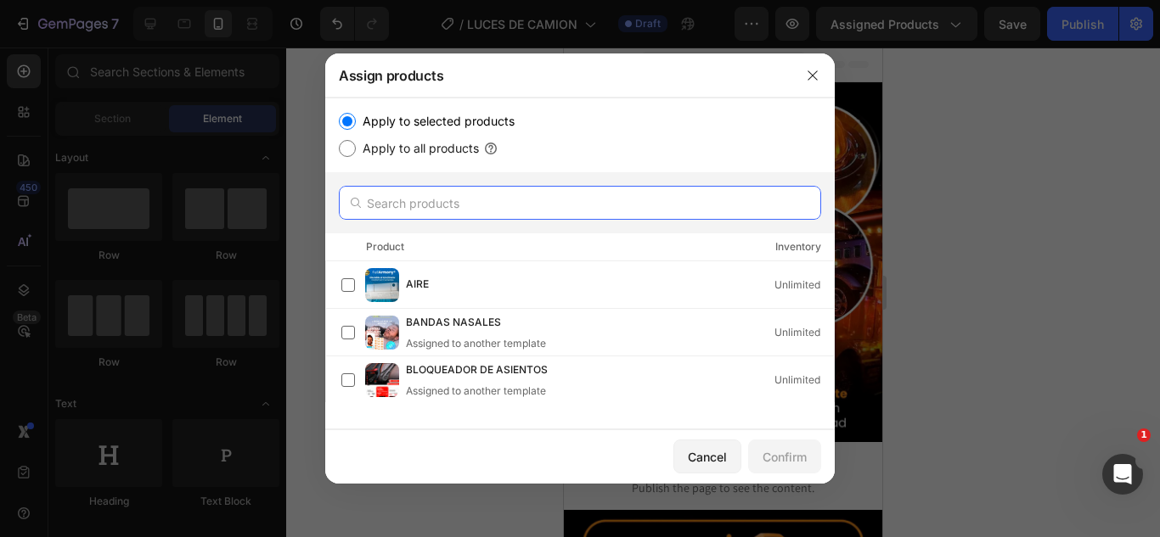
click at [450, 205] on input "text" at bounding box center [580, 203] width 482 height 34
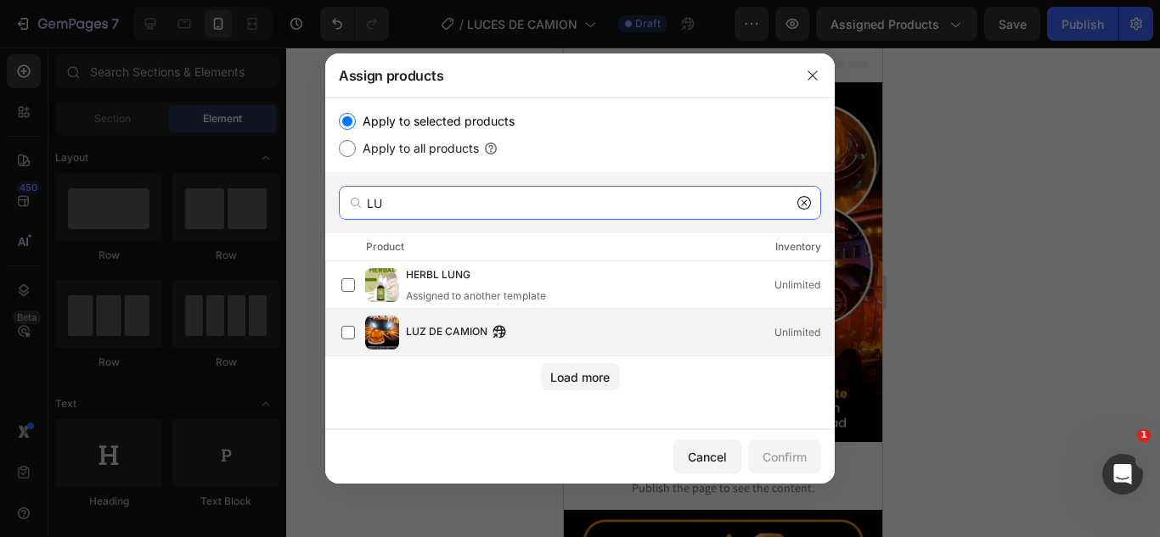
type input "LU"
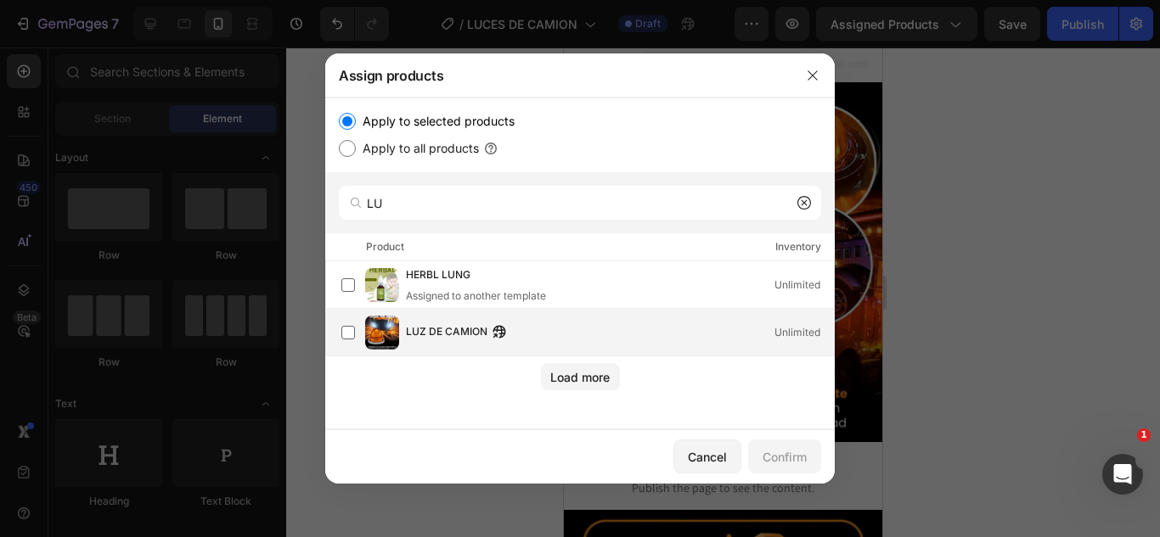
click at [402, 328] on div "LUZ DE CAMION Unlimited" at bounding box center [587, 333] width 492 height 34
click at [794, 455] on div "Confirm" at bounding box center [784, 457] width 44 height 18
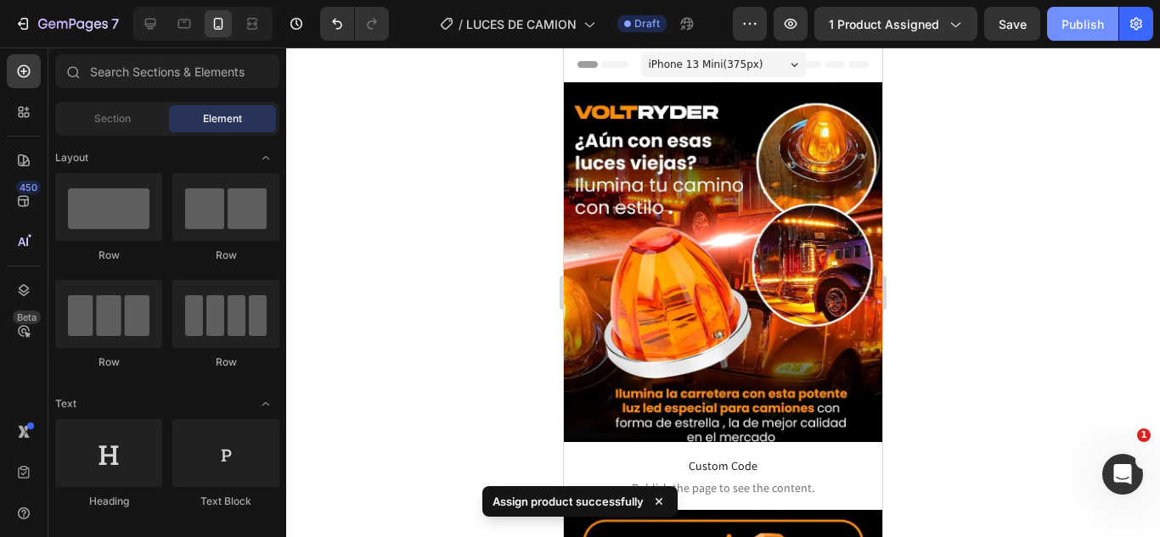
click at [1060, 26] on button "Publish" at bounding box center [1082, 24] width 71 height 34
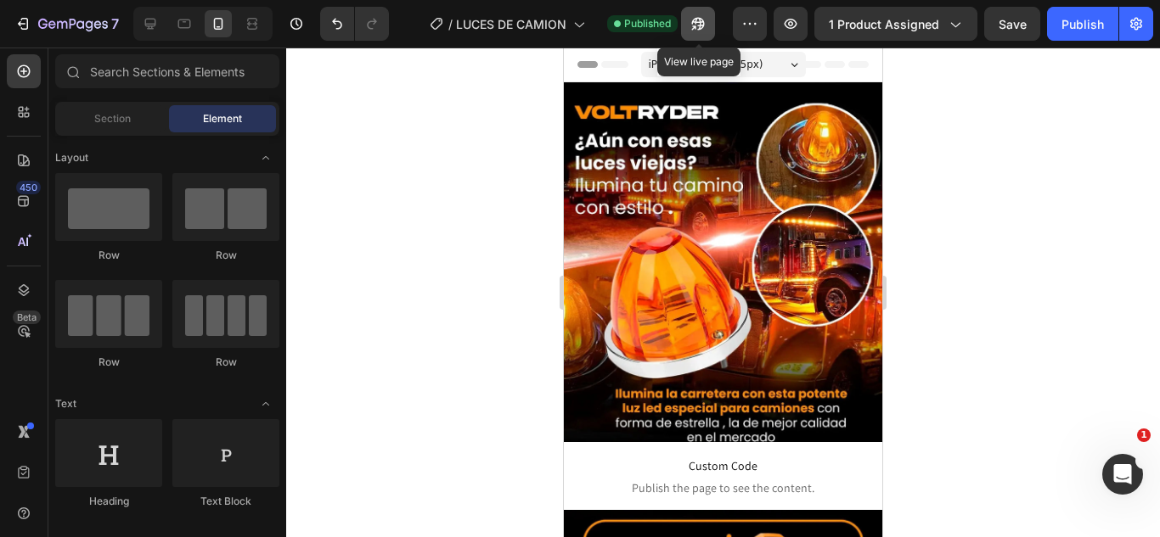
click at [687, 27] on button "button" at bounding box center [698, 24] width 34 height 34
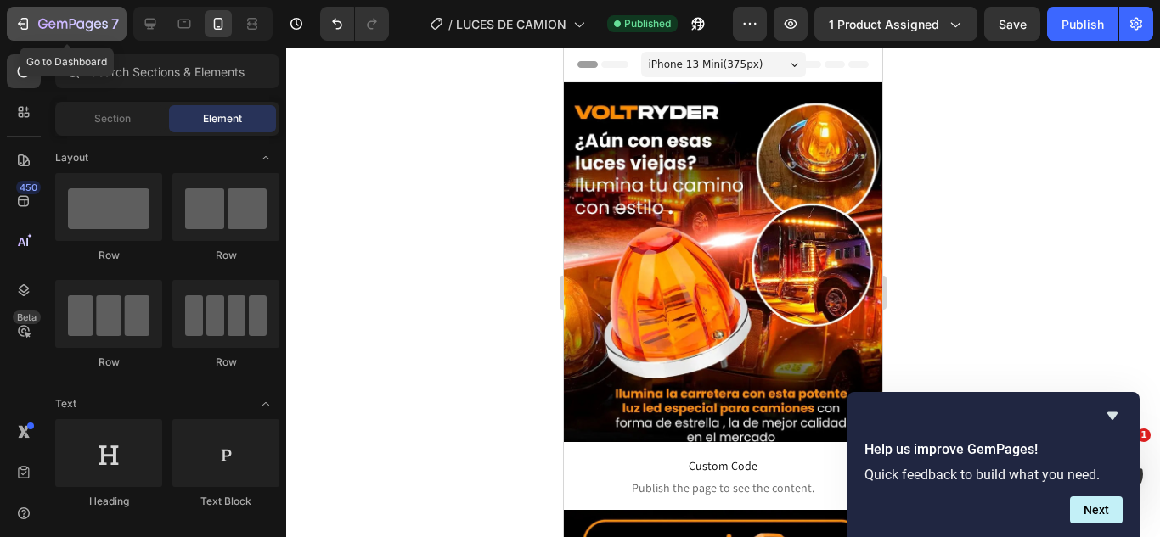
click at [87, 16] on div "7" at bounding box center [78, 24] width 81 height 20
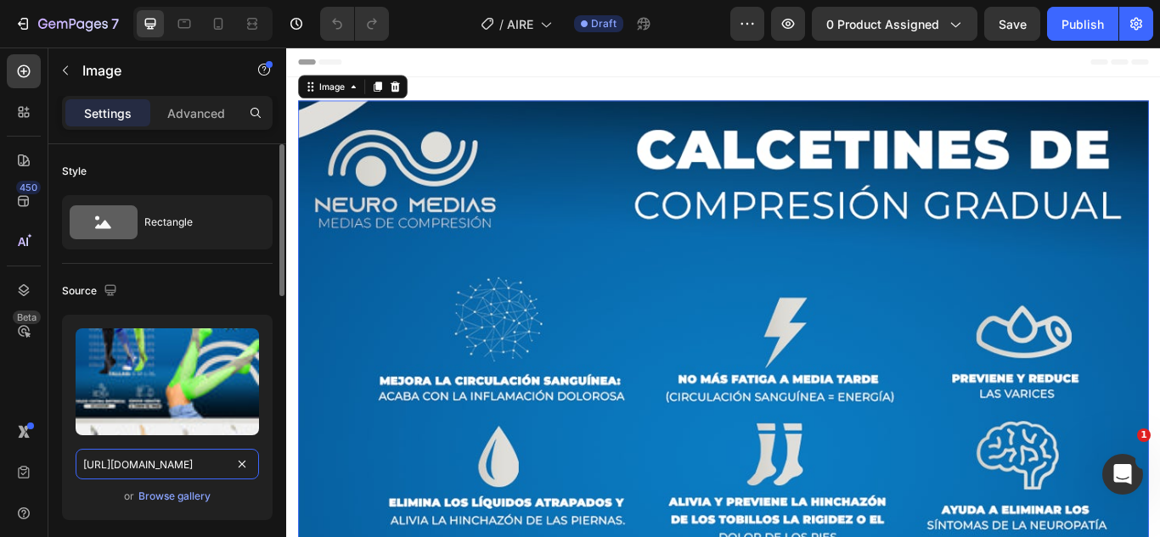
click at [176, 472] on input "[URL][DOMAIN_NAME]" at bounding box center [167, 464] width 183 height 31
paste input "RESVERATROL-40_11zon_86271f47-a2e5-48ce-863c-9be8cbf86f46.webp?v=1758911398"
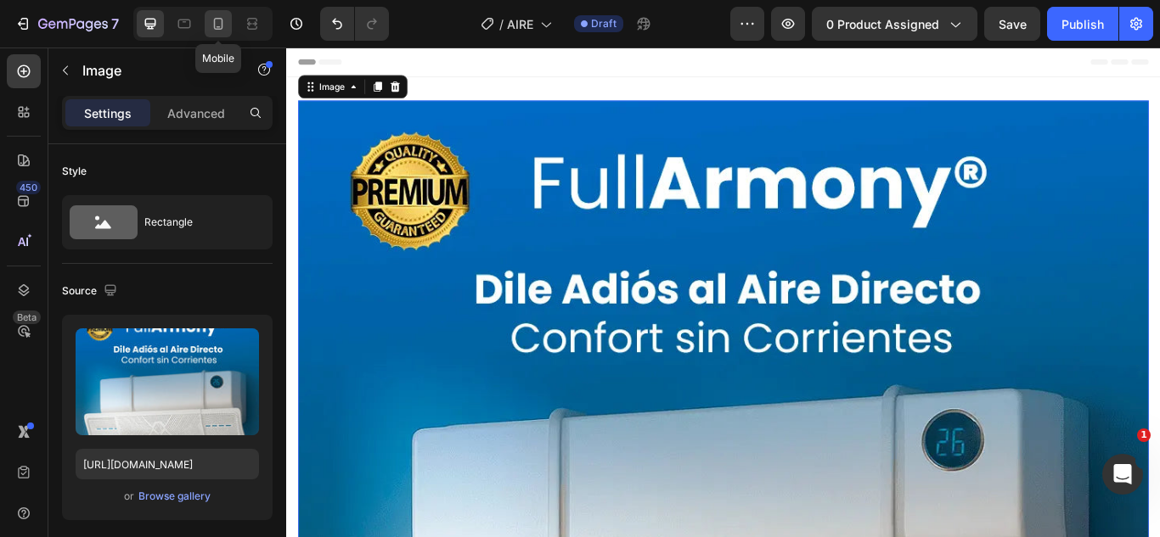
click at [210, 25] on icon at bounding box center [218, 23] width 17 height 17
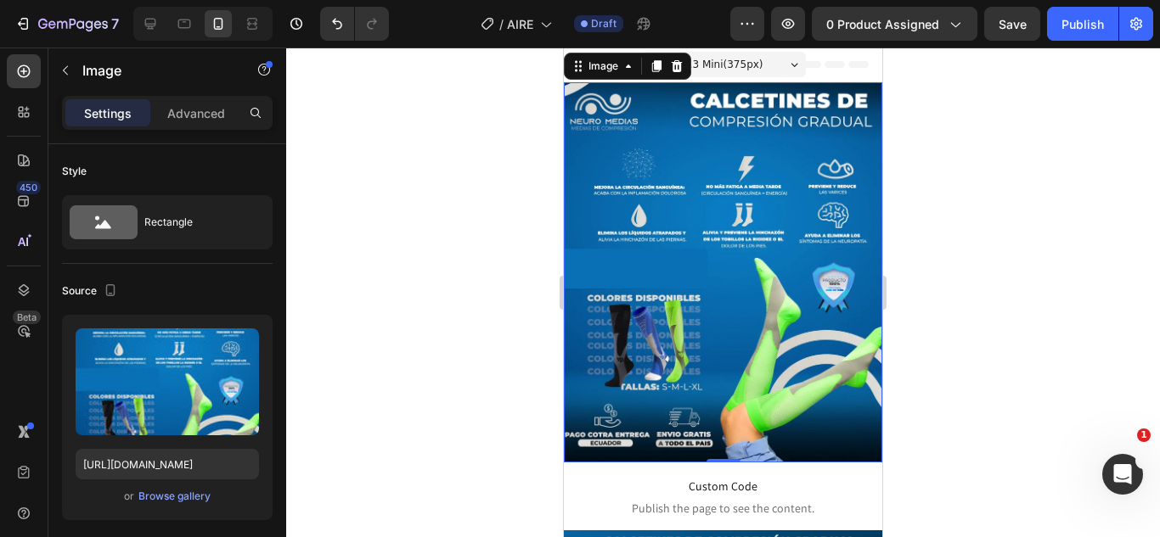
click at [635, 191] on img at bounding box center [723, 272] width 318 height 380
click at [188, 464] on input "[URL][DOMAIN_NAME]" at bounding box center [167, 464] width 183 height 31
paste input "40_11zon_86271f47-a2e5-48ce-863c-9be8cbf86f46.webp?v=1758911398"
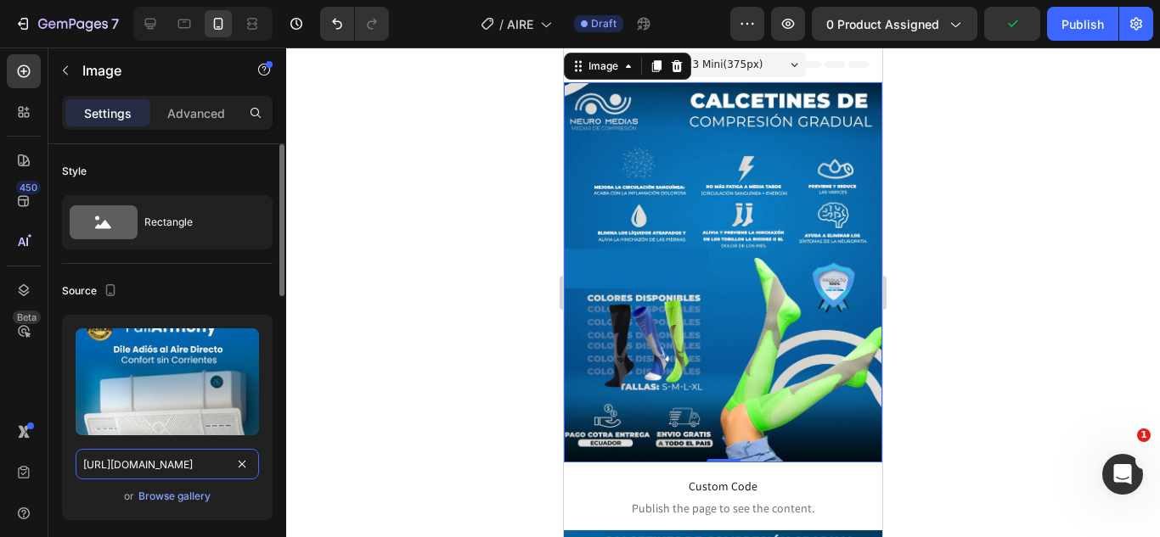
scroll to position [0, 554]
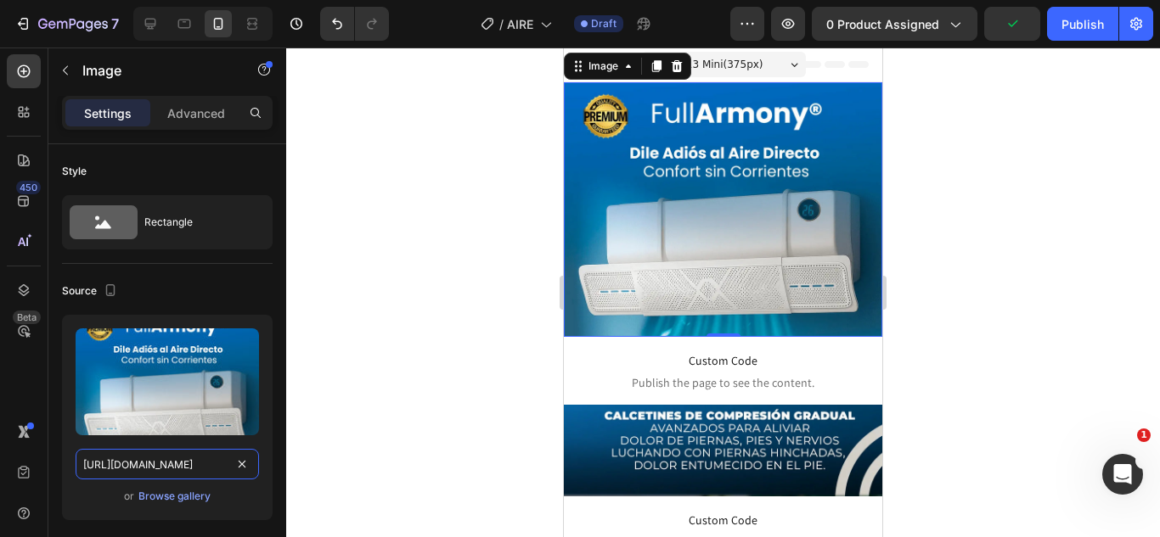
type input "https://cdn.shopify.com/s/files/1/0583/2317/3459/files/RESVERATROL-40_11zon_862…"
click at [479, 245] on div at bounding box center [723, 293] width 874 height 490
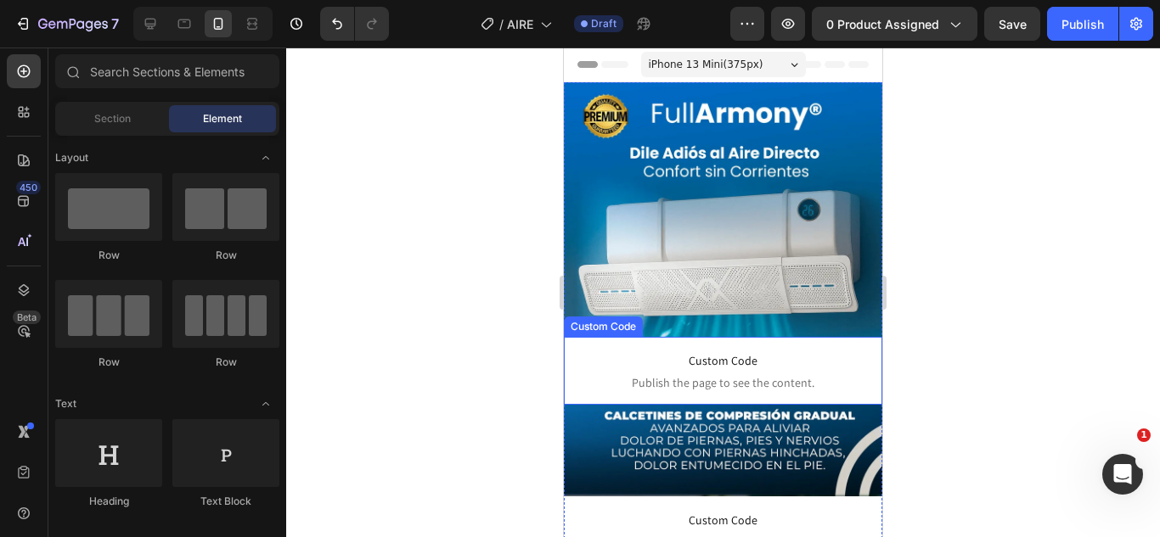
click at [704, 378] on span "Publish the page to see the content." at bounding box center [723, 382] width 318 height 17
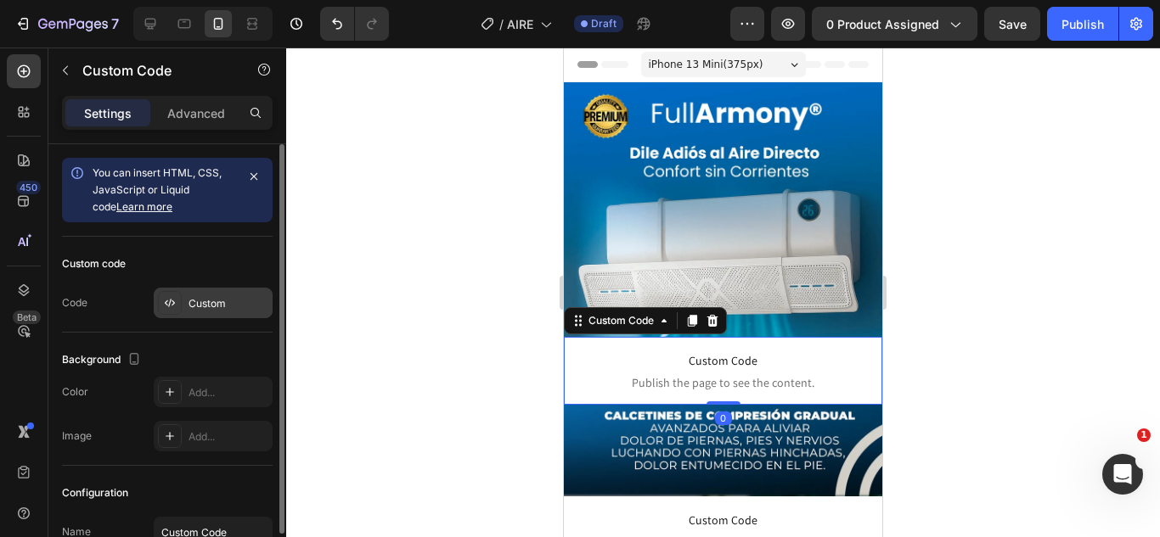
click at [216, 308] on div "Custom" at bounding box center [228, 303] width 80 height 15
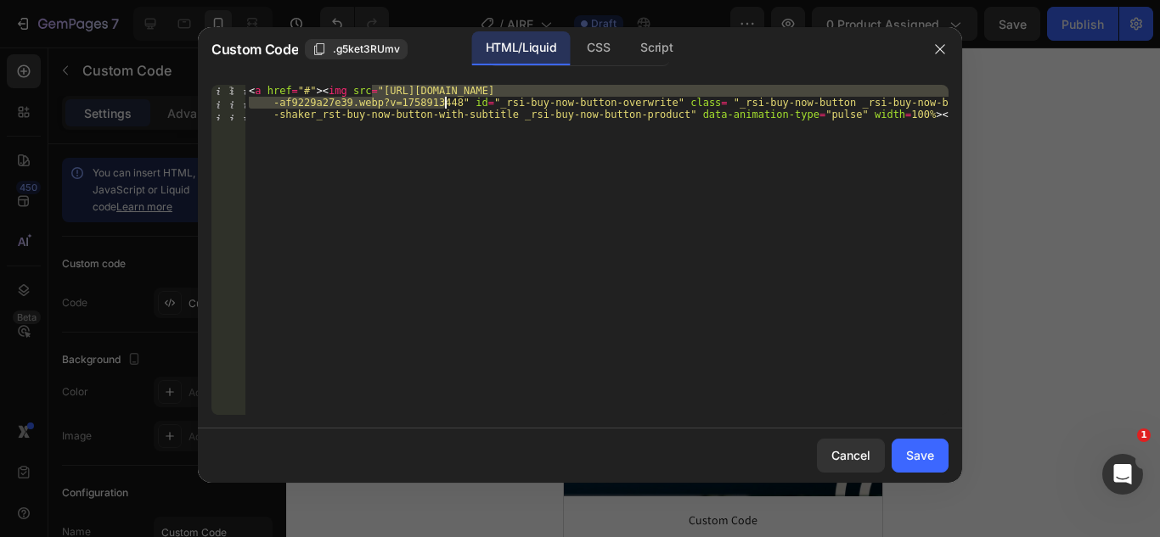
drag, startPoint x: 370, startPoint y: 93, endPoint x: 442, endPoint y: 104, distance: 73.1
click at [442, 104] on div "< a href = "#" > < img src = "https://cdn.shopify.com/s/files/1/0583/2317/3459/…" at bounding box center [596, 286] width 703 height 402
paste textarea "41_11zon_d1c69c9e-88a5-47b0-9c92-42423aac22ff.webp?v=175891139"
type textarea "<a href="#"><img src="https://cdn.shopify.com/s/files/1/0583/2317/3459/files/RE…"
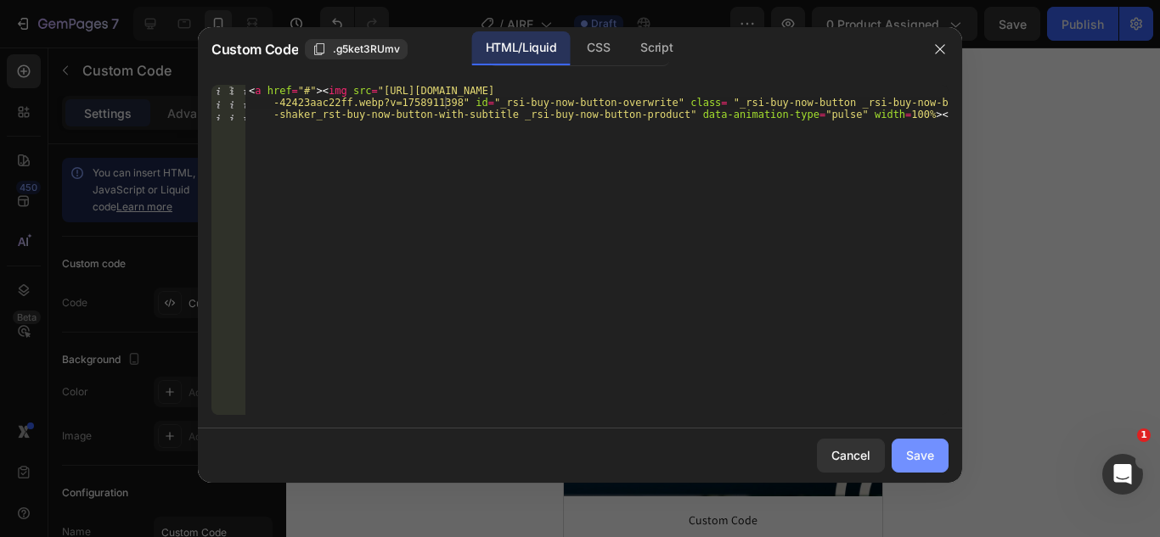
click at [907, 449] on div "Save" at bounding box center [920, 456] width 28 height 18
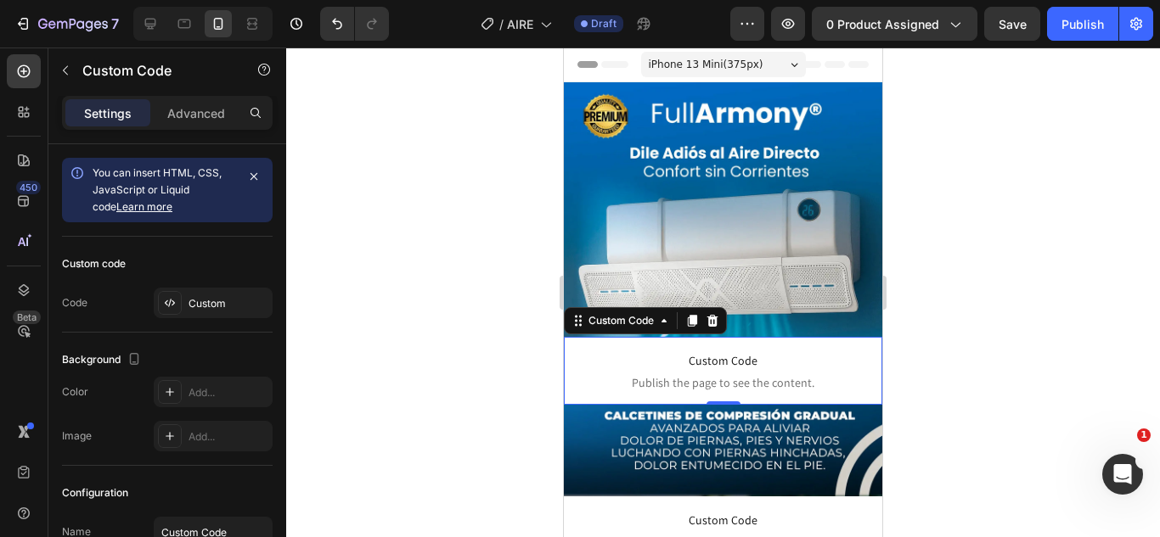
click at [663, 436] on img at bounding box center [723, 451] width 318 height 92
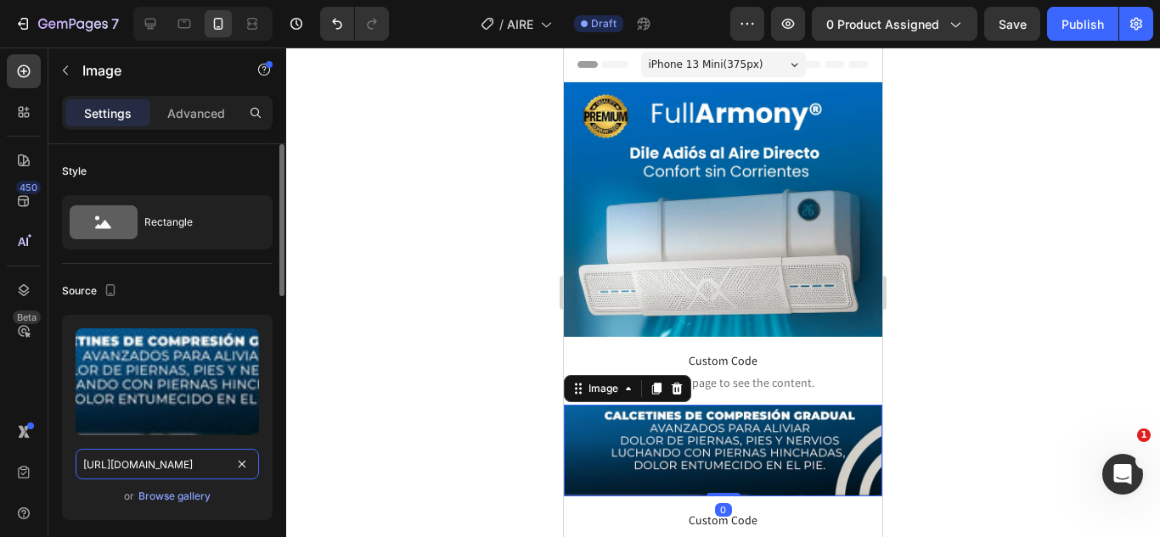
click at [176, 464] on input "[URL][DOMAIN_NAME]" at bounding box center [167, 464] width 183 height 31
paste input "2_11zon.webp?v=1758911398"
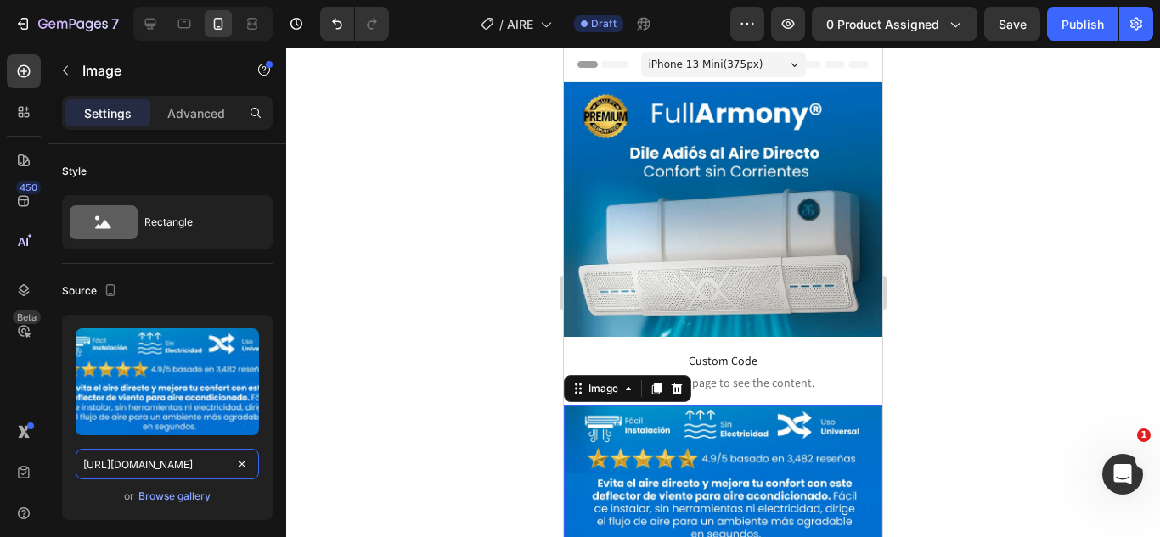
type input "https://cdn.shopify.com/s/files/1/0583/2317/3459/files/RESVERATROL-42_11zon.web…"
click at [408, 295] on div at bounding box center [723, 293] width 874 height 490
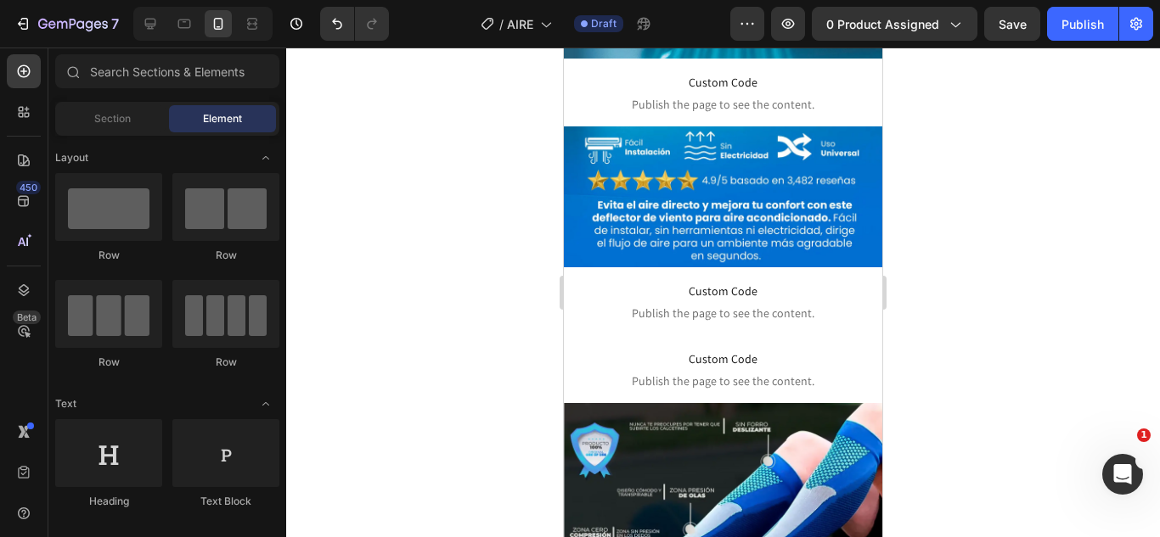
scroll to position [329, 0]
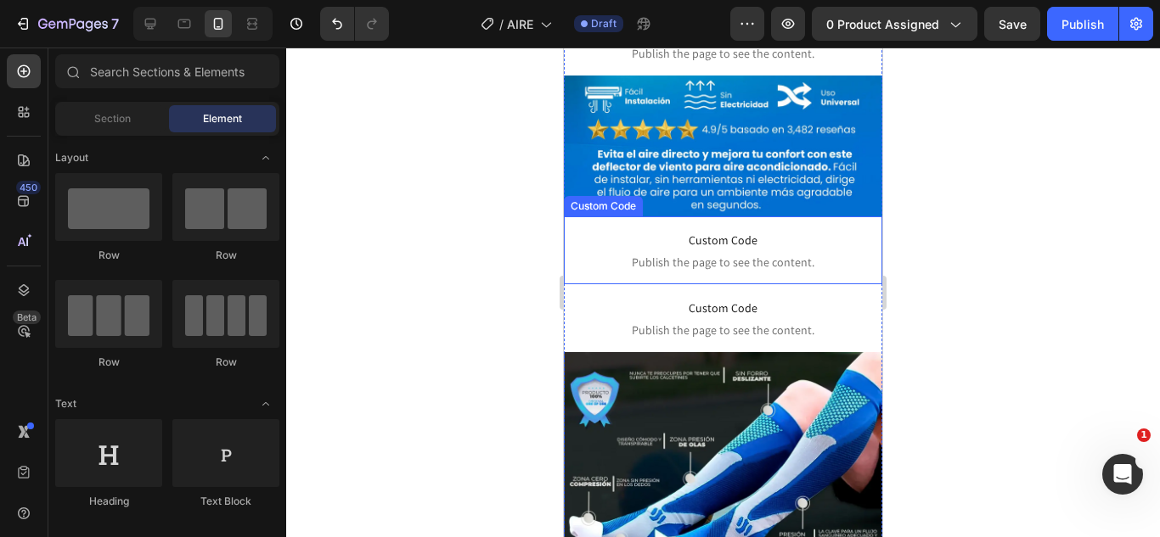
click at [731, 254] on span "Publish the page to see the content." at bounding box center [723, 262] width 318 height 17
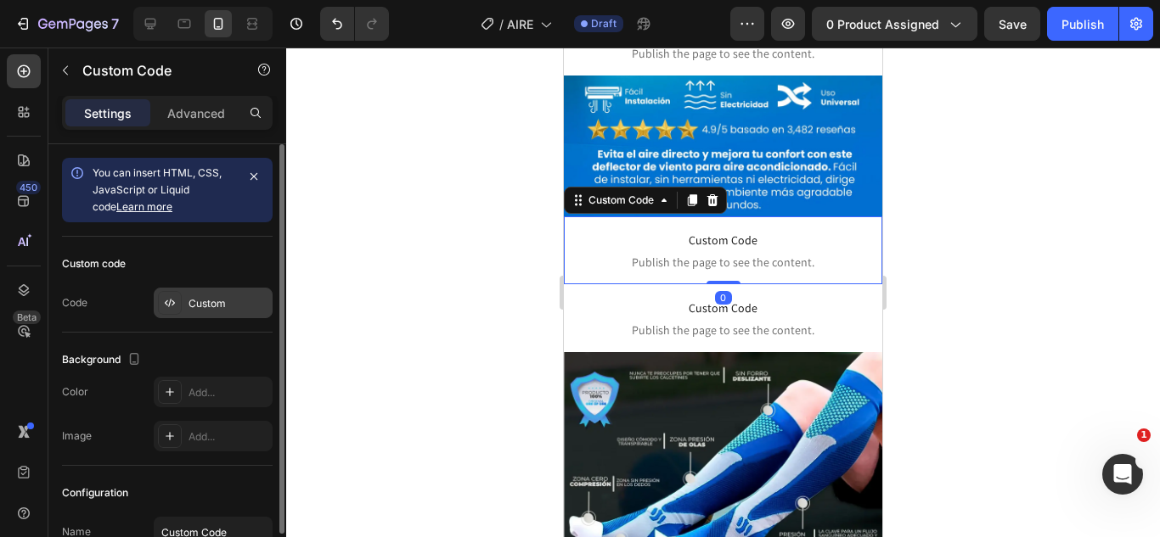
click at [222, 309] on div "Custom" at bounding box center [228, 303] width 80 height 15
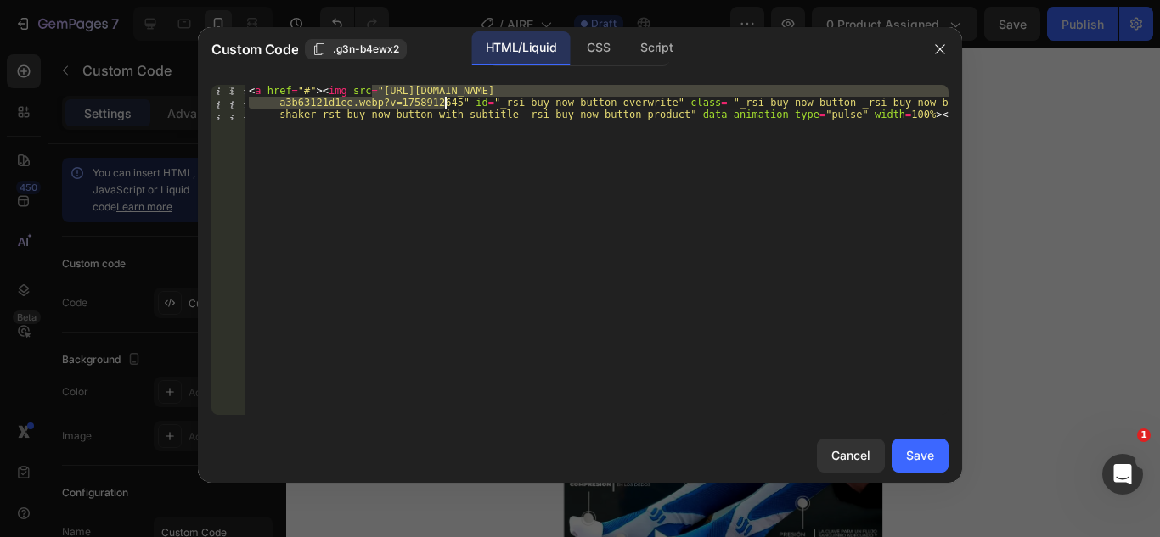
drag, startPoint x: 372, startPoint y: 89, endPoint x: 442, endPoint y: 98, distance: 71.1
click at [442, 98] on div "< a href = "#" > < img src = "https://cdn.shopify.com/s/files/1/0583/2317/3459/…" at bounding box center [596, 286] width 703 height 402
paste textarea "39_11zon_9c64889d-cb07-4948-a5c8-c83dddf04545.webp?v=1758911398"
type textarea "<a href="#"><img src="https://cdn.shopify.com/s/files/1/0583/2317/3459/files/RE…"
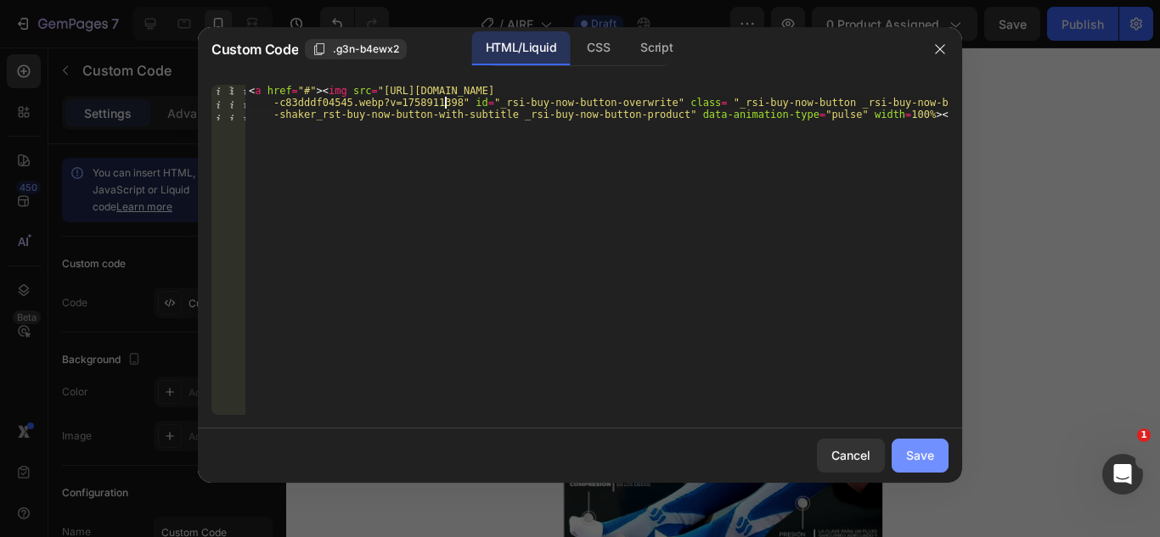
click at [936, 453] on button "Save" at bounding box center [919, 456] width 57 height 34
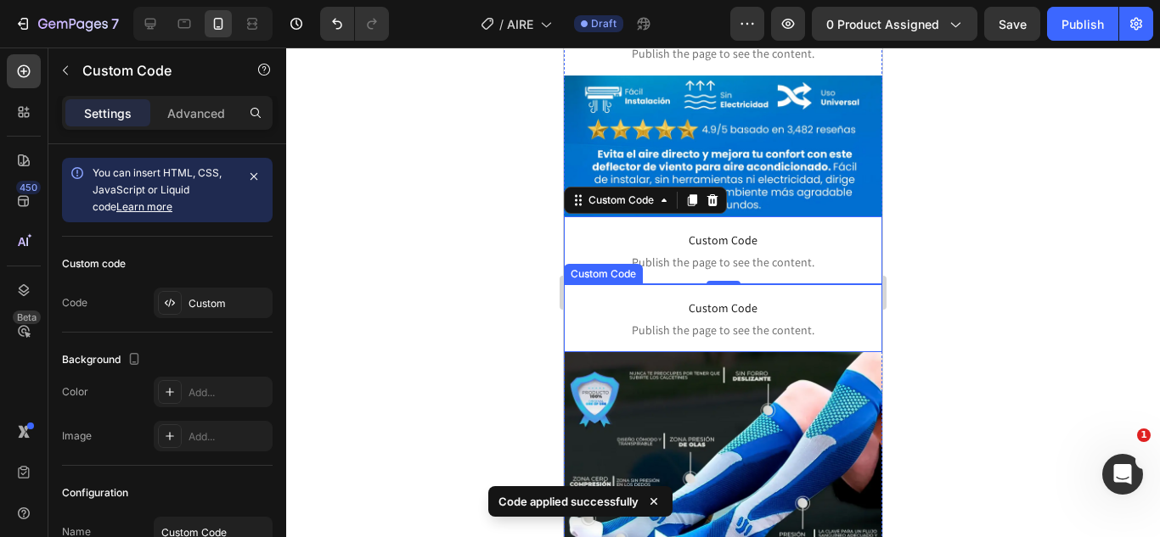
click at [751, 322] on span "Publish the page to see the content." at bounding box center [723, 330] width 318 height 17
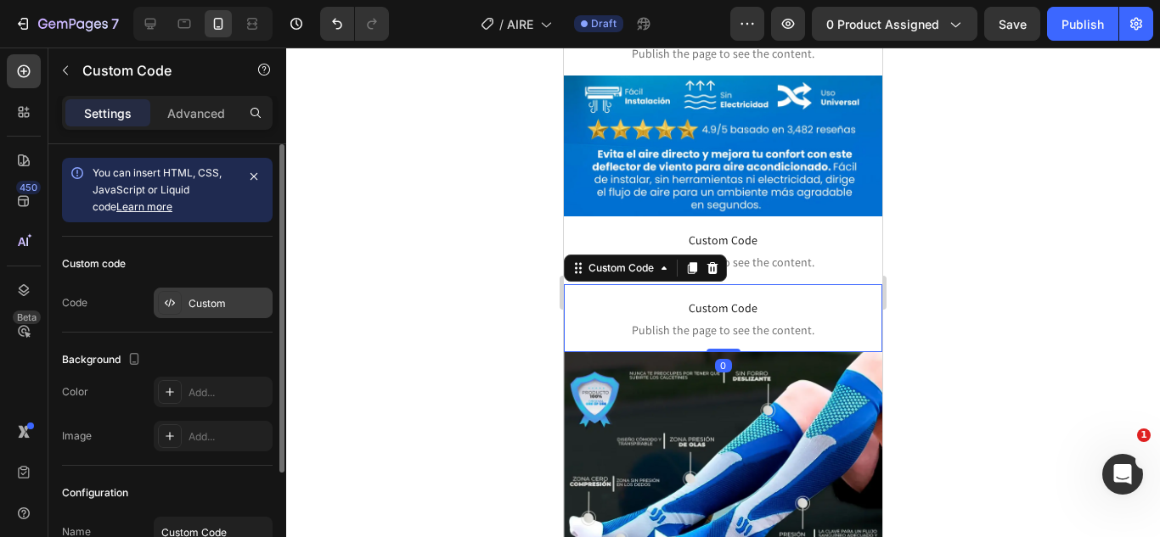
click at [202, 301] on div "Custom" at bounding box center [228, 303] width 80 height 15
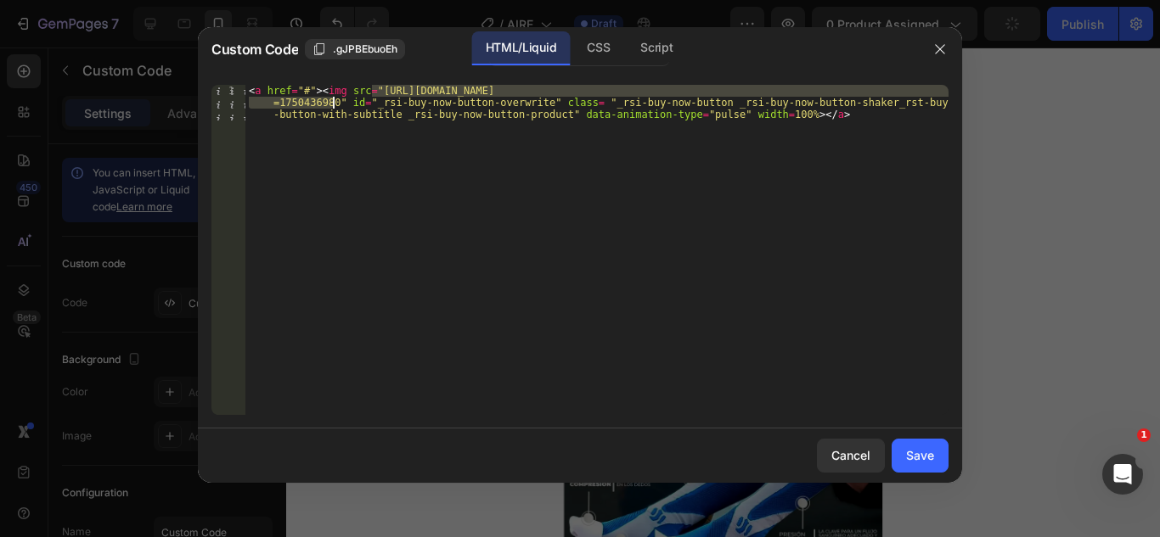
drag, startPoint x: 372, startPoint y: 88, endPoint x: 331, endPoint y: 101, distance: 42.7
click at [331, 101] on div "< a href = "#" > < img src = "[URL][DOMAIN_NAME] =1750436980" id = "_rsi-buy-no…" at bounding box center [596, 286] width 703 height 402
paste textarea "RESVERATROL_Mesa_de_trabajo_1_copia_6-43.webp?v=1758911398"
type textarea "<a href="#"><img src="https://cdn.shopify.com/s/files/1/0583/2317/3459/files/RE…"
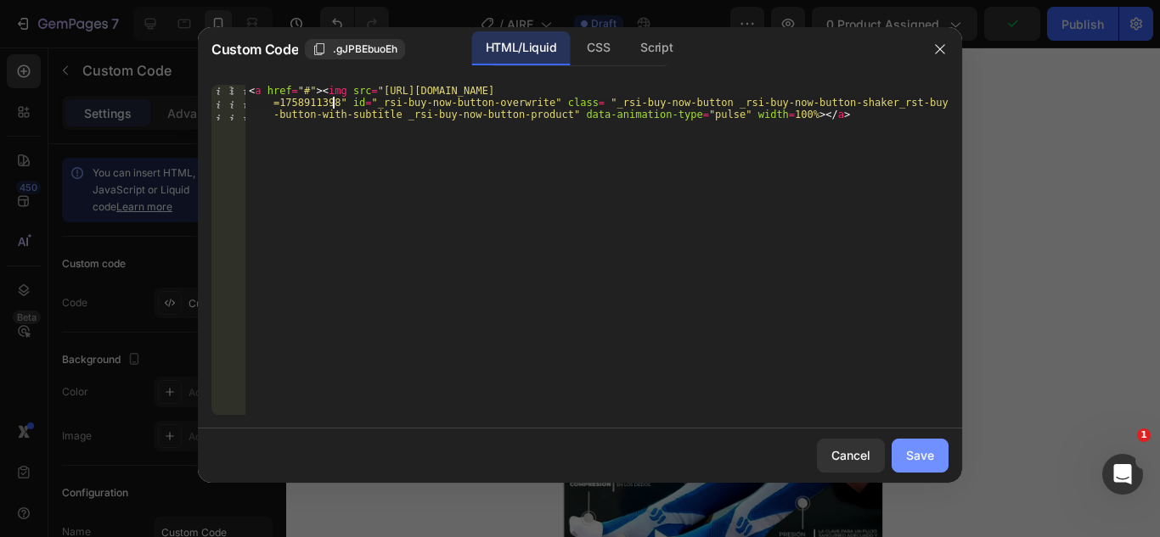
click at [923, 451] on div "Save" at bounding box center [920, 456] width 28 height 18
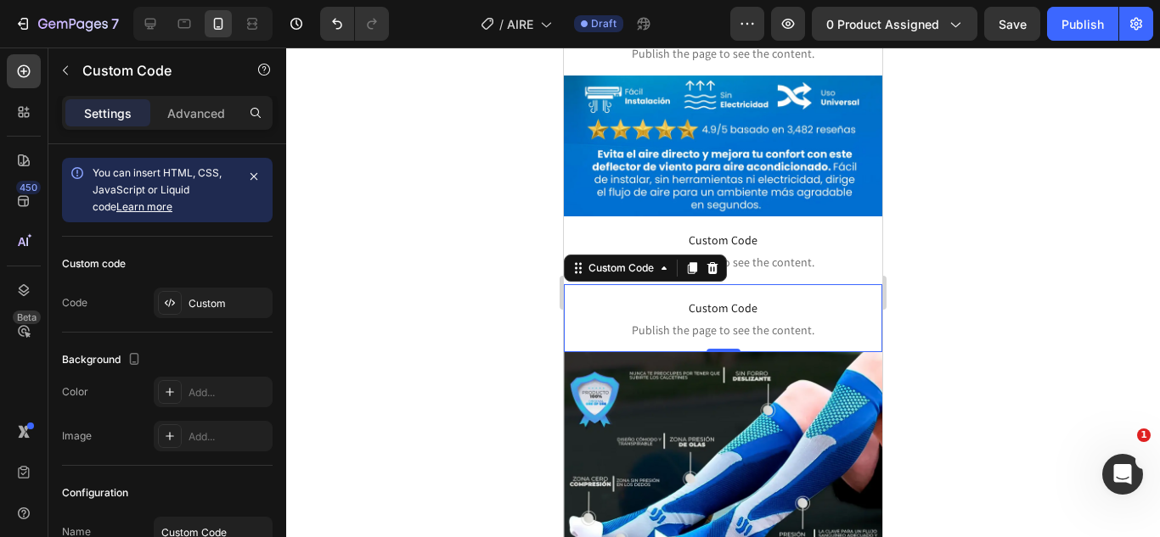
click at [955, 217] on div at bounding box center [723, 293] width 874 height 490
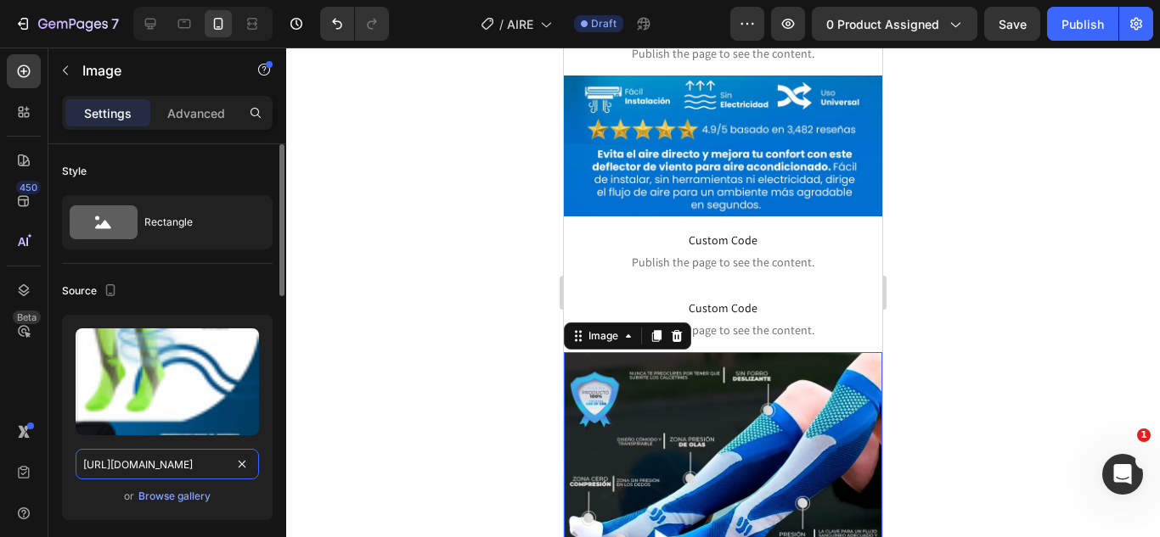
click at [164, 475] on input "[URL][DOMAIN_NAME]" at bounding box center [167, 464] width 183 height 31
paste input "1753792607-01_11zon.webp?v=1758911399"
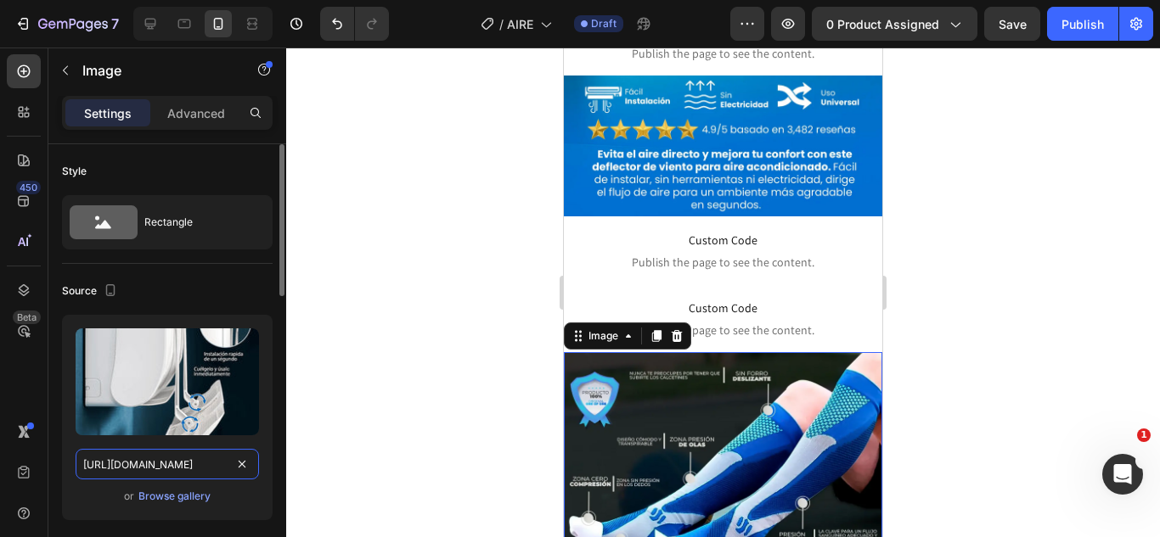
scroll to position [0, 331]
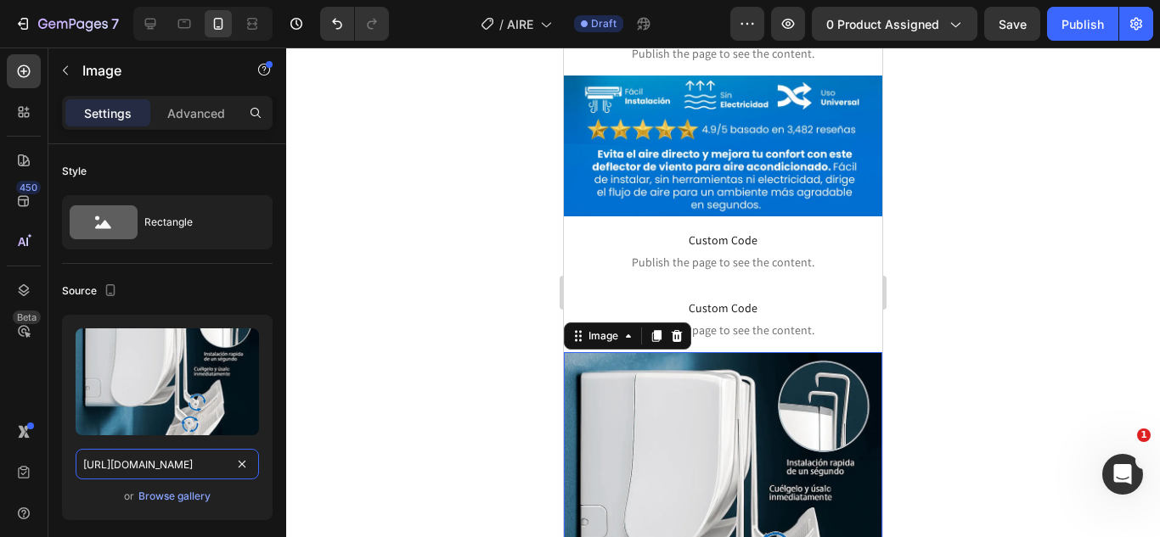
type input "https://cdn.shopify.com/s/files/1/0583/2317/3459/files/1753792607-01_11zon.webp…"
drag, startPoint x: 957, startPoint y: 348, endPoint x: 173, endPoint y: 394, distance: 785.0
click at [957, 348] on div at bounding box center [723, 293] width 874 height 490
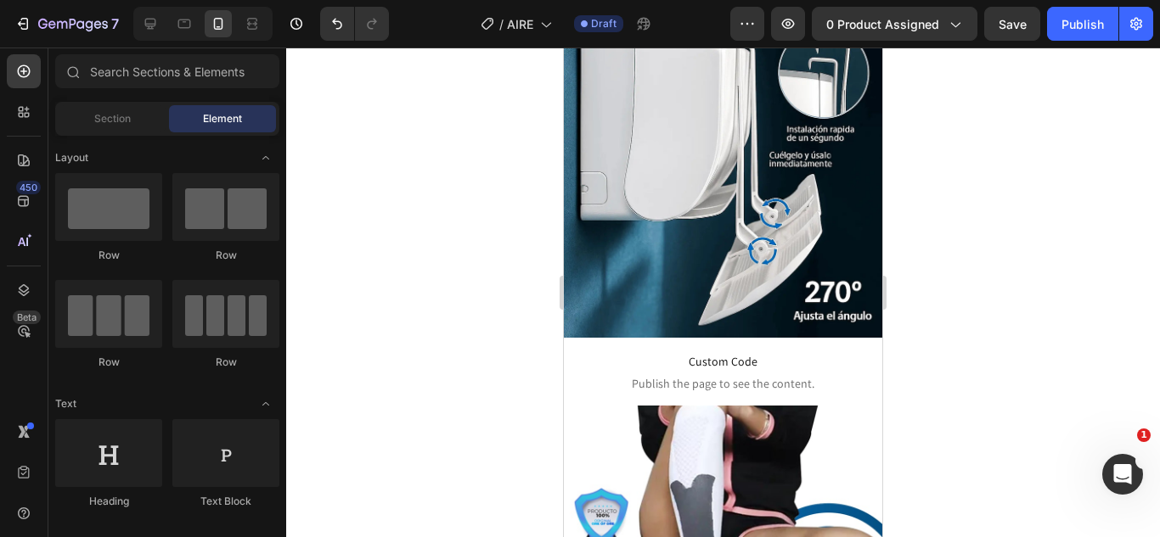
scroll to position [560, 0]
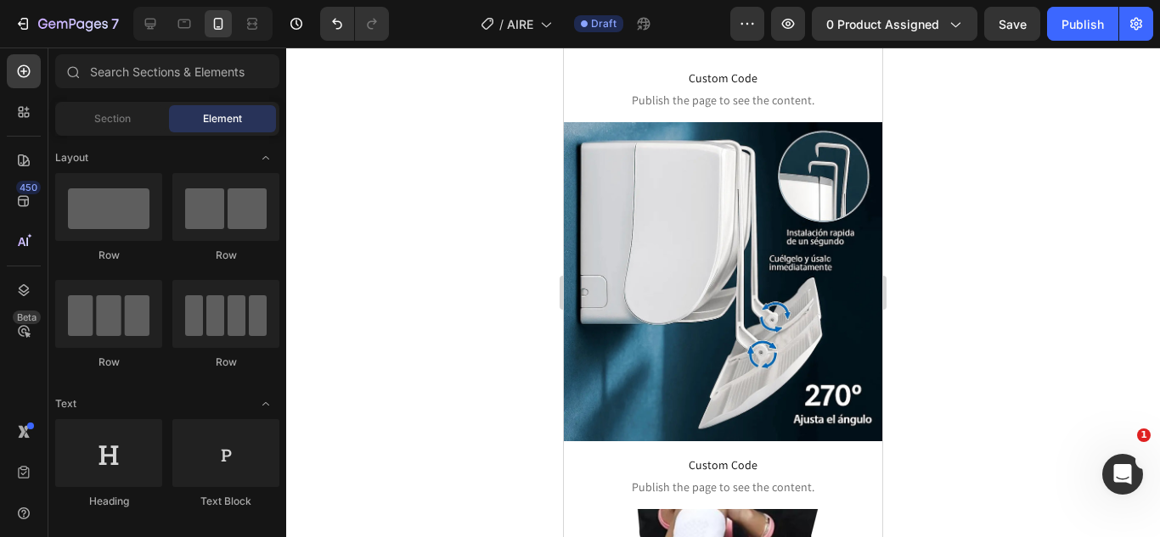
click at [729, 233] on img at bounding box center [723, 281] width 318 height 319
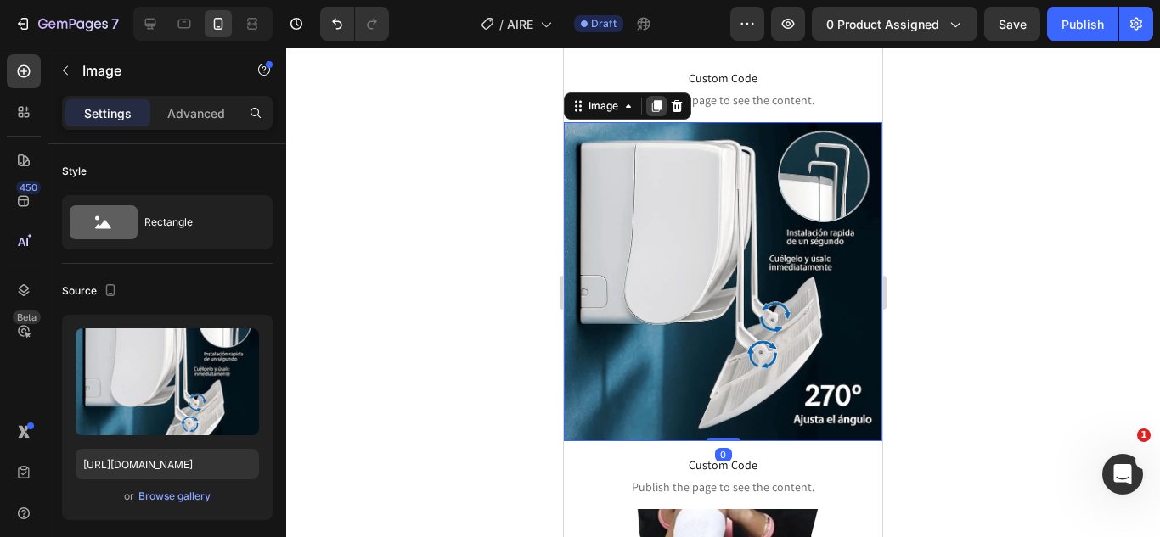
click at [656, 100] on icon at bounding box center [656, 106] width 9 height 12
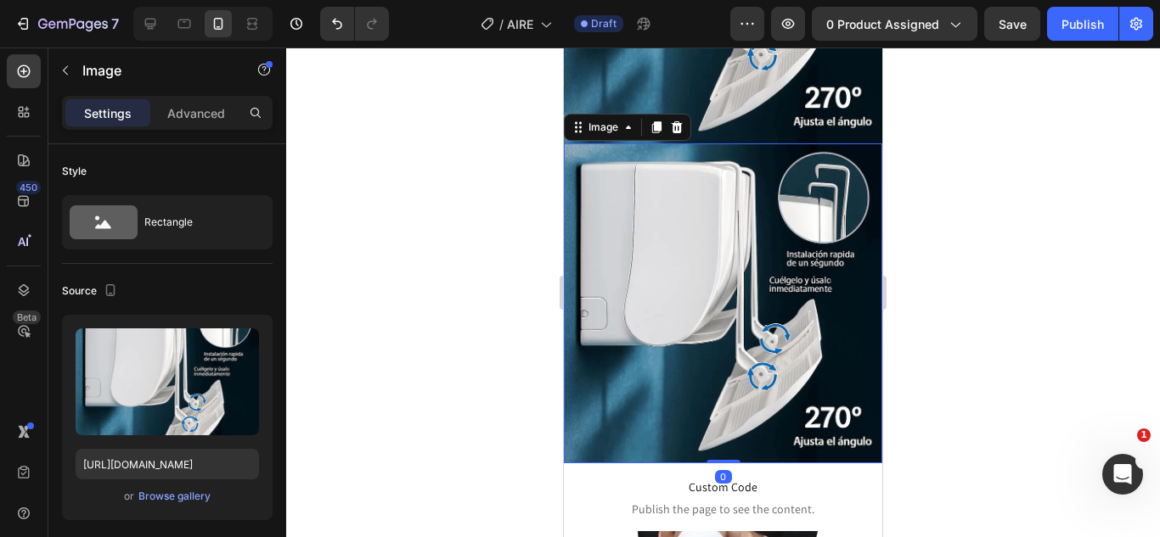
scroll to position [866, 0]
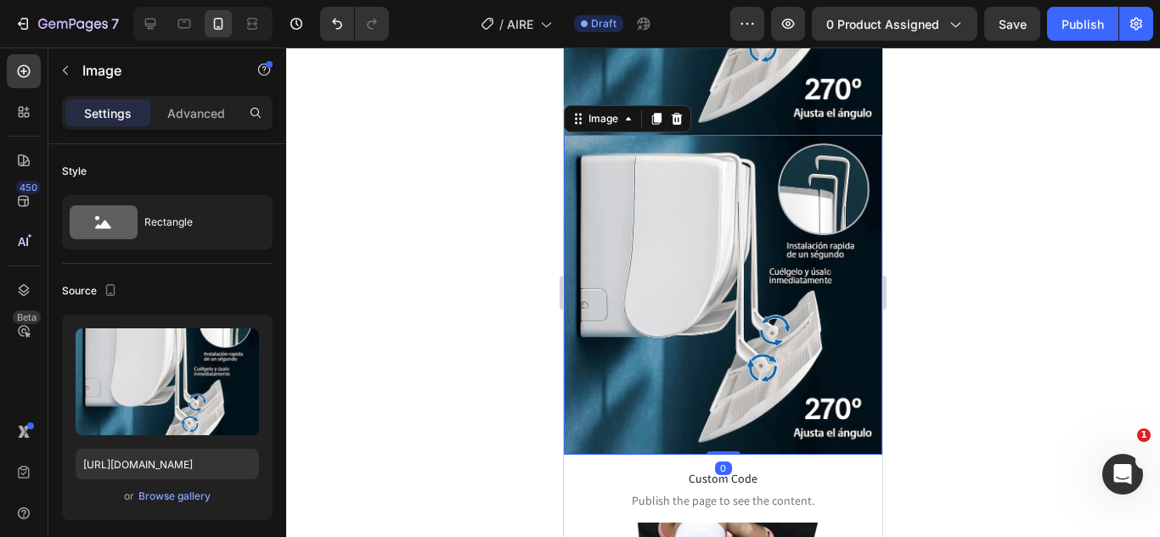
click at [482, 258] on div at bounding box center [723, 293] width 874 height 490
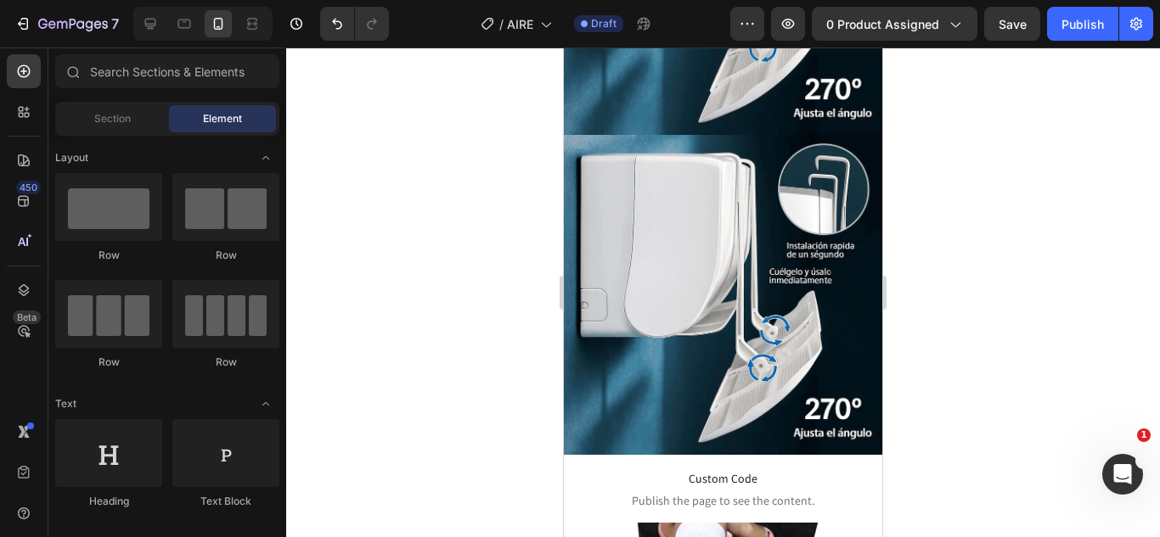
click at [716, 271] on img at bounding box center [723, 294] width 318 height 319
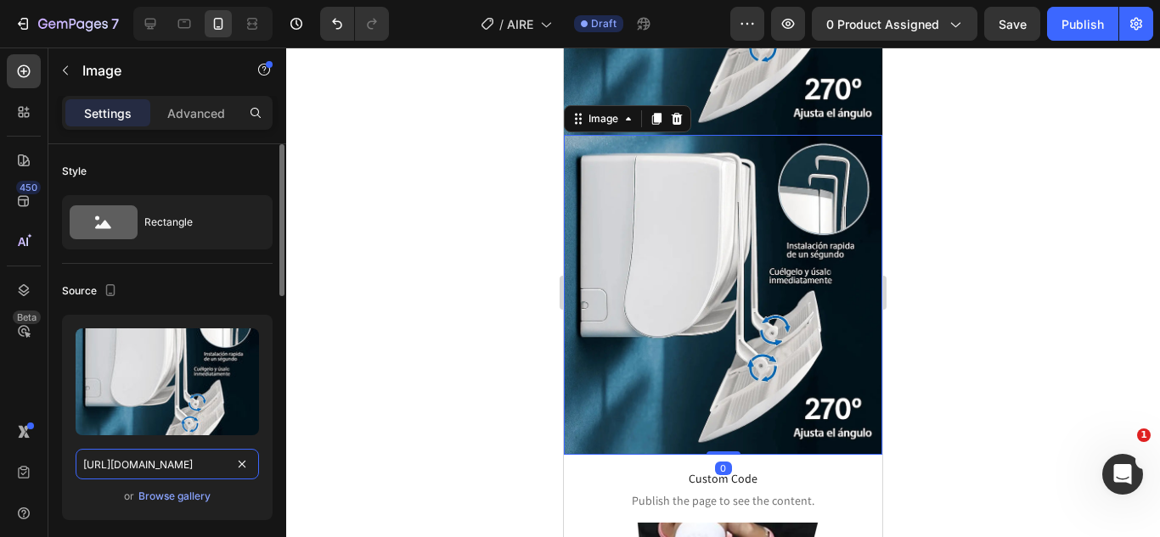
click at [207, 469] on input "https://cdn.shopify.com/s/files/1/0583/2317/3459/files/1753792607-01_11zon.webp…" at bounding box center [167, 464] width 183 height 31
paste input "media4.giphy.com/media/v1.Y2lkPTc5MGI3NjExanVnZjFnZXg1NGNkM3VjcXRzdm96bGs2bHhxc…"
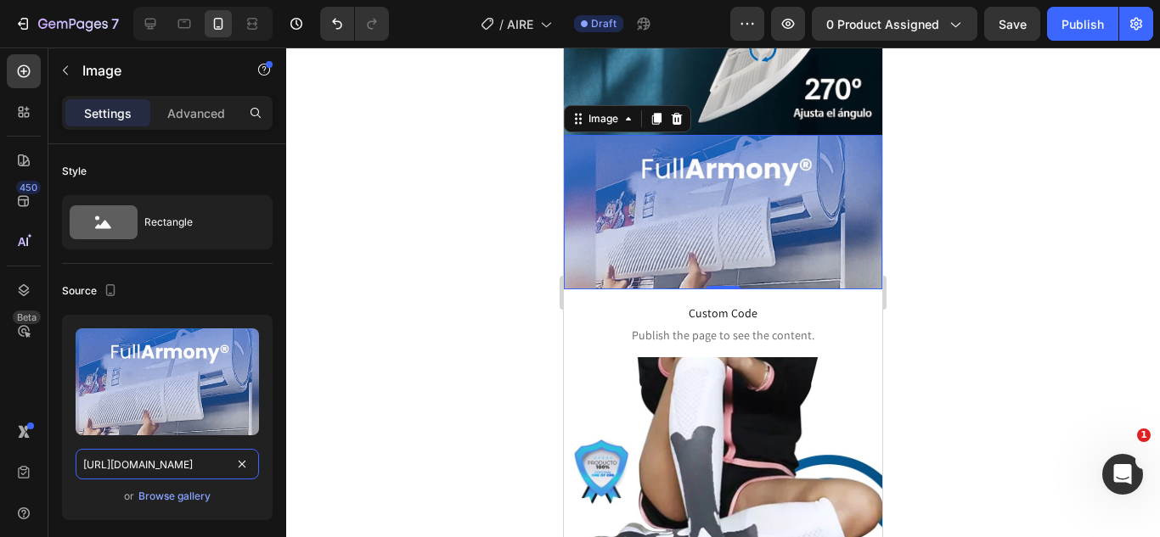
type input "https://media4.giphy.com/media/v1.Y2lkPTc5MGI3NjExanVnZjFnZXg1NGNkM3VjcXRzdm96b…"
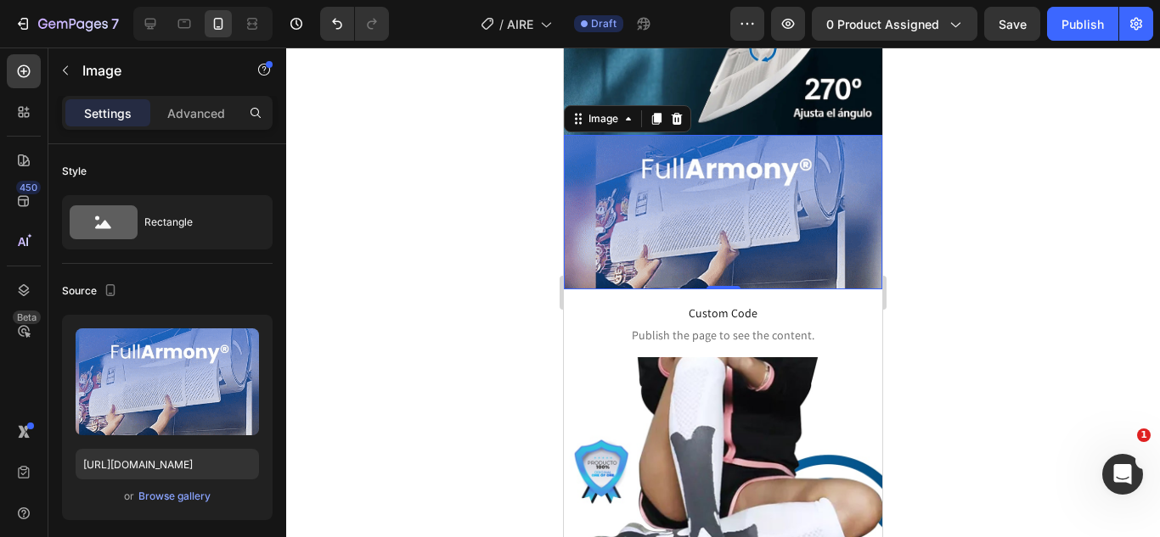
drag, startPoint x: 413, startPoint y: 292, endPoint x: 18, endPoint y: 202, distance: 404.9
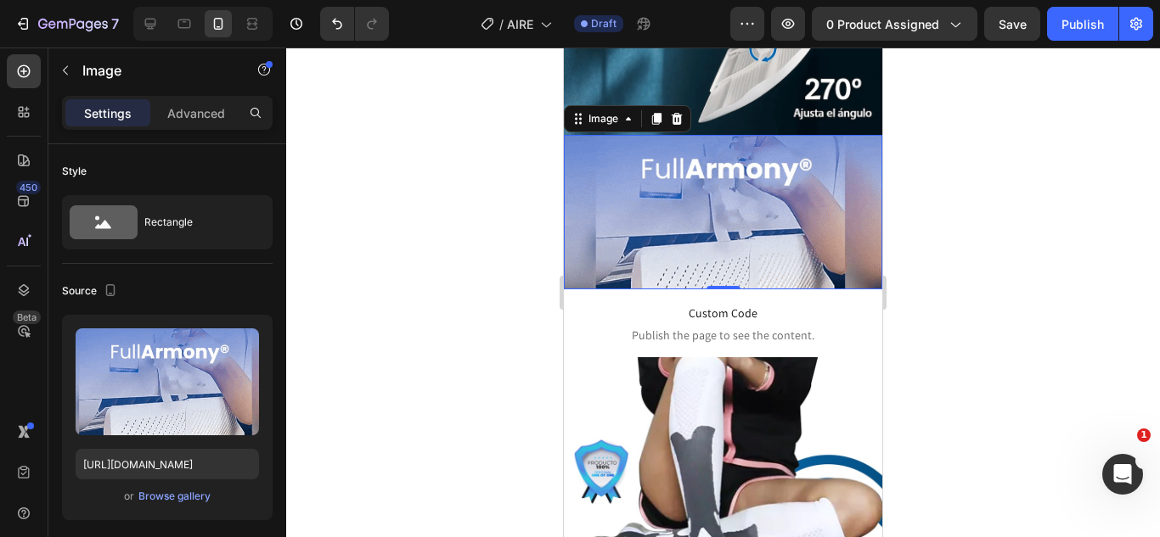
click at [413, 292] on div at bounding box center [723, 293] width 874 height 490
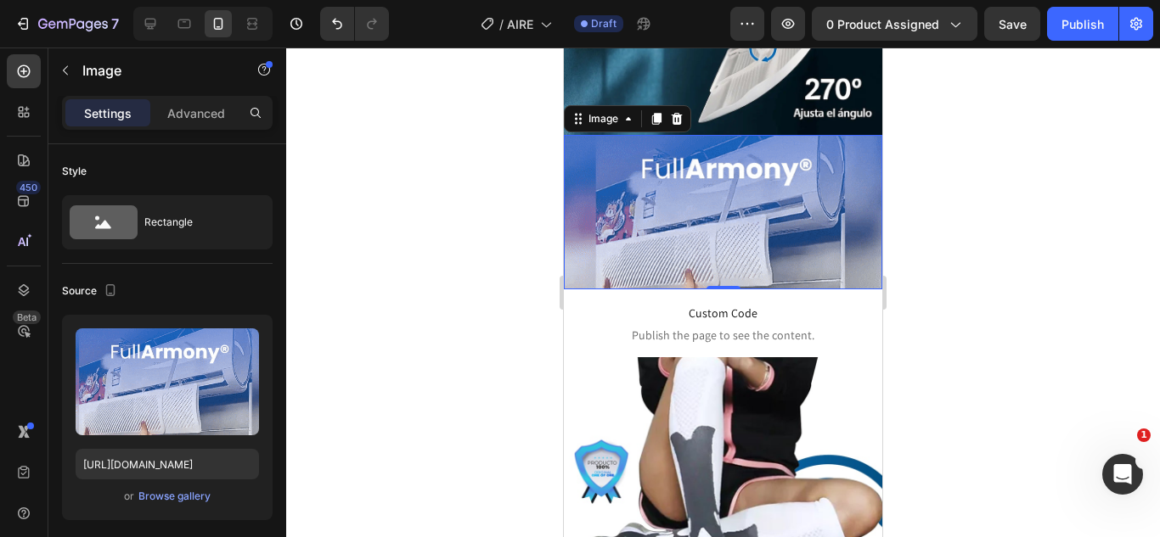
scroll to position [0, 0]
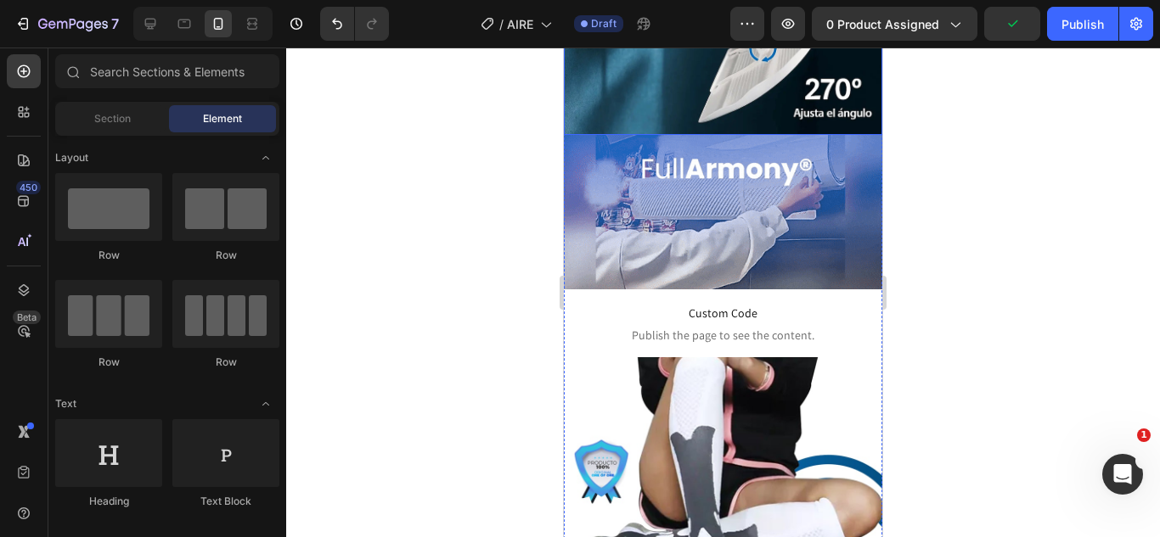
click at [758, 160] on img at bounding box center [723, 212] width 318 height 154
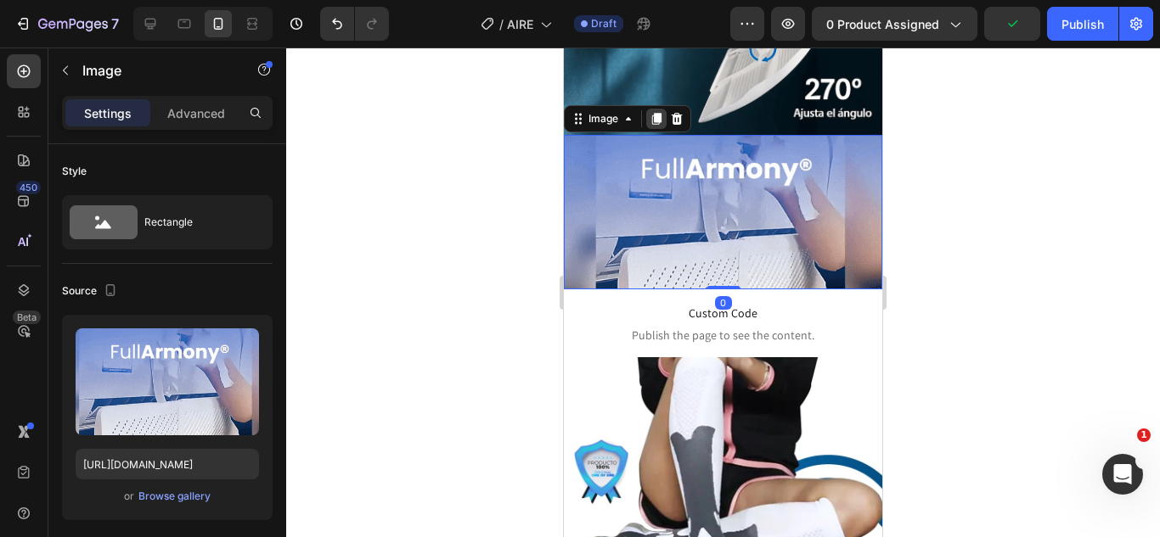
click at [653, 112] on icon at bounding box center [657, 119] width 14 height 14
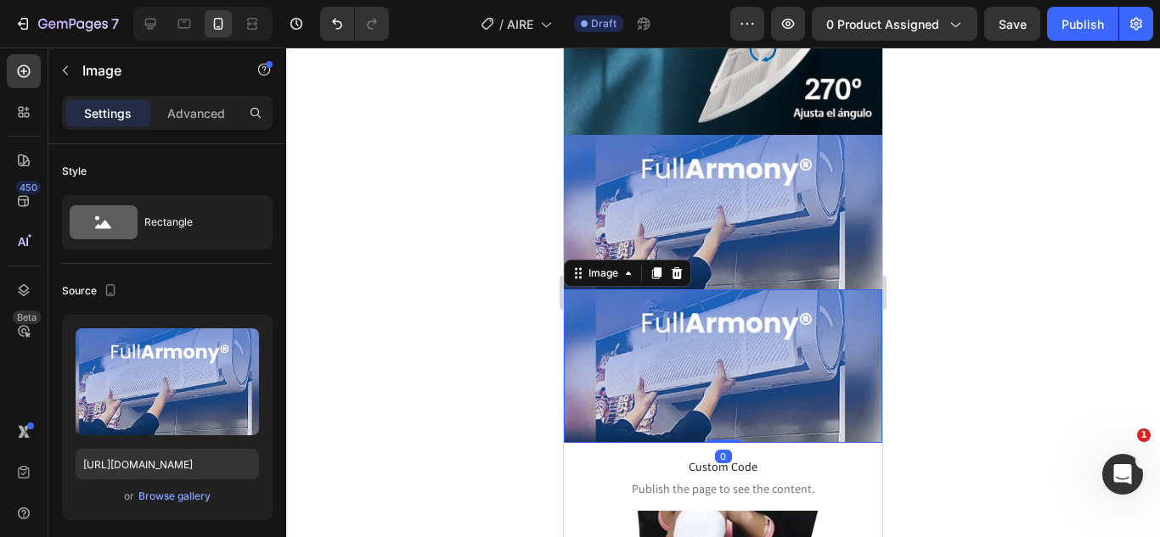
drag, startPoint x: 451, startPoint y: 245, endPoint x: 132, endPoint y: 245, distance: 319.2
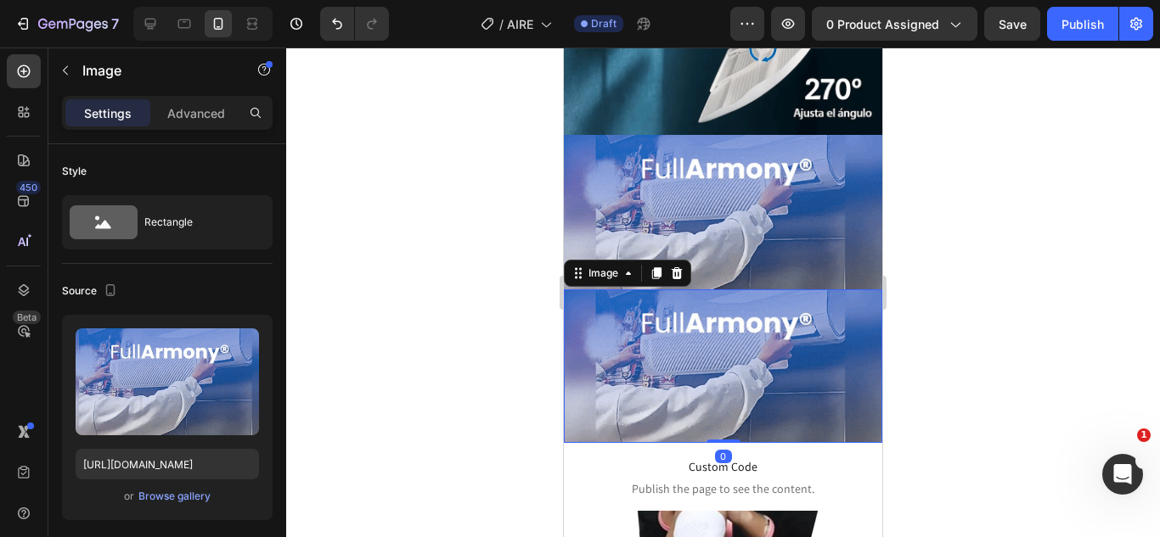
click at [451, 245] on div at bounding box center [723, 293] width 874 height 490
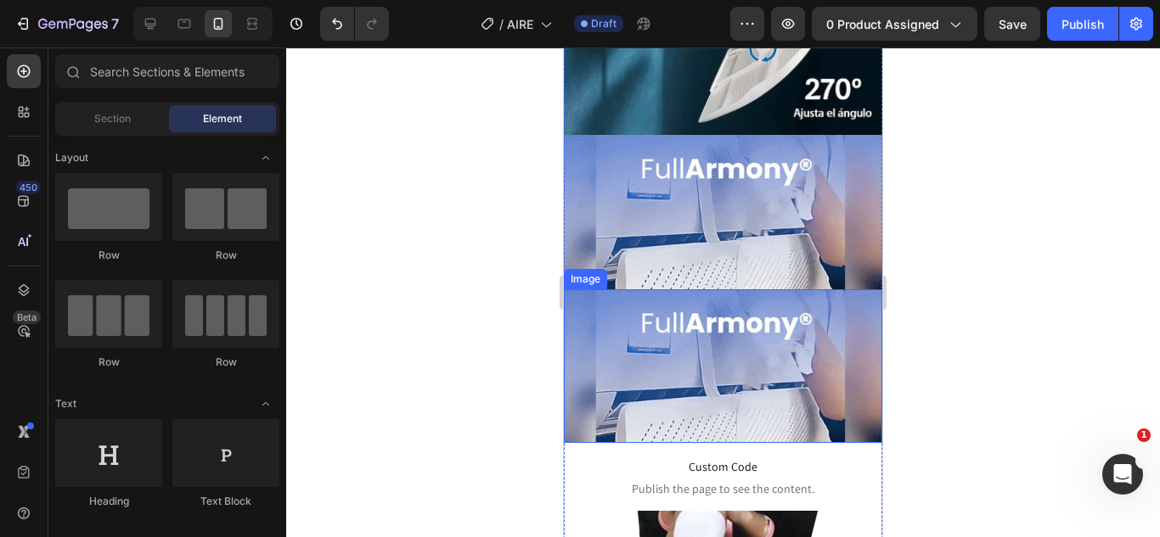
click at [739, 314] on img at bounding box center [723, 367] width 318 height 154
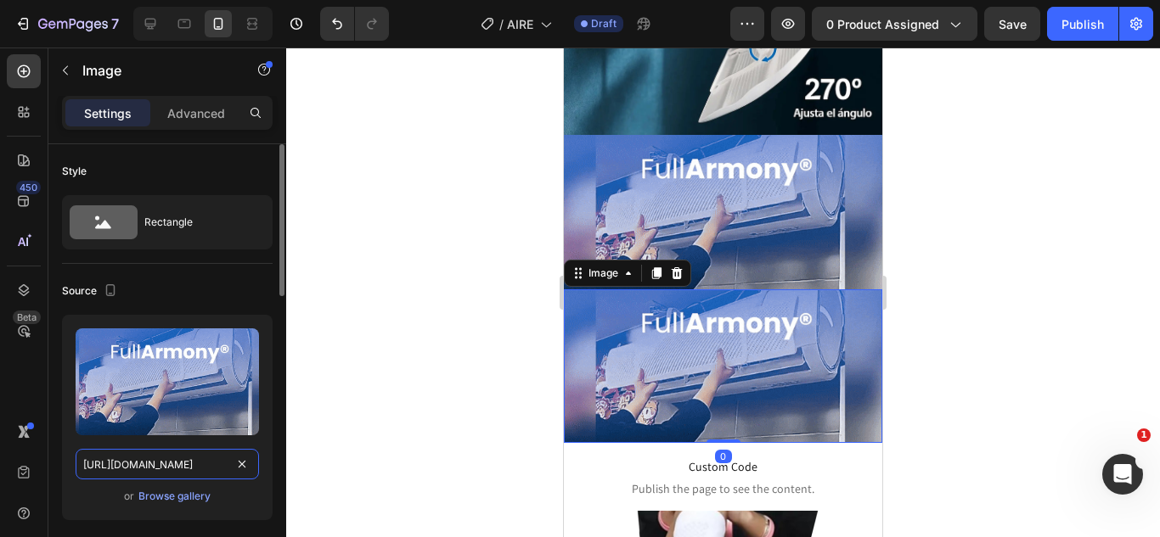
click at [172, 458] on input "https://media4.giphy.com/media/v1.Y2lkPTc5MGI3NjExanVnZjFnZXg1NGNkM3VjcXRzdm96b…" at bounding box center [167, 464] width 183 height 31
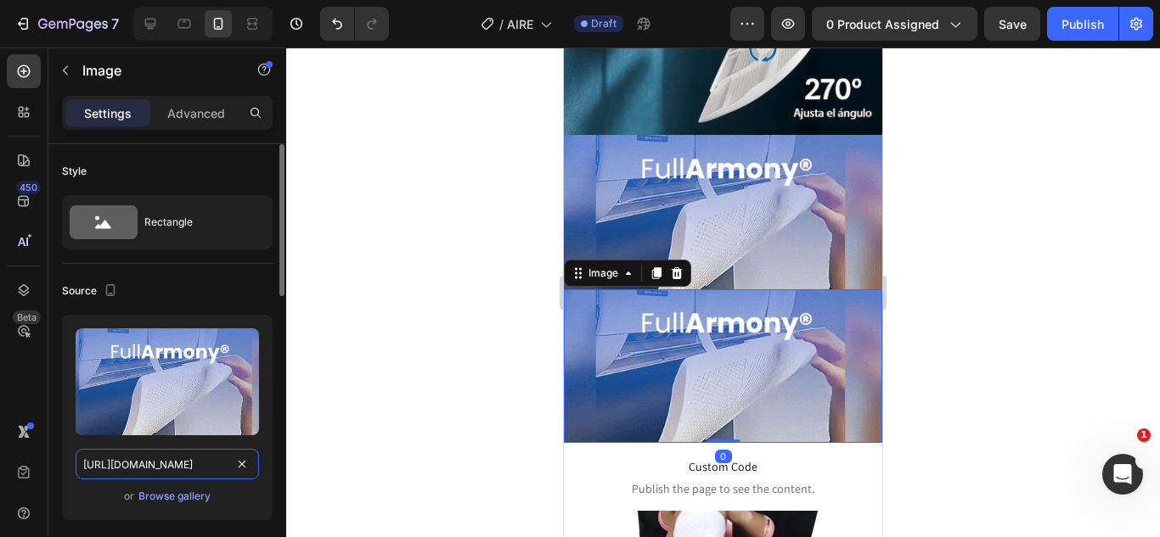
paste input "cdn.shopify.com/s/files/1/0583/2317/3459/files/RESVERATROL-38_11zon_125819c4-2e…"
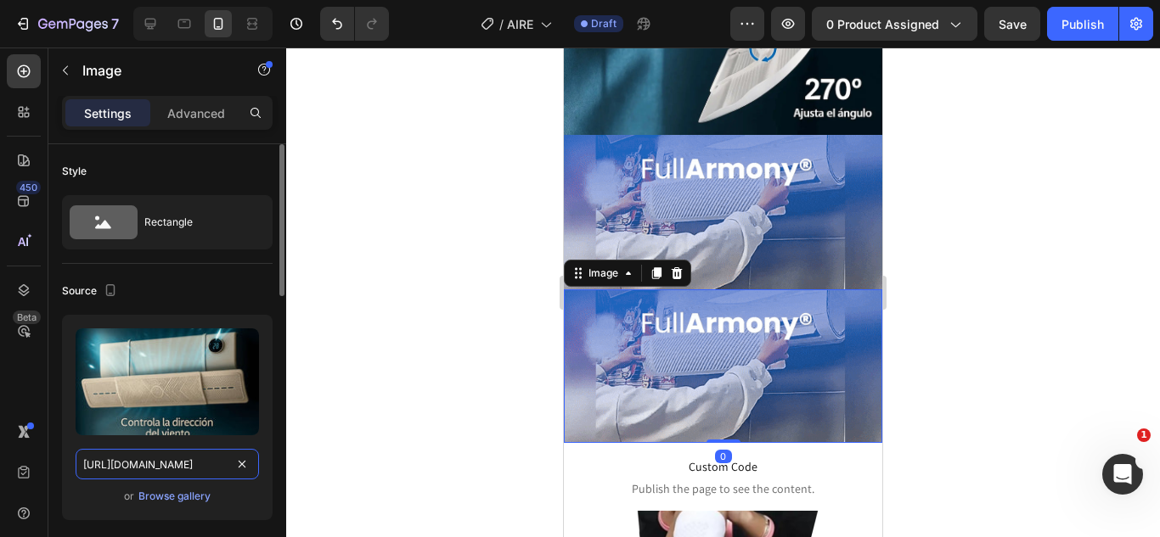
scroll to position [0, 555]
type input "https://cdn.shopify.com/s/files/1/0583/2317/3459/files/RESVERATROL-38_11zon_125…"
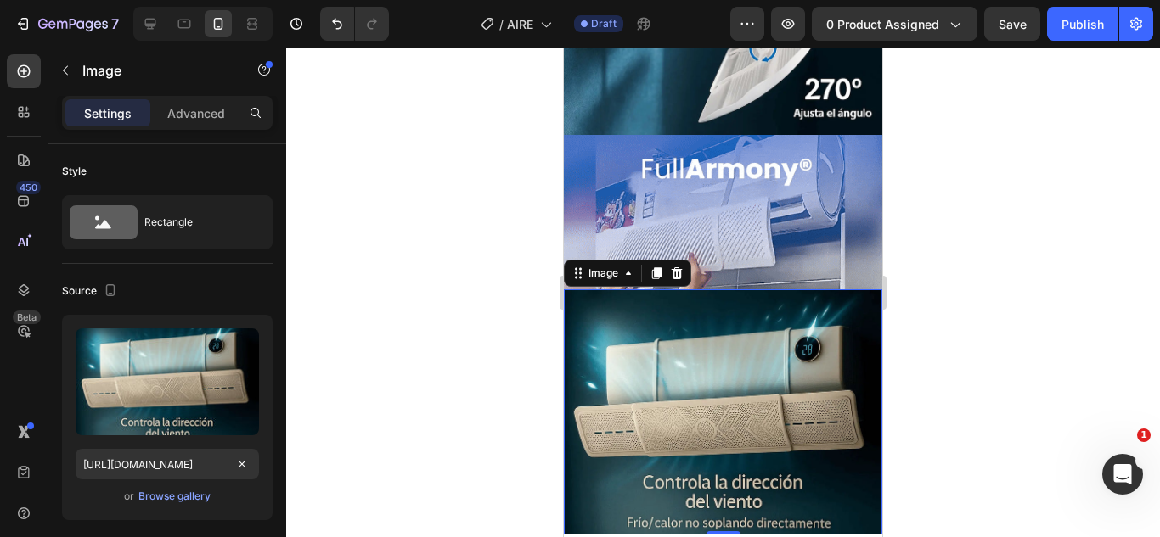
click at [391, 330] on div at bounding box center [723, 293] width 874 height 490
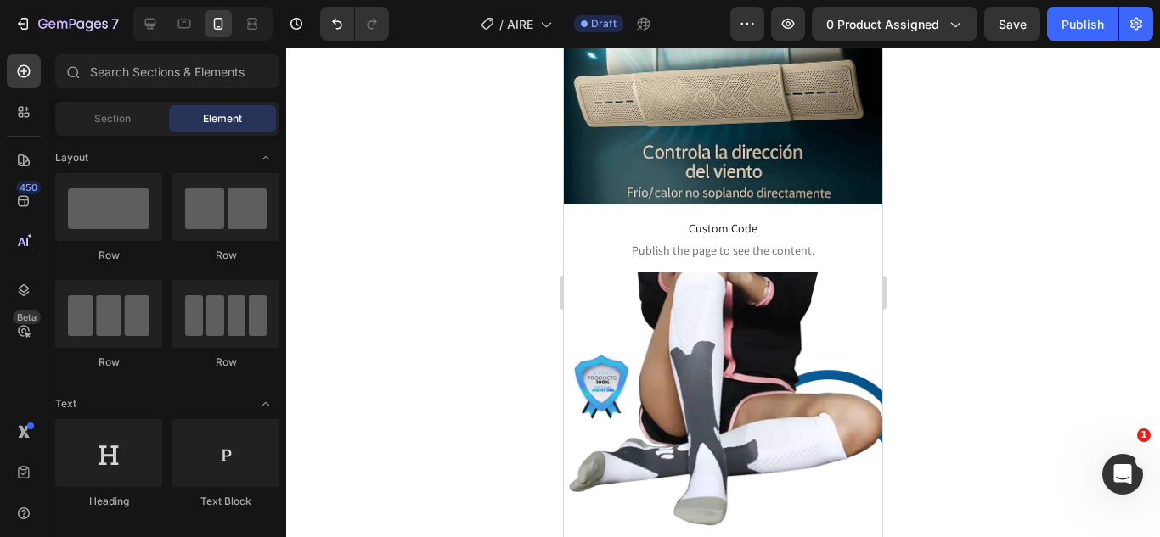
scroll to position [1294, 0]
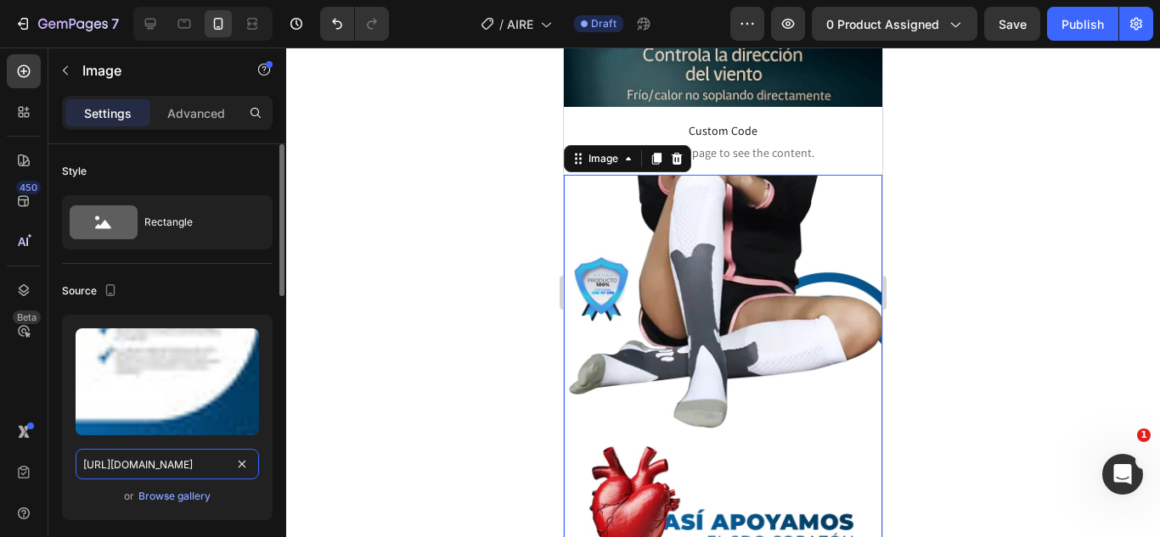
click at [187, 458] on input "https://cdn.shopify.com/s/files/1/0583/2317/3459/files/1744847811-02.webp?v=175…" at bounding box center [167, 464] width 183 height 31
paste input "53795290-03_11zon.jpg?v=1758911399"
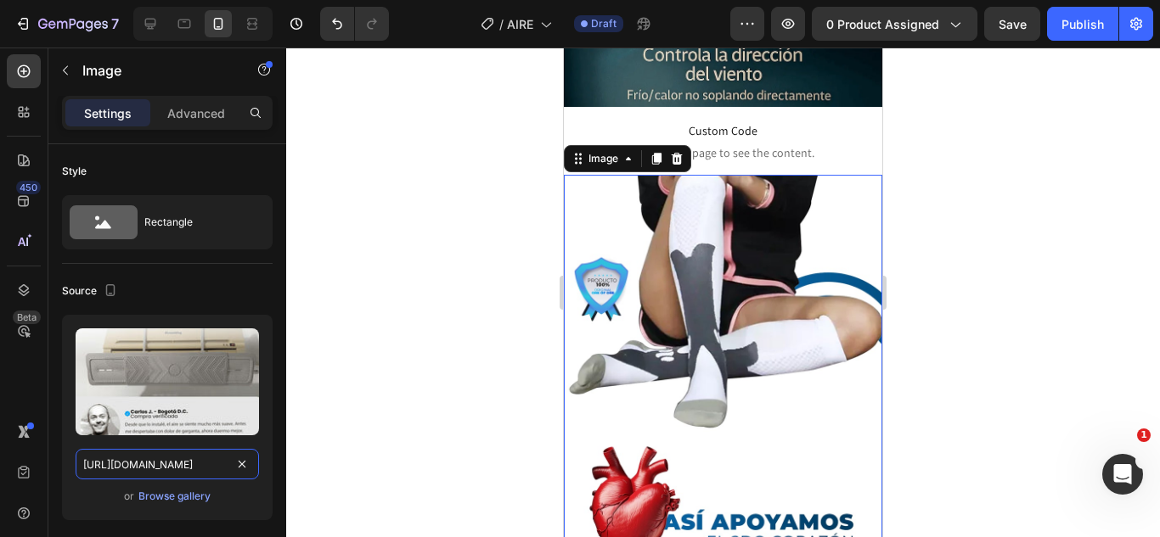
type input "https://cdn.shopify.com/s/files/1/0583/2317/3459/files/1753795290-03_11zon.jpg?…"
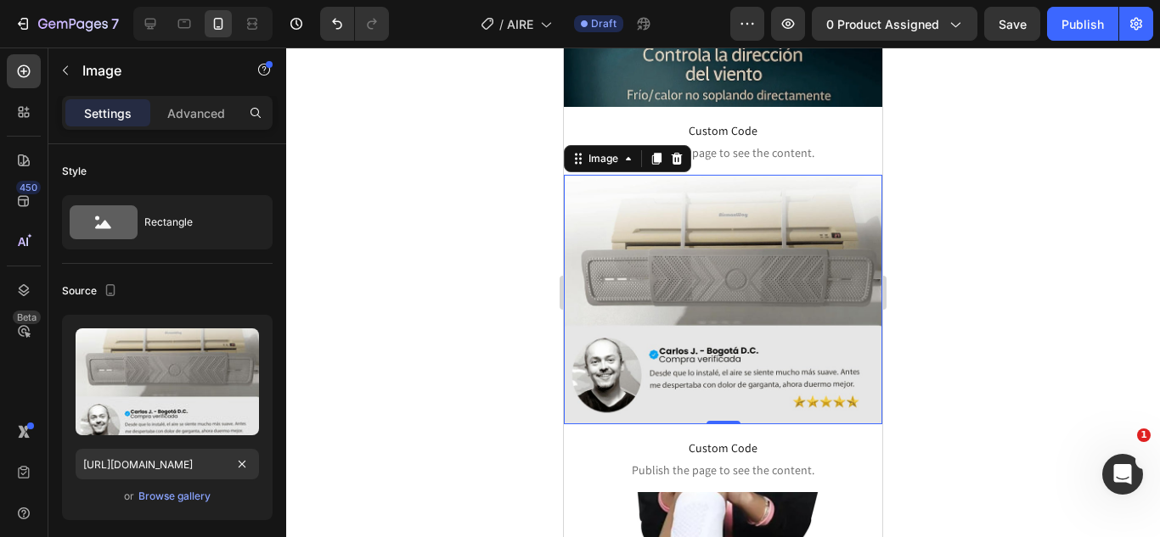
click at [458, 284] on div at bounding box center [723, 293] width 874 height 490
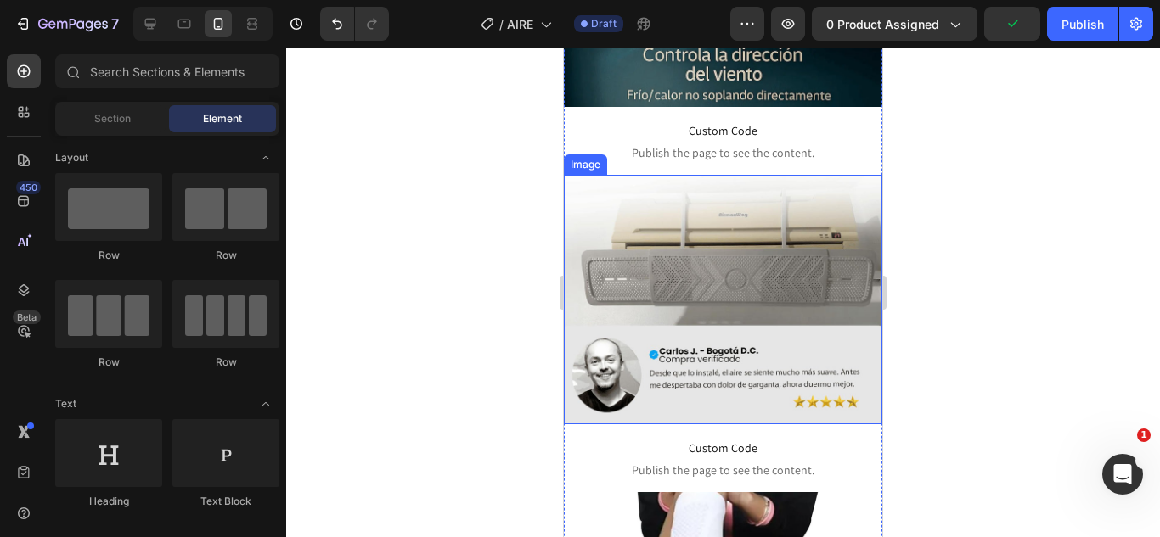
click at [753, 268] on img at bounding box center [723, 300] width 318 height 250
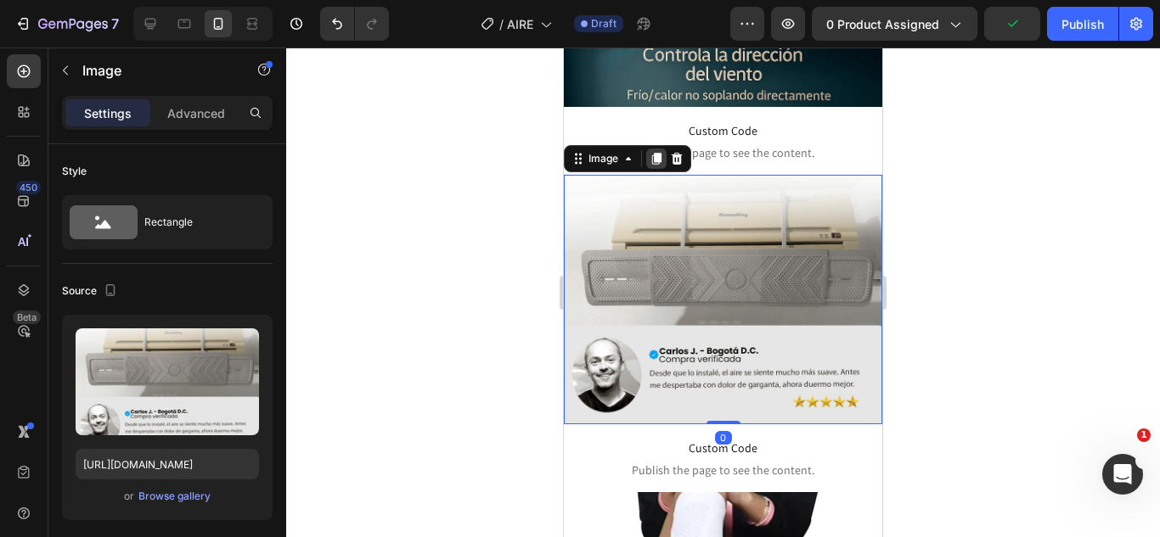
click at [650, 152] on icon at bounding box center [657, 159] width 14 height 14
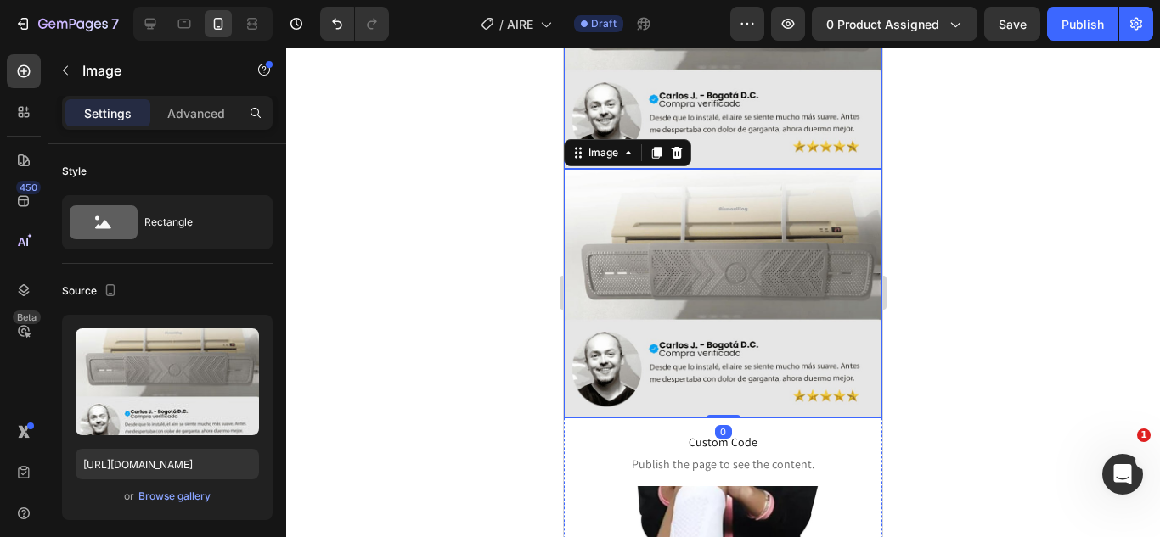
scroll to position [1557, 0]
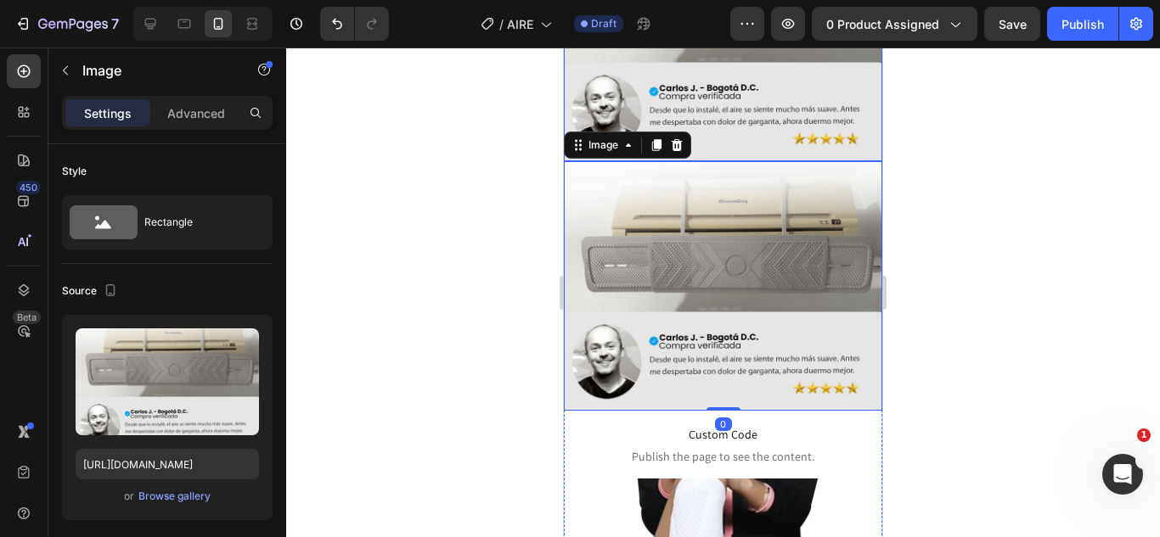
drag, startPoint x: 477, startPoint y: 261, endPoint x: 72, endPoint y: 187, distance: 411.8
click at [477, 261] on div at bounding box center [723, 293] width 874 height 490
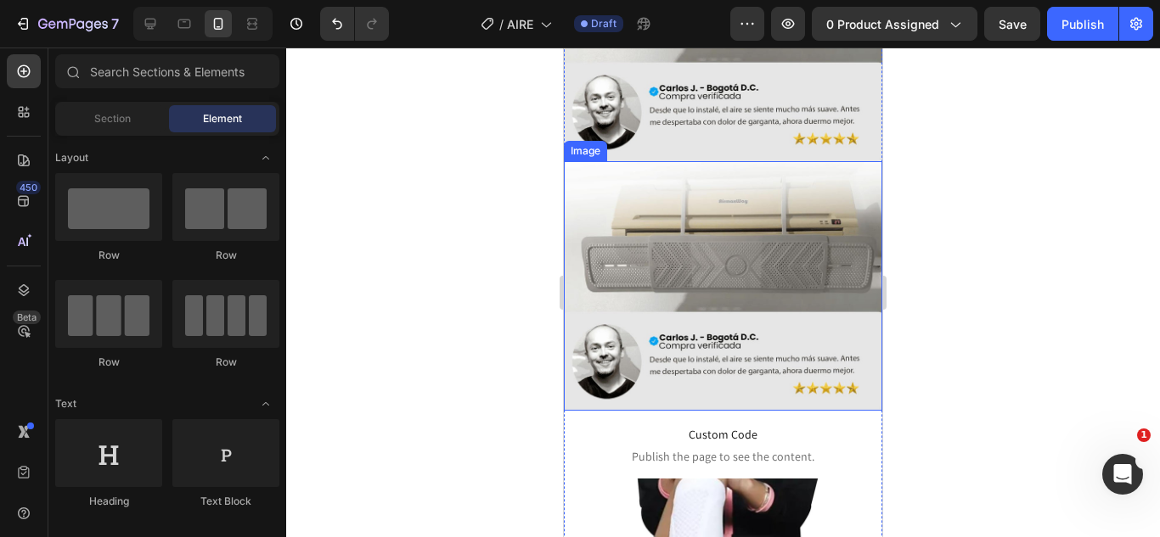
click at [661, 229] on img at bounding box center [723, 286] width 318 height 250
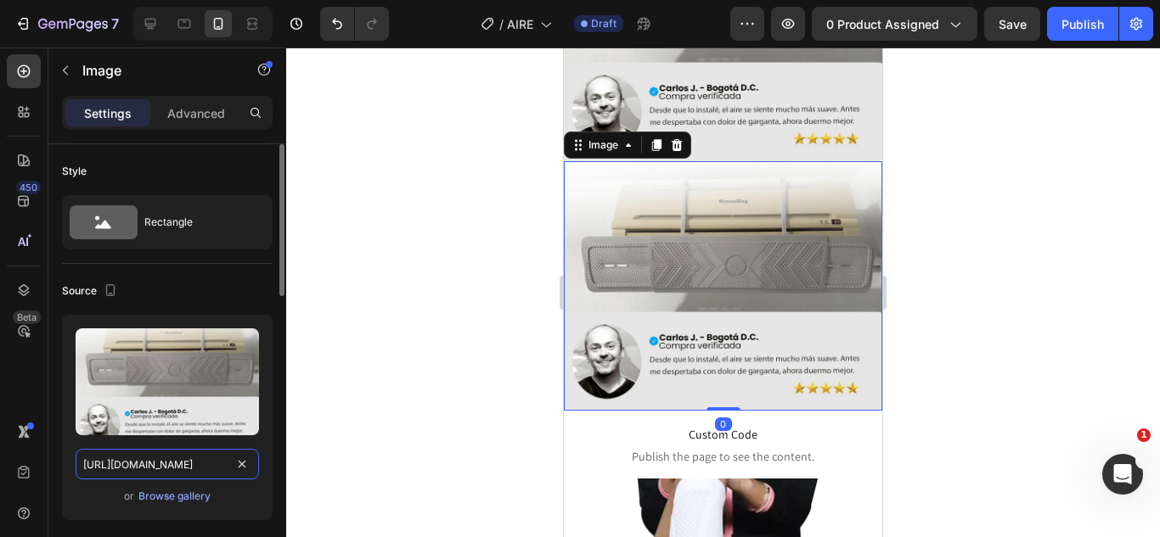
click at [217, 467] on input "https://cdn.shopify.com/s/files/1/0583/2317/3459/files/1753795290-03_11zon.jpg?…" at bounding box center [167, 464] width 183 height 31
paste input "media0.giphy.com/media/v1.Y2lkPTc5MGI3NjExY2FvNmY0aWh1bWd0cnBmeDBrZ3AyNDFvend6M…"
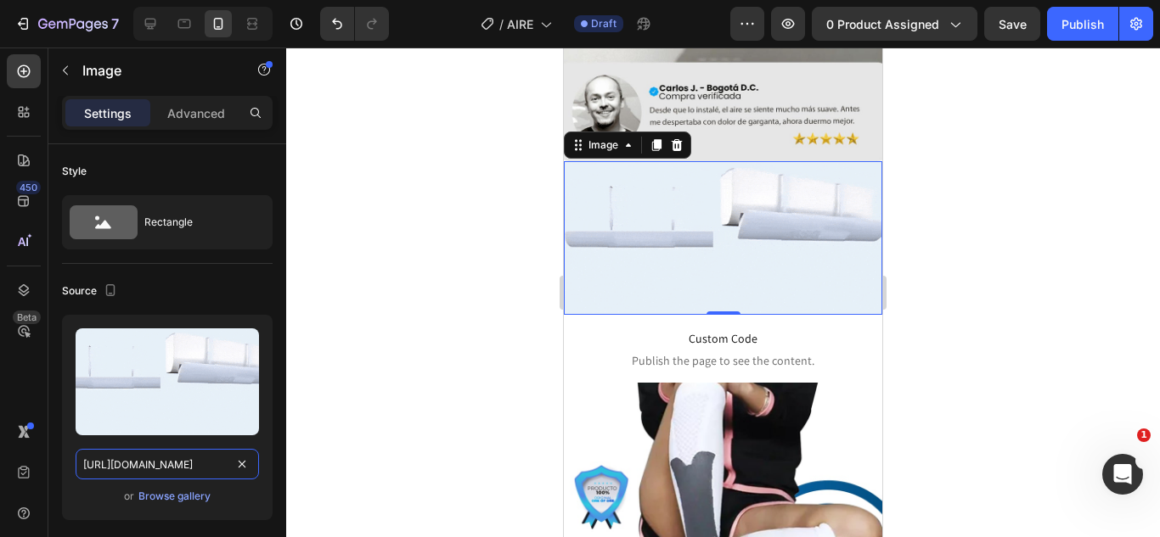
type input "https://media0.giphy.com/media/v1.Y2lkPTc5MGI3NjExY2FvNmY0aWh1bWd0cnBmeDBrZ3AyN…"
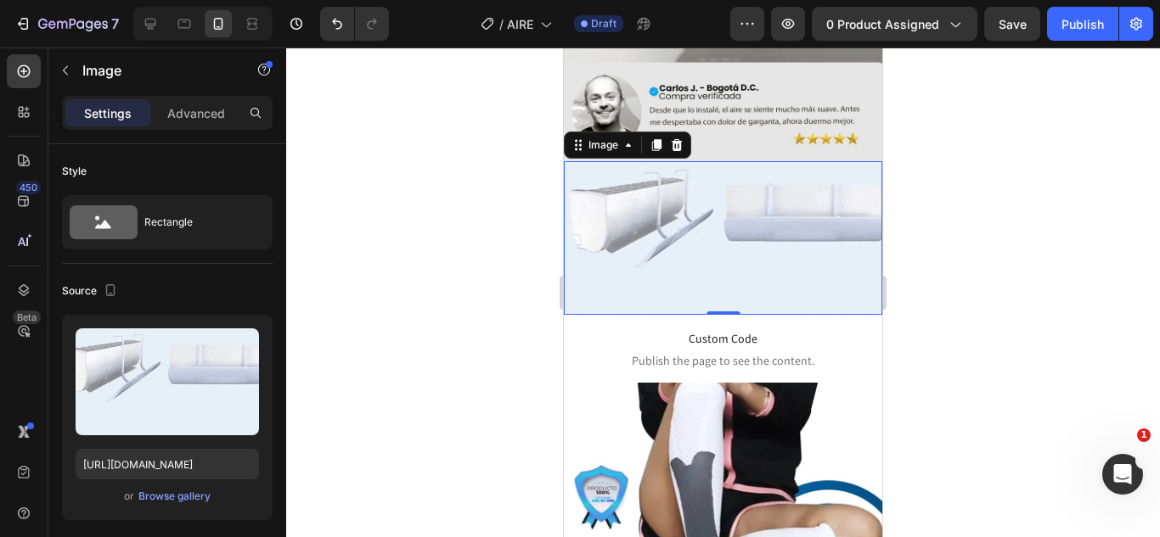
scroll to position [0, 0]
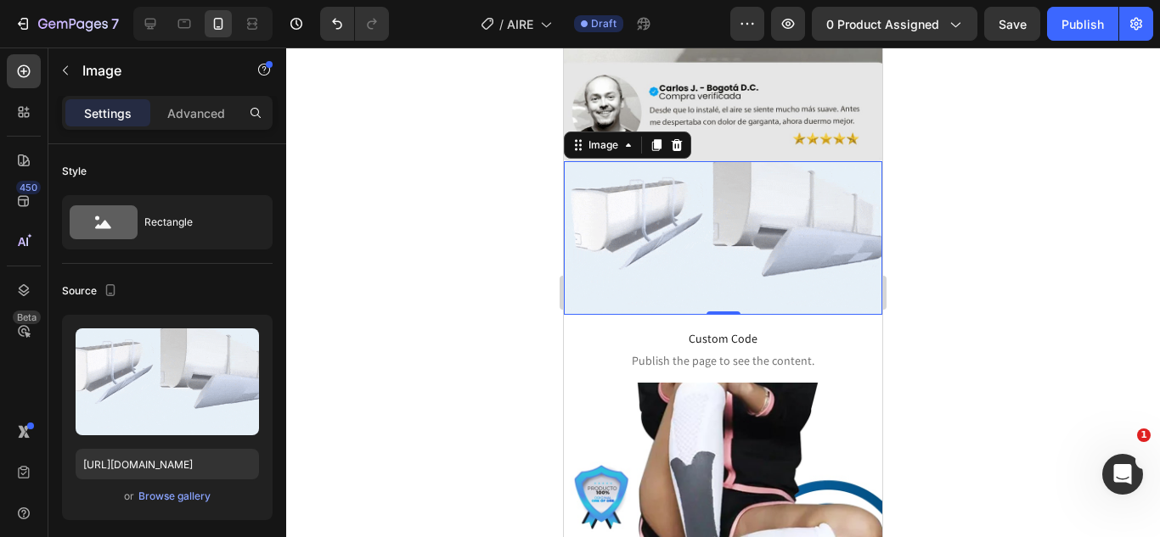
click at [373, 373] on div at bounding box center [723, 293] width 874 height 490
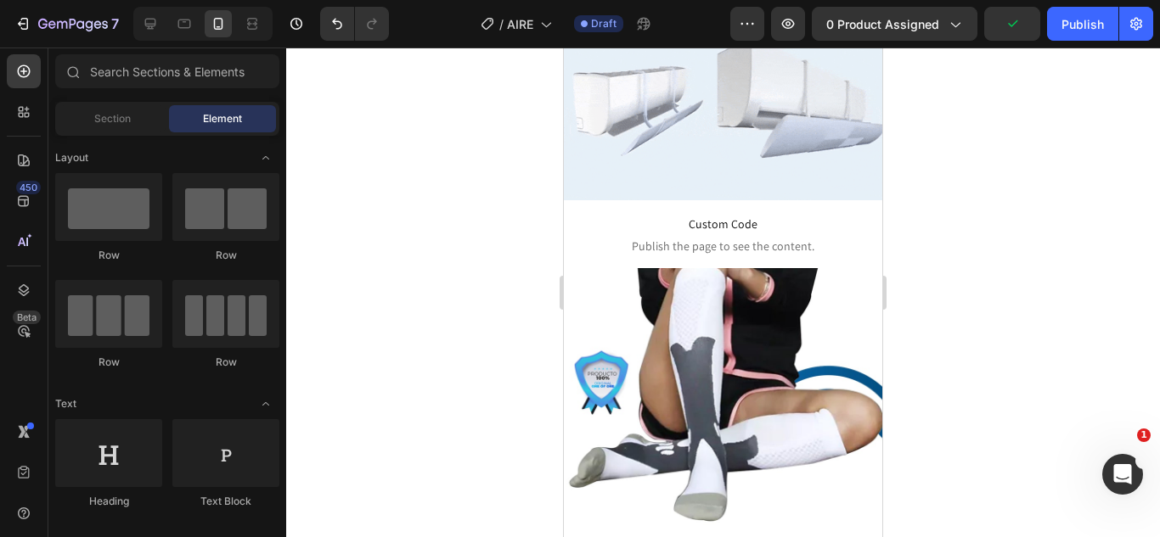
scroll to position [1765, 0]
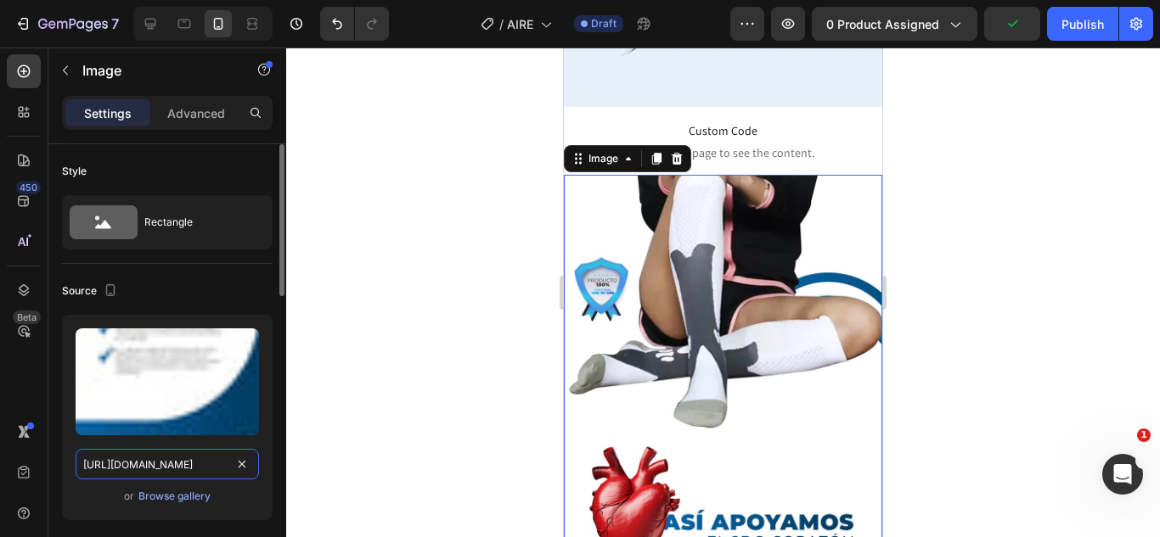
click at [194, 475] on input "https://cdn.shopify.com/s/files/1/0583/2317/3459/files/1744847811-02_1.webp?v=1…" at bounding box center [167, 464] width 183 height 31
paste input "RESVERATROL-37_11zon_2e2d6750-9da1-4d53-9e57-ff9504ab20fe.webp?v=1758911399"
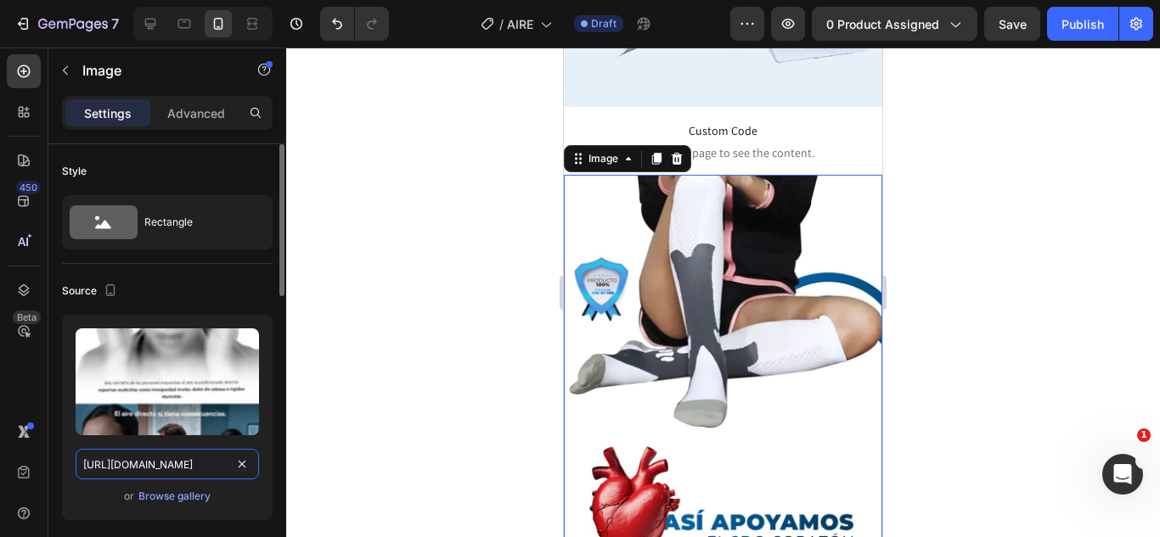
scroll to position [0, 553]
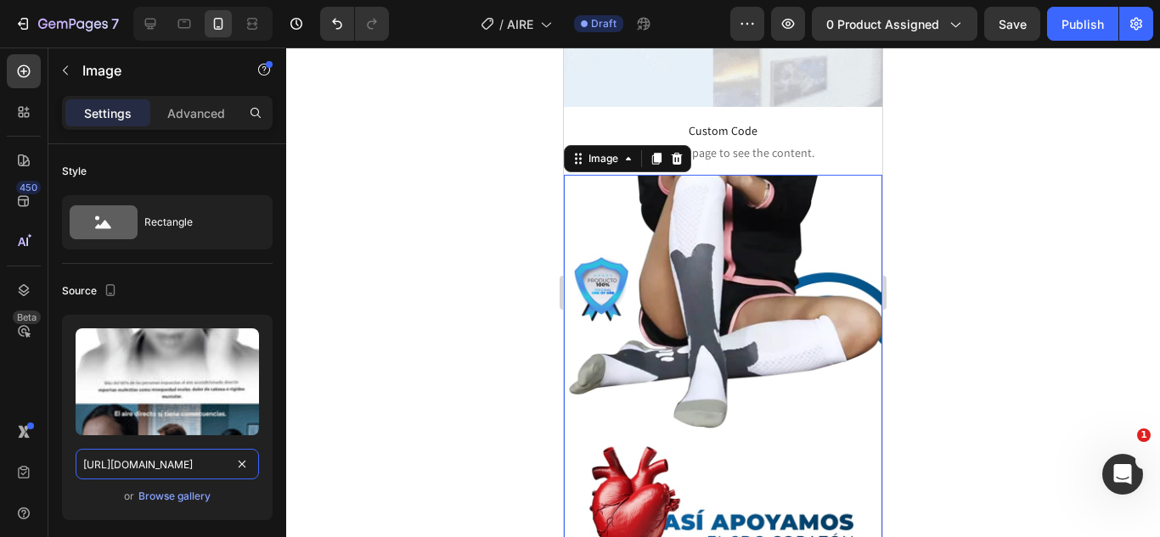
type input "https://cdn.shopify.com/s/files/1/0583/2317/3459/files/RESVERATROL-37_11zon_2e2…"
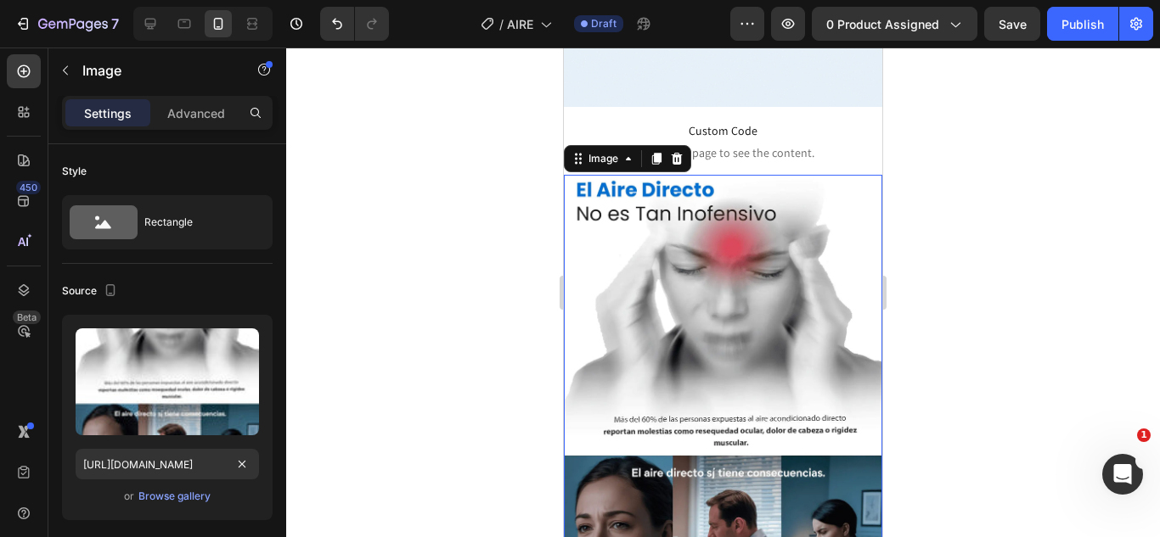
click at [410, 325] on div at bounding box center [723, 293] width 874 height 490
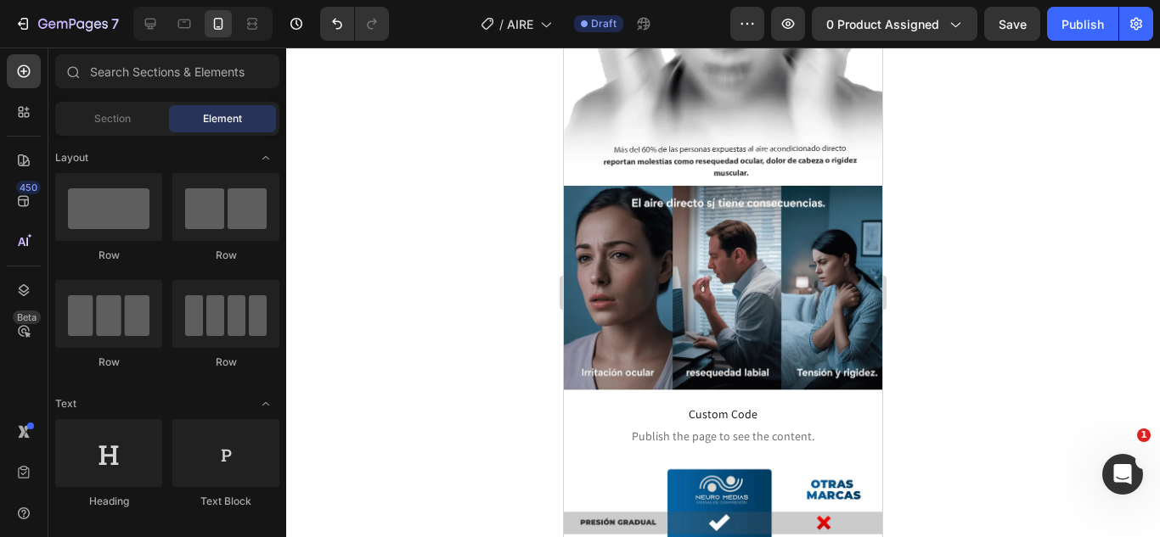
scroll to position [2122, 0]
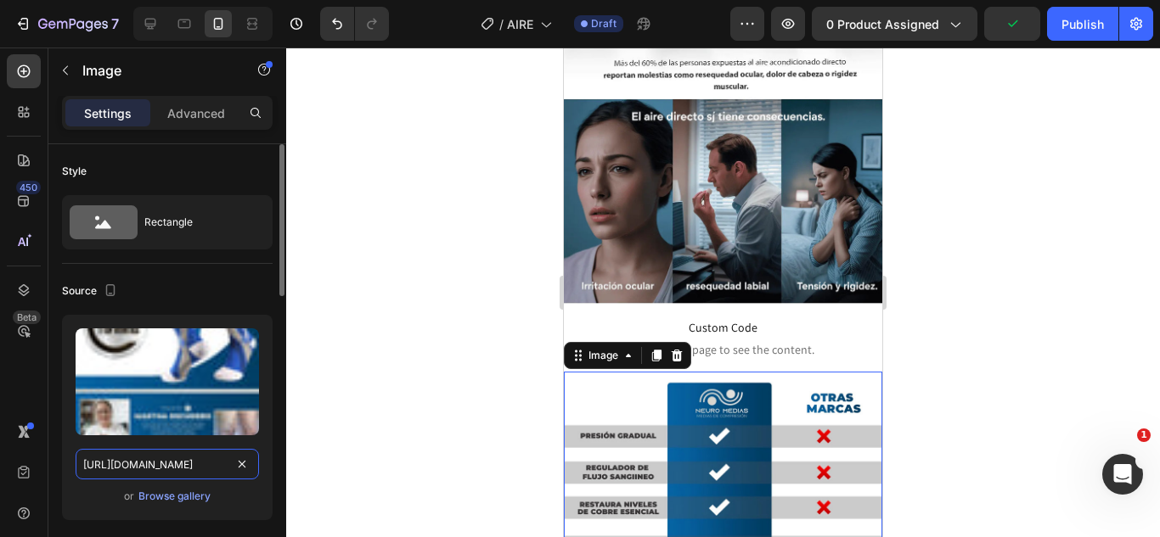
click at [160, 457] on input "https://cdn.shopify.com/s/files/1/0583/2317/3459/files/1744905065-03.webp?v=175…" at bounding box center [167, 464] width 183 height 31
paste input "53795484-05_11zon.webp?v=1758911398"
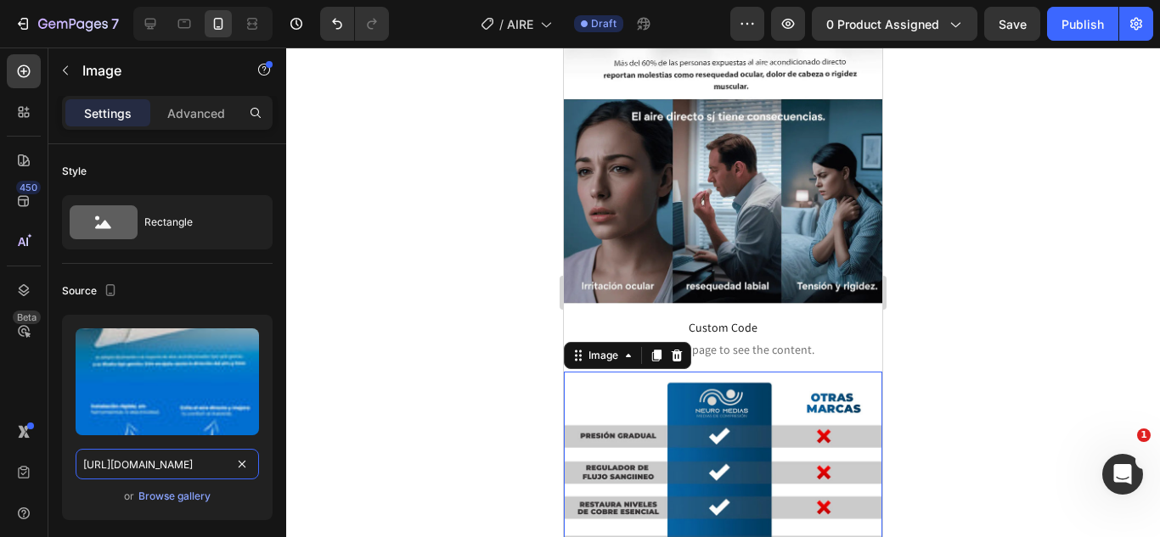
type input "https://cdn.shopify.com/s/files/1/0583/2317/3459/files/1753795484-05_11zon.webp…"
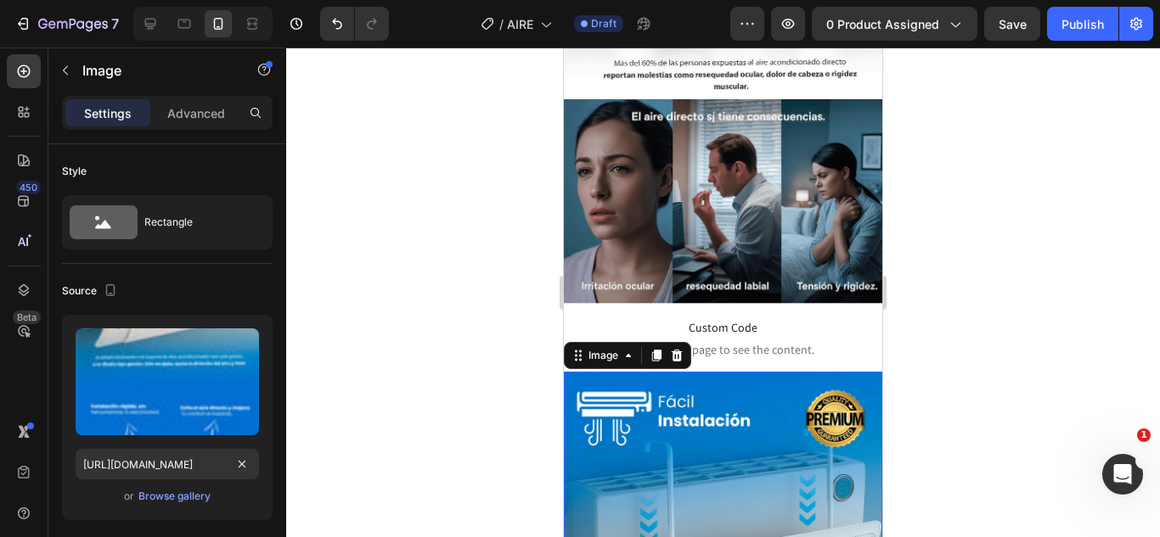
click at [1036, 272] on div at bounding box center [723, 293] width 874 height 490
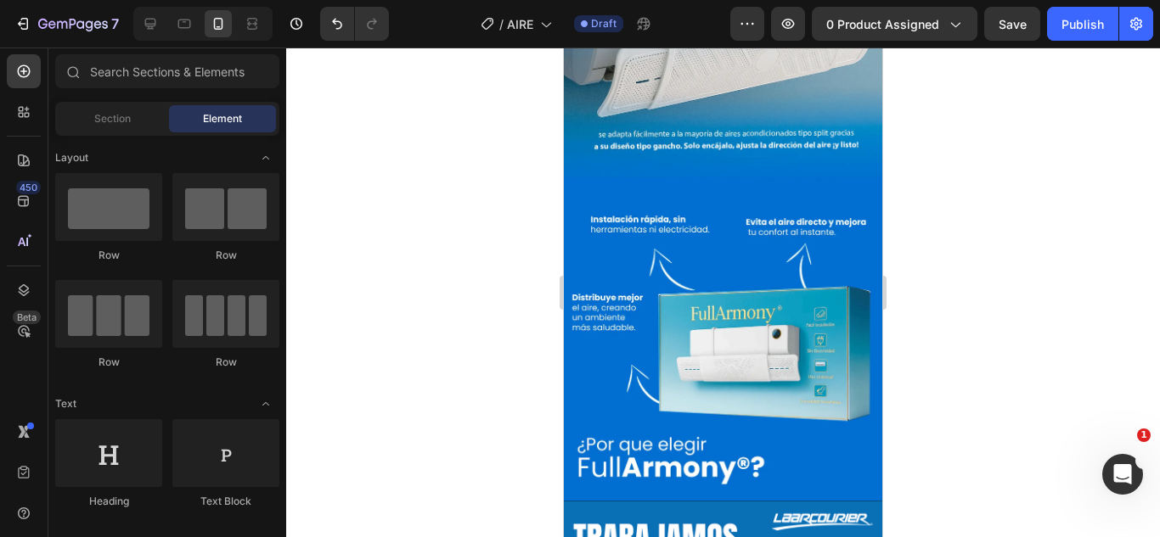
scroll to position [2781, 0]
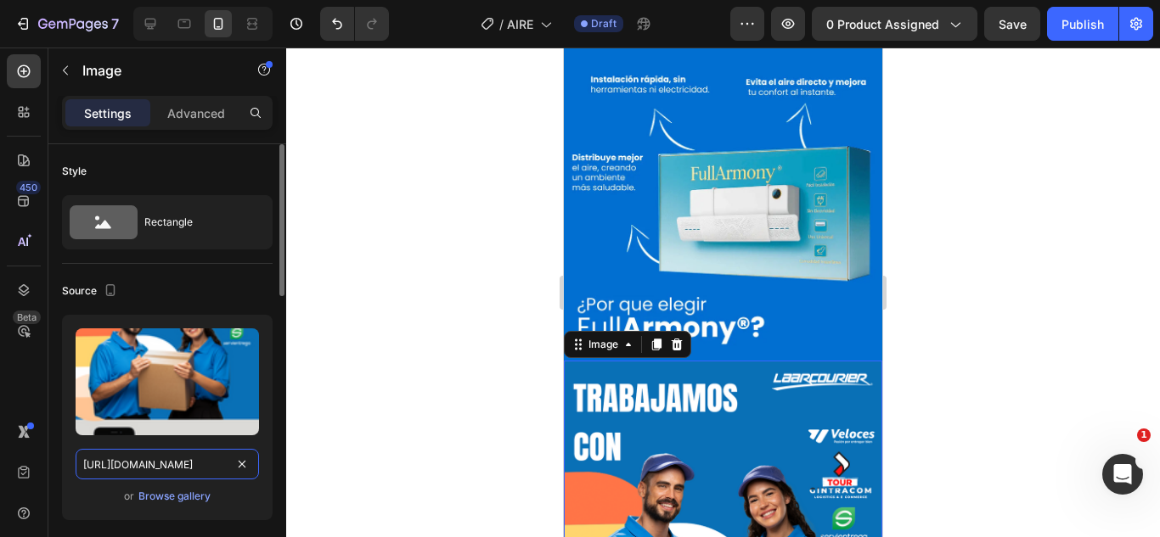
click at [205, 467] on input "https://cdn.shopify.com/s/files/1/0583/2317/3459/files/1744848294-04.webp?v=175…" at bounding box center [167, 464] width 183 height 31
paste input "media0.giphy.com/media/v1.Y2lkPTc5MGI3NjExbDQ5YTdjMTBlbmFuNHZueWlmbnhxdzBsZnB6O…"
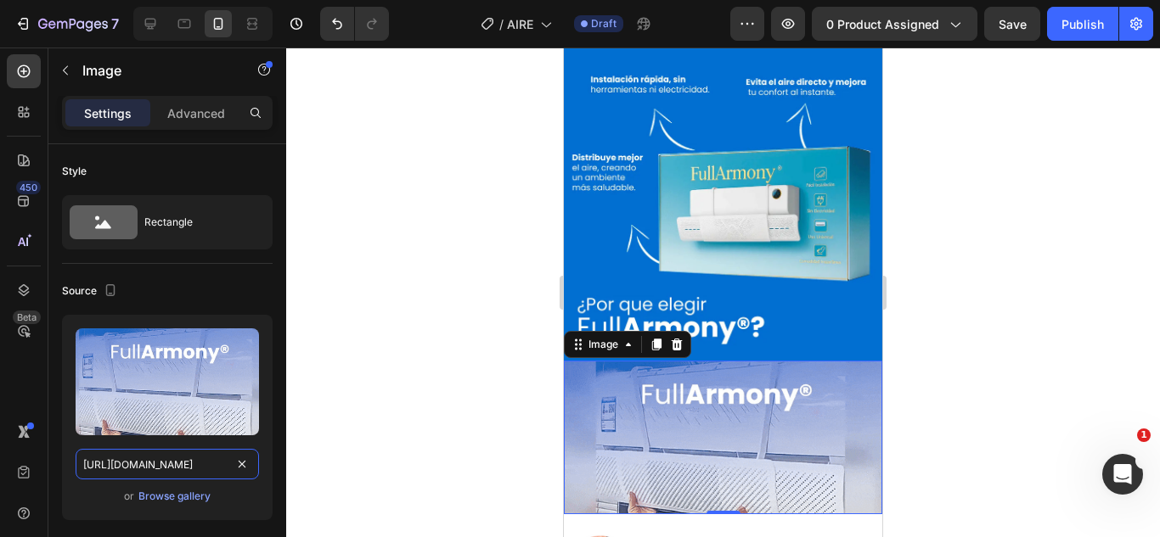
type input "https://media0.giphy.com/media/v1.Y2lkPTc5MGI3NjExbDQ5YTdjMTBlbmFuNHZueWlmbnhxd…"
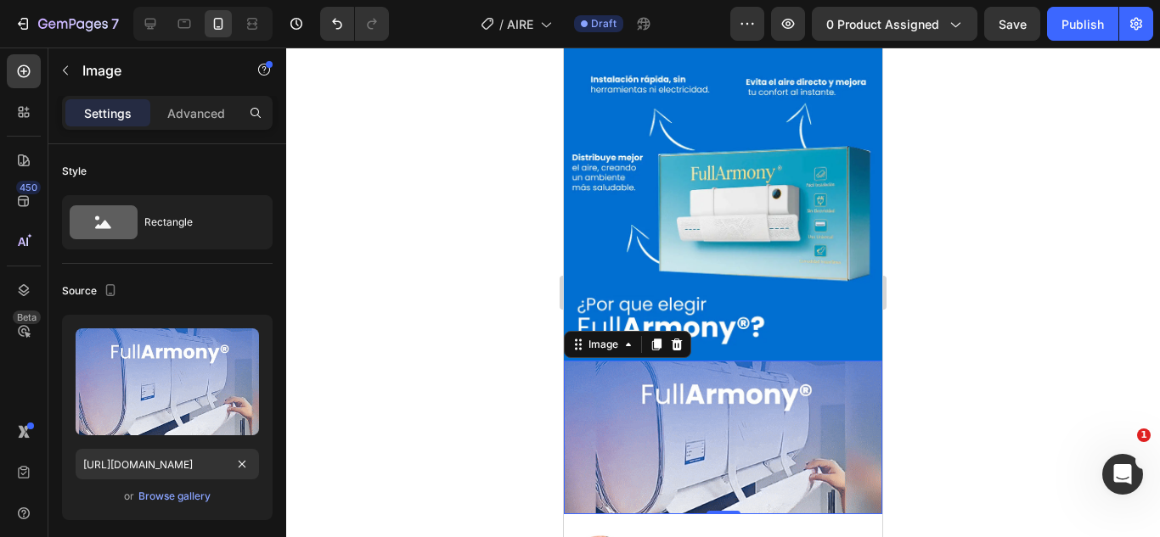
click at [413, 318] on div at bounding box center [723, 293] width 874 height 490
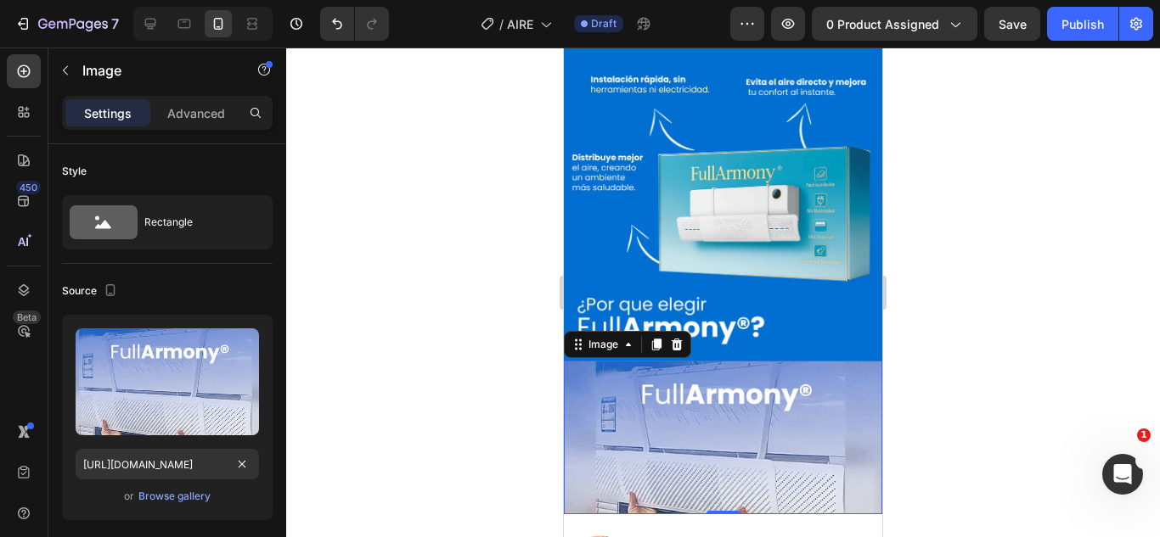
scroll to position [0, 0]
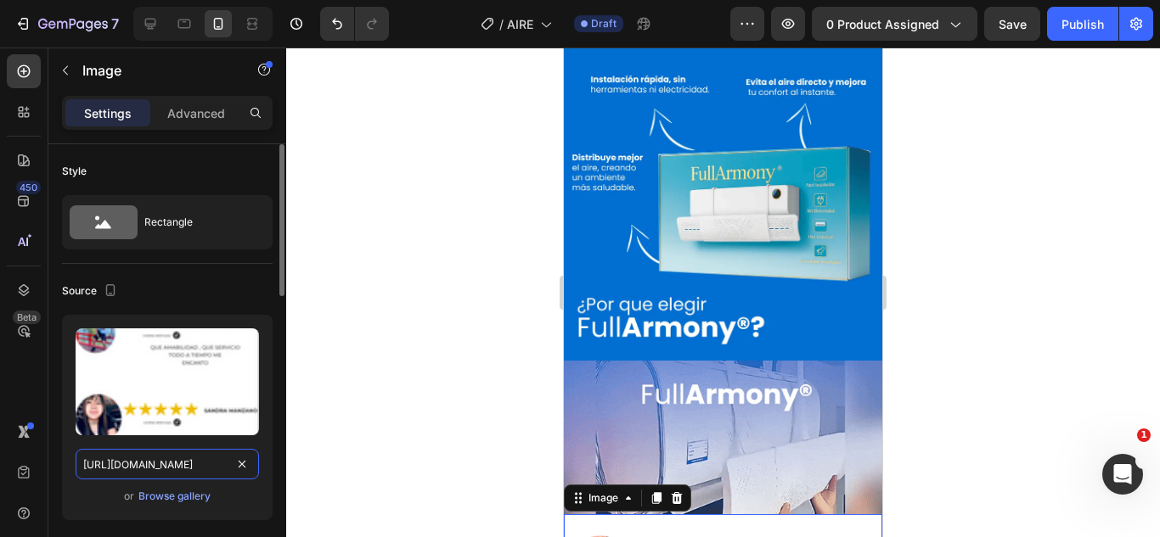
click at [163, 472] on input "https://cdn.shopify.com/s/files/1/0583/2317/3459/files/1744847484-006.webp?v=17…" at bounding box center [167, 464] width 183 height 31
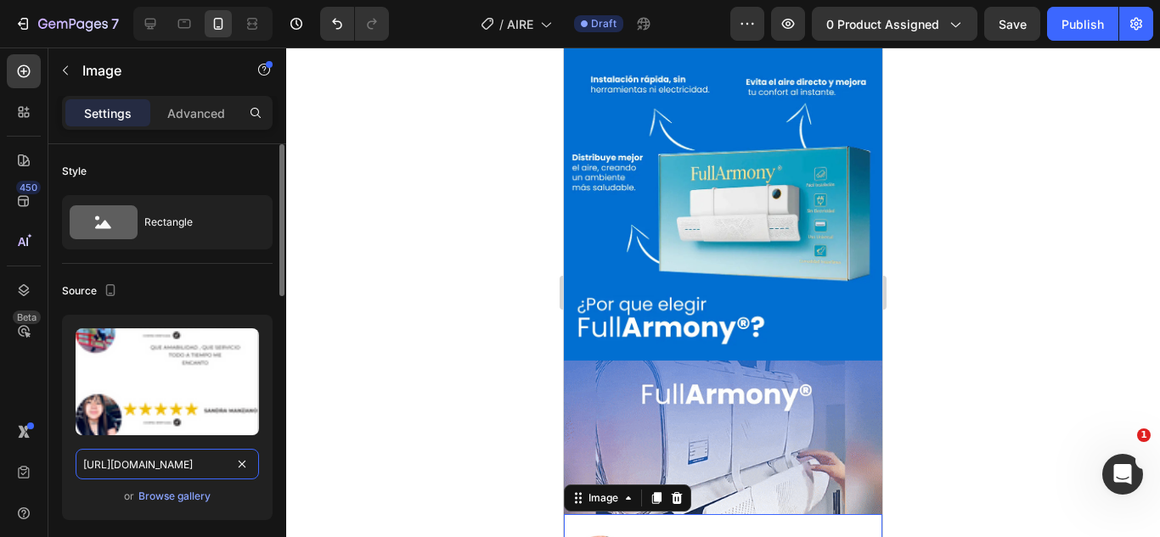
paste input "53795632-06_11zon.webp?v=1758911399"
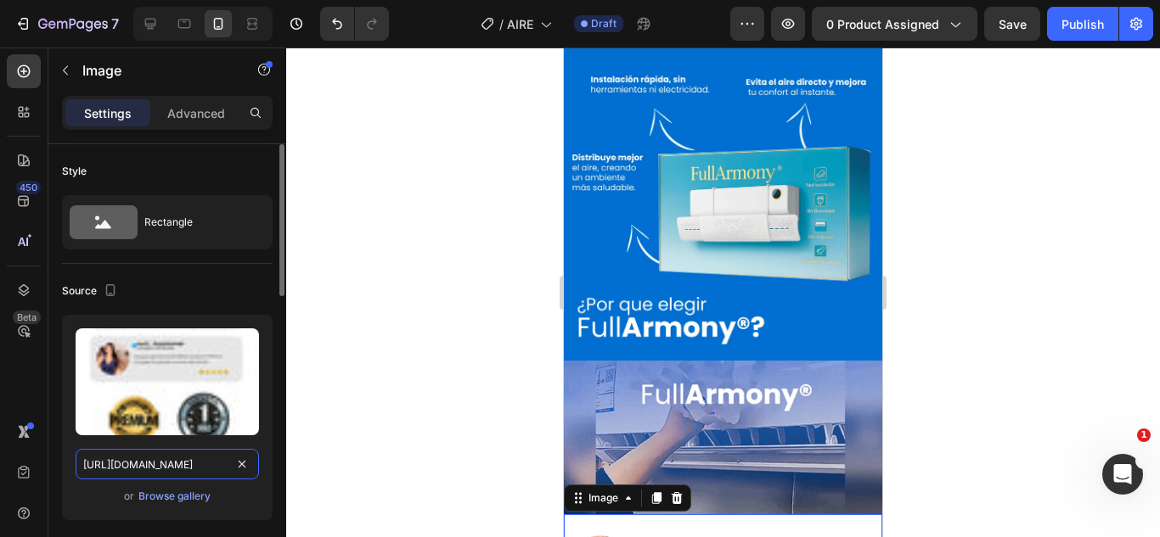
scroll to position [0, 333]
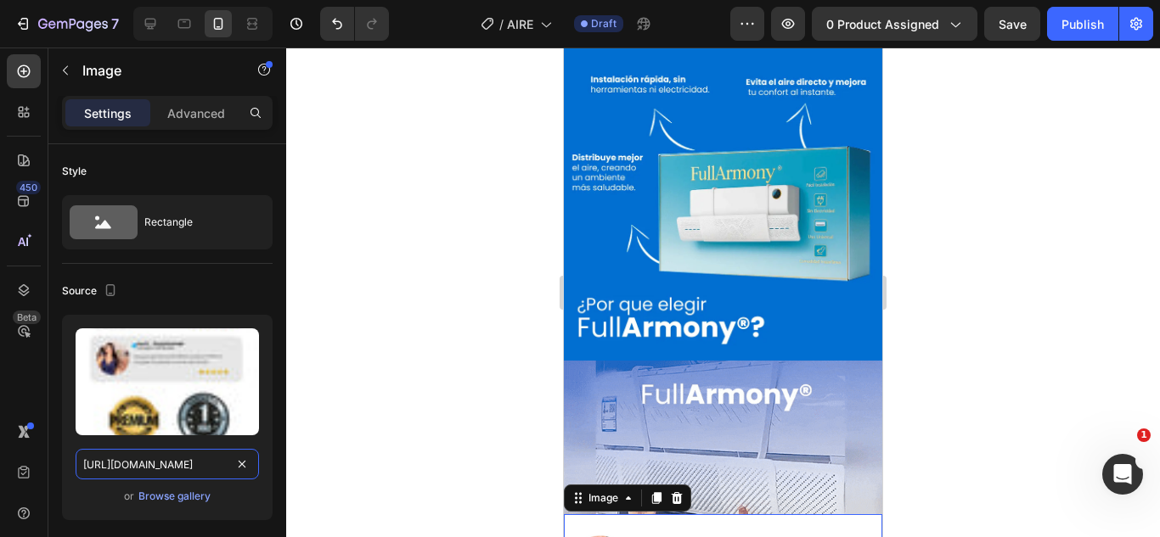
type input "https://cdn.shopify.com/s/files/1/0583/2317/3459/files/1744847484-006.webp?v=17…"
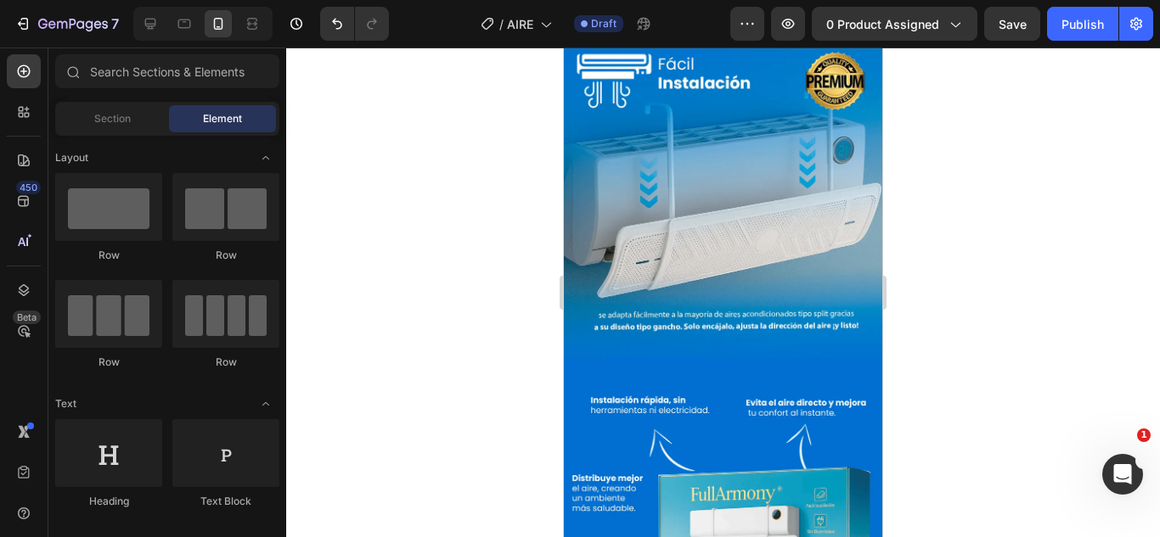
scroll to position [2410, 0]
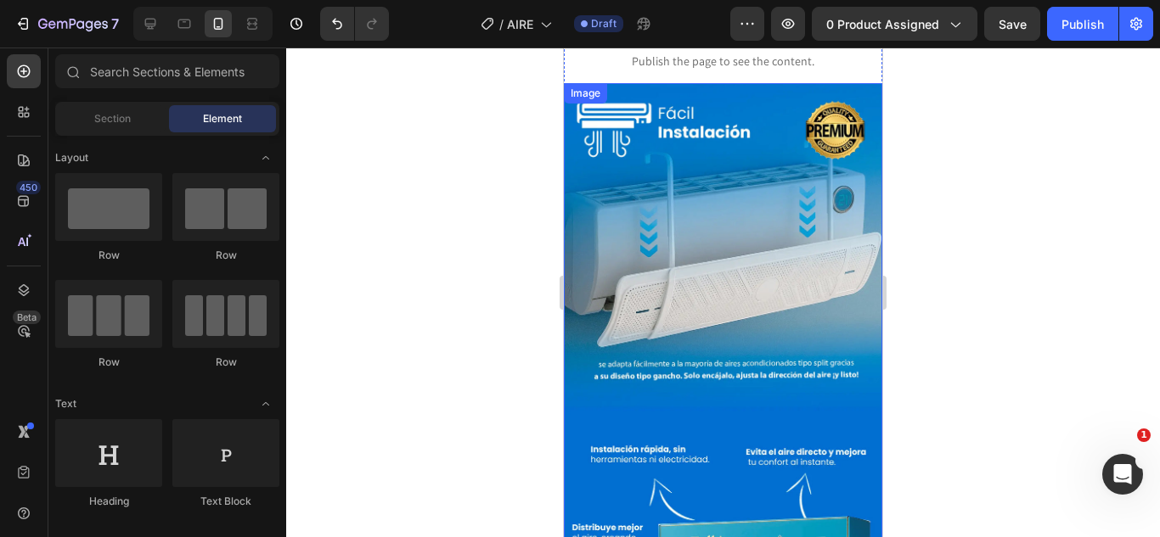
click at [739, 358] on img at bounding box center [723, 407] width 318 height 648
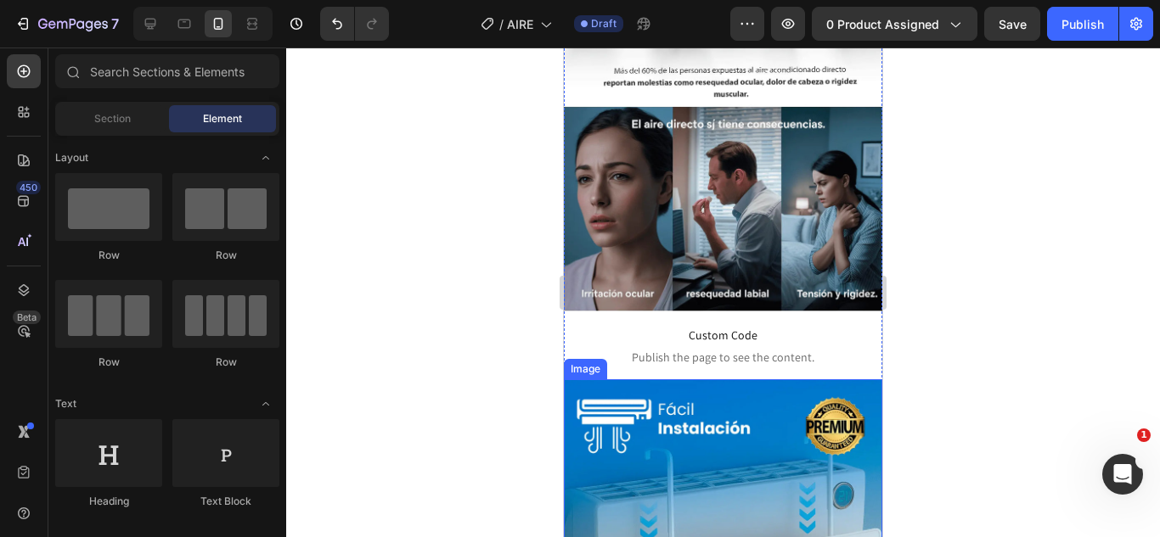
scroll to position [2106, 0]
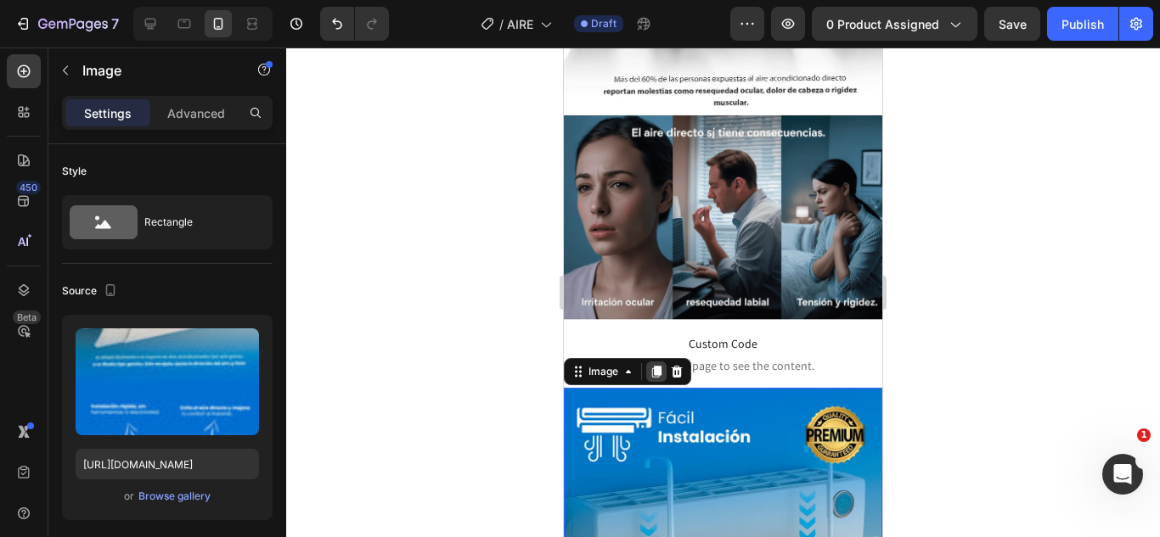
click at [655, 366] on icon at bounding box center [656, 372] width 9 height 12
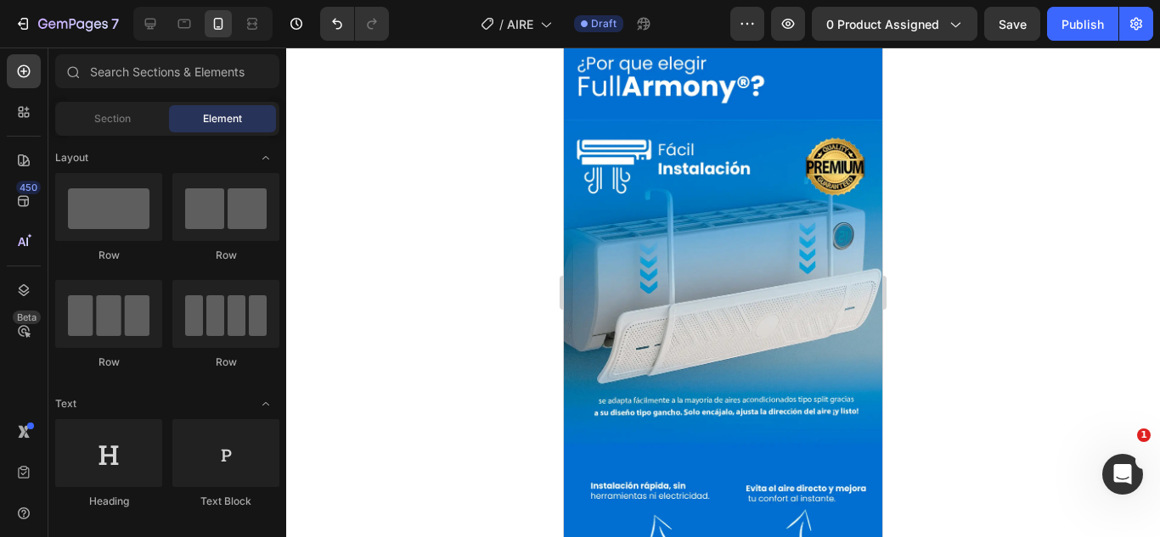
scroll to position [3012, 0]
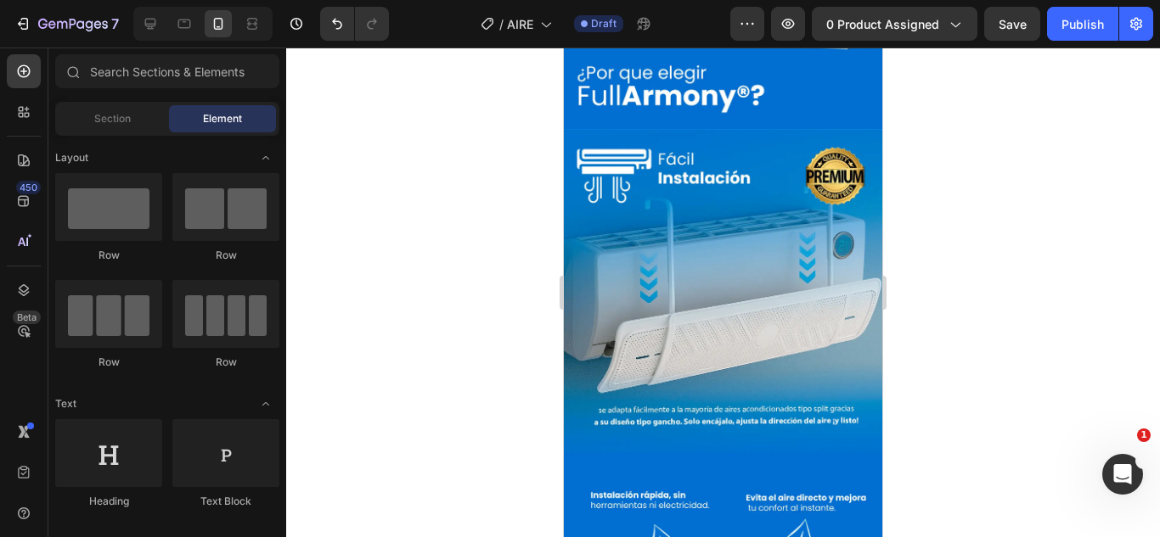
click at [687, 346] on img at bounding box center [723, 453] width 318 height 648
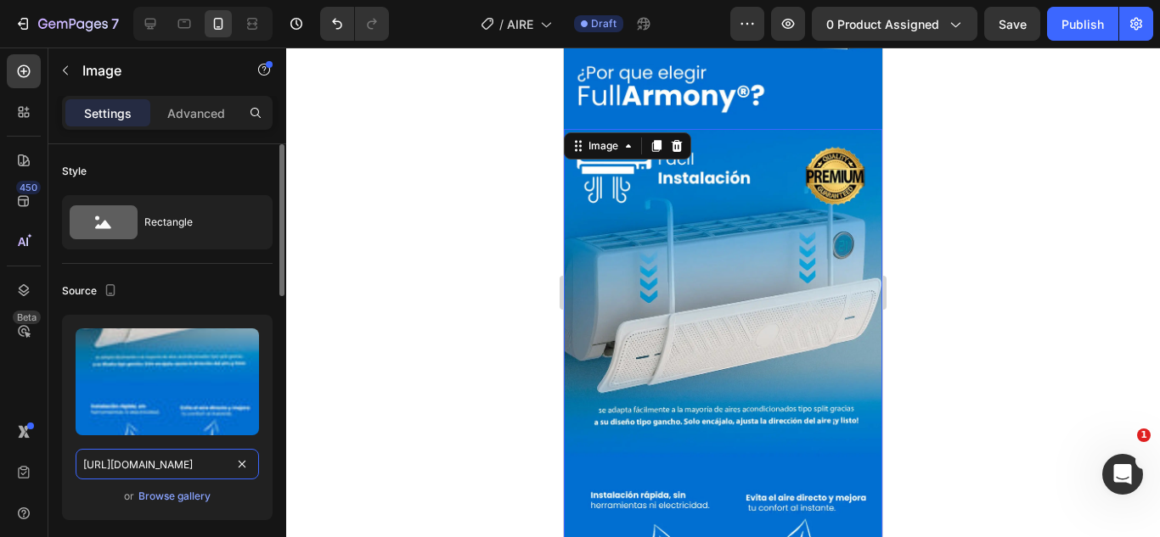
click at [117, 464] on input "https://cdn.shopify.com/s/files/1/0583/2317/3459/files/1753795484-05_11zon.webp…" at bounding box center [167, 464] width 183 height 31
paste input "media4.giphy.com/media/v1.Y2lkPTc5MGI3NjExYmR1b3B5YXIycDJqa2lwcmxuZm1zYXVhcXkxN…"
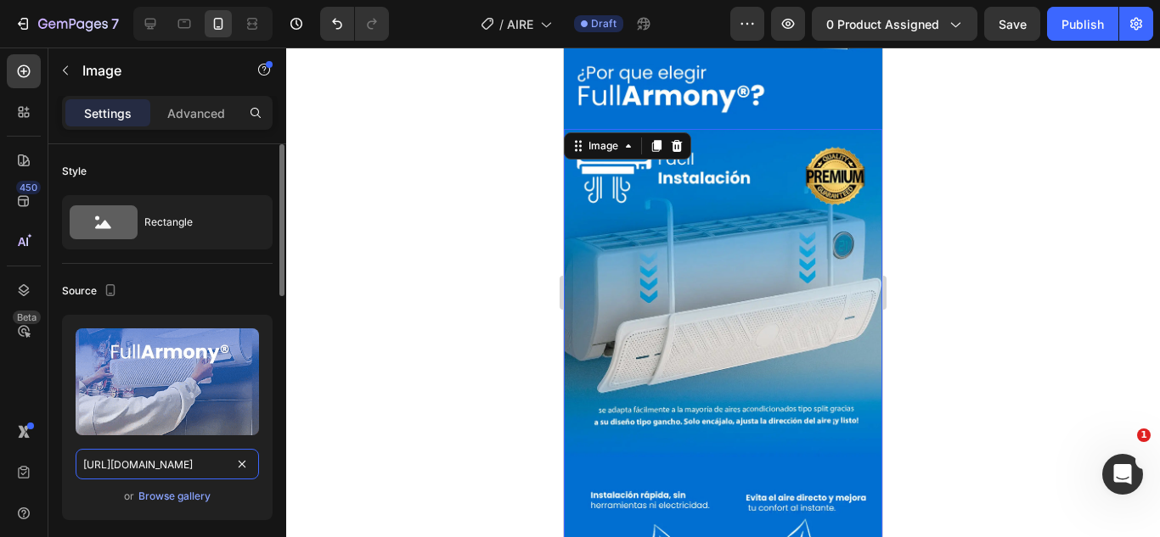
scroll to position [0, 879]
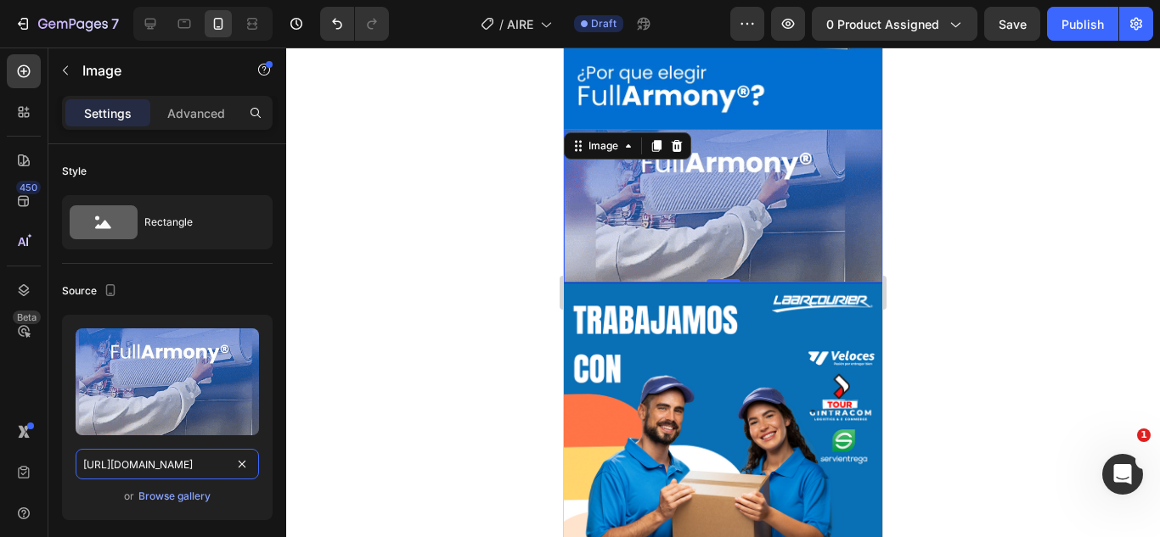
type input "https://media4.giphy.com/media/v1.Y2lkPTc5MGI3NjExYmR1b3B5YXIycDJqa2lwcmxuZm1zY…"
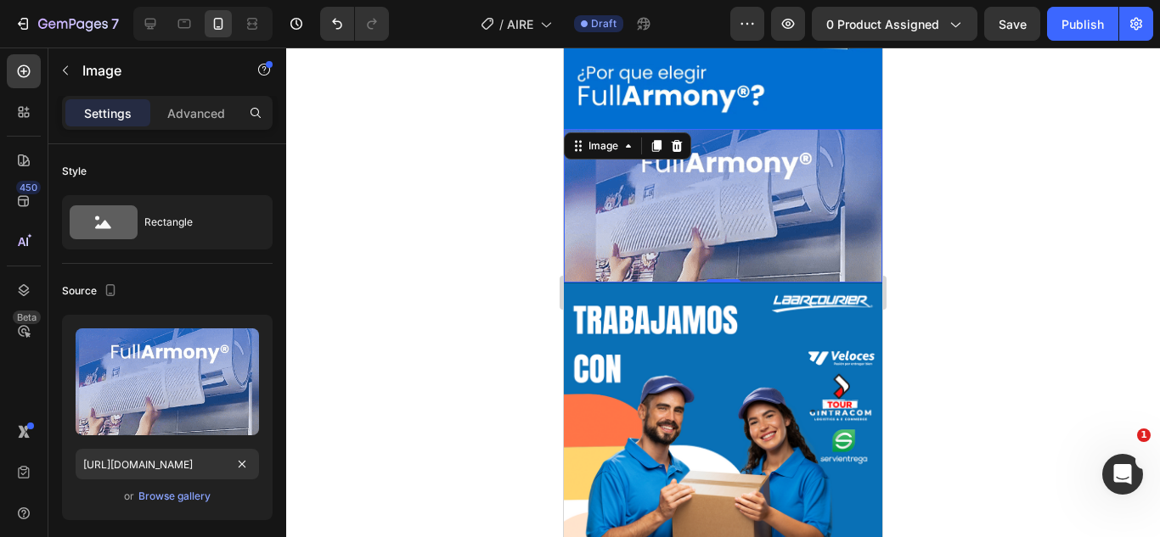
click at [408, 301] on div at bounding box center [723, 293] width 874 height 490
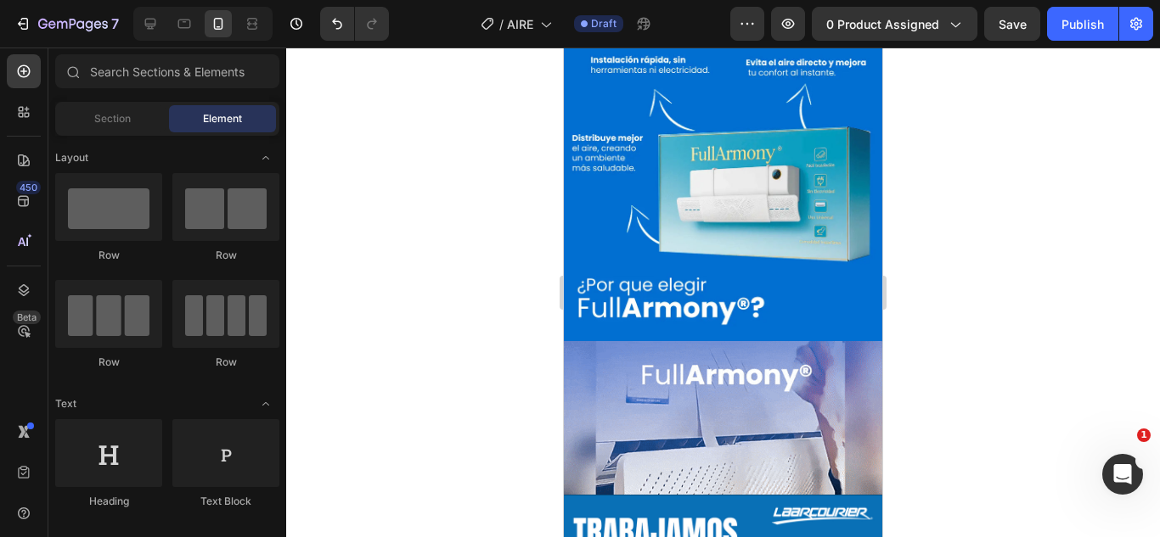
scroll to position [2698, 0]
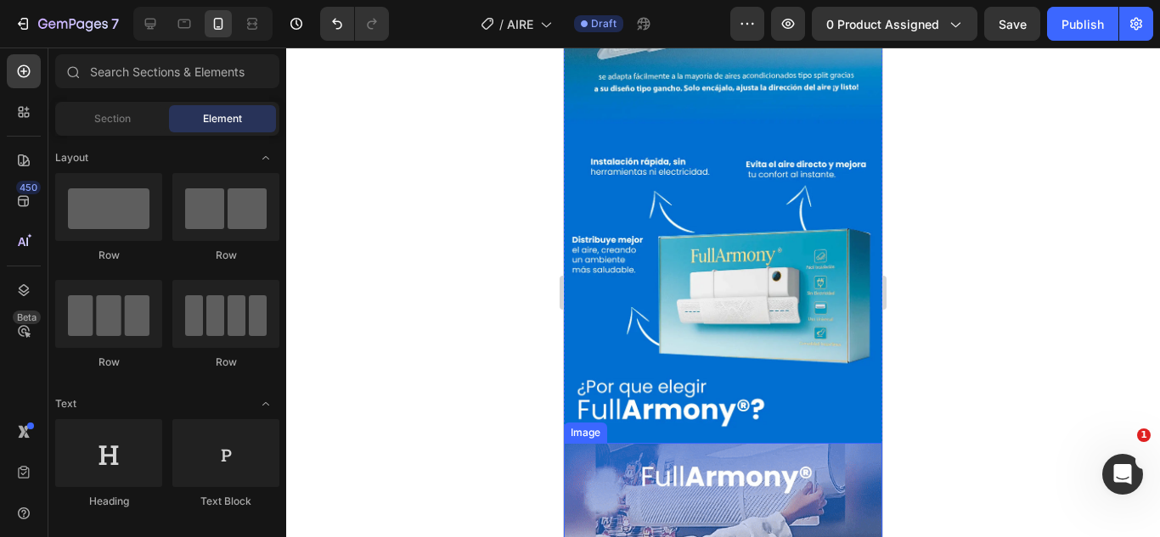
click at [792, 443] on img at bounding box center [723, 520] width 318 height 154
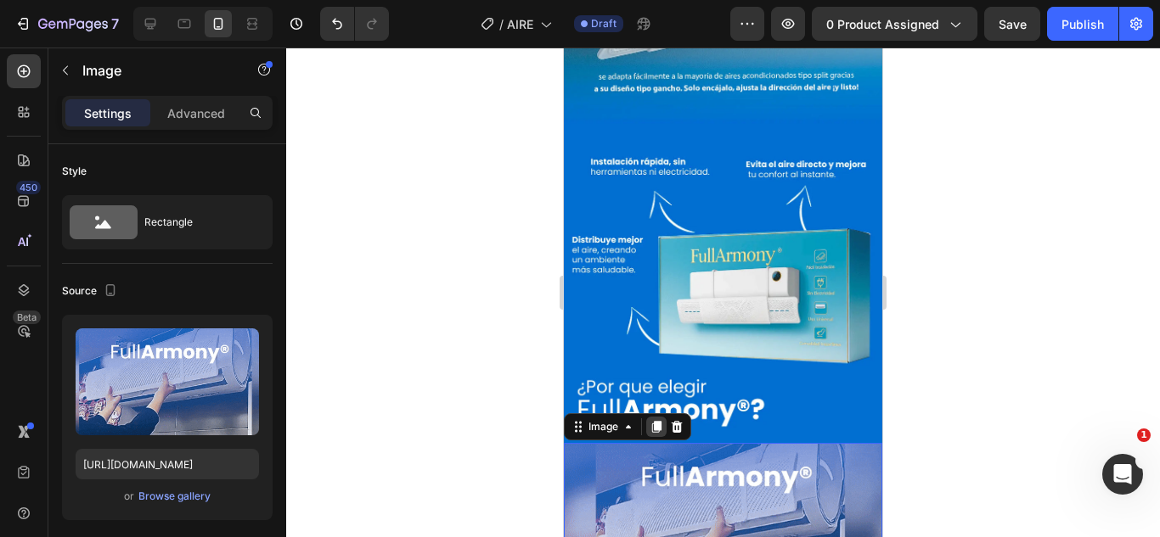
click at [657, 421] on icon at bounding box center [656, 427] width 9 height 12
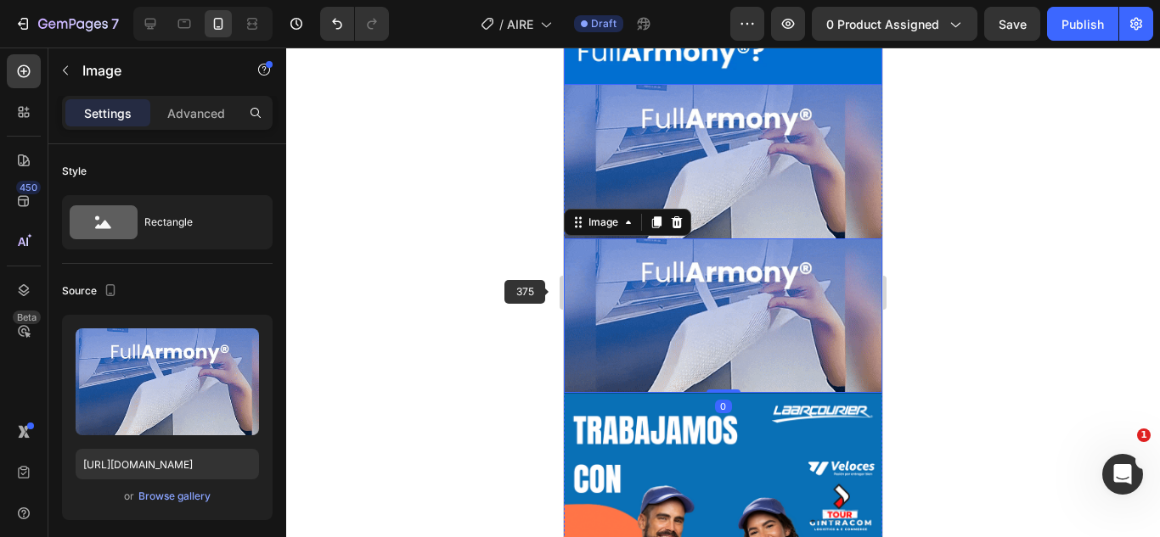
scroll to position [3076, 0]
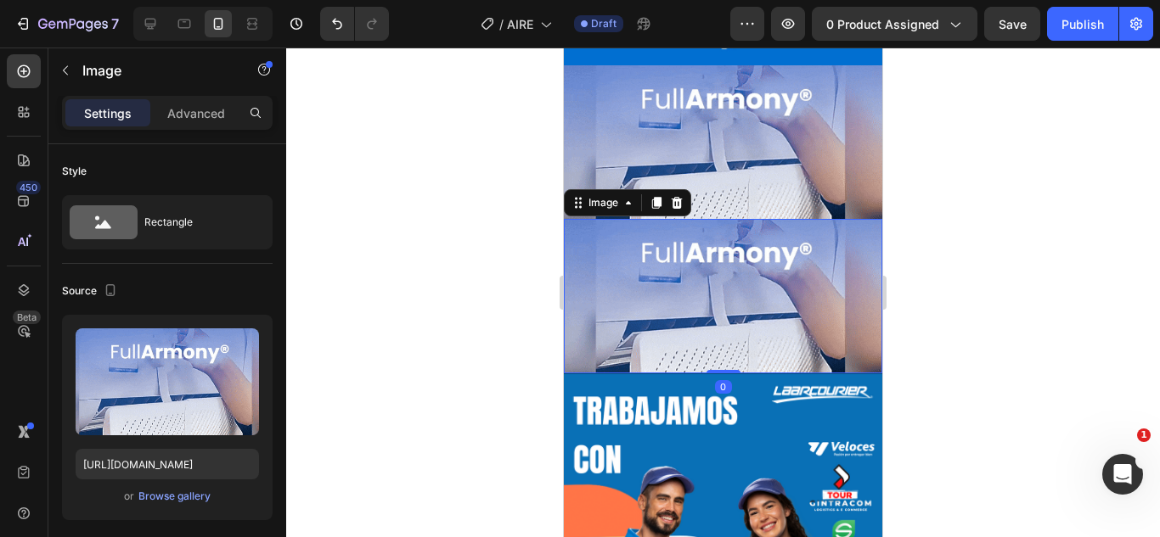
click at [491, 357] on div at bounding box center [723, 293] width 874 height 490
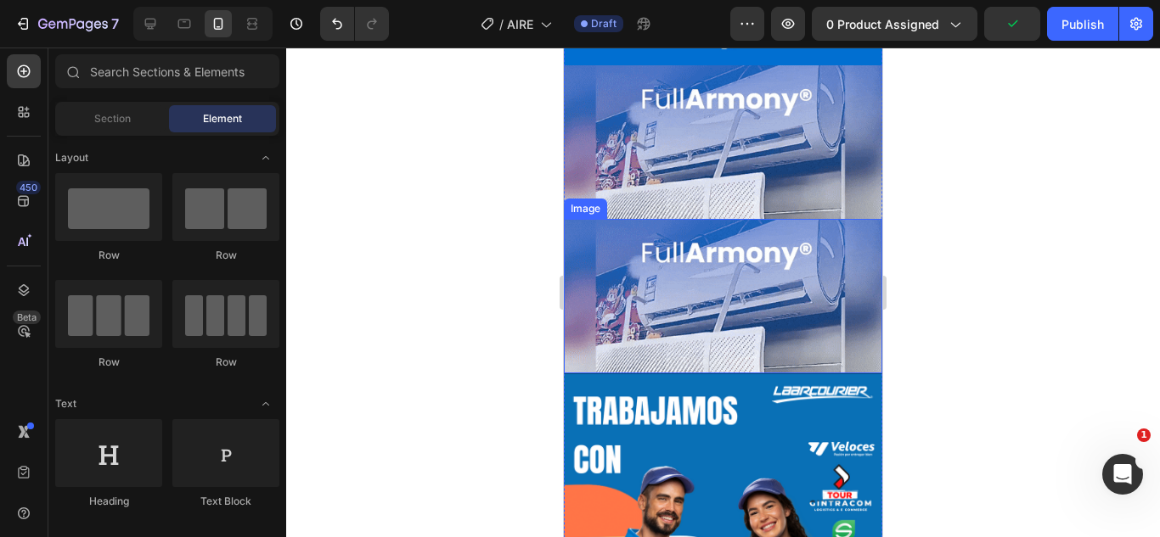
click at [663, 219] on img at bounding box center [723, 296] width 318 height 154
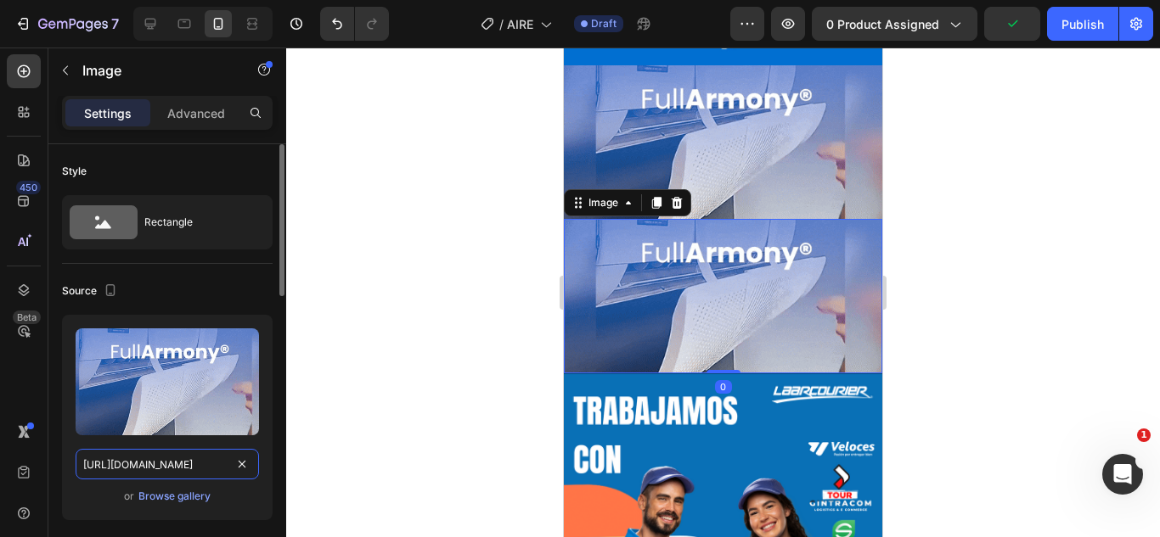
click at [189, 455] on input "https://media4.giphy.com/media/v1.Y2lkPTc5MGI3NjExYmR1b3B5YXIycDJqa2lwcmxuZm1zY…" at bounding box center [167, 464] width 183 height 31
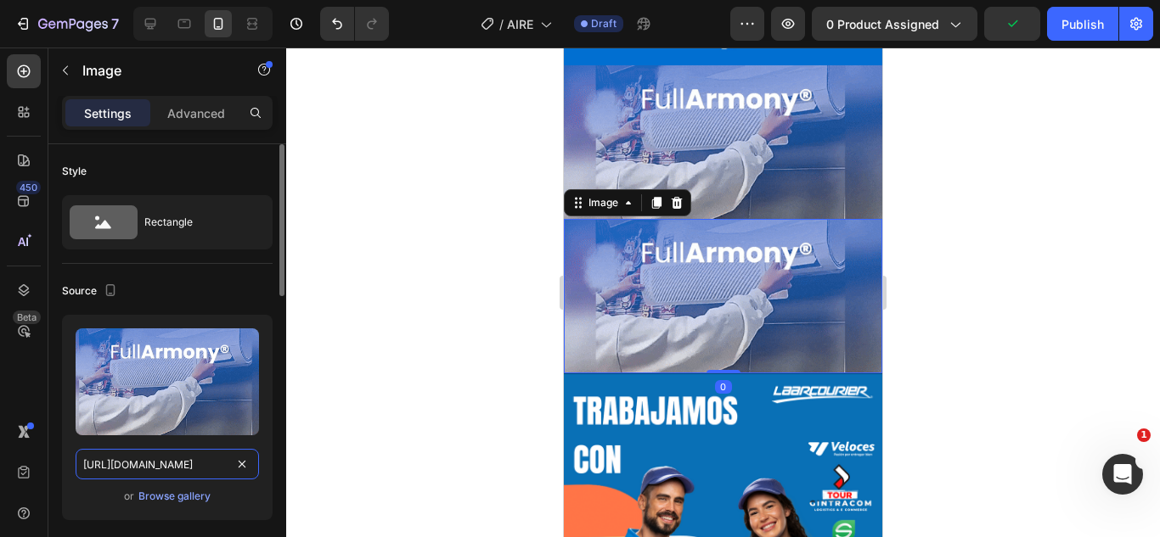
paste input "cdn.shopify.com/s/files/1/0583/2317/3459/files/1753795632-06_11zon.webp?v=17589…"
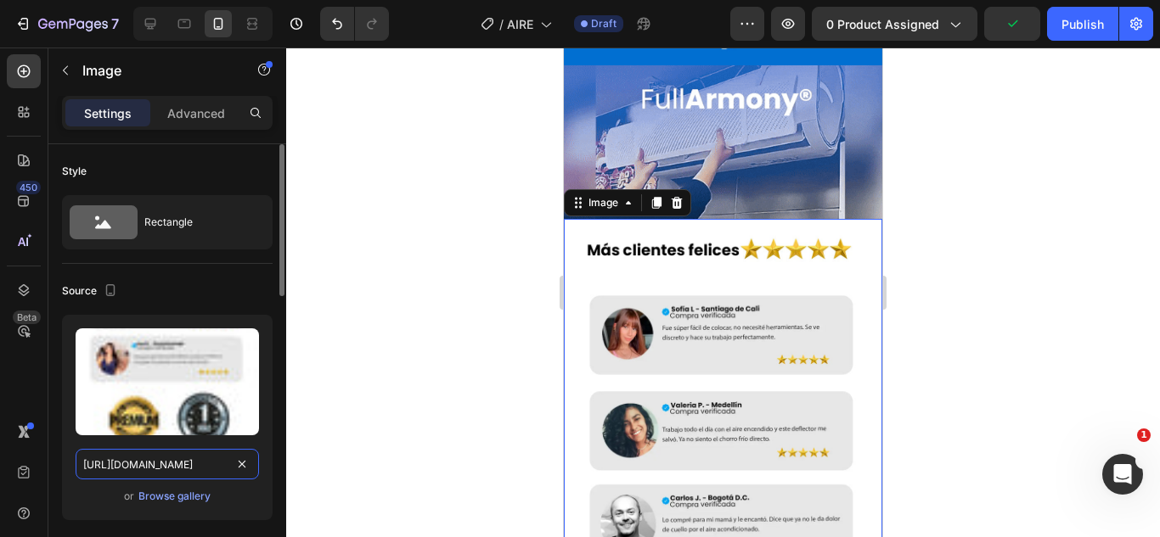
scroll to position [0, 333]
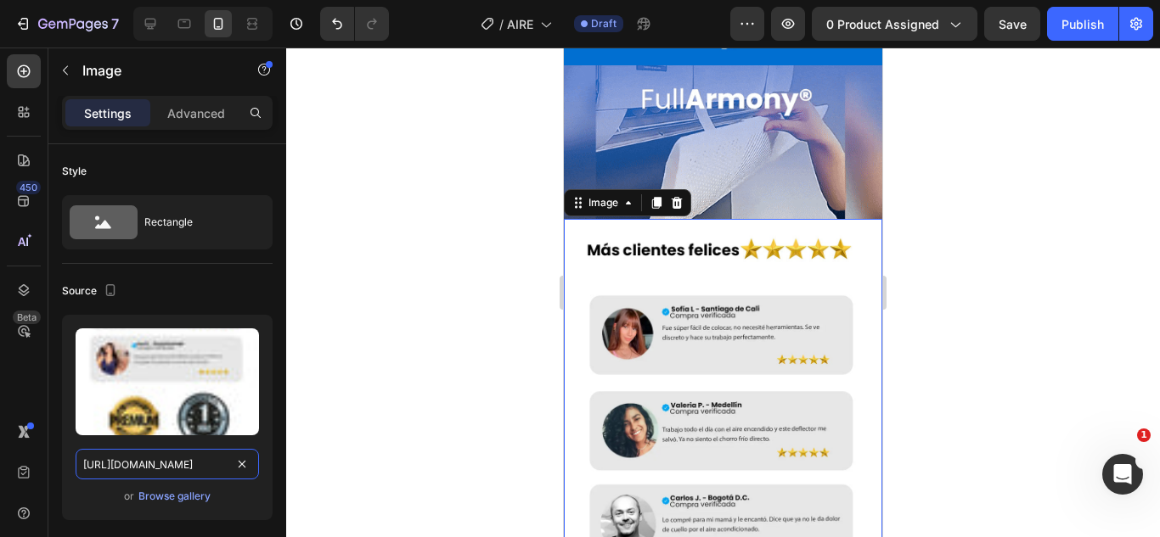
type input "https://cdn.shopify.com/s/files/1/0583/2317/3459/files/1753795632-06_11zon.webp…"
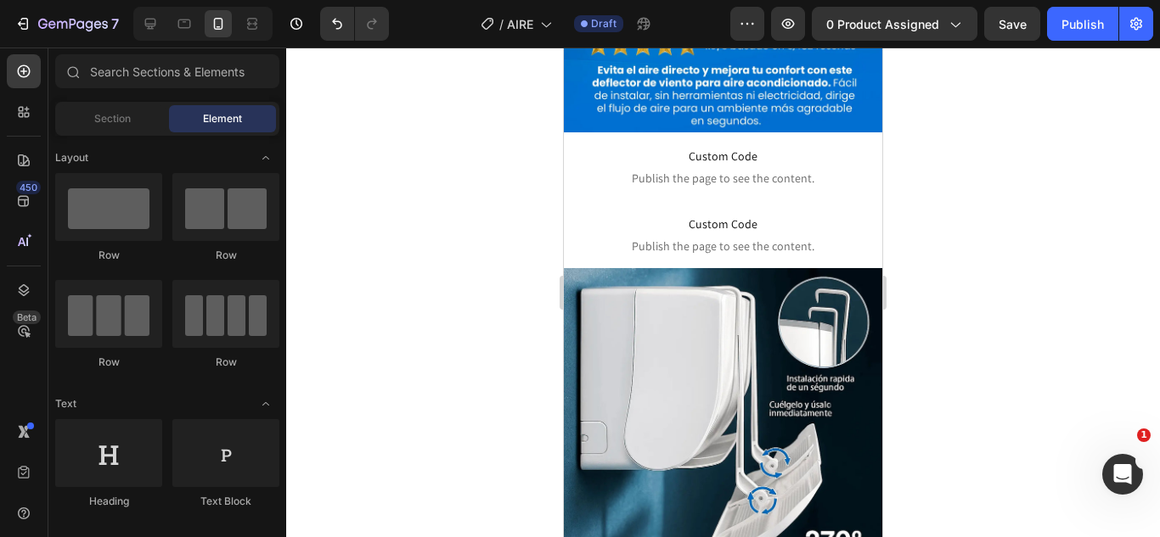
scroll to position [0, 0]
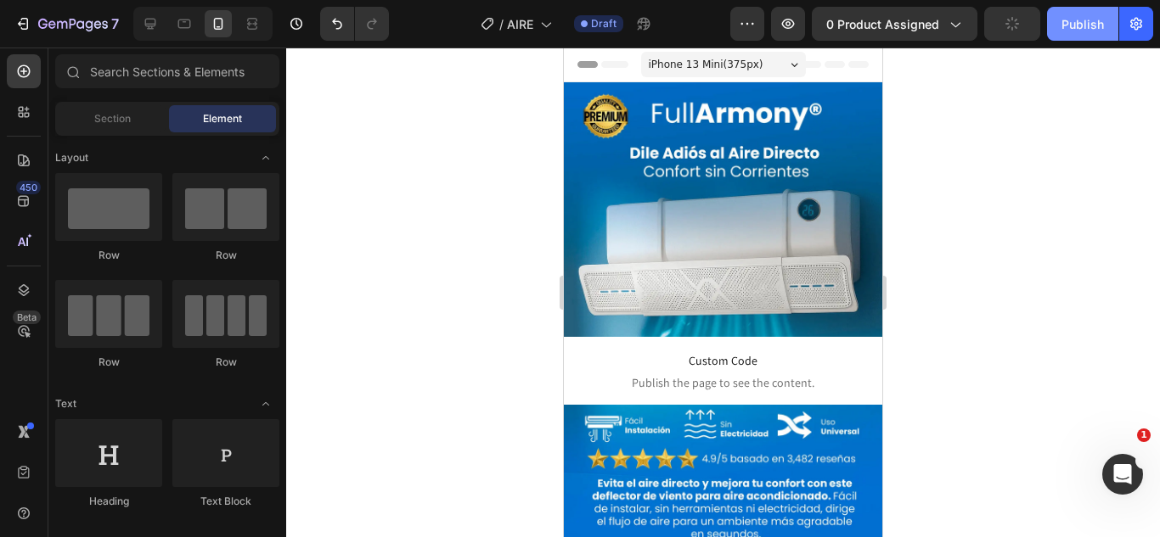
click at [1071, 34] on button "Publish" at bounding box center [1082, 24] width 71 height 34
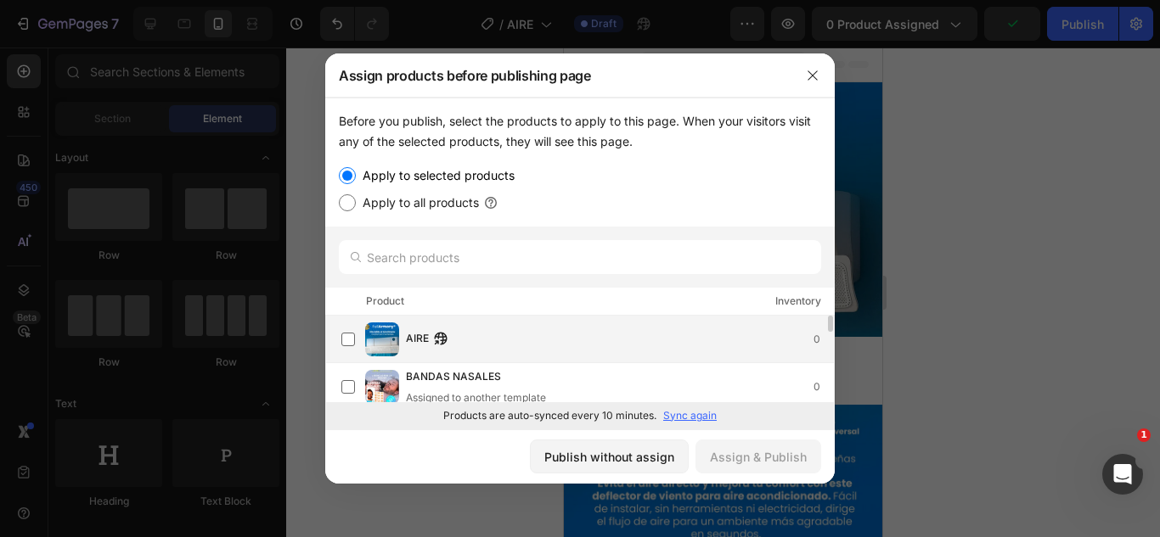
click at [462, 333] on div "AIRE 0" at bounding box center [620, 339] width 428 height 19
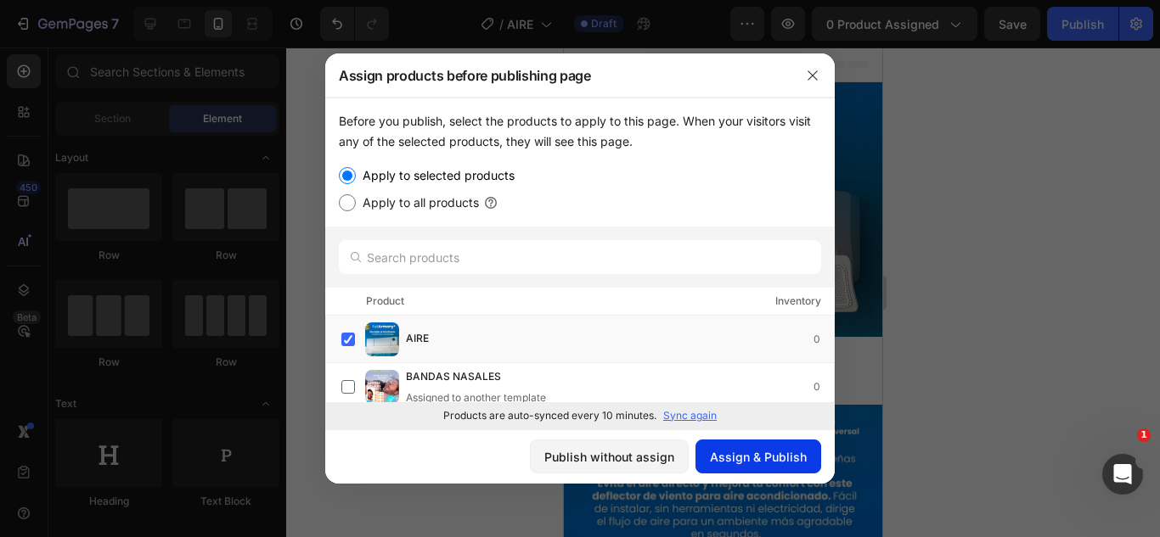
click at [723, 452] on div "Assign & Publish" at bounding box center [758, 457] width 97 height 18
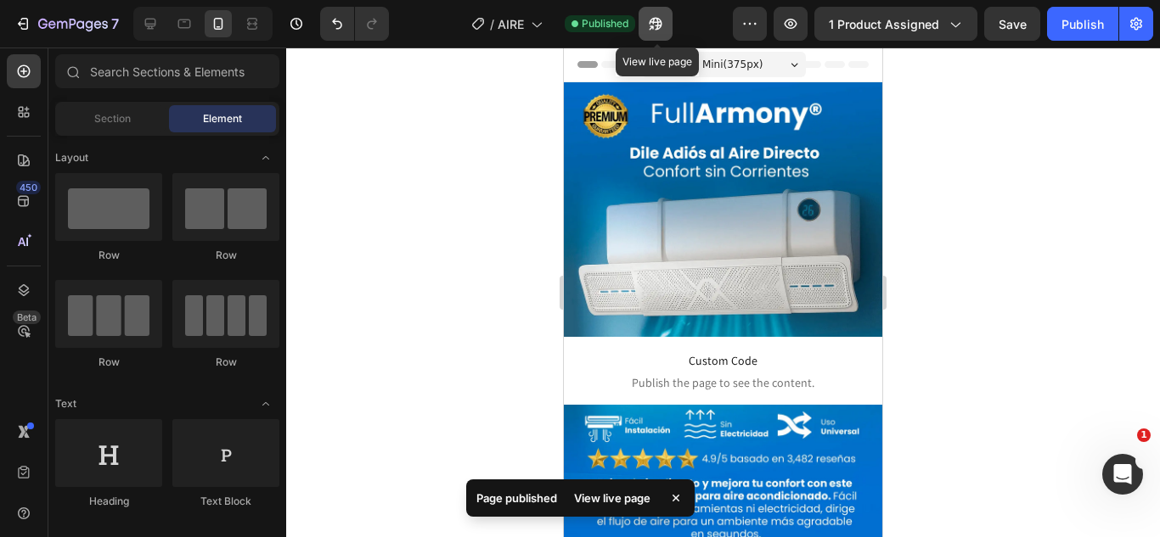
click at [664, 18] on icon "button" at bounding box center [655, 23] width 17 height 17
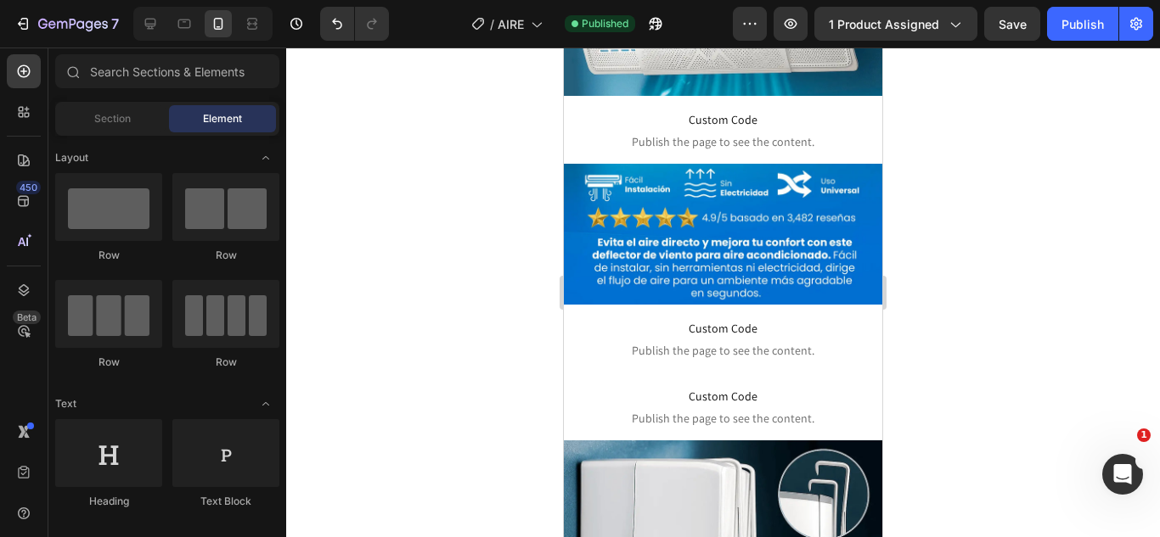
scroll to position [281, 0]
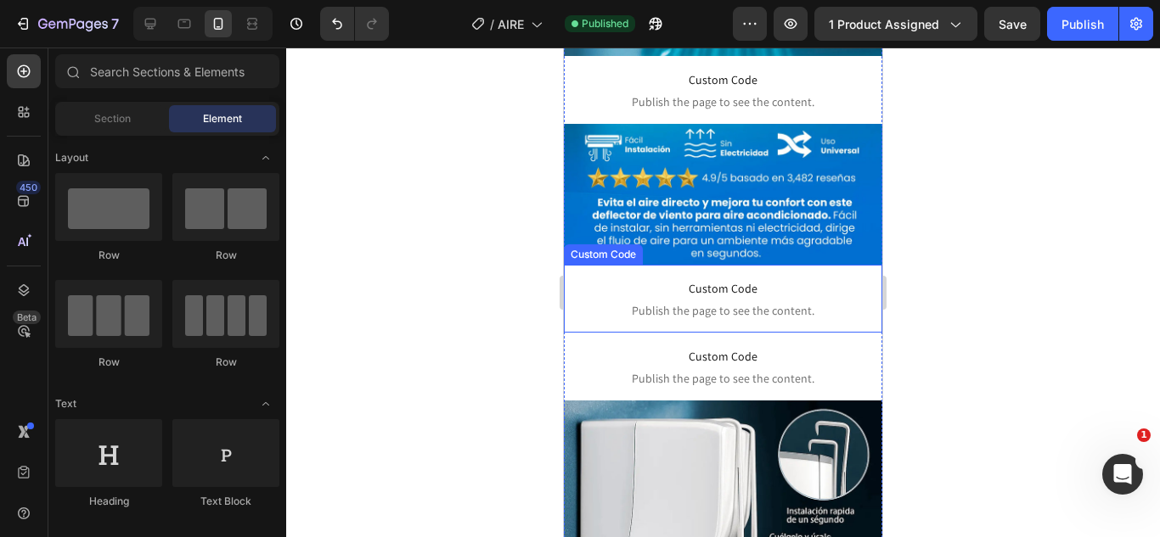
click at [764, 278] on span "Custom Code" at bounding box center [723, 288] width 318 height 20
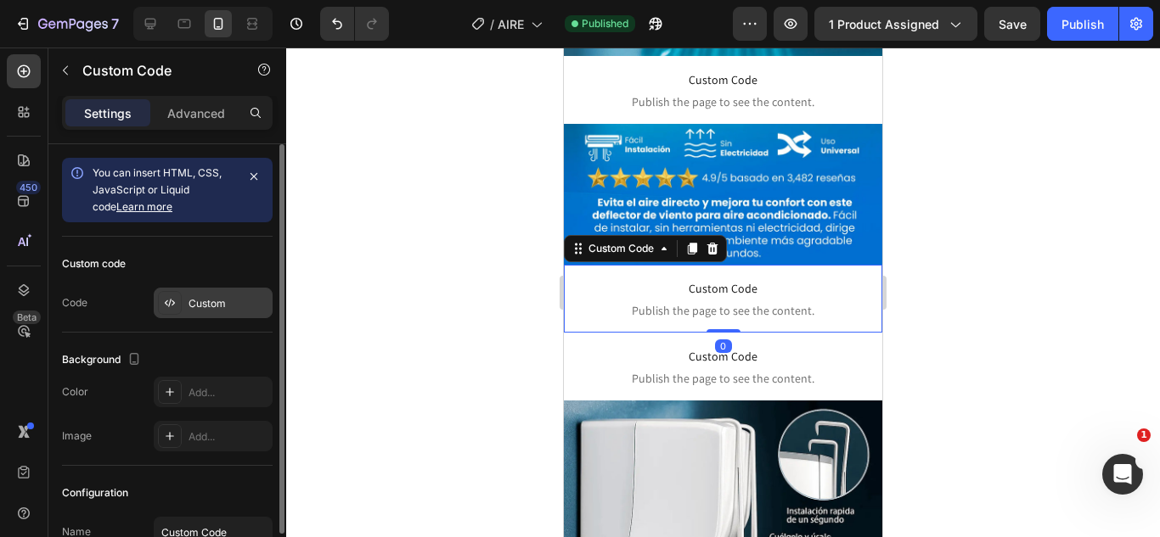
click at [219, 307] on div "Custom" at bounding box center [228, 303] width 80 height 15
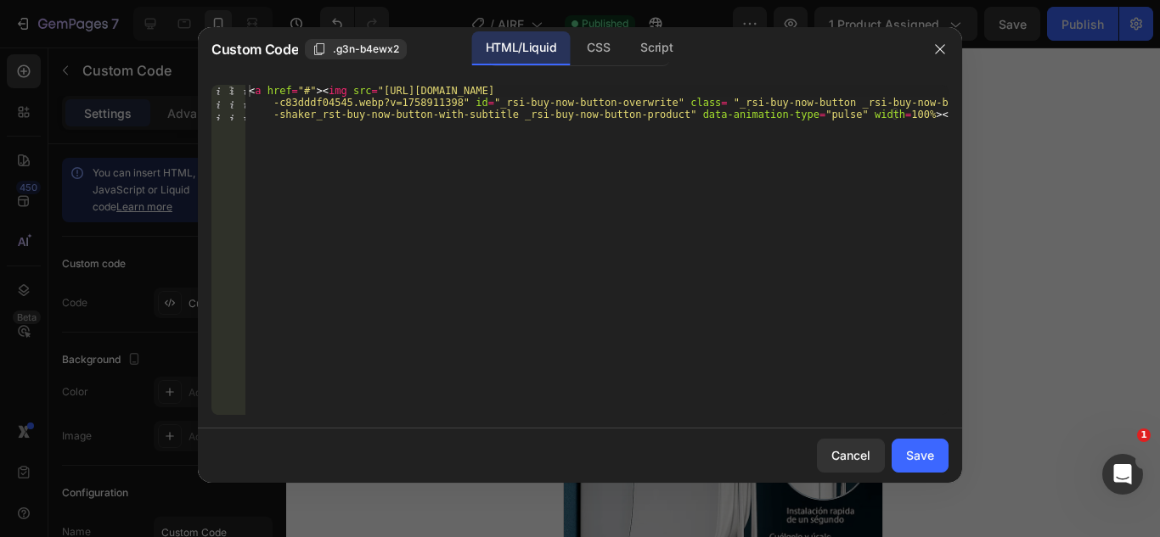
type textarea "<a href="#"><img src="https://cdn.shopify.com/s/files/1/0583/2317/3459/files/RE…"
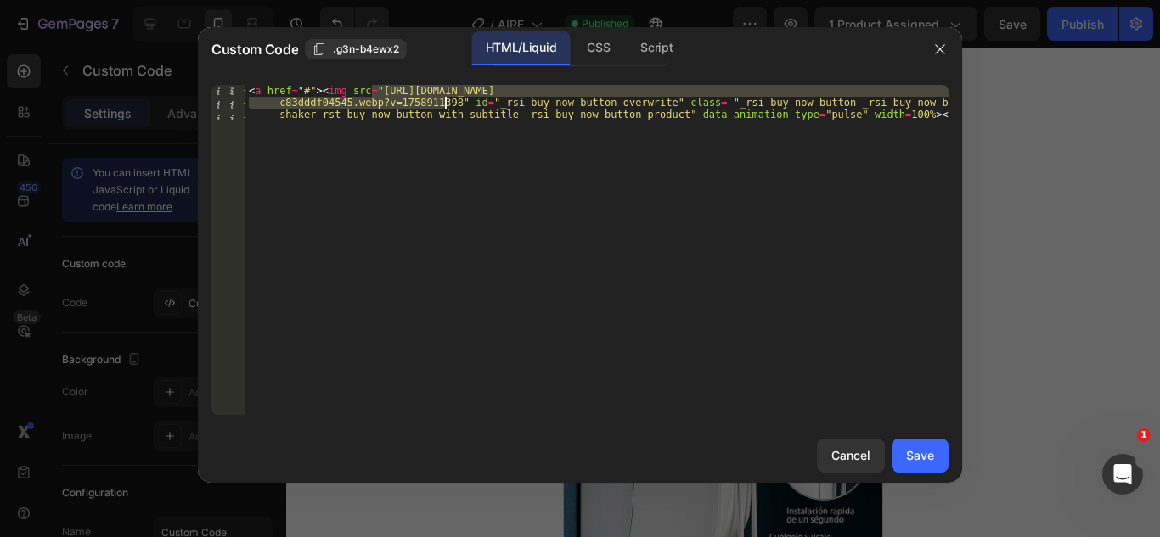
drag, startPoint x: 371, startPoint y: 89, endPoint x: 445, endPoint y: 104, distance: 75.3
click at [445, 104] on div "< a href = "#" > < img src = "https://cdn.shopify.com/s/files/1/0583/2317/3459/…" at bounding box center [596, 286] width 703 height 402
click at [919, 450] on div "Save" at bounding box center [920, 456] width 28 height 18
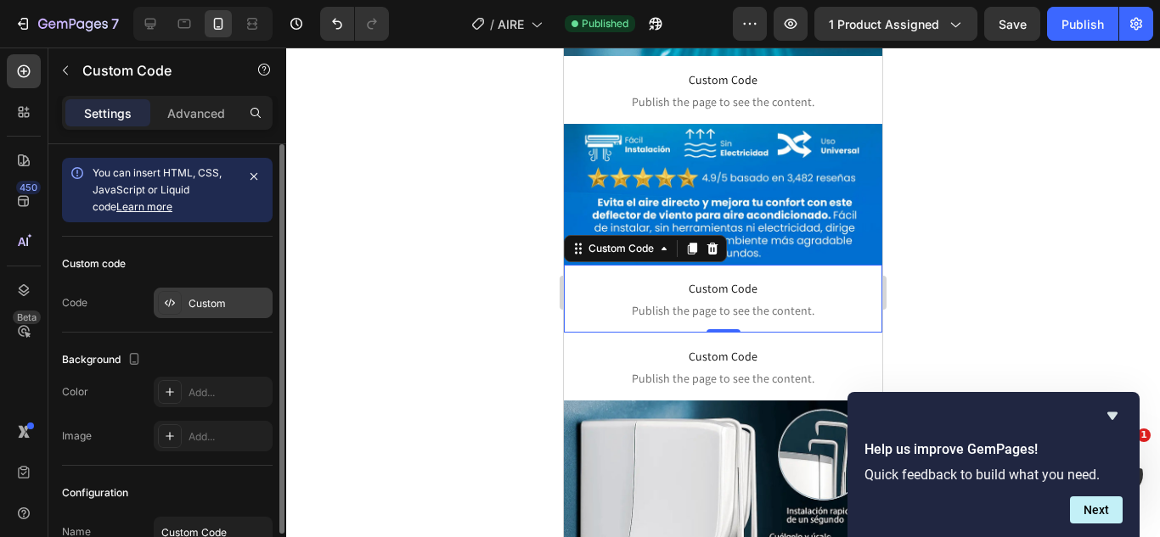
click at [196, 304] on div "Custom" at bounding box center [228, 303] width 80 height 15
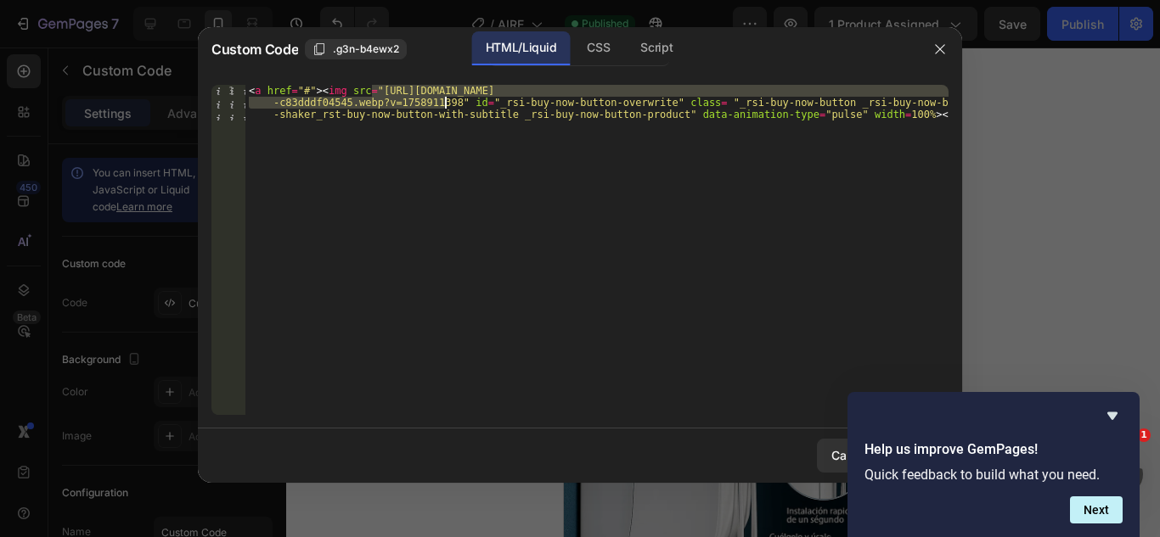
drag, startPoint x: 370, startPoint y: 90, endPoint x: 444, endPoint y: 104, distance: 75.1
click at [444, 104] on div "< a href = "#" > < img src = "https://cdn.shopify.com/s/files/1/0583/2317/3459/…" at bounding box center [596, 286] width 703 height 402
paste textarea "43_11zon.webp?v=1758915442"
type textarea "<a href="#"><img src="https://cdn.shopify.com/s/files/1/0583/2317/3459/files/RE…"
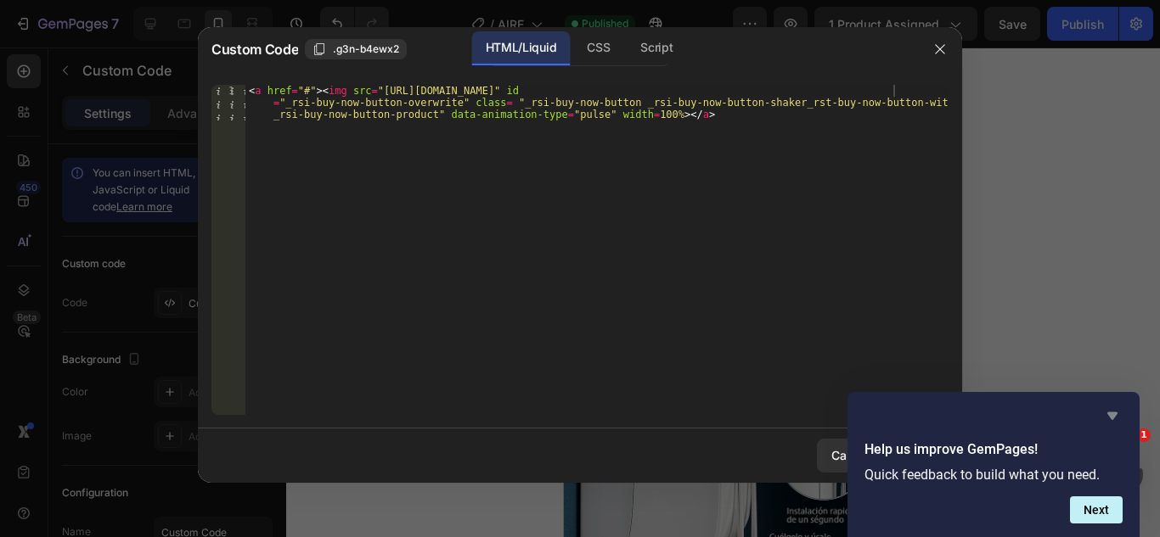
click at [1112, 411] on icon "Hide survey" at bounding box center [1112, 416] width 20 height 20
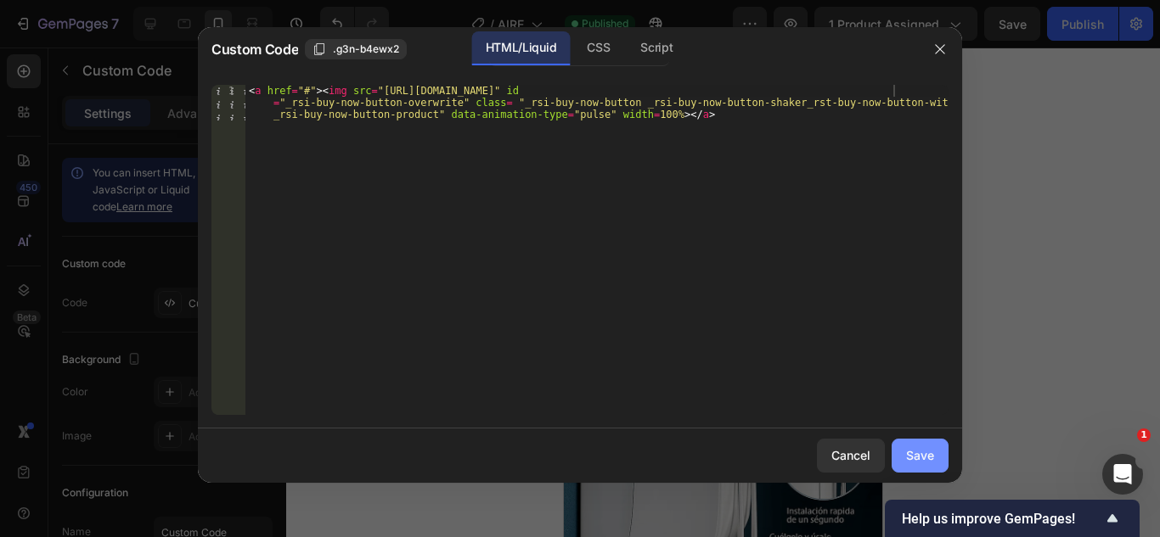
click at [940, 453] on button "Save" at bounding box center [919, 456] width 57 height 34
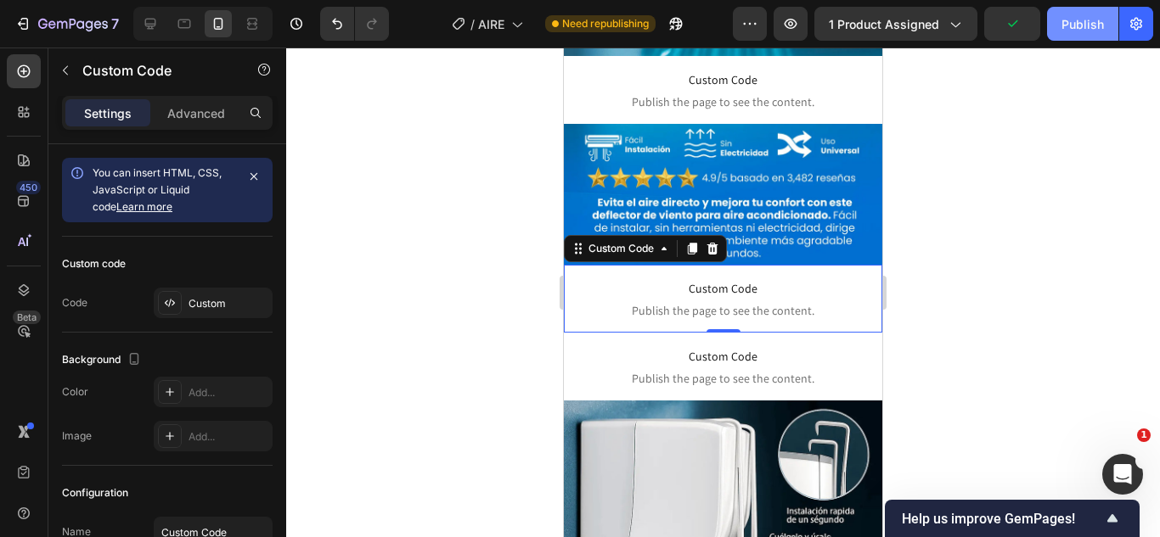
click at [1066, 26] on div "Publish" at bounding box center [1082, 24] width 42 height 18
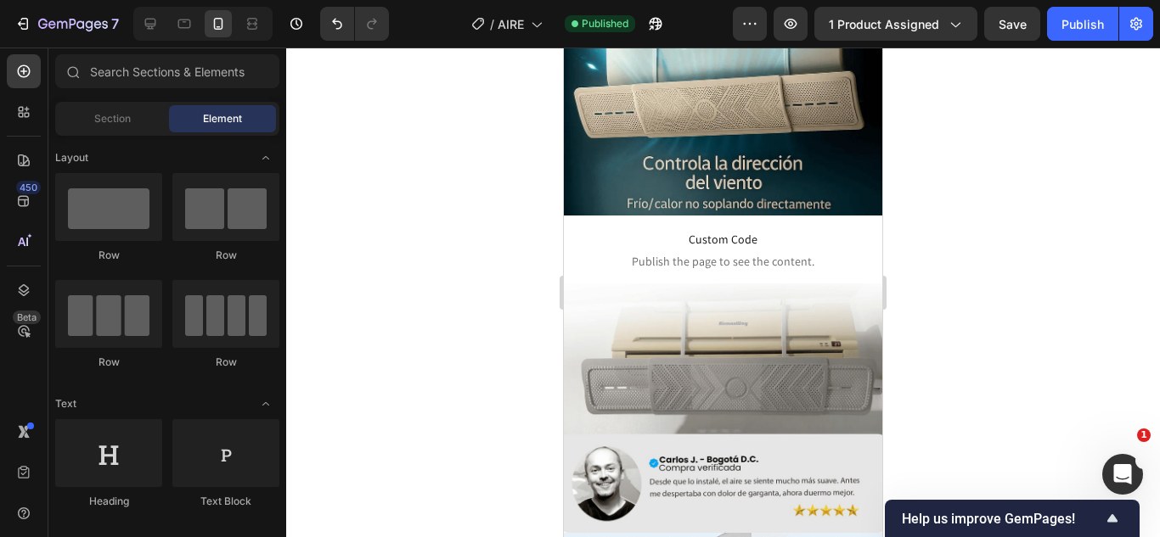
scroll to position [1236, 0]
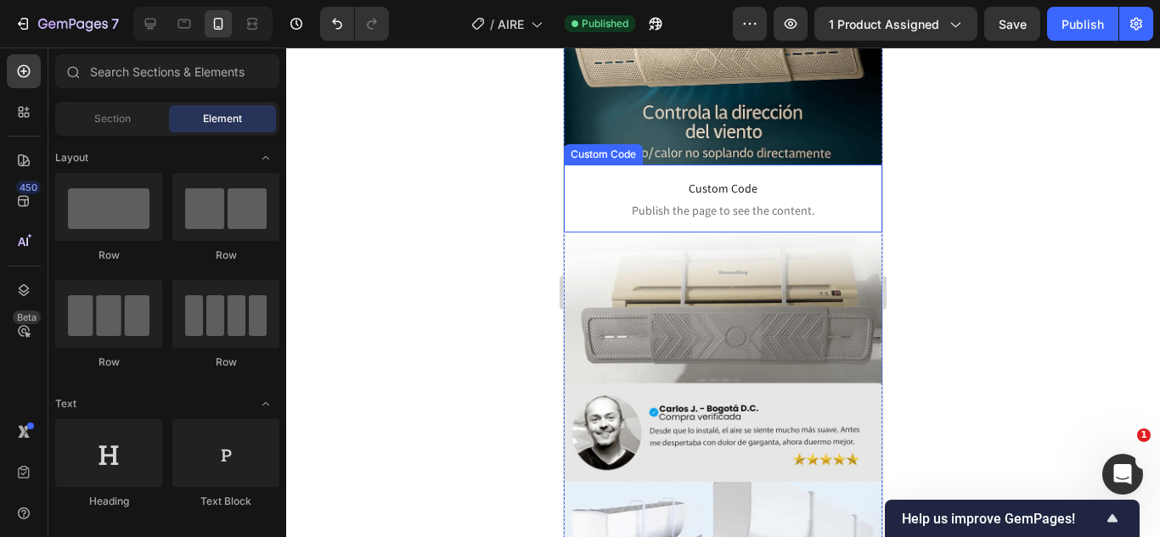
click at [737, 178] on span "Custom Code" at bounding box center [723, 188] width 318 height 20
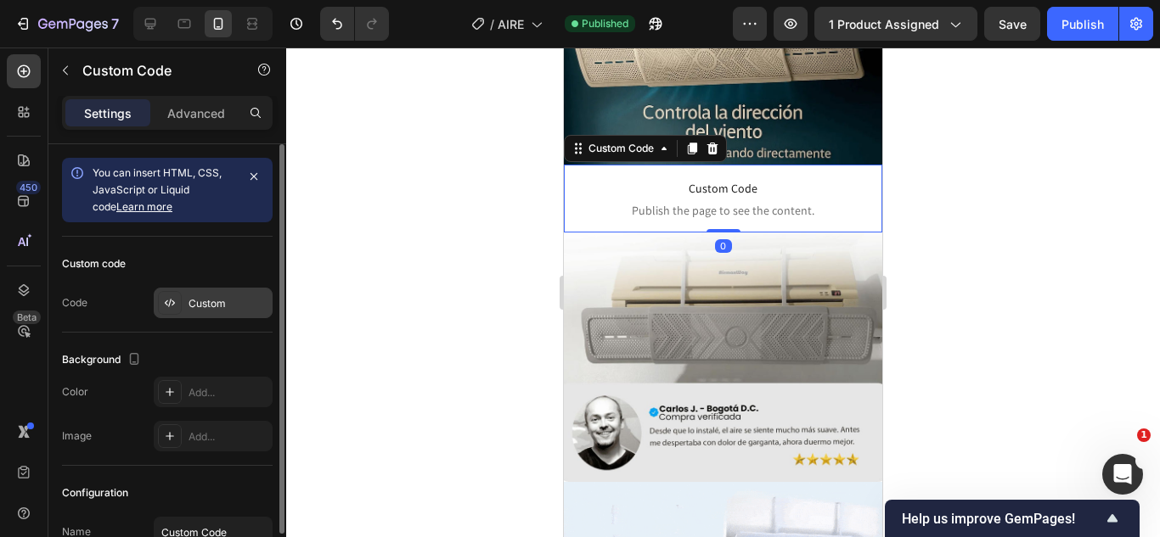
click at [206, 294] on div "Custom" at bounding box center [213, 303] width 119 height 31
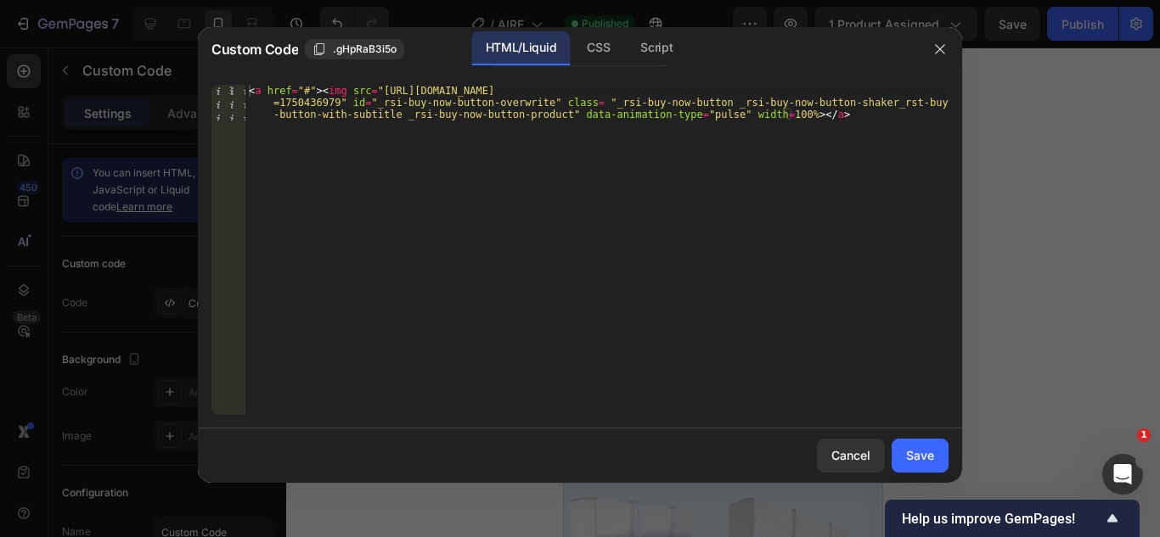
type textarea "<a href="#"><img src="https://cdn.shopify.com/s/files/1/0583/2317/3459/files/SU…"
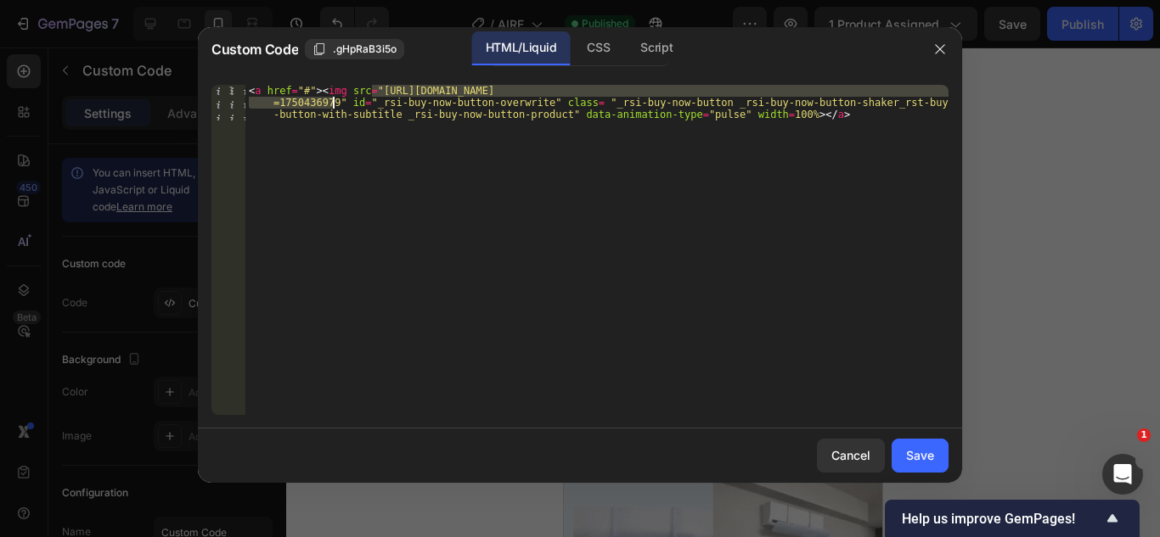
drag, startPoint x: 371, startPoint y: 87, endPoint x: 334, endPoint y: 97, distance: 38.5
click at [334, 97] on div "< a href = "#" > < img src = "https://cdn.shopify.com/s/files/1/0583/2317/3459/…" at bounding box center [596, 286] width 703 height 402
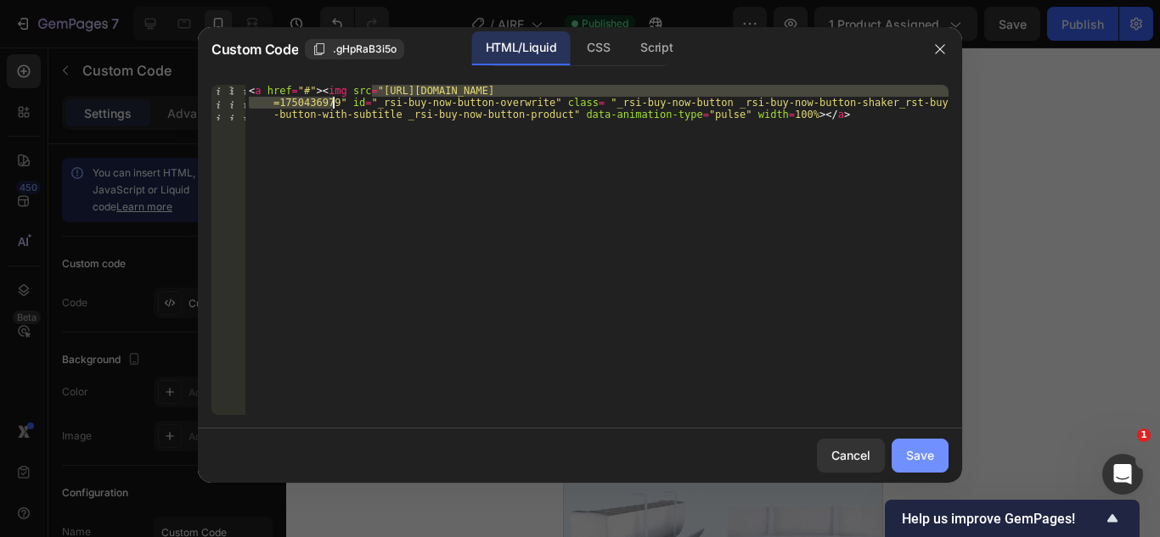
click at [933, 464] on div "Save" at bounding box center [920, 456] width 28 height 18
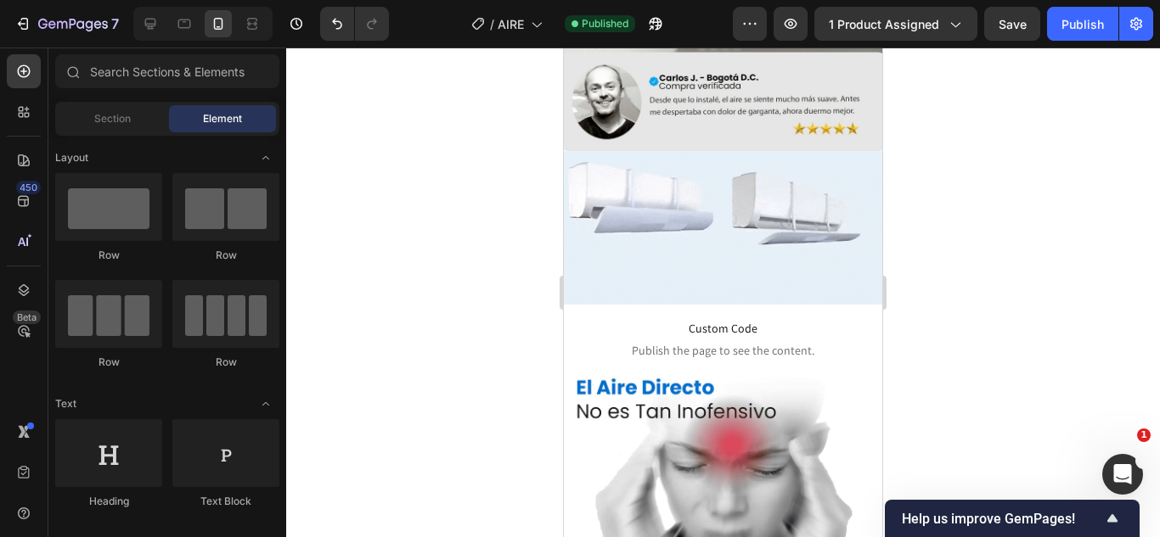
scroll to position [1607, 0]
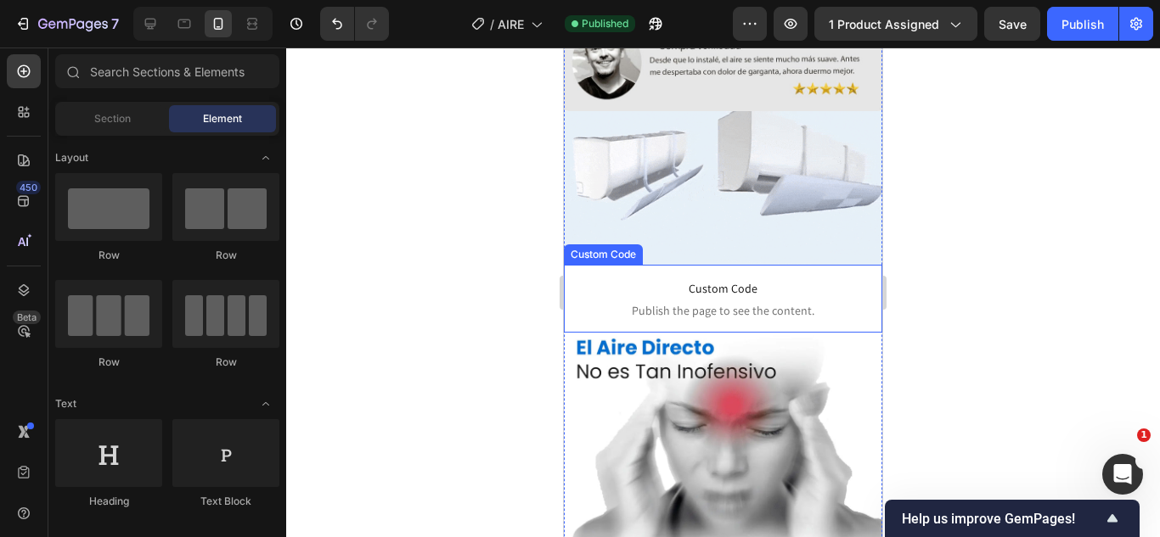
click at [796, 302] on span "Publish the page to see the content." at bounding box center [723, 310] width 318 height 17
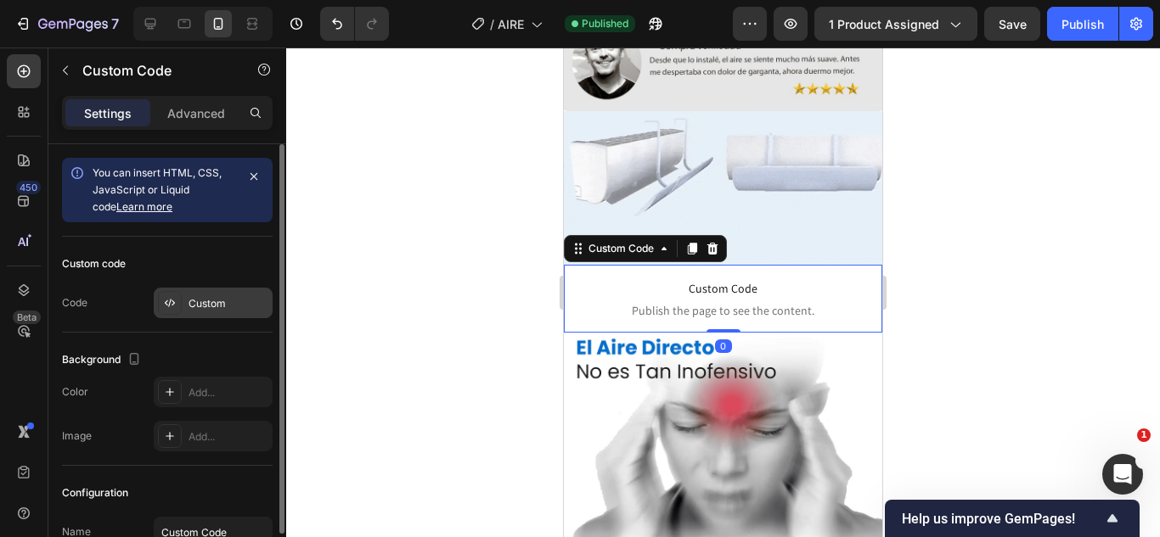
click at [230, 296] on div "Custom" at bounding box center [228, 303] width 80 height 15
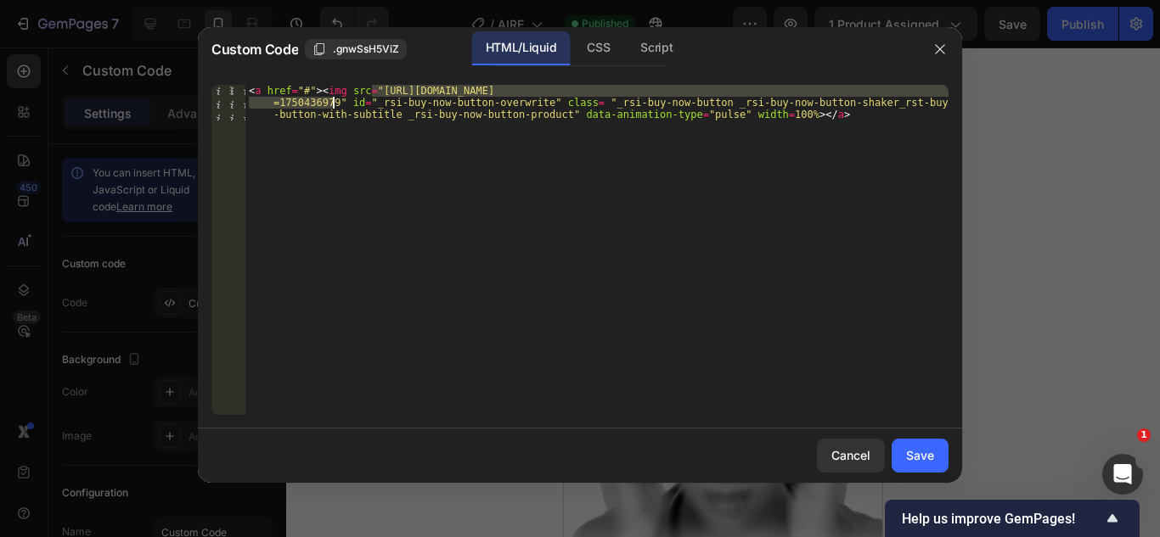
drag, startPoint x: 372, startPoint y: 85, endPoint x: 333, endPoint y: 102, distance: 42.6
click at [333, 102] on div "< a href = "#" > < img src = "https://cdn.shopify.com/s/files/1/0583/2317/3459/…" at bounding box center [596, 286] width 703 height 402
paste textarea "RESVERATROL_Mesa_de_trabajo_1_copia_6-43.webp?v=1758911398"
type textarea "<a href="#"><img src="https://cdn.shopify.com/s/files/1/0583/2317/3459/files/RE…"
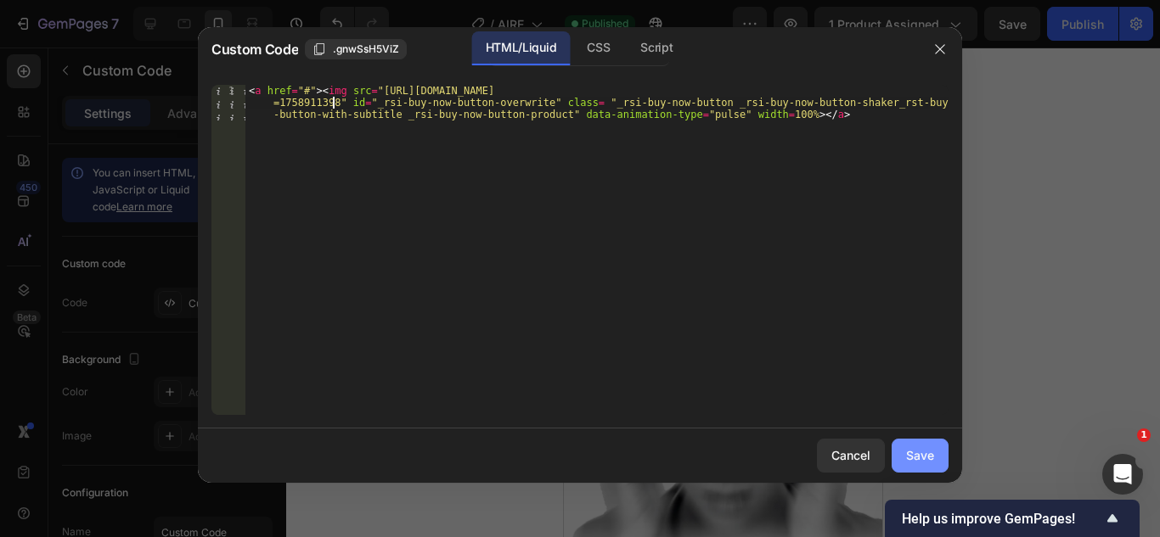
click at [925, 451] on div "Save" at bounding box center [920, 456] width 28 height 18
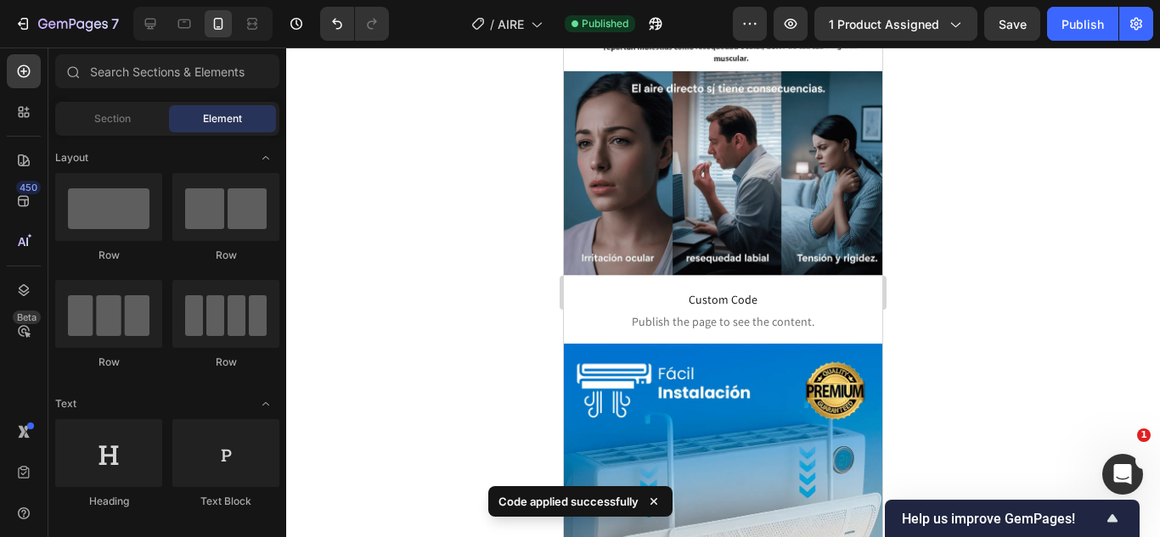
scroll to position [2210, 0]
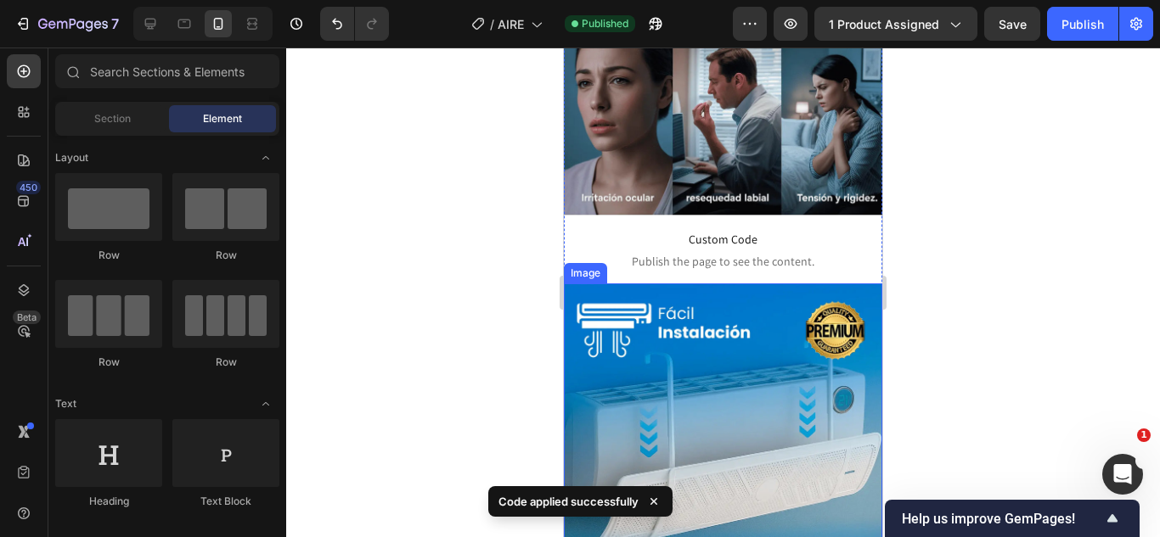
click at [756, 253] on span "Publish the page to see the content." at bounding box center [723, 261] width 318 height 17
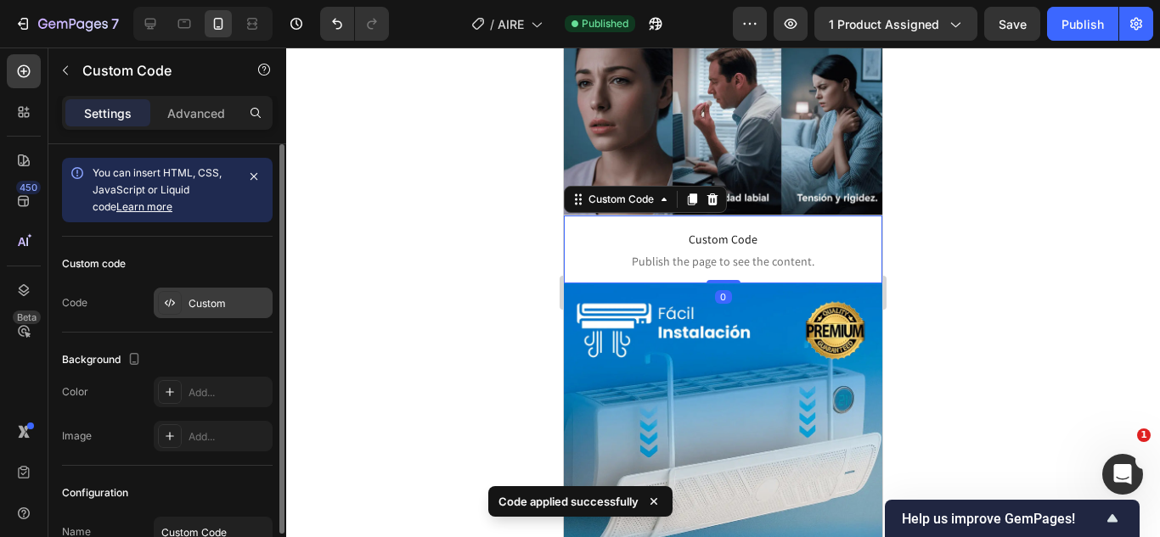
click at [217, 312] on div "Custom" at bounding box center [213, 303] width 119 height 31
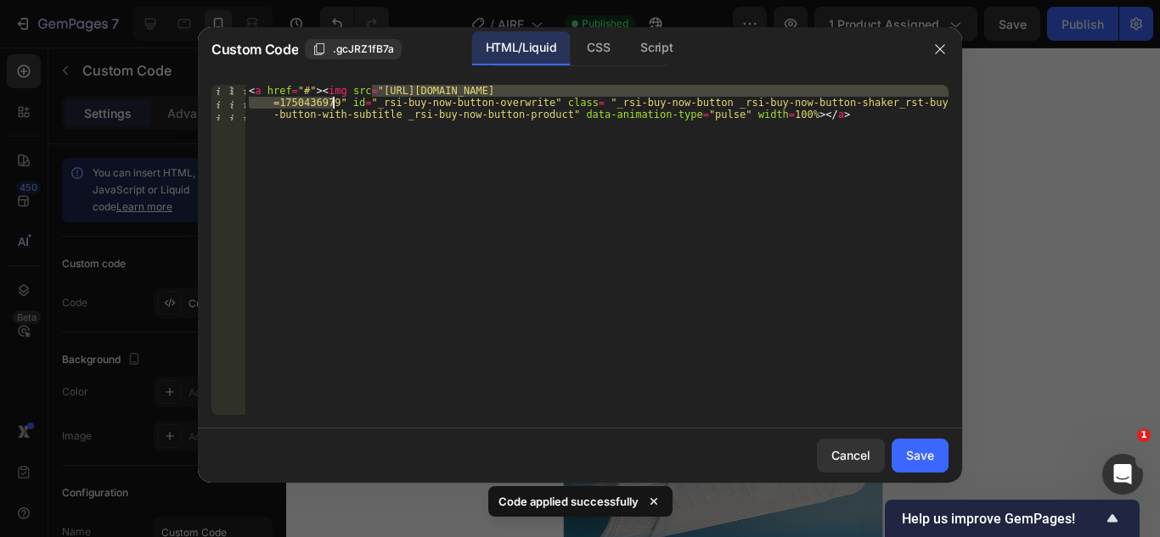
drag, startPoint x: 371, startPoint y: 89, endPoint x: 332, endPoint y: 103, distance: 41.4
click at [332, 103] on div "< a href = "#" > < img src = "https://cdn.shopify.com/s/files/1/0583/2317/3459/…" at bounding box center [596, 286] width 703 height 402
paste textarea "RESVERATROL_Mesa_de_trabajo_1_copia_6-43.webp?v=1758911398"
type textarea "<a href="#"><img src="https://cdn.shopify.com/s/files/1/0583/2317/3459/files/RE…"
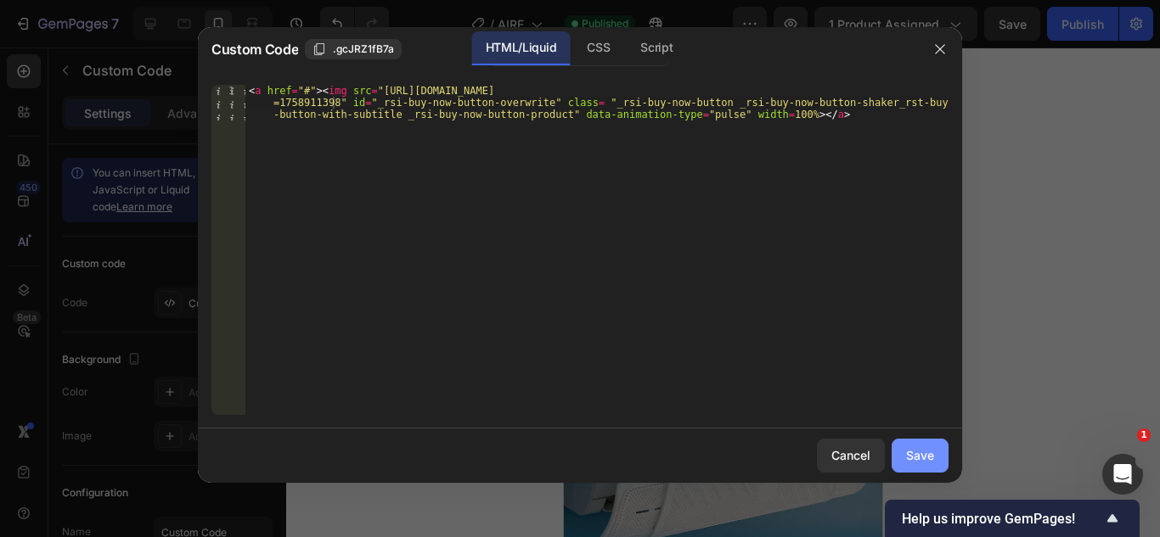
click at [920, 443] on button "Save" at bounding box center [919, 456] width 57 height 34
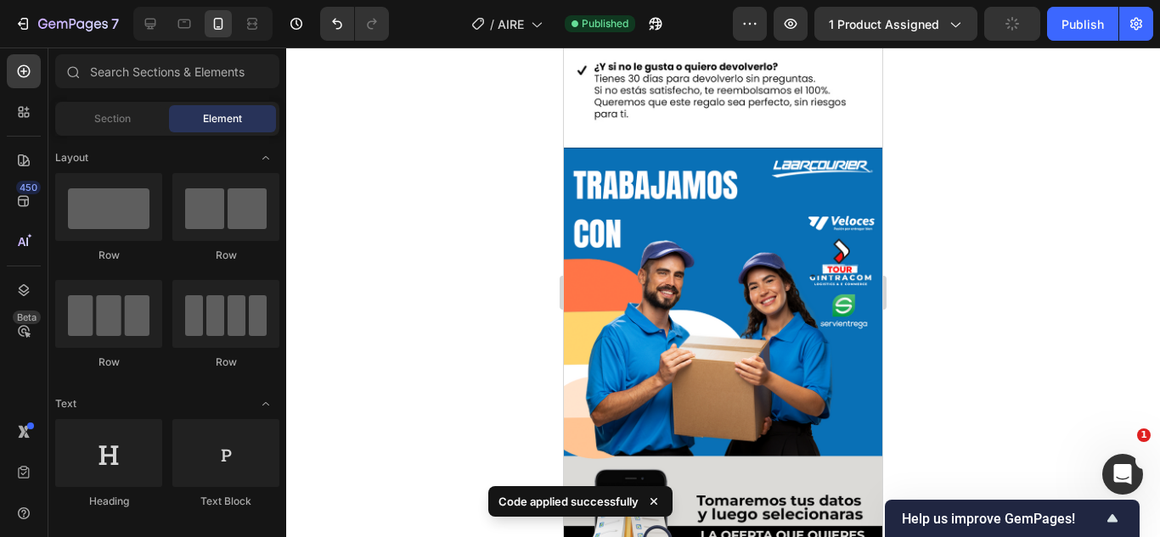
scroll to position [4069, 0]
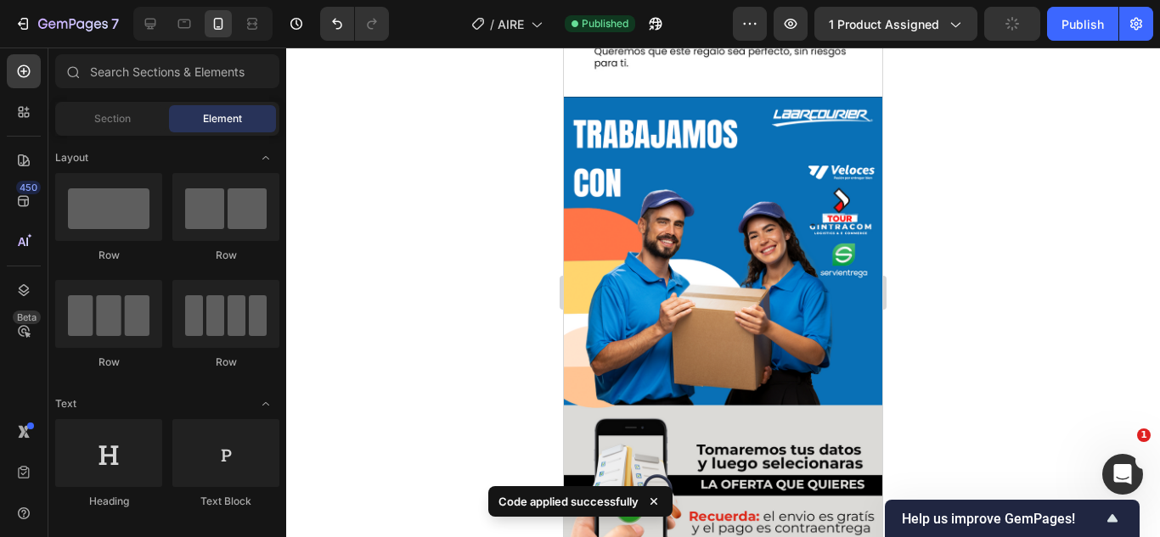
drag, startPoint x: 874, startPoint y: 266, endPoint x: 1629, endPoint y: 126, distance: 768.5
click at [1070, 25] on div "Publish" at bounding box center [1082, 24] width 42 height 18
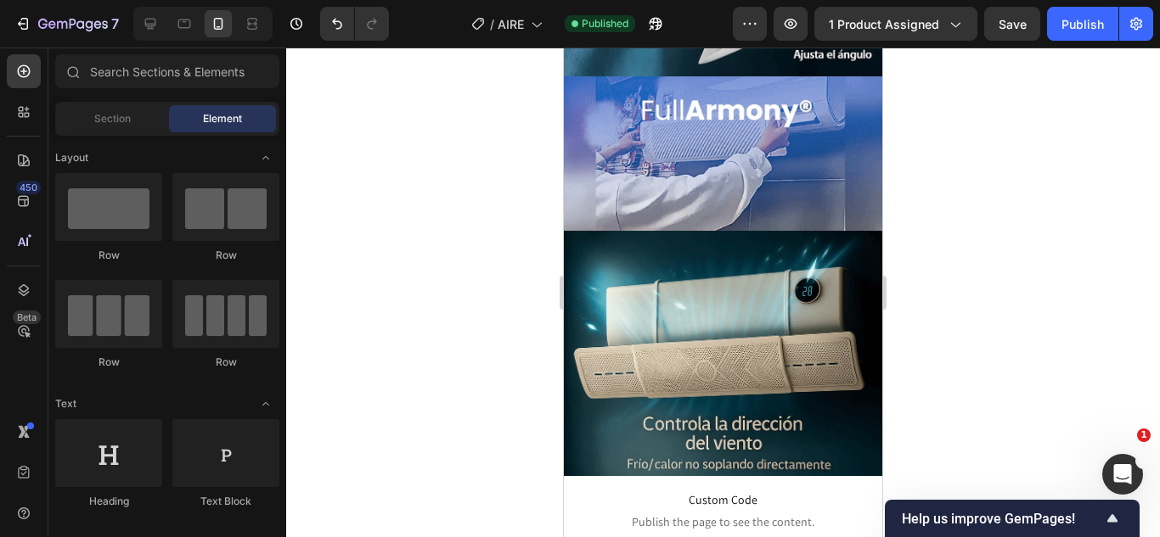
scroll to position [1025, 0]
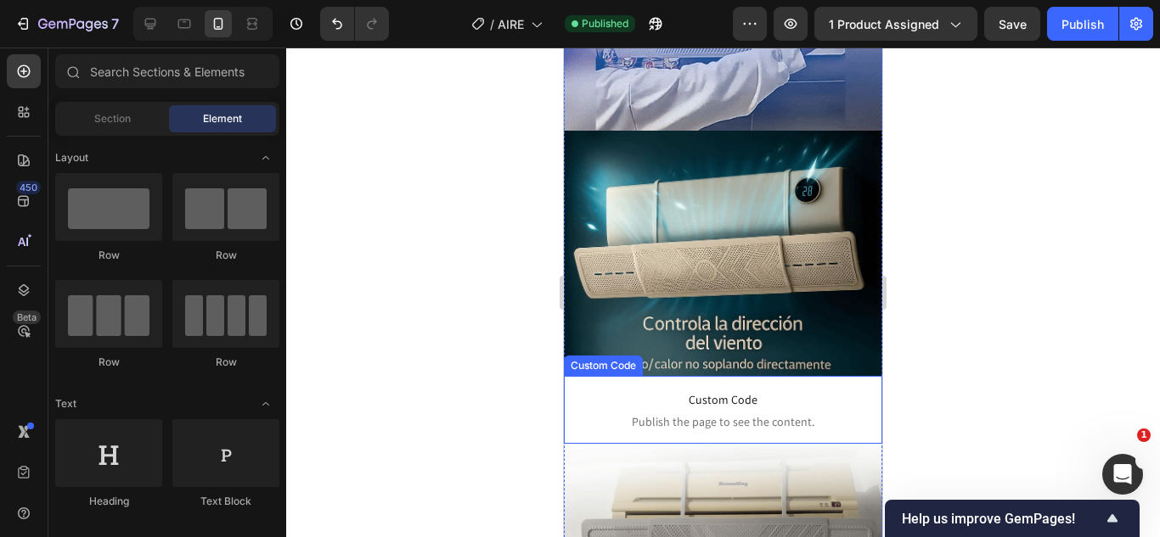
click at [685, 413] on span "Publish the page to see the content." at bounding box center [723, 421] width 318 height 17
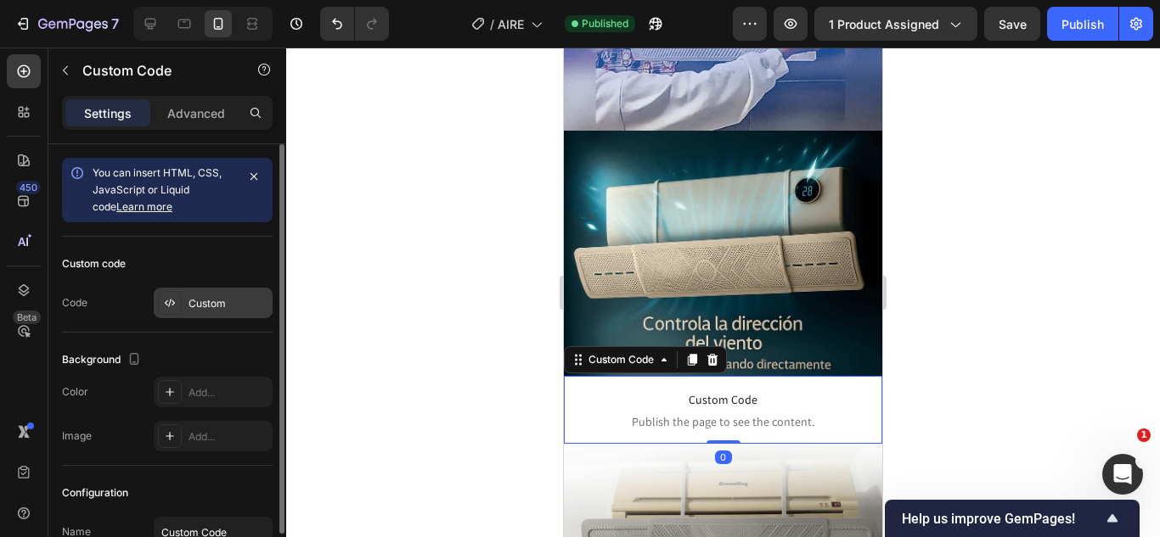
click at [227, 303] on div "Custom" at bounding box center [228, 303] width 80 height 15
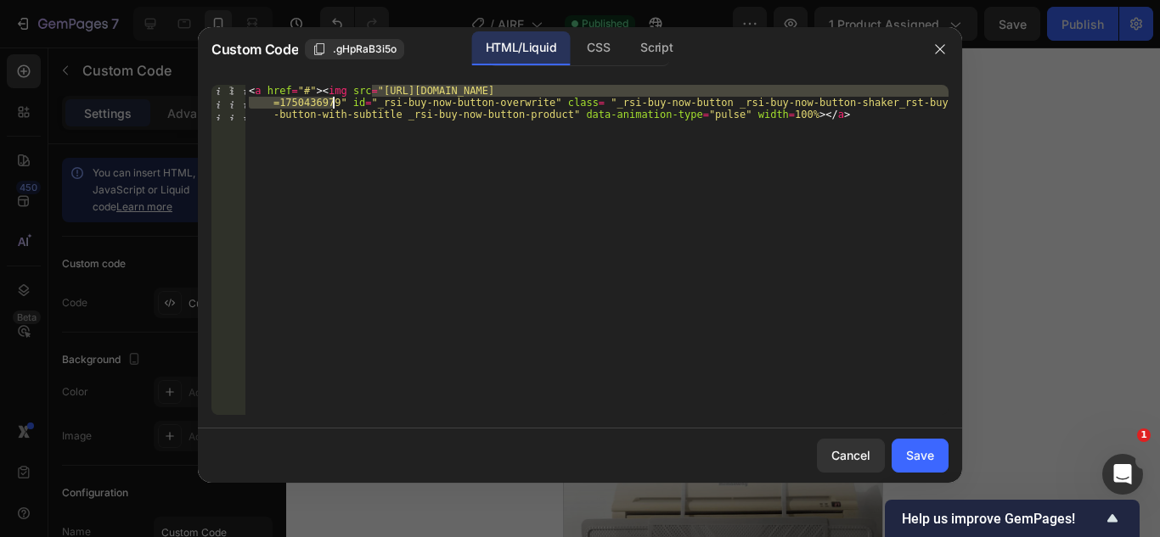
drag, startPoint x: 372, startPoint y: 87, endPoint x: 332, endPoint y: 99, distance: 41.9
click at [332, 99] on div "< a href = "#" > < img src = "https://cdn.shopify.com/s/files/1/0583/2317/3459/…" at bounding box center [596, 286] width 703 height 402
paste textarea "RESVERATROL_Mesa_de_trabajo_1_copia_6-43.webp?v=1758911398"
type textarea "<a href="#"><img src="https://cdn.shopify.com/s/files/1/0583/2317/3459/files/RE…"
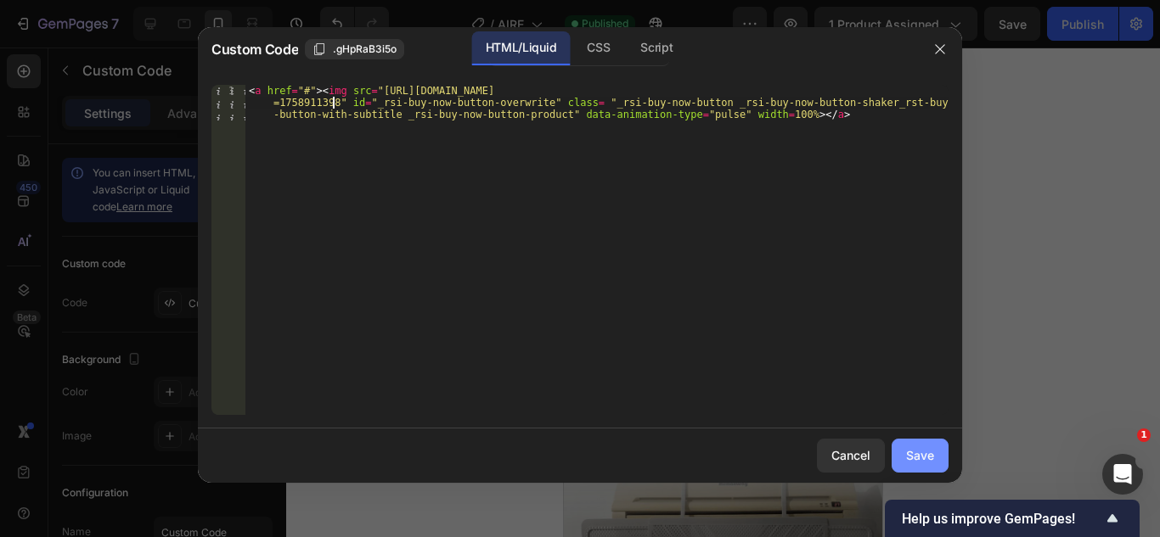
click at [919, 455] on div "Save" at bounding box center [920, 456] width 28 height 18
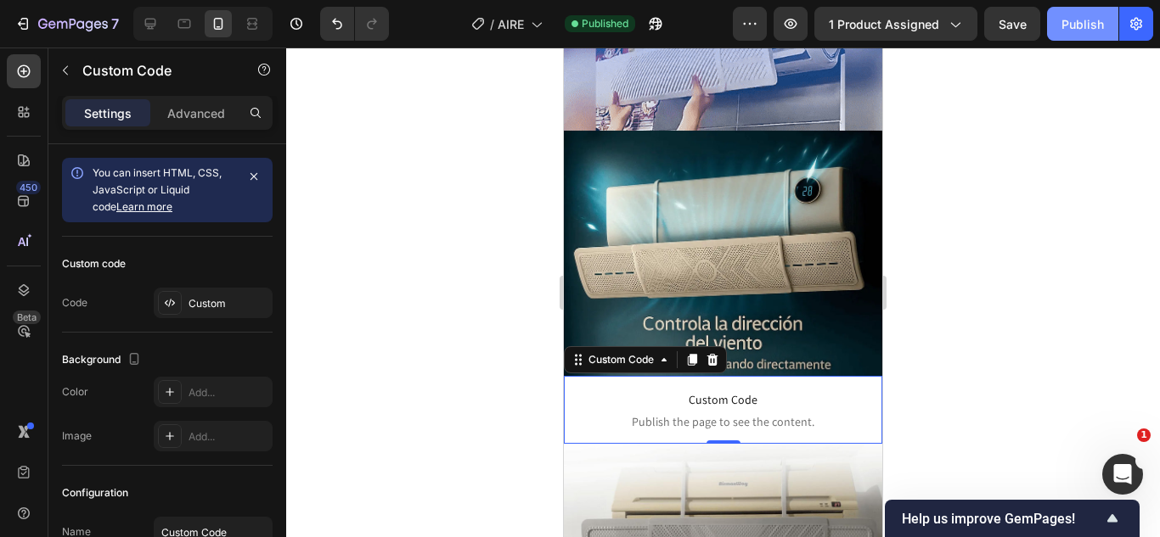
click at [1054, 19] on button "Publish" at bounding box center [1082, 24] width 71 height 34
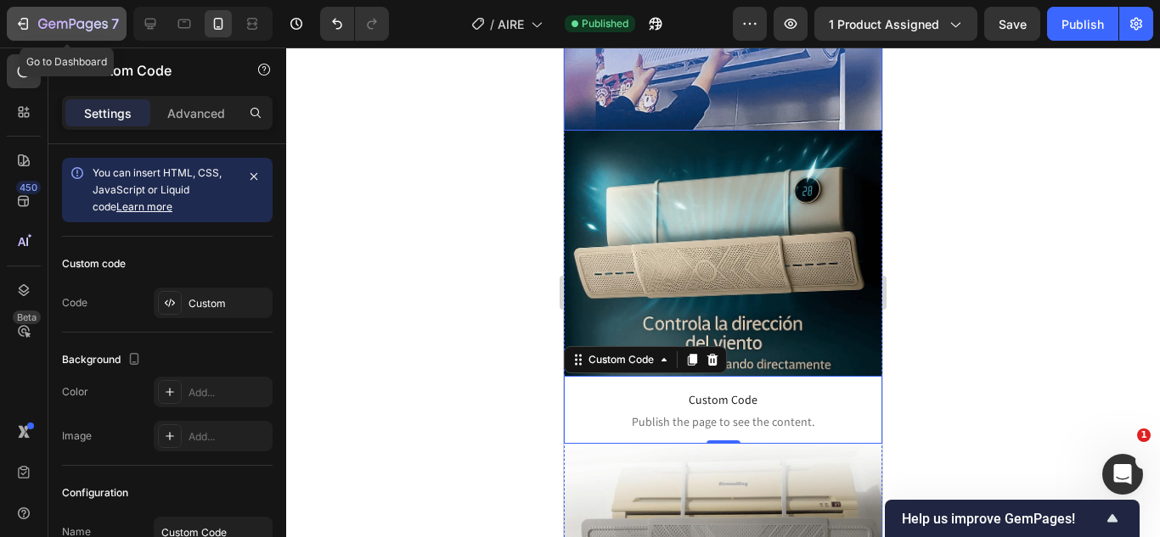
click at [83, 29] on icon "button" at bounding box center [73, 25] width 70 height 14
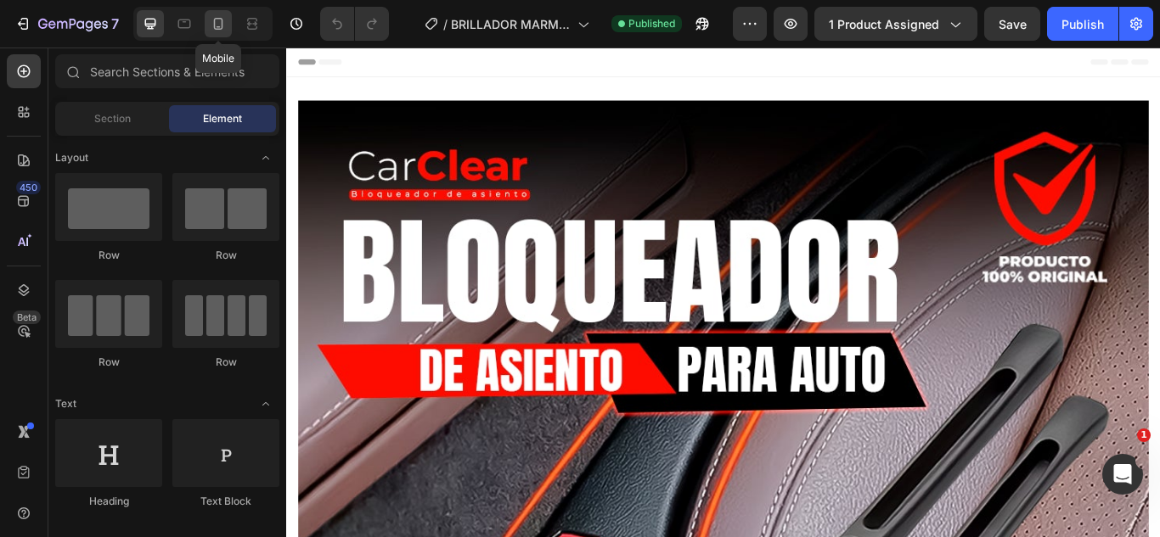
click at [228, 19] on div at bounding box center [218, 23] width 27 height 27
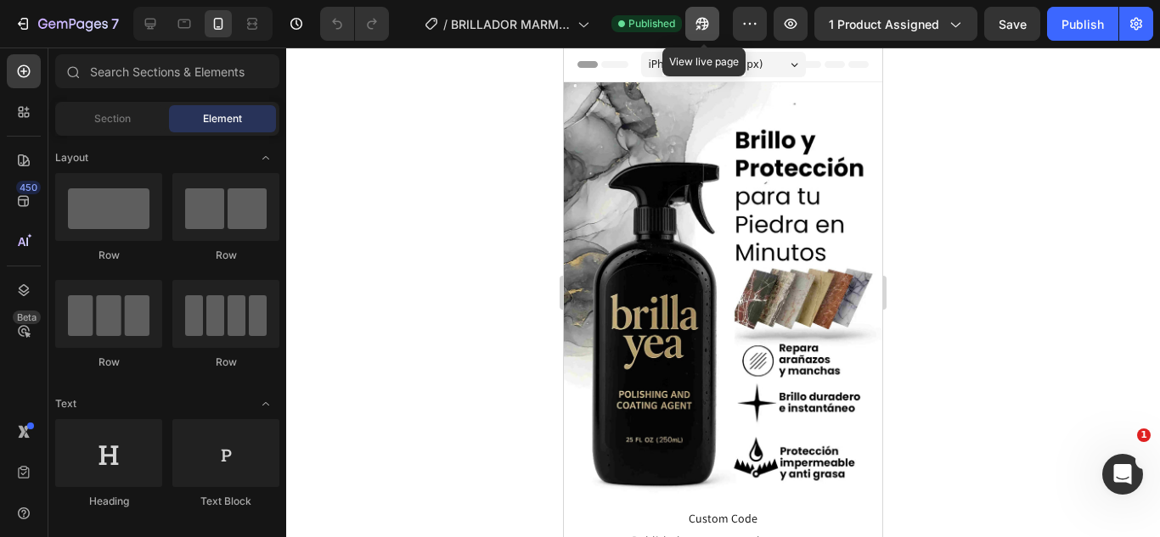
click at [707, 20] on icon "button" at bounding box center [702, 24] width 13 height 13
